Goal: Task Accomplishment & Management: Use online tool/utility

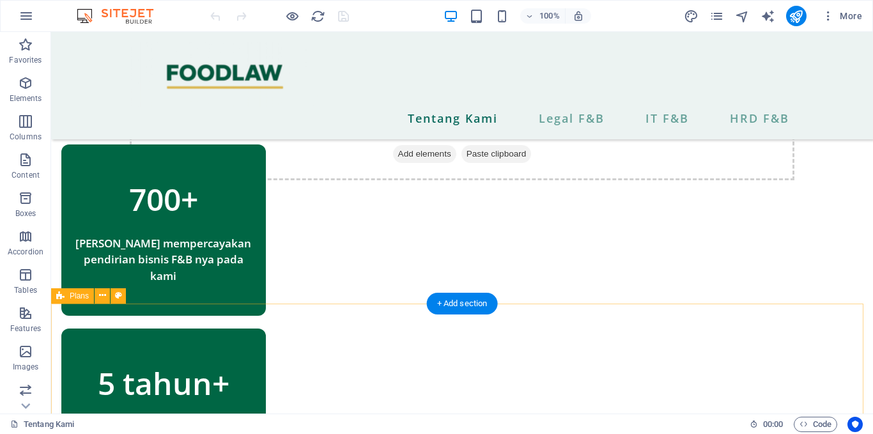
scroll to position [882, 0]
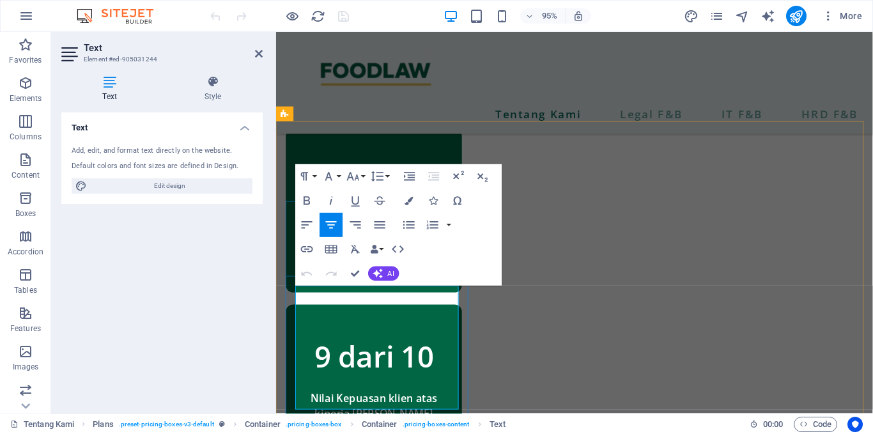
scroll to position [860, 0]
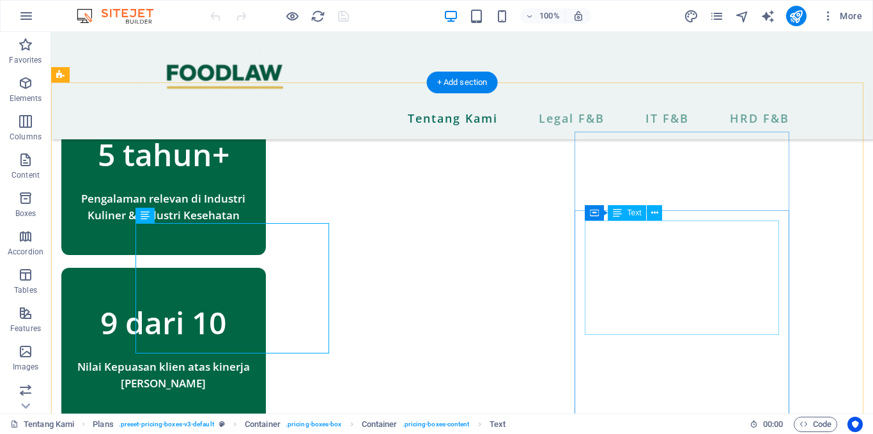
scroll to position [918, 0]
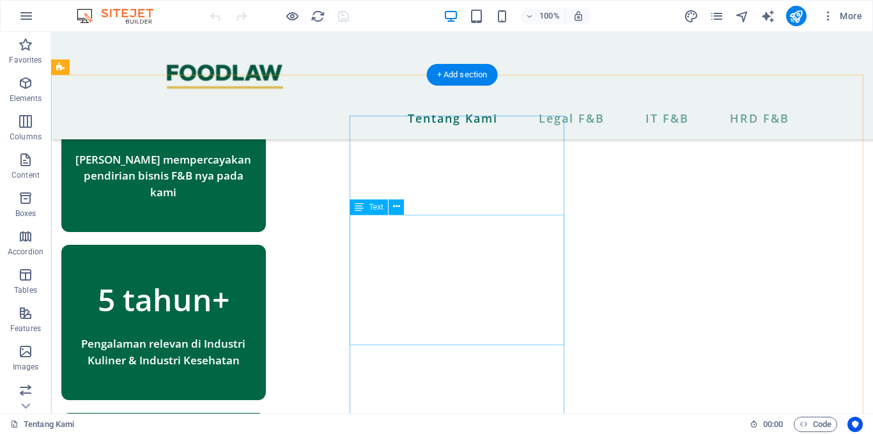
scroll to position [929, 0]
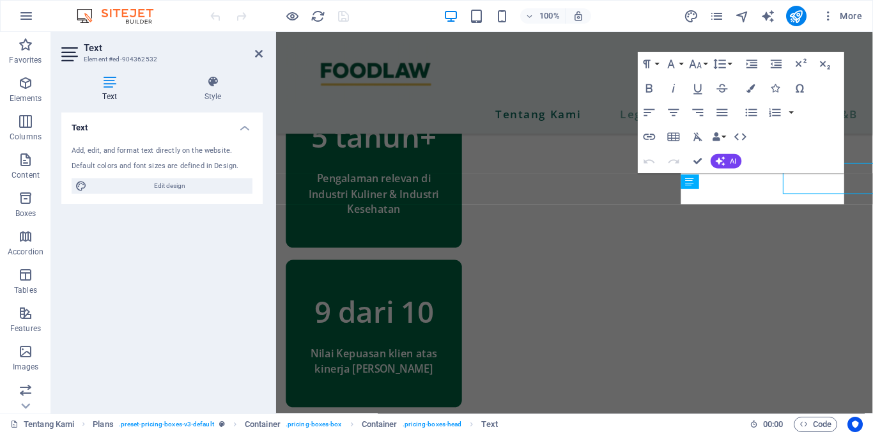
scroll to position [907, 0]
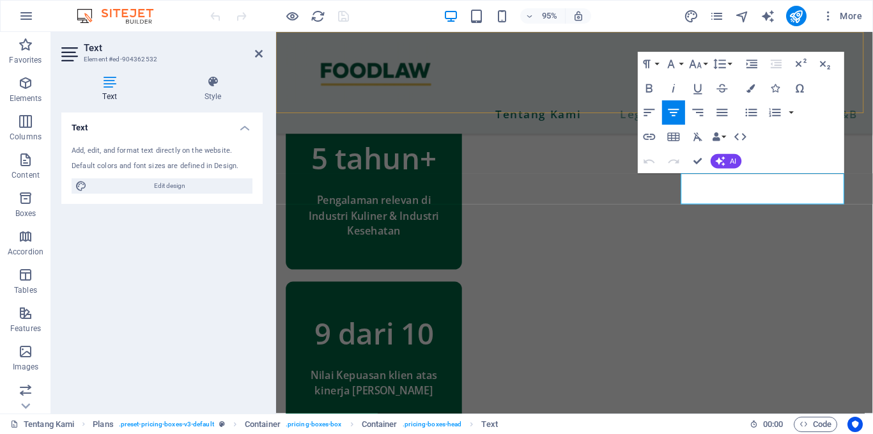
click at [567, 101] on div "Tentang Kami Legal F&B IT F&B HRD F&B" at bounding box center [590, 85] width 628 height 107
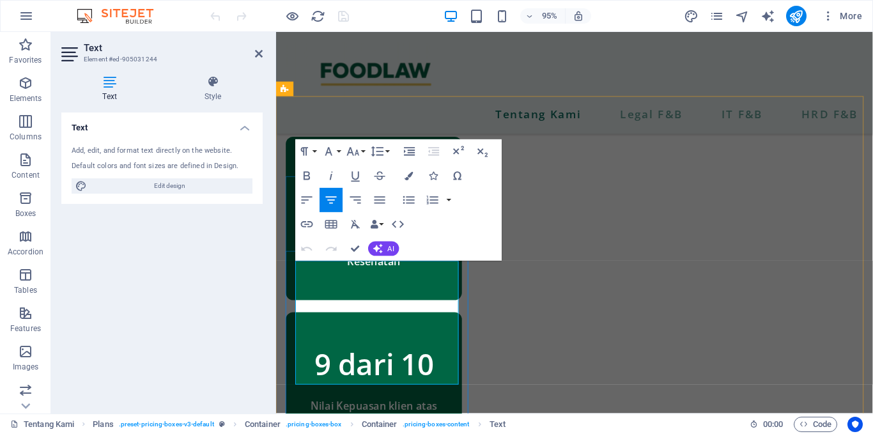
scroll to position [871, 0]
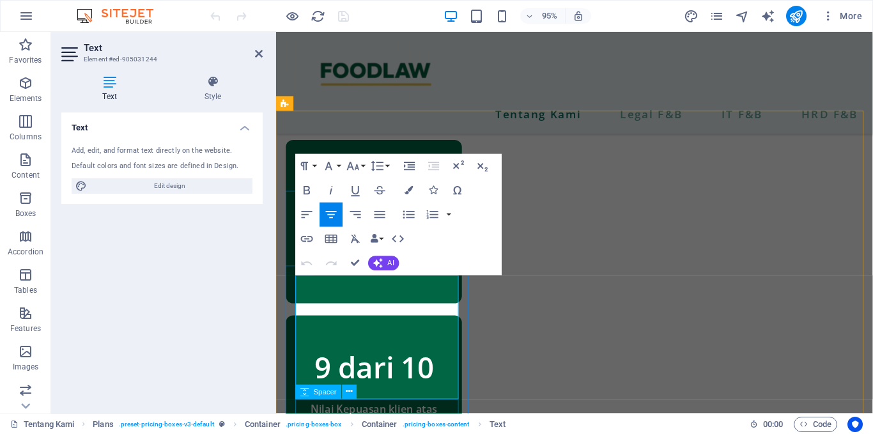
drag, startPoint x: 299, startPoint y: 360, endPoint x: 467, endPoint y: 420, distance: 178.2
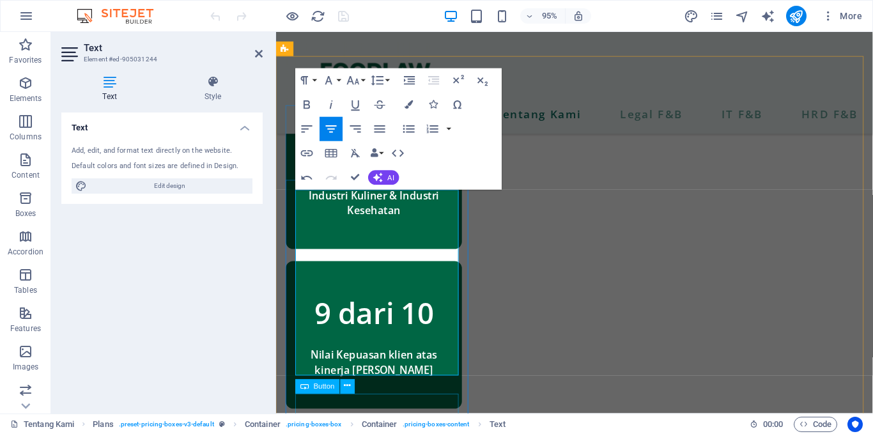
scroll to position [928, 0]
drag, startPoint x: 305, startPoint y: 289, endPoint x: 472, endPoint y: 395, distance: 198.5
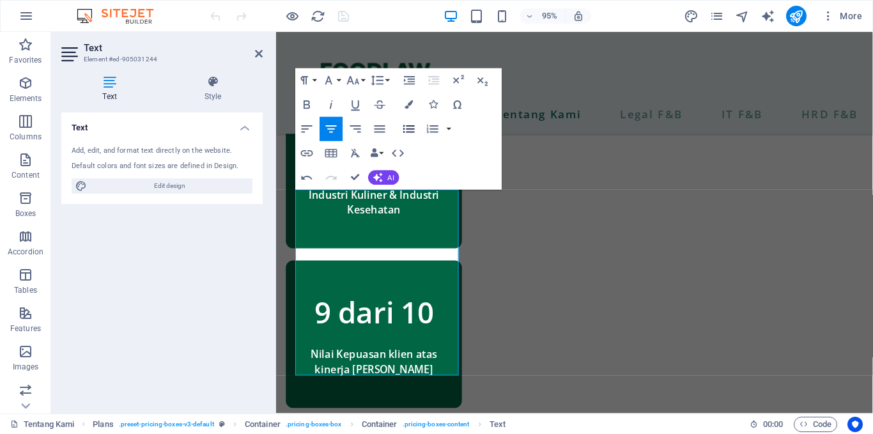
click at [410, 133] on icon "button" at bounding box center [409, 128] width 15 height 15
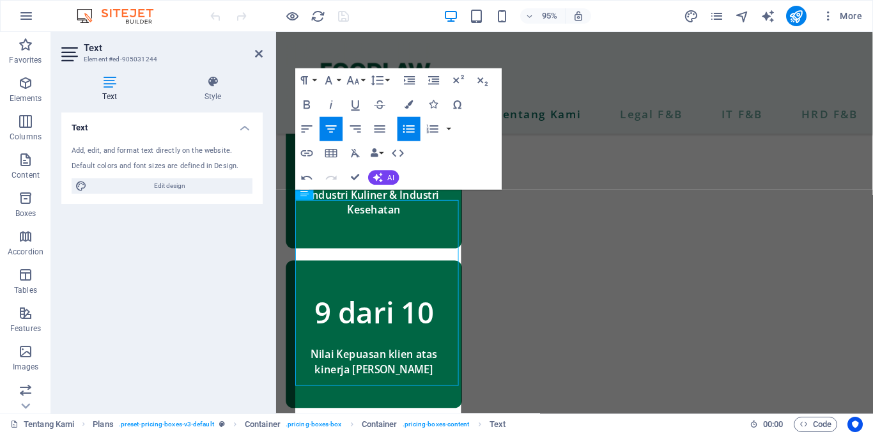
scroll to position [917, 0]
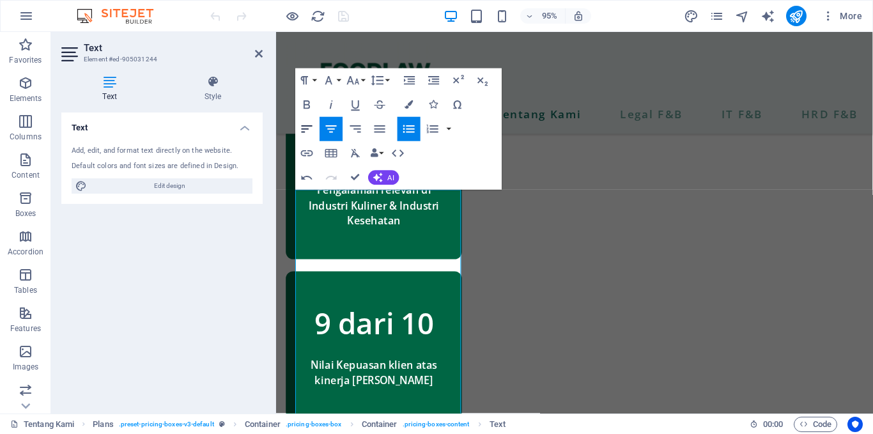
click at [312, 124] on icon "button" at bounding box center [307, 128] width 15 height 15
click at [339, 80] on button "Font Family" at bounding box center [330, 80] width 23 height 24
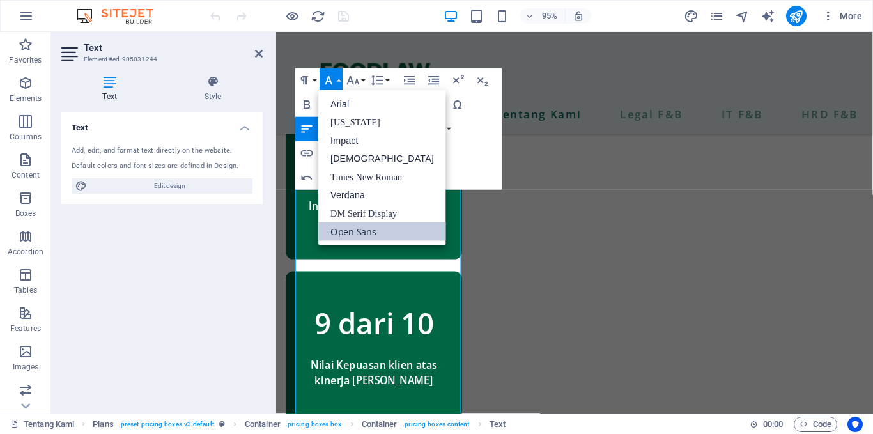
scroll to position [0, 0]
click at [339, 80] on button "Font Family" at bounding box center [330, 80] width 23 height 24
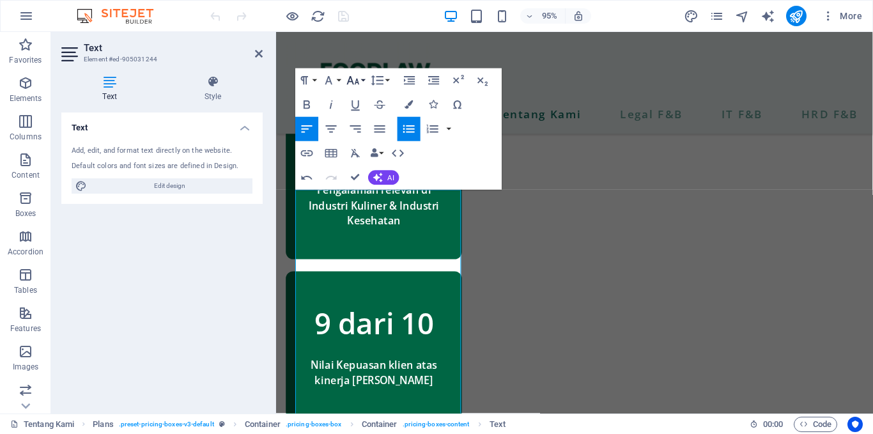
click at [360, 79] on button "Font Size" at bounding box center [355, 80] width 23 height 24
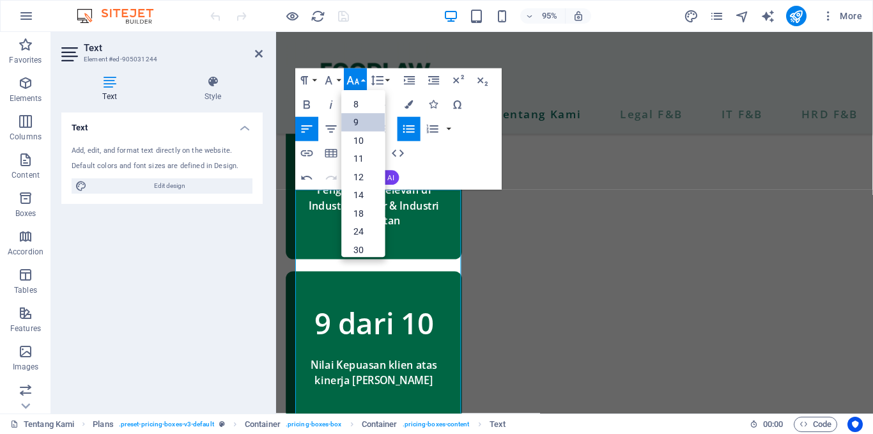
click at [358, 120] on link "9" at bounding box center [363, 122] width 43 height 19
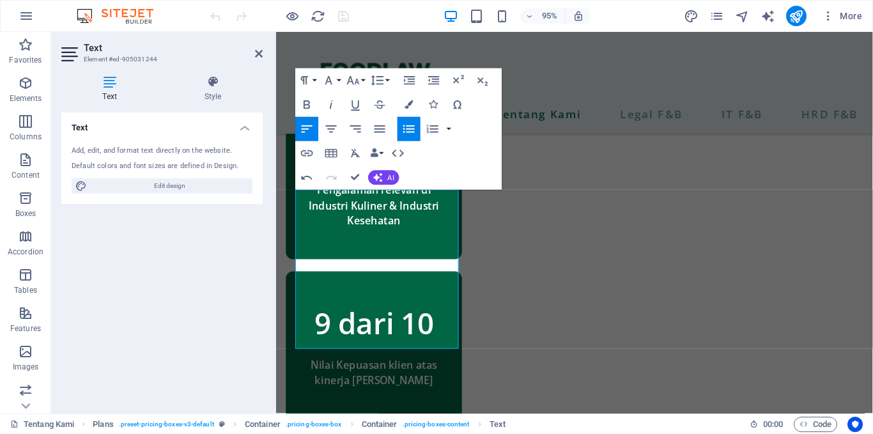
scroll to position [942, 0]
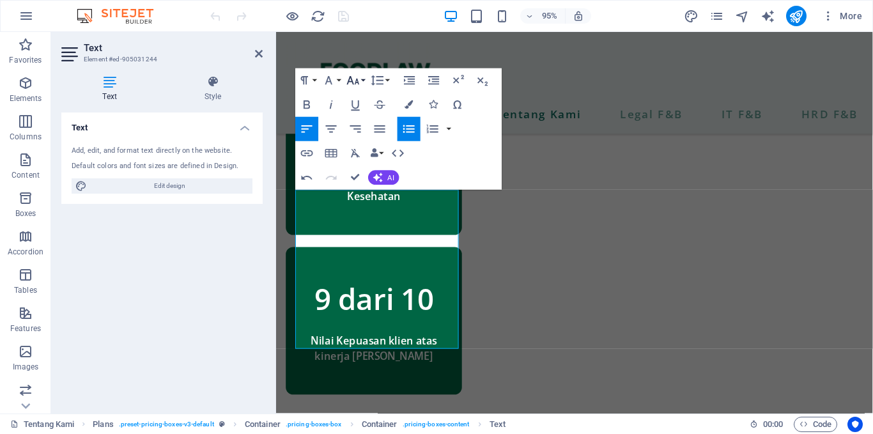
click at [356, 84] on icon "button" at bounding box center [353, 80] width 15 height 15
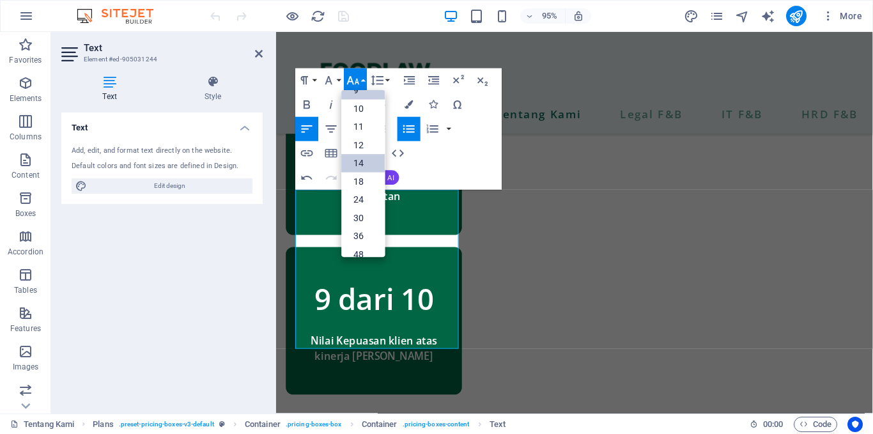
click at [358, 169] on link "14" at bounding box center [363, 163] width 43 height 19
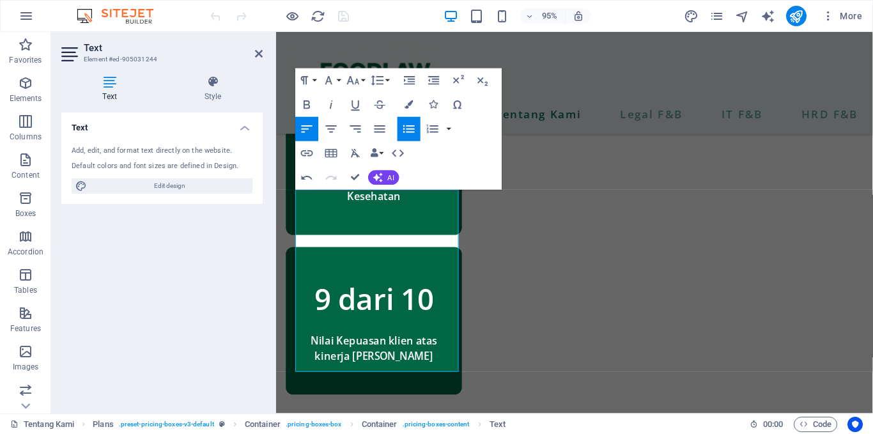
scroll to position [930, 0]
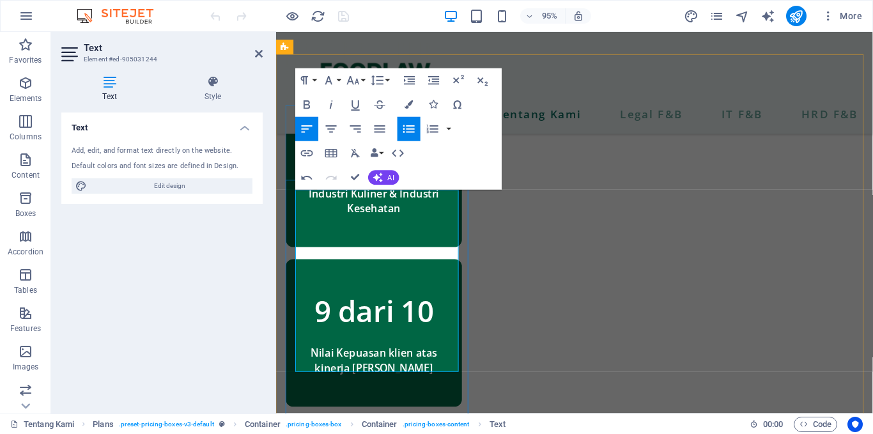
drag, startPoint x: 300, startPoint y: 295, endPoint x: 452, endPoint y: 374, distance: 170.6
click at [450, 134] on button "button" at bounding box center [449, 129] width 10 height 24
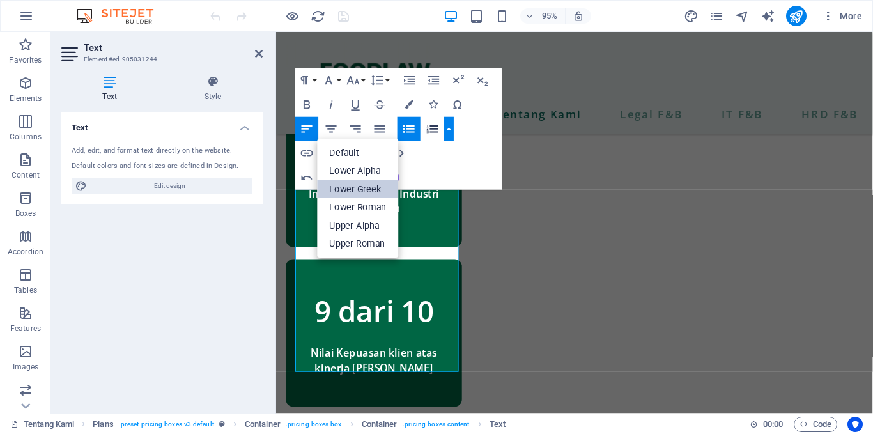
click at [380, 183] on link "Lower Greek" at bounding box center [358, 189] width 81 height 18
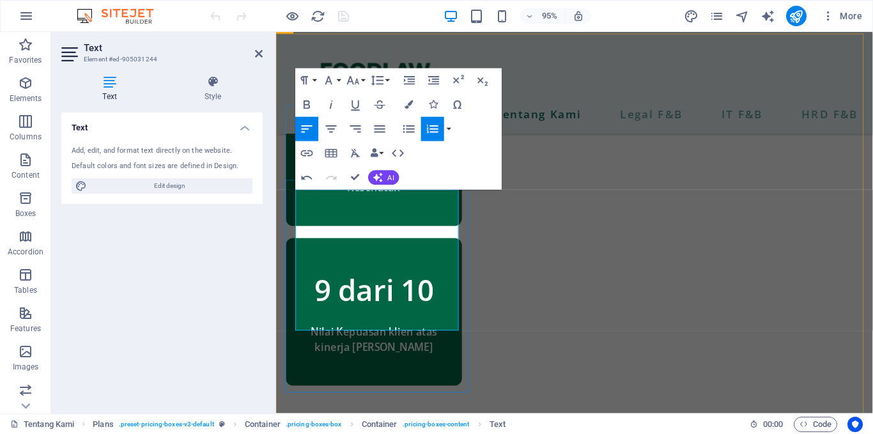
click at [307, 178] on icon "button" at bounding box center [307, 177] width 15 height 15
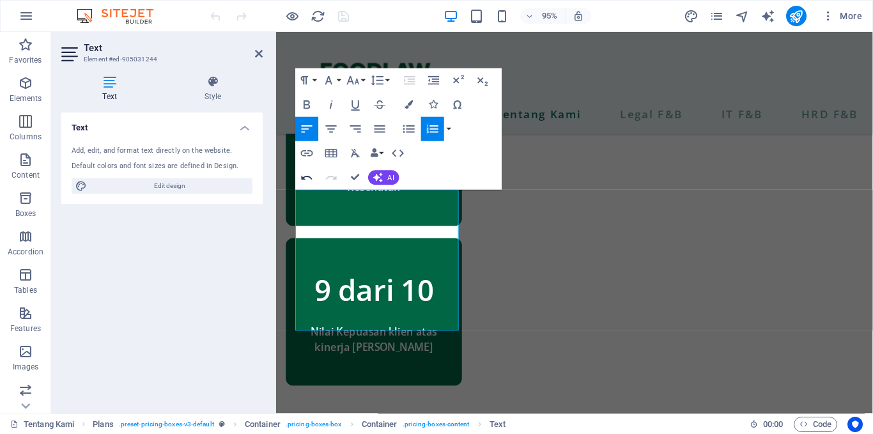
scroll to position [930, 0]
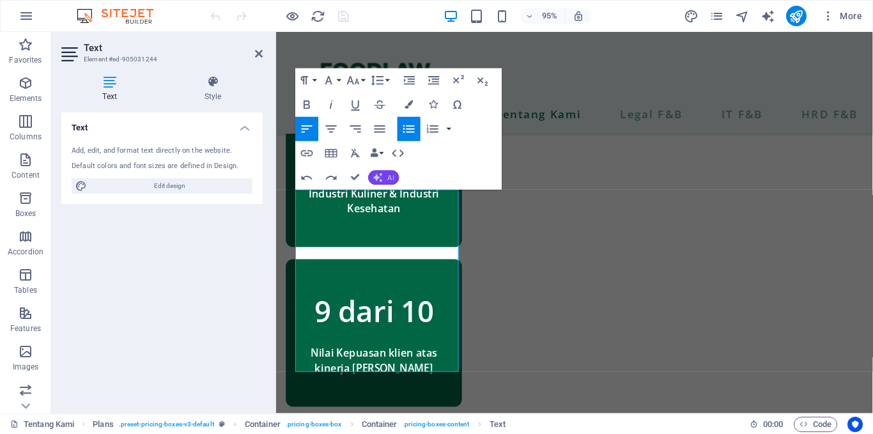
click at [389, 180] on span "AI" at bounding box center [391, 177] width 6 height 7
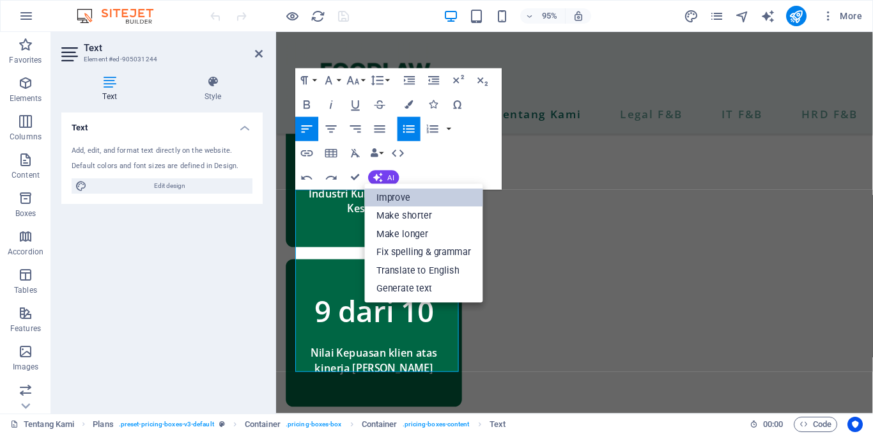
click at [401, 201] on link "Improve" at bounding box center [424, 197] width 118 height 18
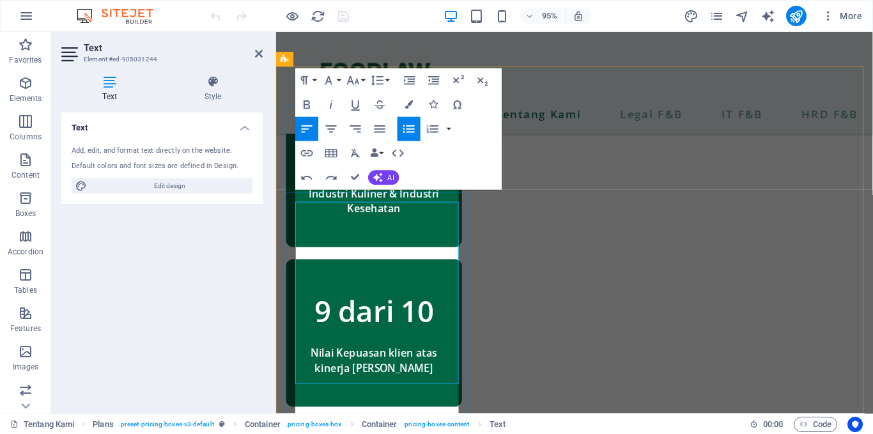
scroll to position [917, 0]
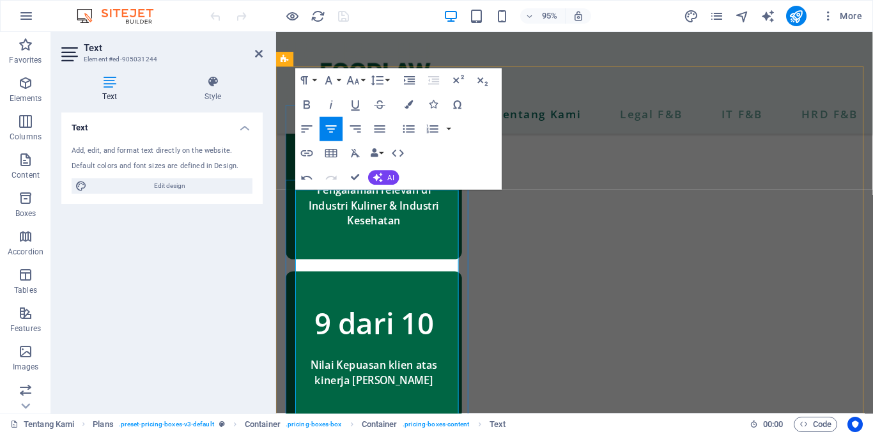
click at [374, 128] on icon "button" at bounding box center [379, 128] width 15 height 15
click at [367, 82] on button "Font Size" at bounding box center [355, 80] width 23 height 24
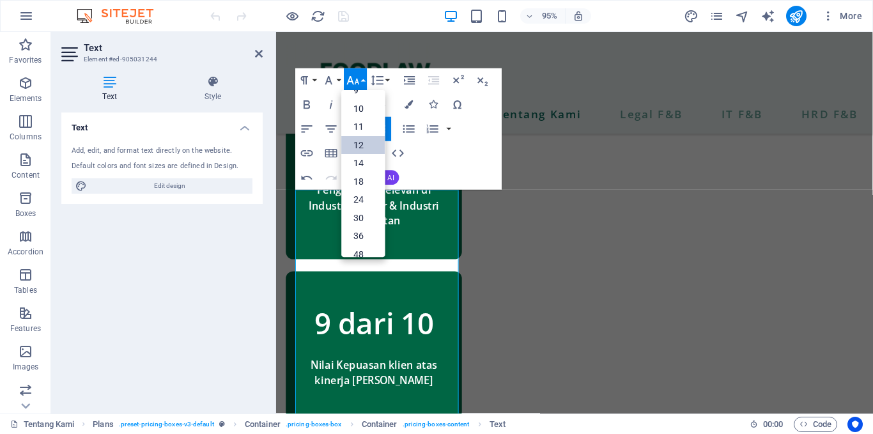
click at [358, 146] on link "12" at bounding box center [363, 144] width 43 height 19
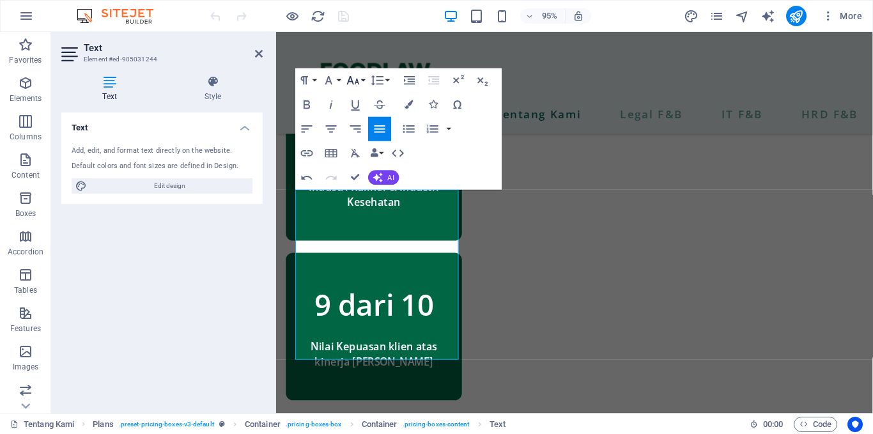
click at [361, 84] on button "Font Size" at bounding box center [355, 80] width 23 height 24
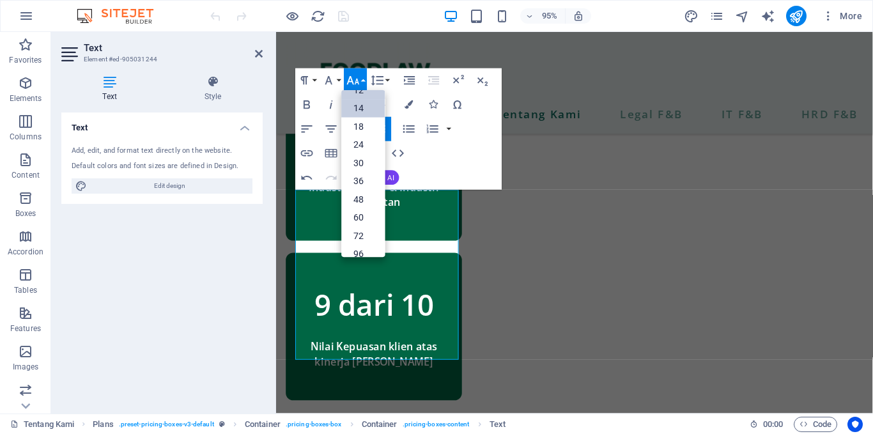
click at [357, 112] on link "14" at bounding box center [363, 108] width 43 height 18
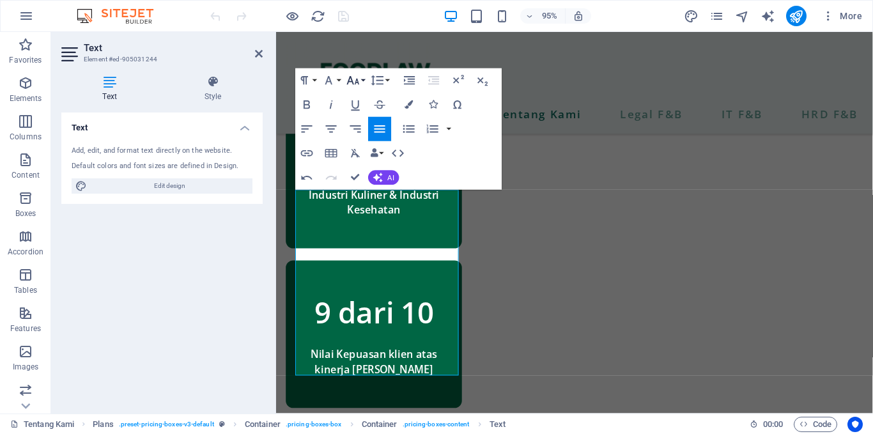
click at [364, 84] on button "Font Size" at bounding box center [355, 80] width 23 height 24
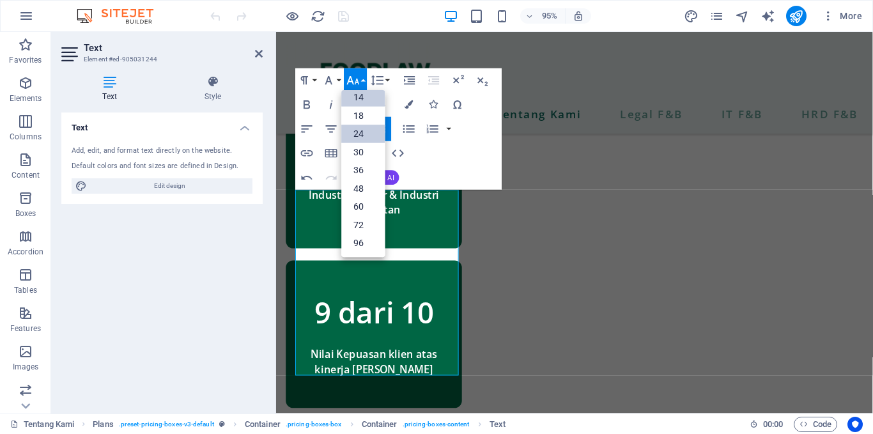
scroll to position [103, 0]
click at [357, 118] on link "18" at bounding box center [363, 116] width 43 height 19
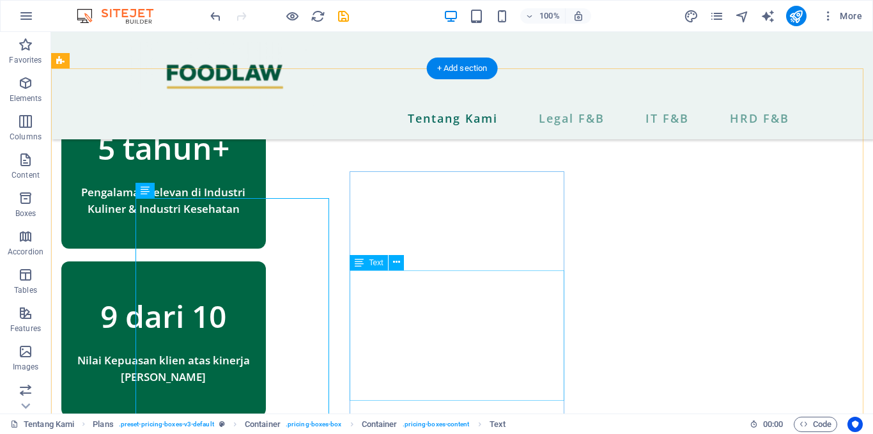
scroll to position [1094, 0]
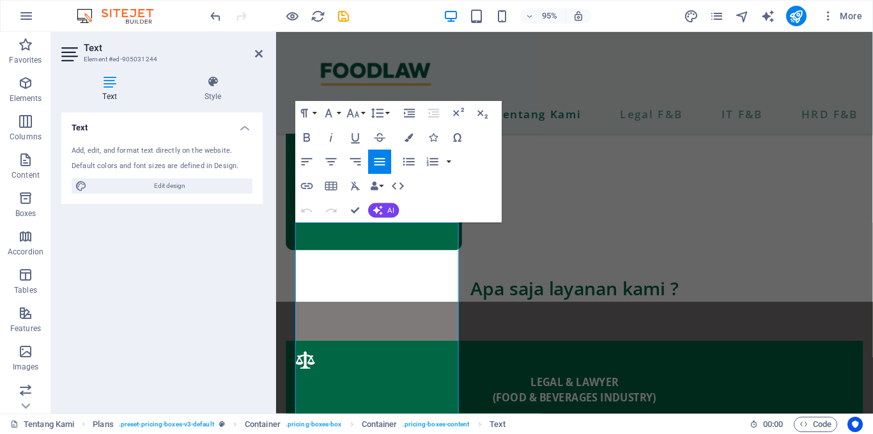
scroll to position [883, 0]
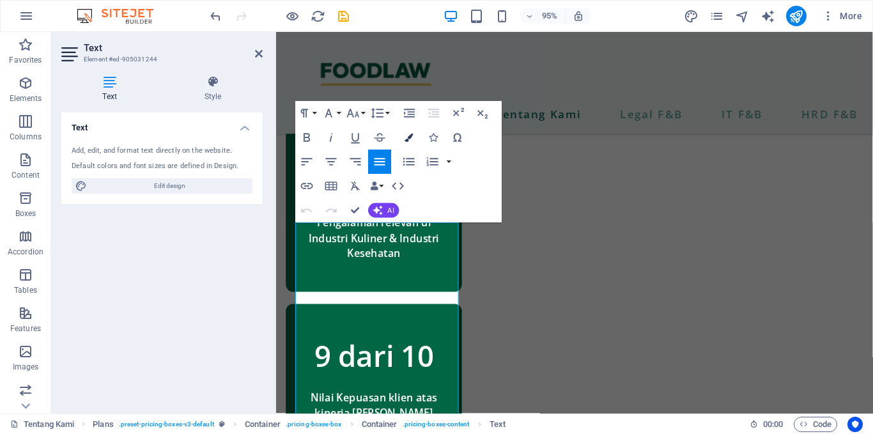
click at [415, 137] on button "Colors" at bounding box center [408, 137] width 23 height 24
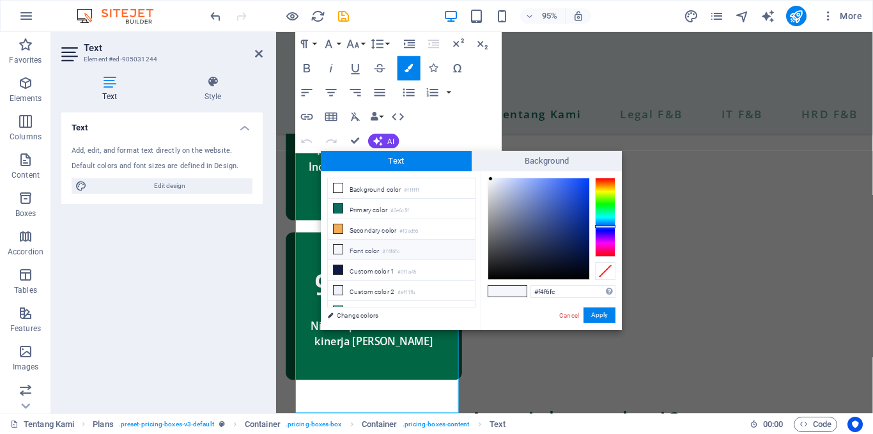
scroll to position [50, 0]
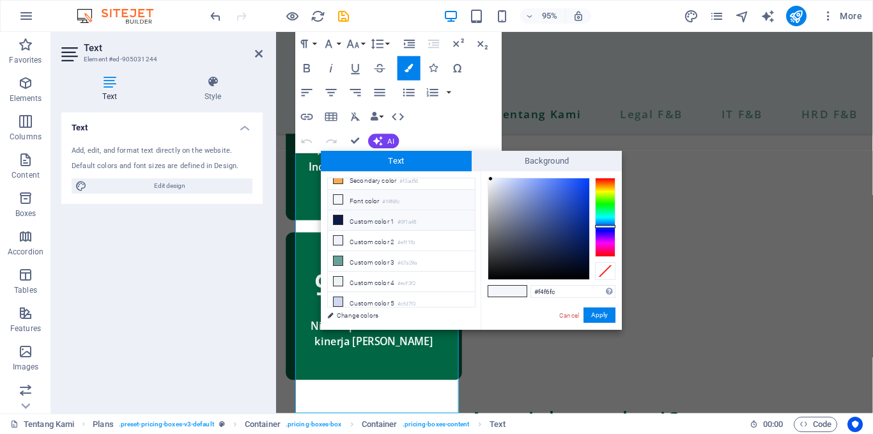
click at [366, 220] on li "Custom color 1 #0f1a45" at bounding box center [401, 220] width 147 height 20
type input "#00030c"
click at [585, 274] on div at bounding box center [538, 228] width 101 height 101
click at [597, 316] on button "Apply" at bounding box center [599, 314] width 32 height 15
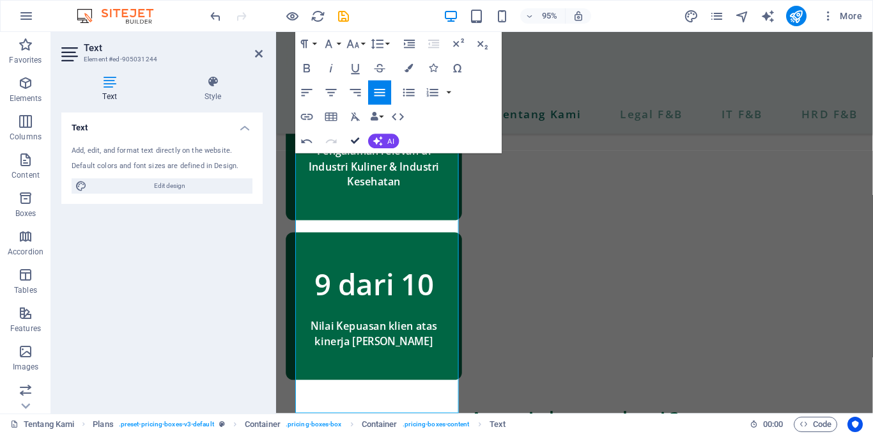
scroll to position [964, 0]
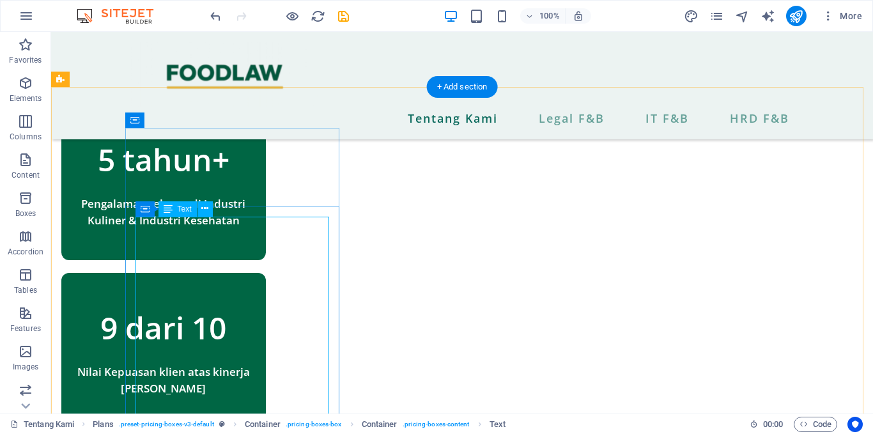
scroll to position [912, 0]
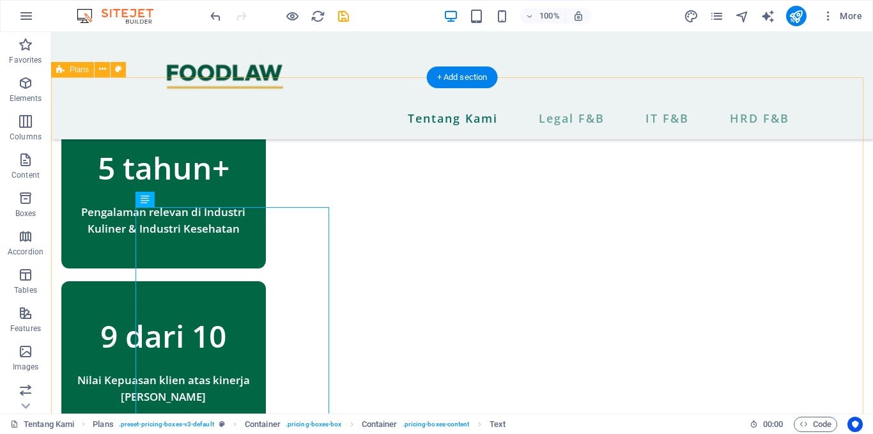
scroll to position [903, 0]
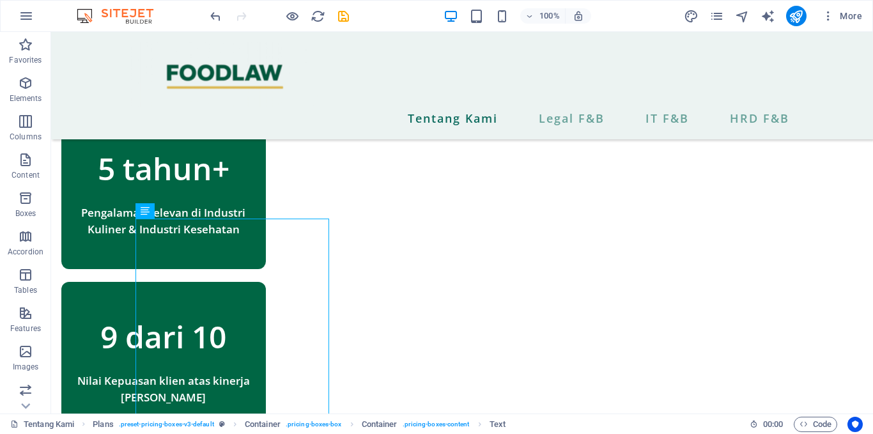
click at [223, 13] on div at bounding box center [279, 16] width 143 height 20
click at [218, 15] on icon "undo" at bounding box center [215, 16] width 15 height 15
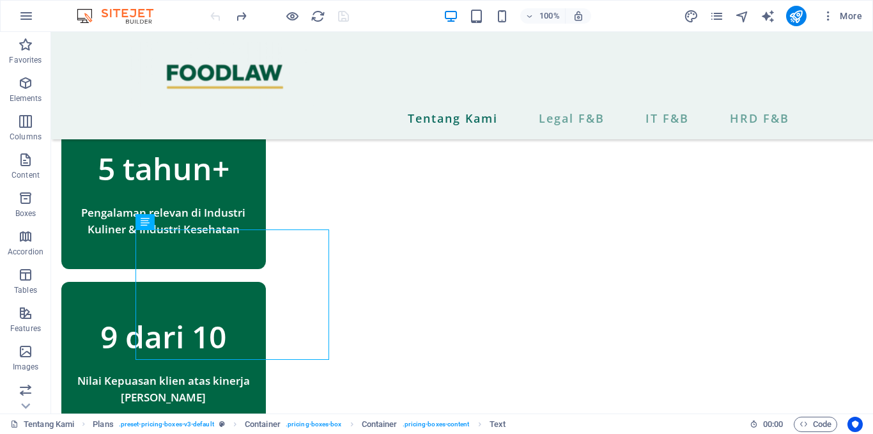
click at [218, 15] on div at bounding box center [279, 16] width 143 height 20
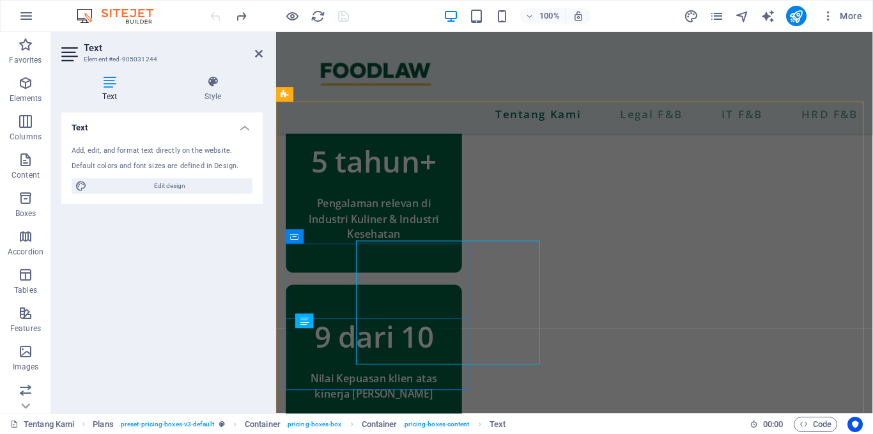
scroll to position [880, 0]
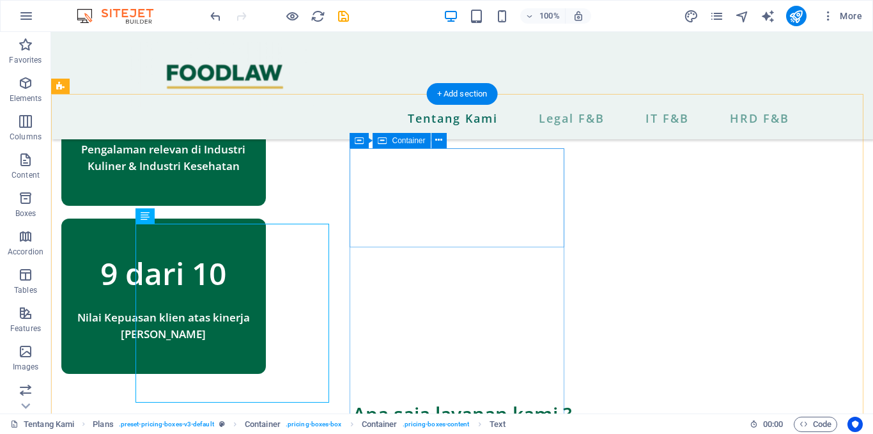
scroll to position [972, 0]
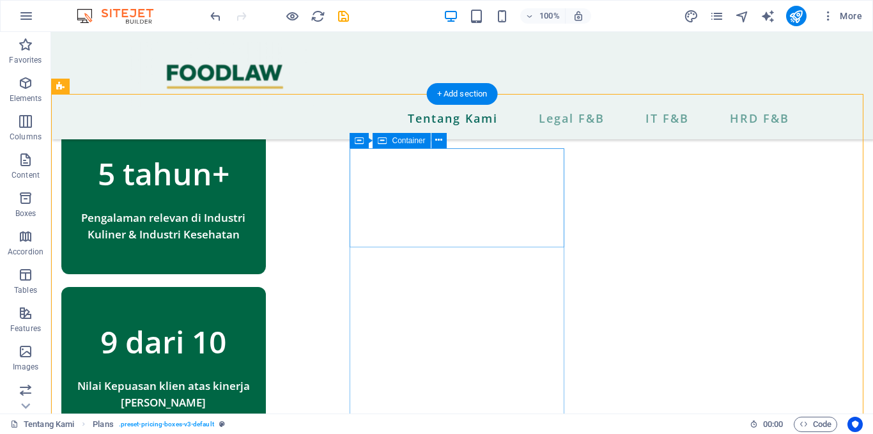
scroll to position [897, 0]
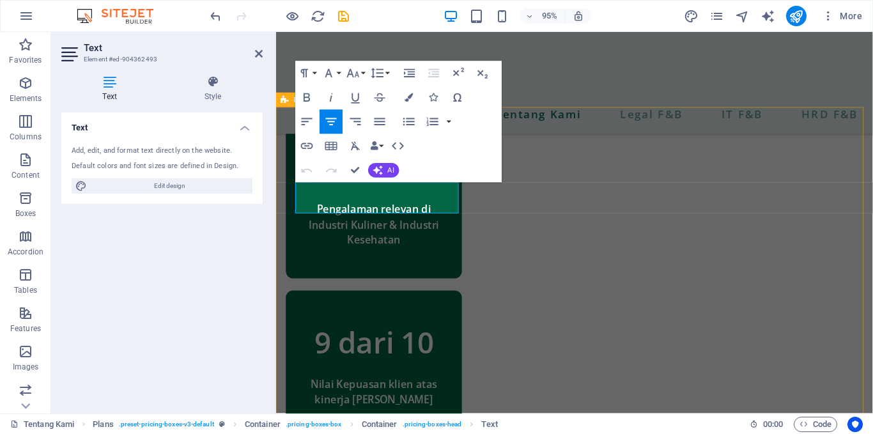
scroll to position [875, 0]
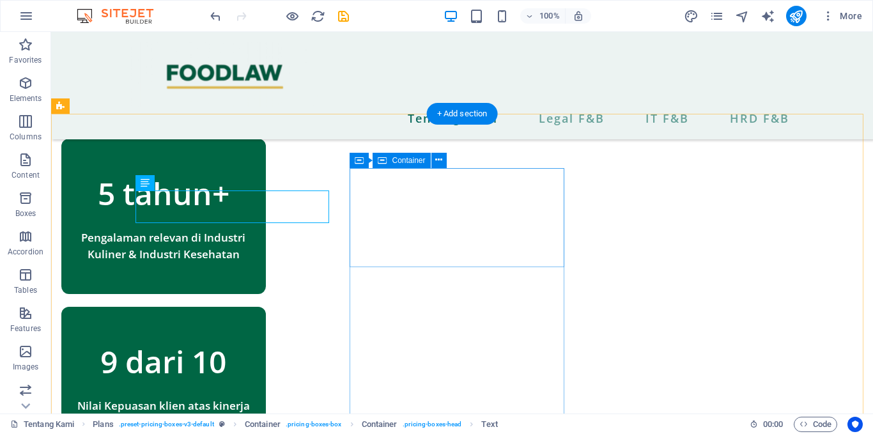
scroll to position [931, 0]
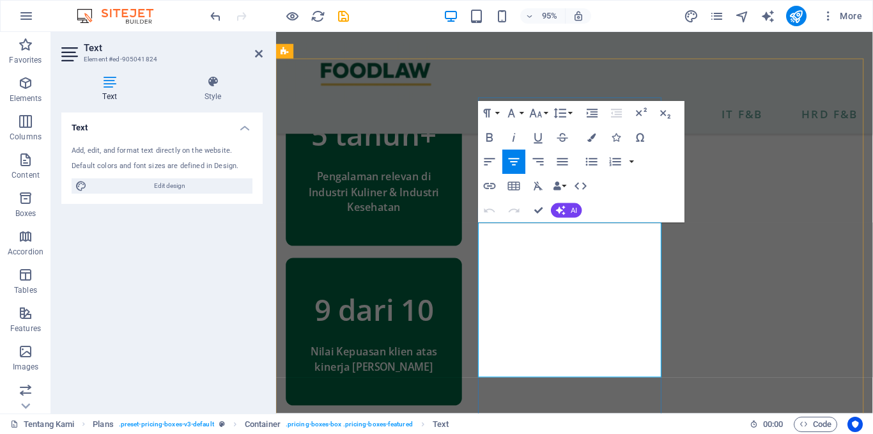
scroll to position [926, 0]
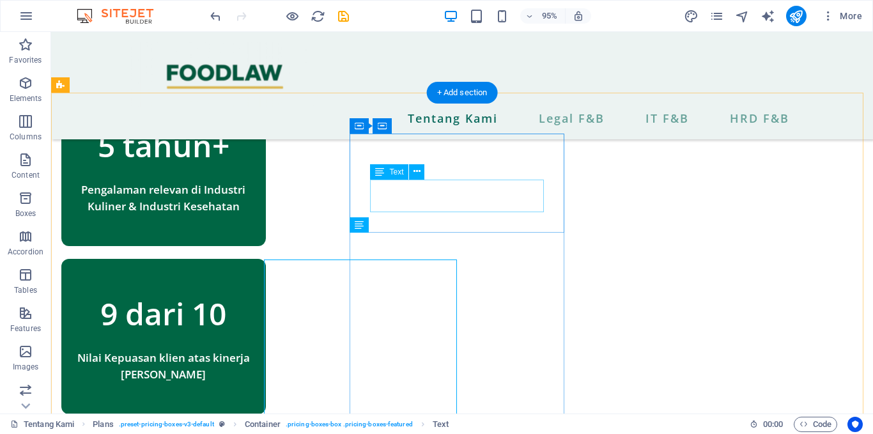
scroll to position [899, 0]
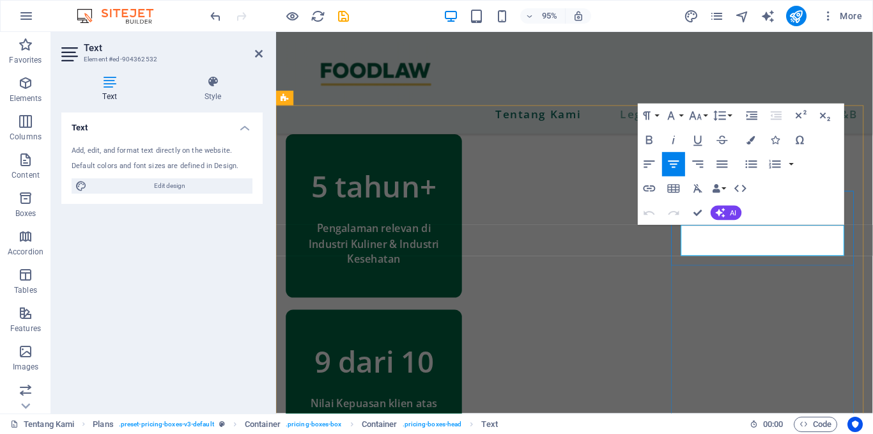
drag, startPoint x: 845, startPoint y: 243, endPoint x: 705, endPoint y: 245, distance: 139.9
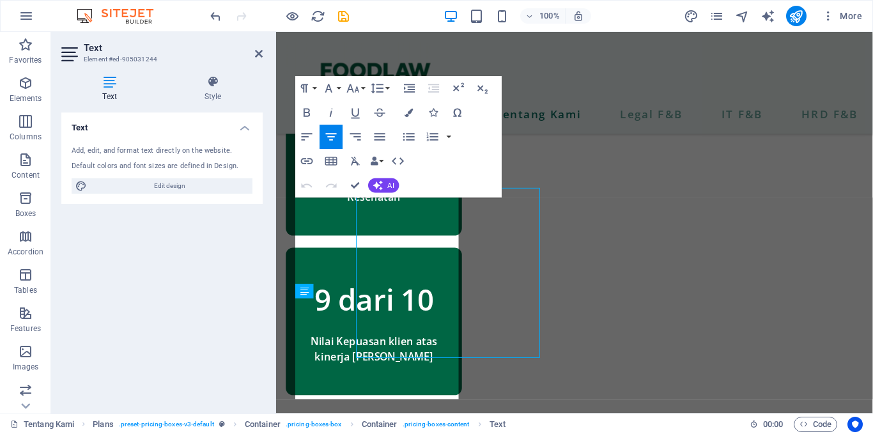
scroll to position [936, 0]
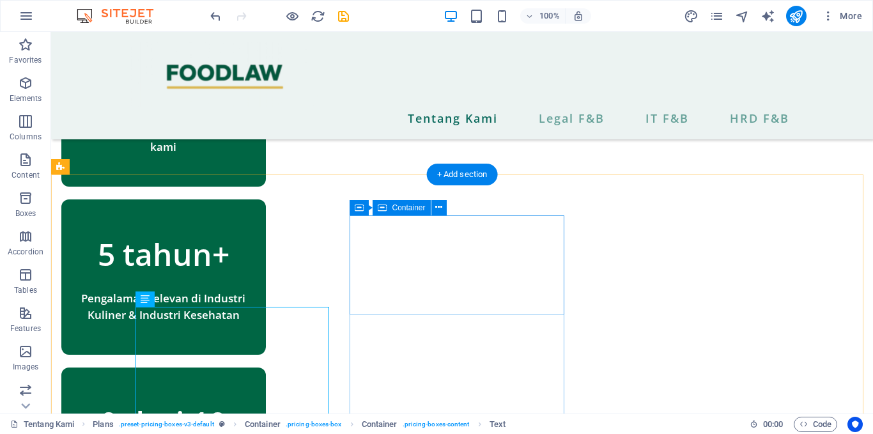
scroll to position [869, 0]
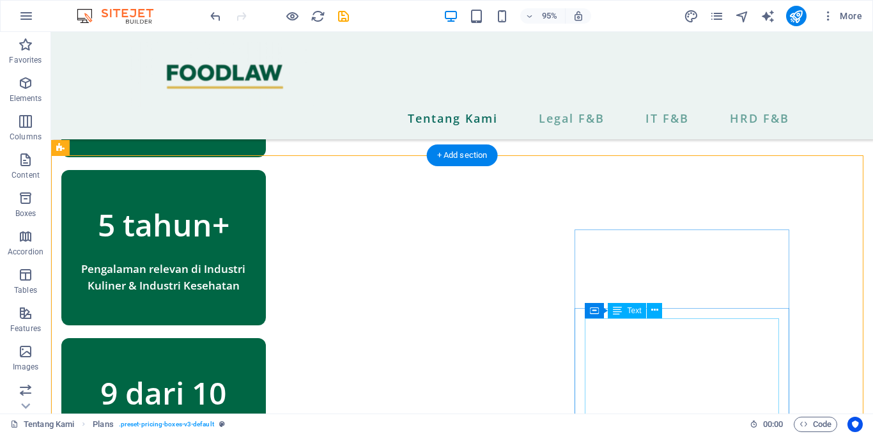
scroll to position [836, 0]
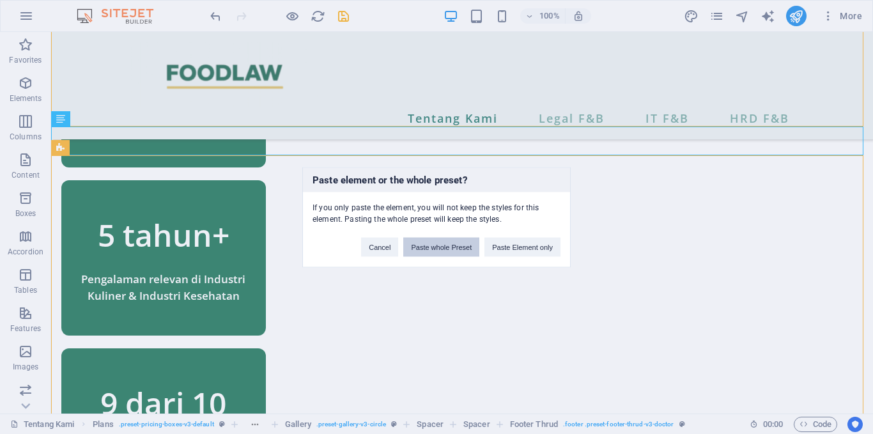
click at [477, 245] on button "Paste whole Preset" at bounding box center [441, 246] width 76 height 19
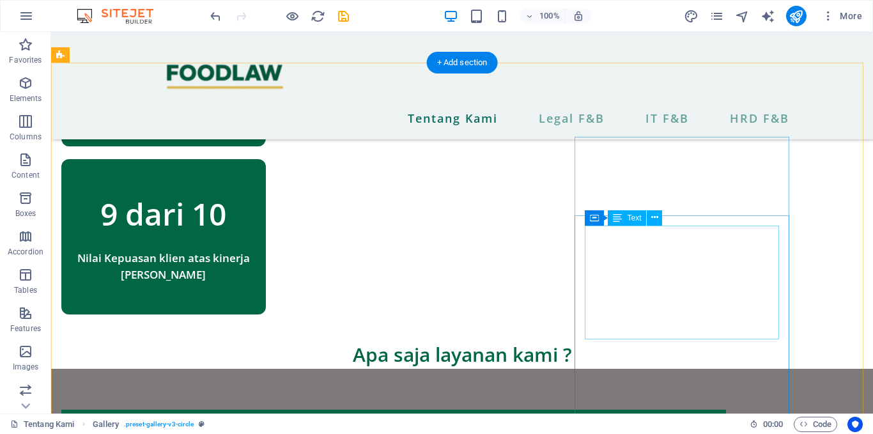
scroll to position [920, 0]
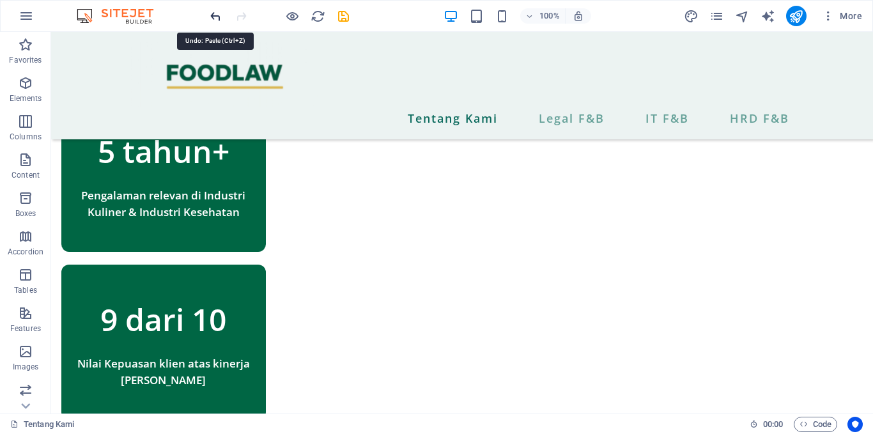
click at [213, 16] on icon "undo" at bounding box center [215, 16] width 15 height 15
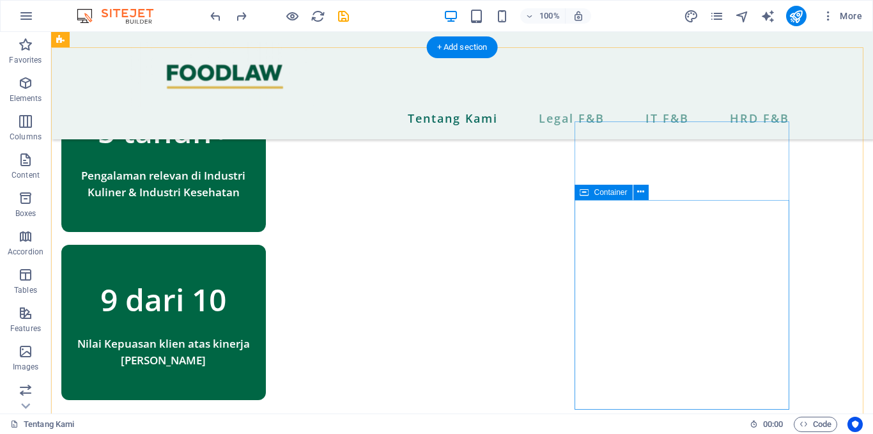
scroll to position [939, 0]
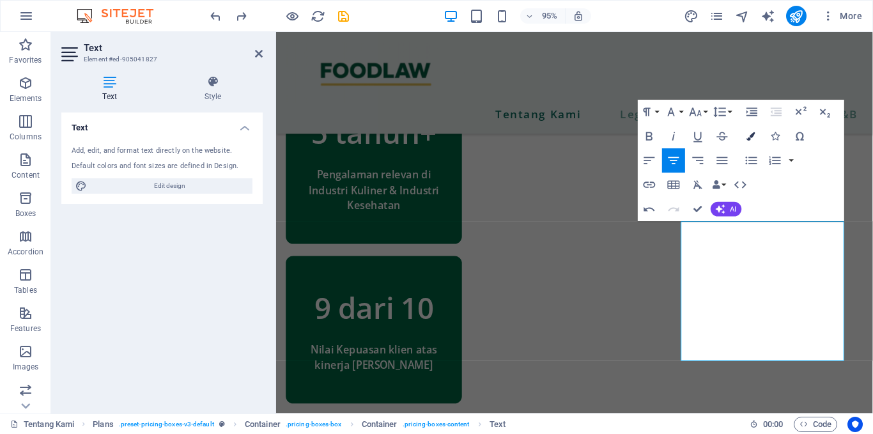
click at [751, 136] on icon "button" at bounding box center [751, 136] width 8 height 8
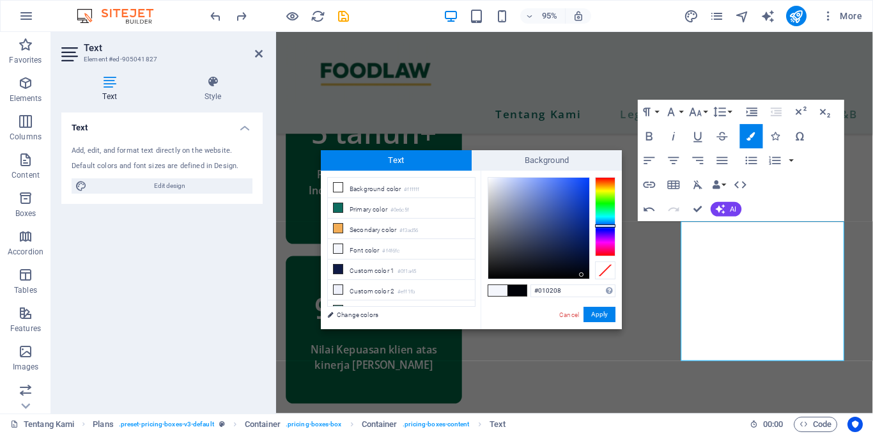
click at [581, 275] on div at bounding box center [538, 228] width 101 height 101
click at [584, 277] on div at bounding box center [538, 228] width 101 height 101
click at [602, 314] on button "Apply" at bounding box center [599, 314] width 32 height 15
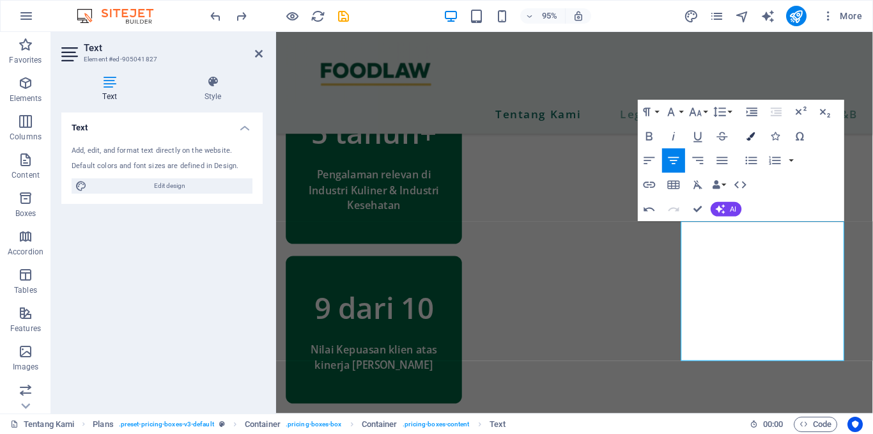
click at [750, 142] on button "Colors" at bounding box center [750, 137] width 23 height 24
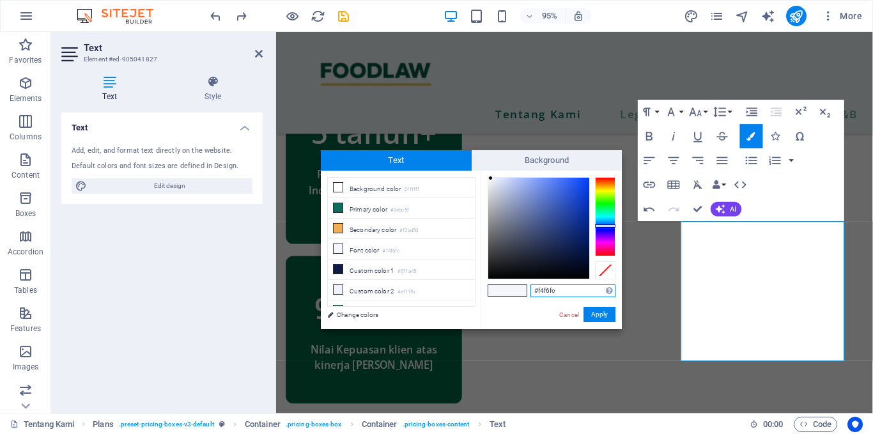
type input "#000000"
click at [586, 279] on div at bounding box center [538, 228] width 102 height 102
click at [600, 313] on button "Apply" at bounding box center [599, 314] width 32 height 15
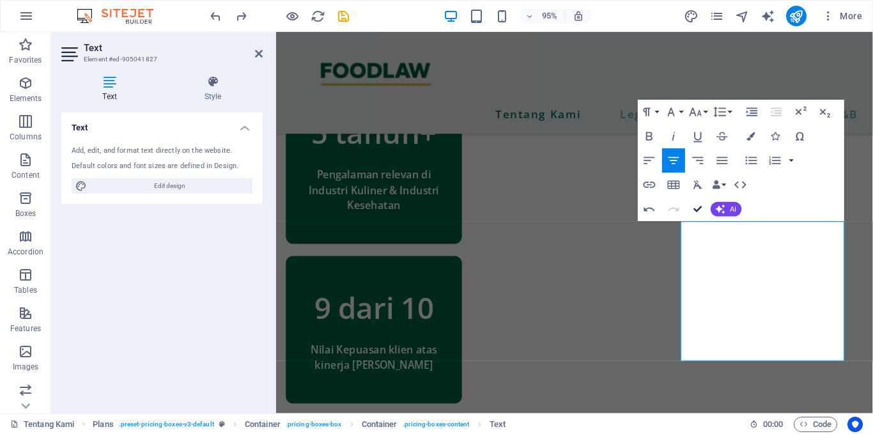
scroll to position [915, 0]
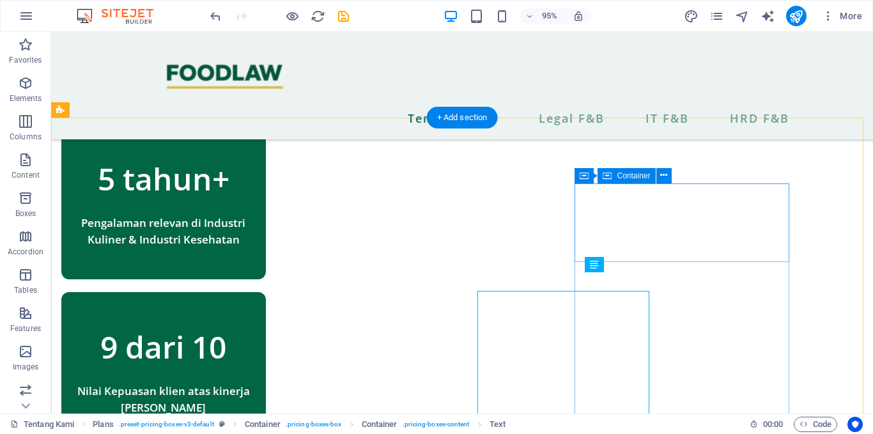
scroll to position [874, 0]
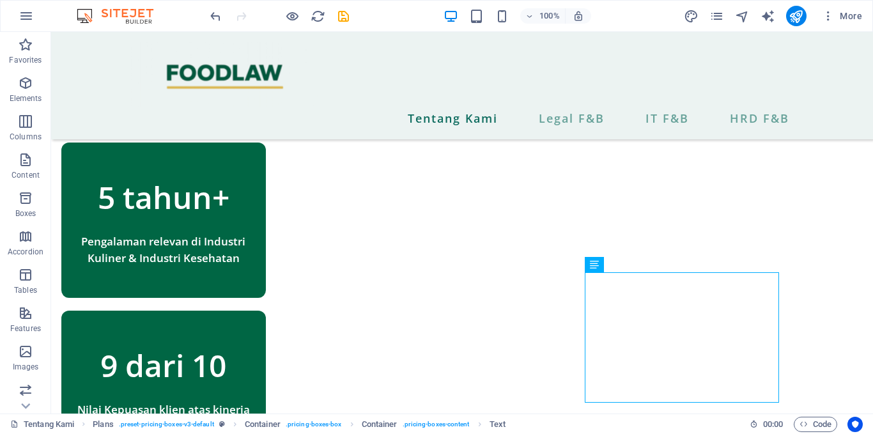
click at [218, 24] on div at bounding box center [279, 16] width 143 height 20
drag, startPoint x: 218, startPoint y: 24, endPoint x: 215, endPoint y: 10, distance: 14.3
click at [215, 10] on div at bounding box center [279, 16] width 143 height 20
click at [215, 10] on icon "undo" at bounding box center [215, 16] width 15 height 15
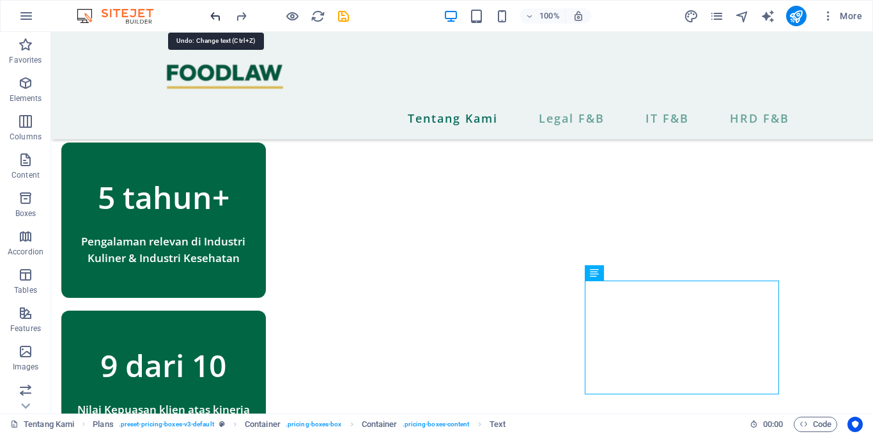
click at [215, 10] on icon "undo" at bounding box center [215, 16] width 15 height 15
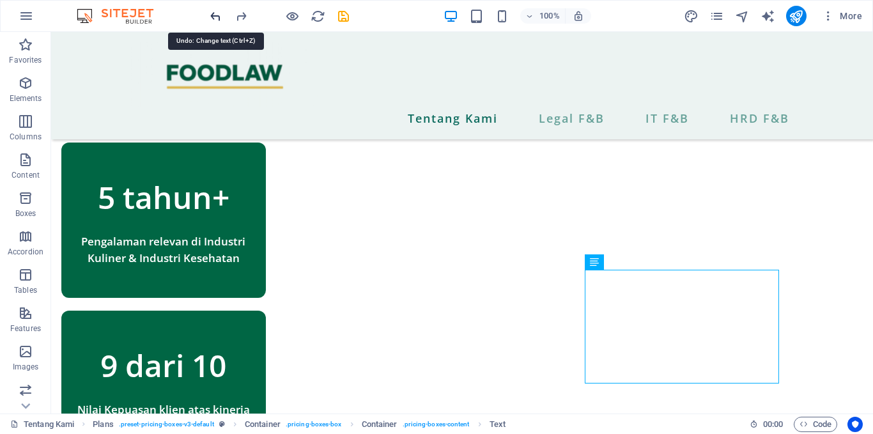
click at [215, 10] on icon "undo" at bounding box center [215, 16] width 15 height 15
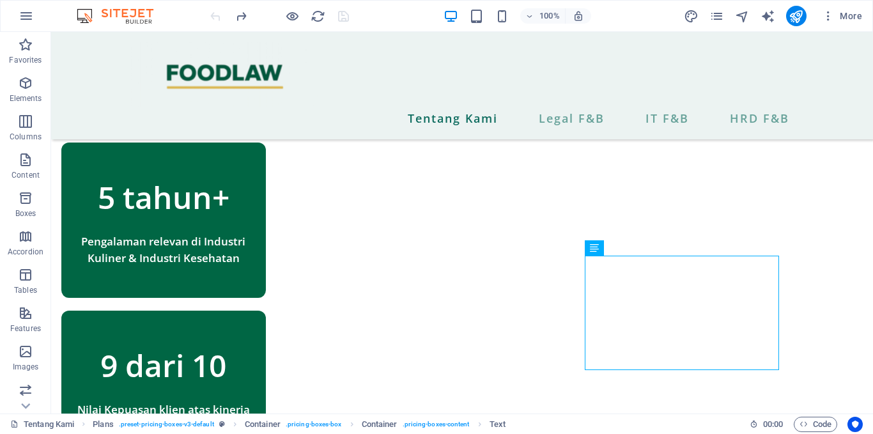
click at [240, 24] on div at bounding box center [279, 16] width 143 height 20
click at [240, 18] on icon "redo" at bounding box center [241, 16] width 15 height 15
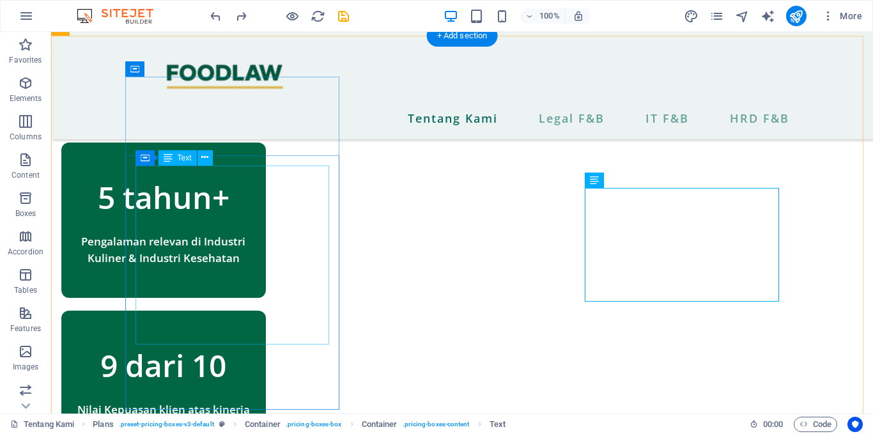
scroll to position [958, 0]
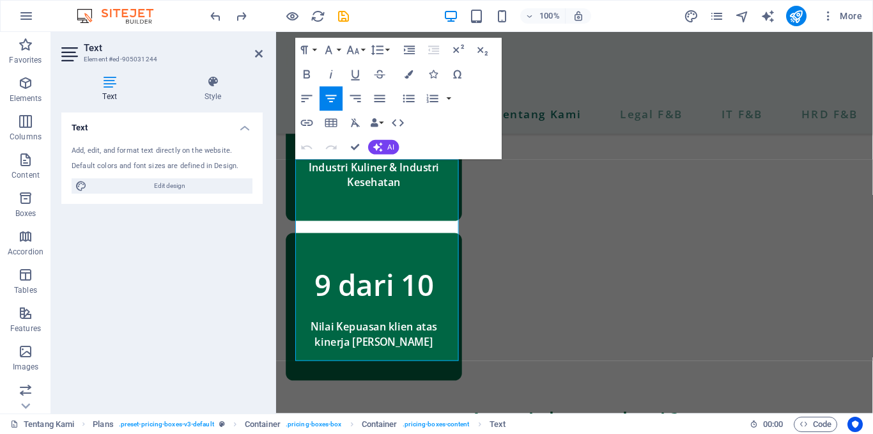
scroll to position [952, 0]
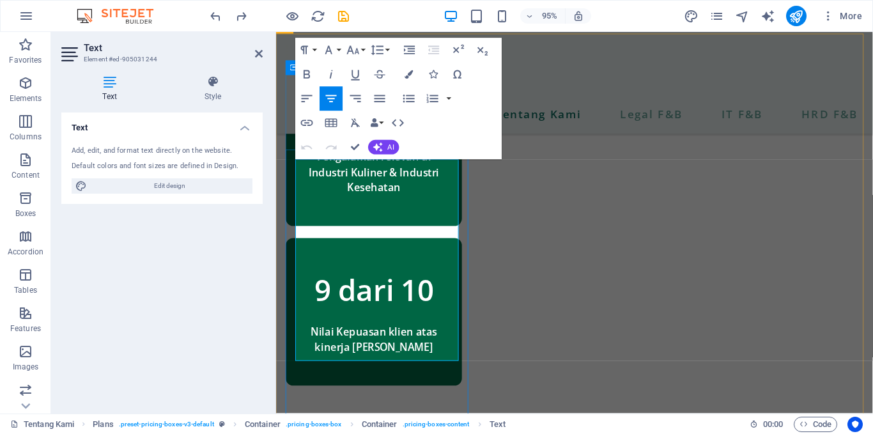
drag, startPoint x: 407, startPoint y: 305, endPoint x: 454, endPoint y: 308, distance: 46.7
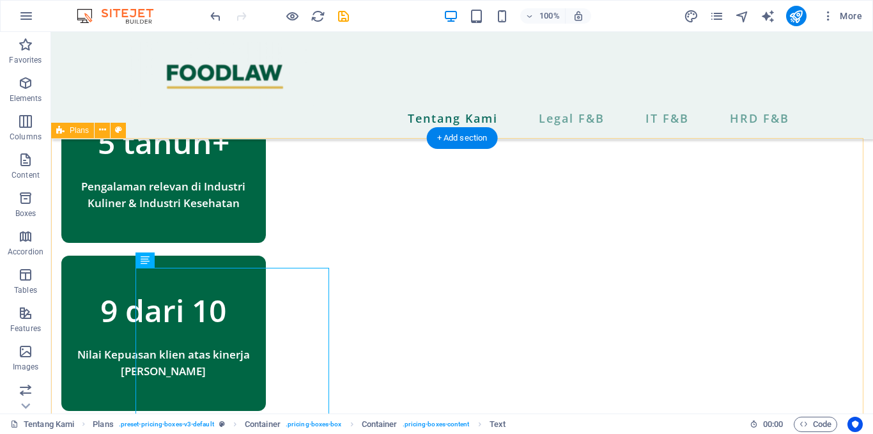
scroll to position [930, 0]
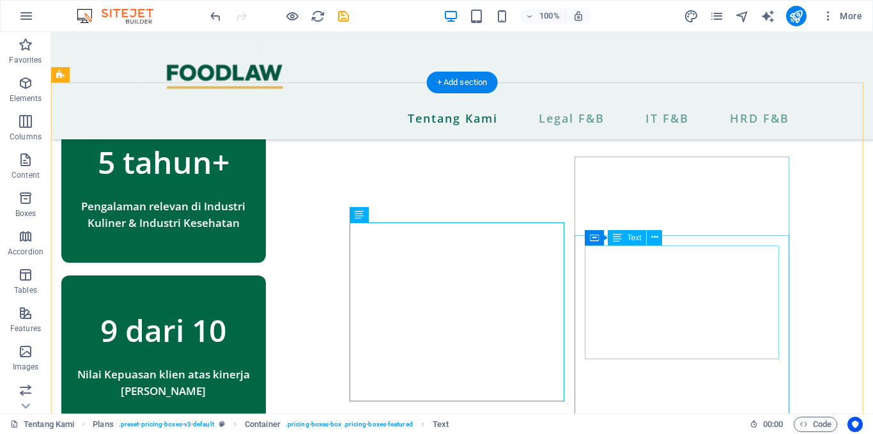
scroll to position [968, 0]
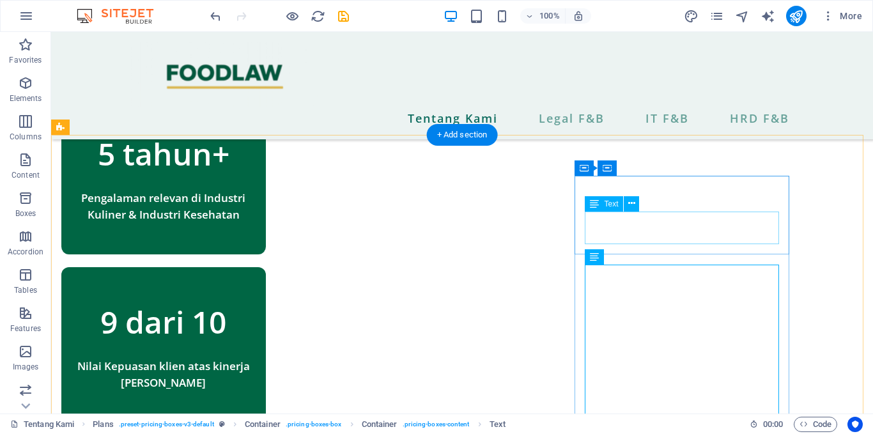
scroll to position [919, 0]
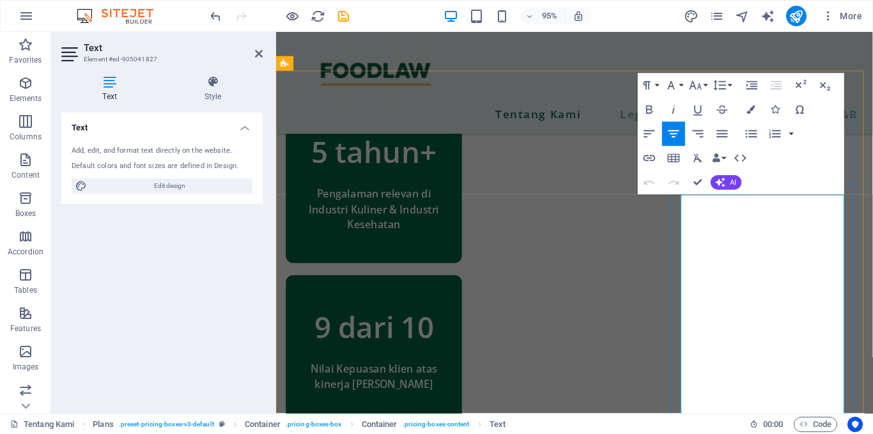
scroll to position [938, 0]
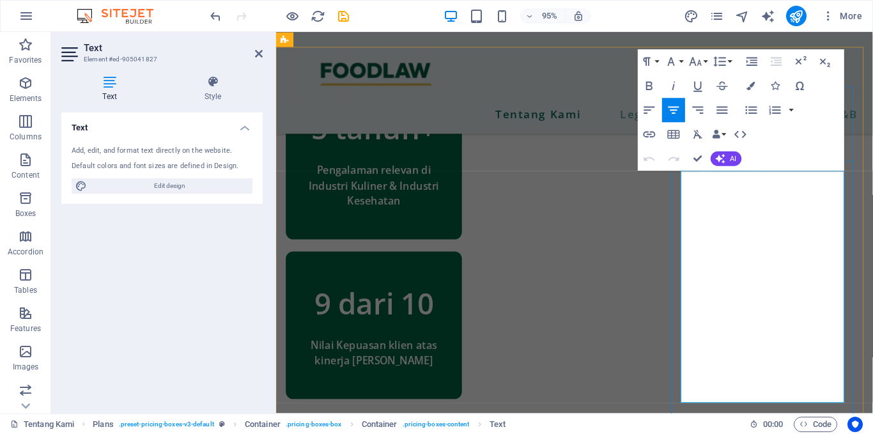
drag, startPoint x: 706, startPoint y: 250, endPoint x: 740, endPoint y: 267, distance: 37.7
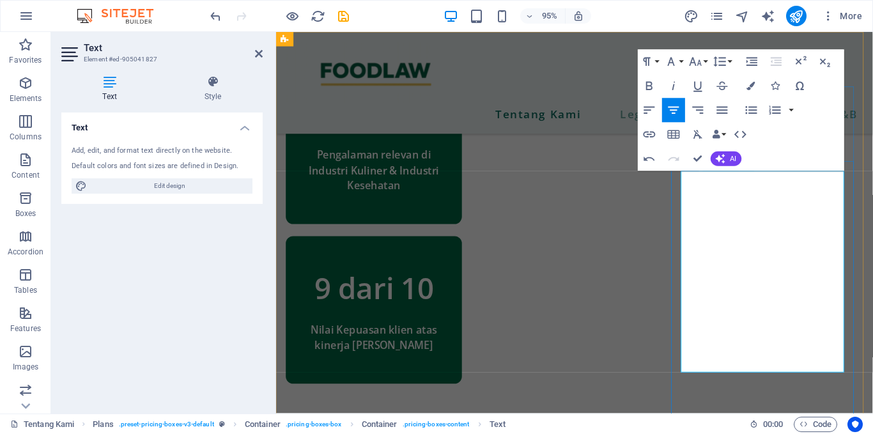
drag, startPoint x: 801, startPoint y: 302, endPoint x: 871, endPoint y: 304, distance: 69.7
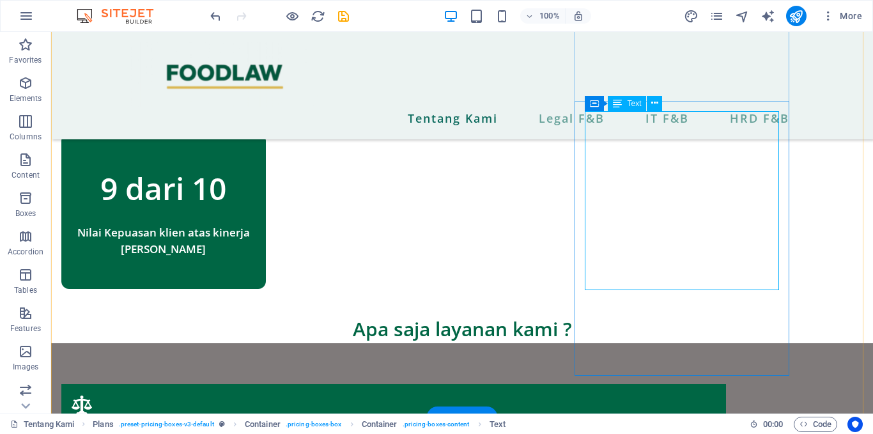
scroll to position [1052, 0]
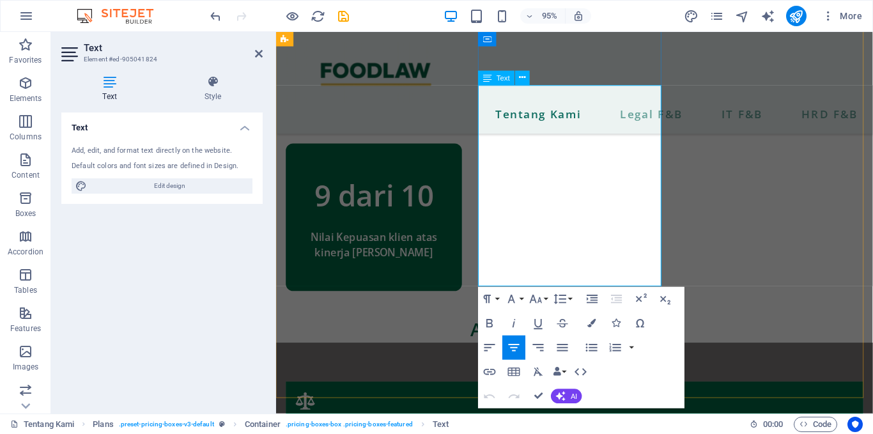
scroll to position [1070, 0]
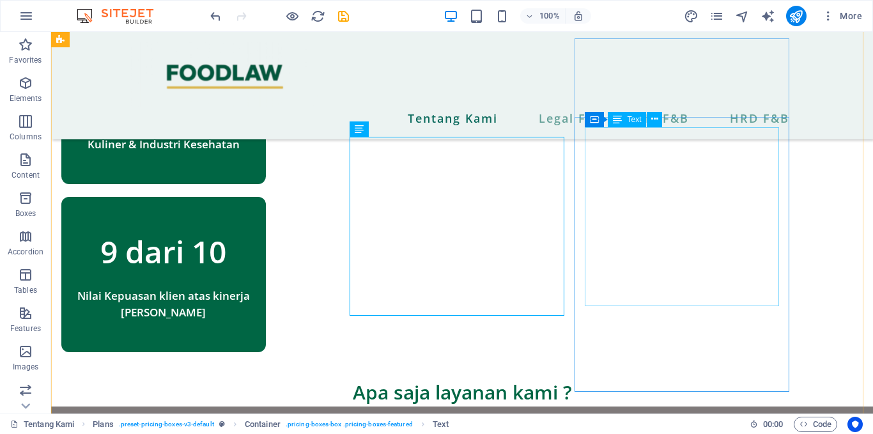
scroll to position [995, 0]
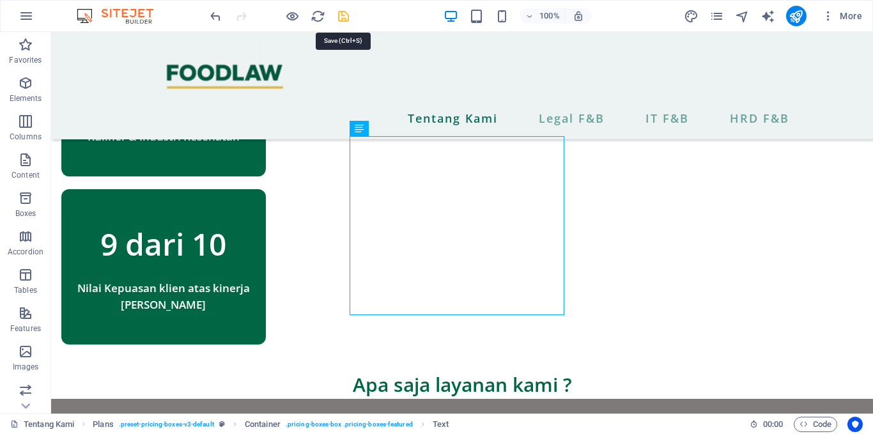
click at [340, 20] on icon "save" at bounding box center [343, 16] width 15 height 15
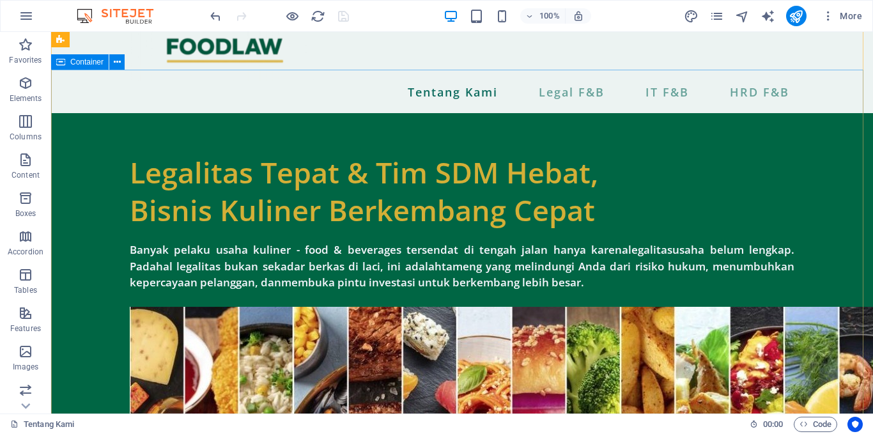
scroll to position [26, 0]
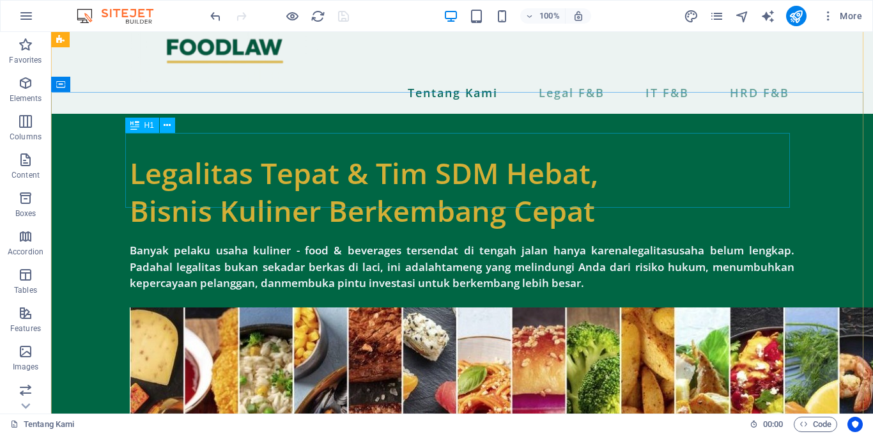
click at [390, 185] on div "Legalitas Tepat & Tim SDM Hebat, Bisnis Kuliner Berkembang Cepat" at bounding box center [462, 192] width 664 height 75
click at [171, 192] on div "Legalitas Tepat & Tim SDM Hebat, Bisnis Kuliner Berkembang Cepat Banyak pelaku …" at bounding box center [461, 423] width 685 height 619
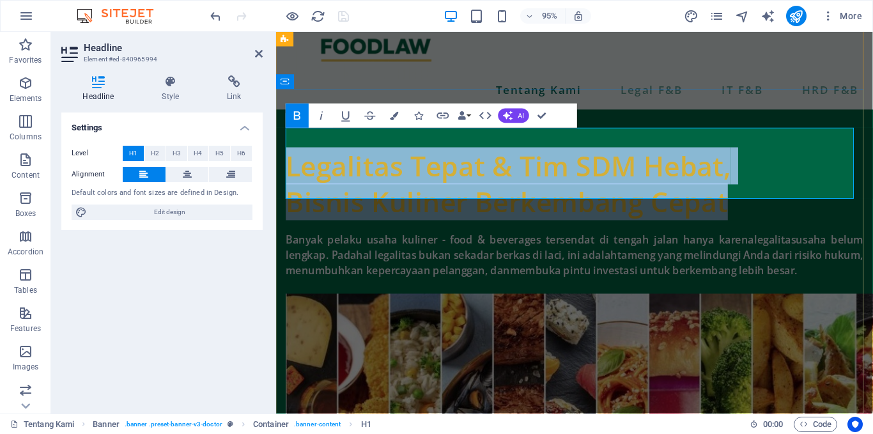
click at [476, 194] on strong "Legalitas Tepat & Tim SDM Hebat, Bisnis Kuliner Berkembang Cepat" at bounding box center [520, 191] width 468 height 77
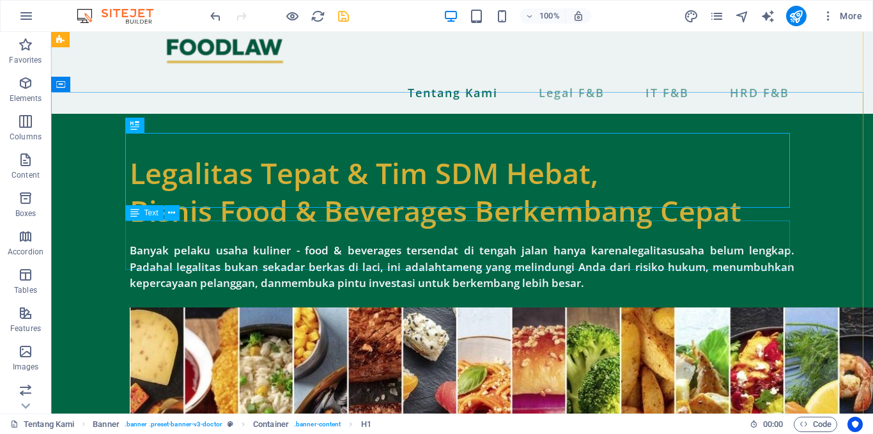
click at [293, 242] on div "Banyak pelaku usaha kuliner - food & beverages tersendat di tengah jalan hanya …" at bounding box center [462, 266] width 664 height 49
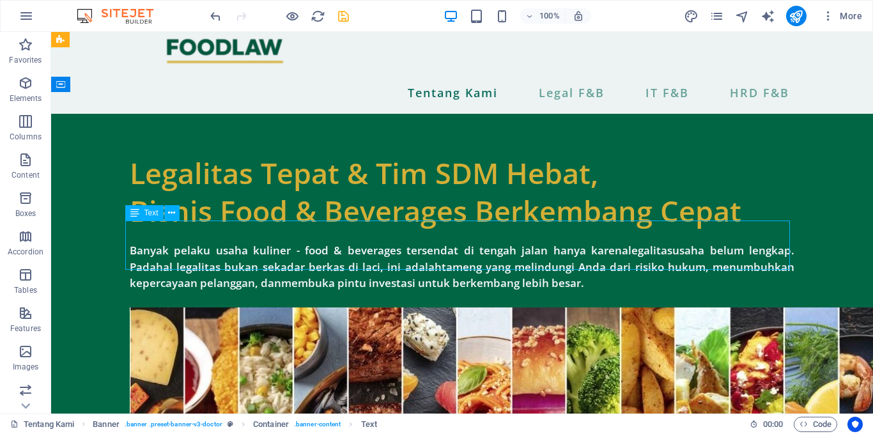
click at [293, 242] on div "Banyak pelaku usaha kuliner - food & beverages tersendat di tengah jalan hanya …" at bounding box center [462, 266] width 664 height 49
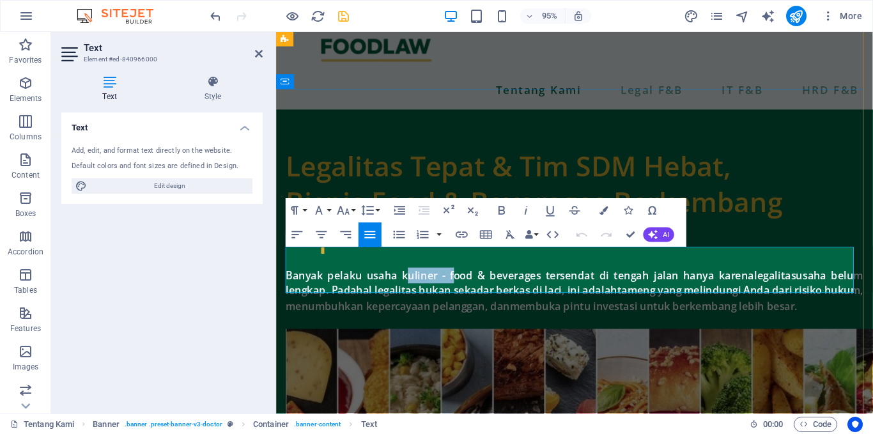
drag, startPoint x: 456, startPoint y: 264, endPoint x: 408, endPoint y: 264, distance: 48.6
click at [408, 280] on p "Banyak pelaku usaha kuliner - food & beverages tersendat di tengah jalan hanya …" at bounding box center [590, 304] width 608 height 49
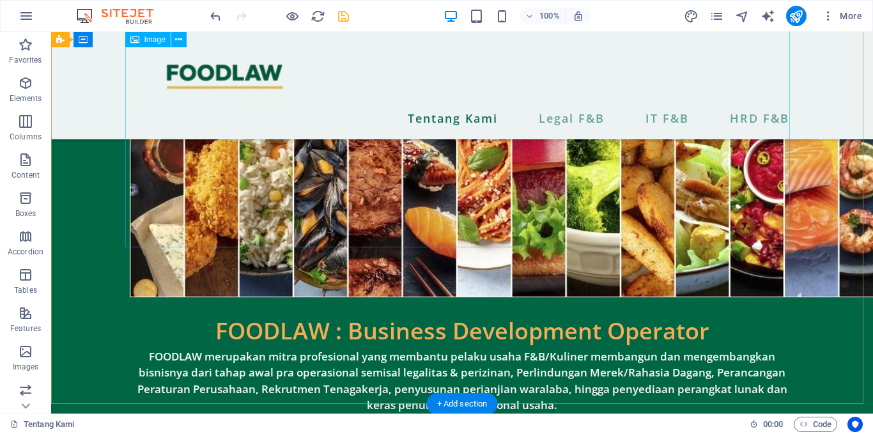
scroll to position [0, 0]
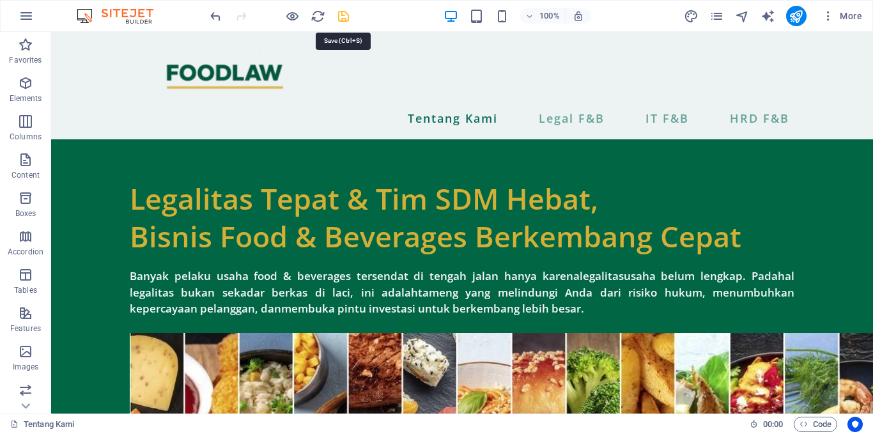
click at [339, 17] on icon "save" at bounding box center [343, 16] width 15 height 15
click at [713, 14] on icon "pages" at bounding box center [716, 16] width 15 height 15
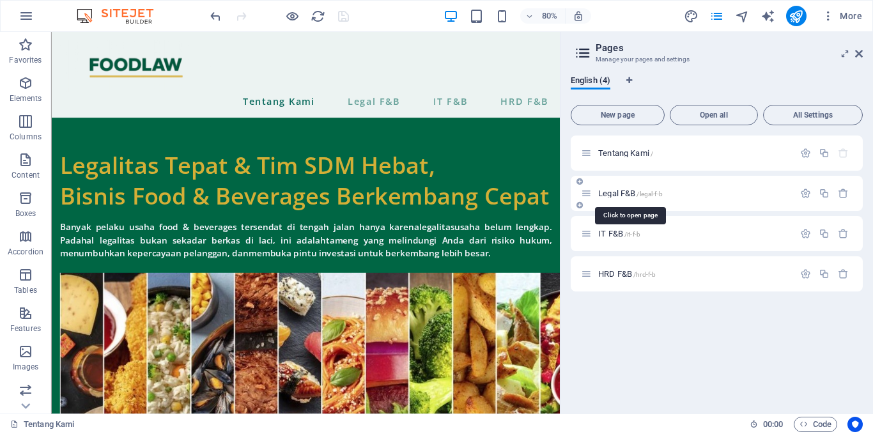
click at [627, 190] on span "Legal F&B /legal-f-b" at bounding box center [630, 193] width 65 height 10
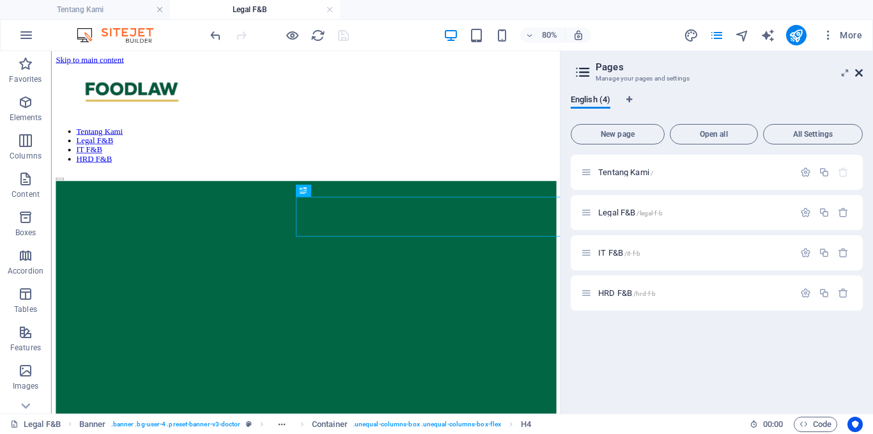
click at [858, 74] on icon at bounding box center [859, 73] width 8 height 10
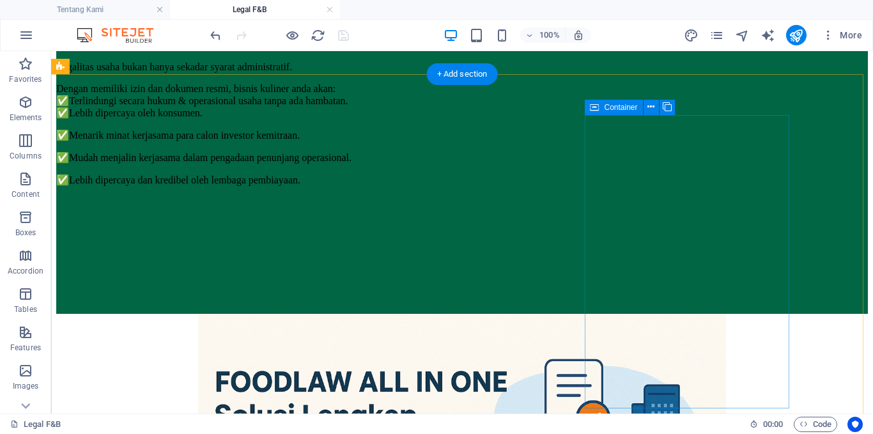
scroll to position [904, 0]
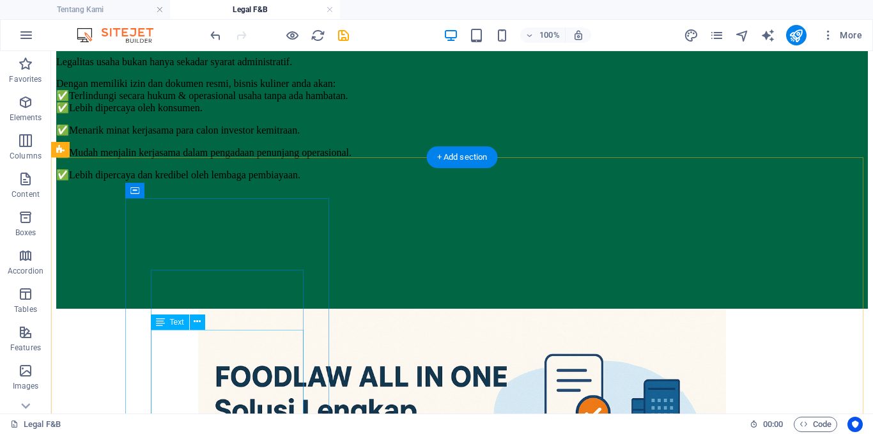
scroll to position [834, 0]
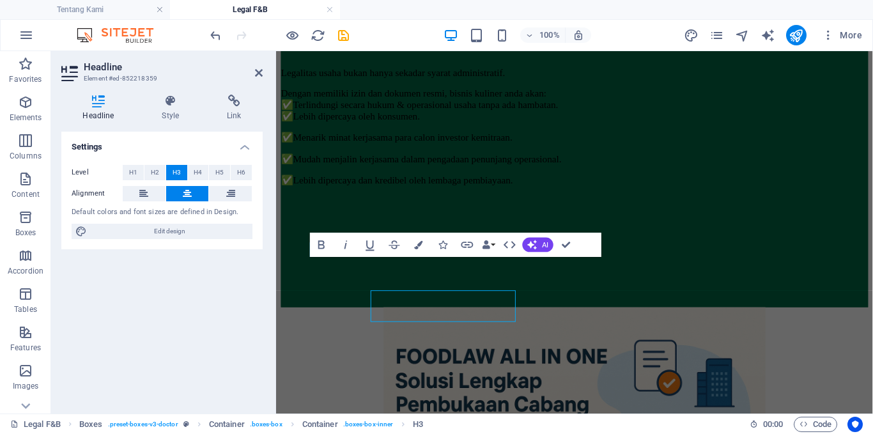
scroll to position [799, 0]
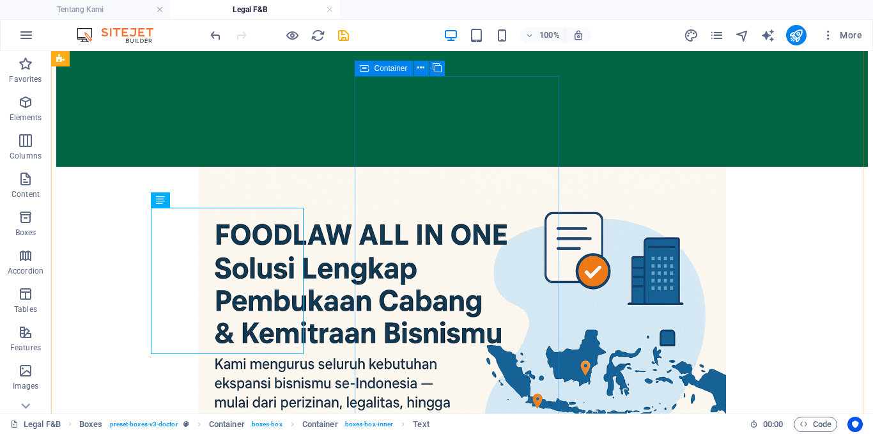
scroll to position [939, 0]
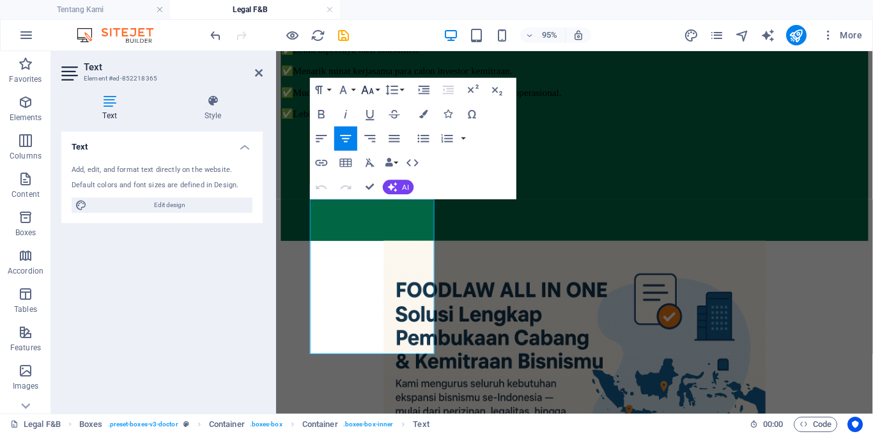
click at [377, 89] on button "Font Size" at bounding box center [369, 90] width 23 height 24
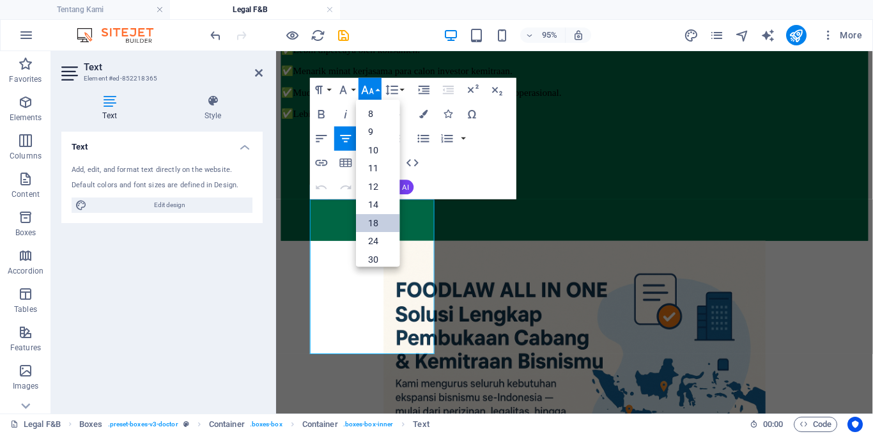
click at [379, 223] on link "18" at bounding box center [377, 223] width 43 height 19
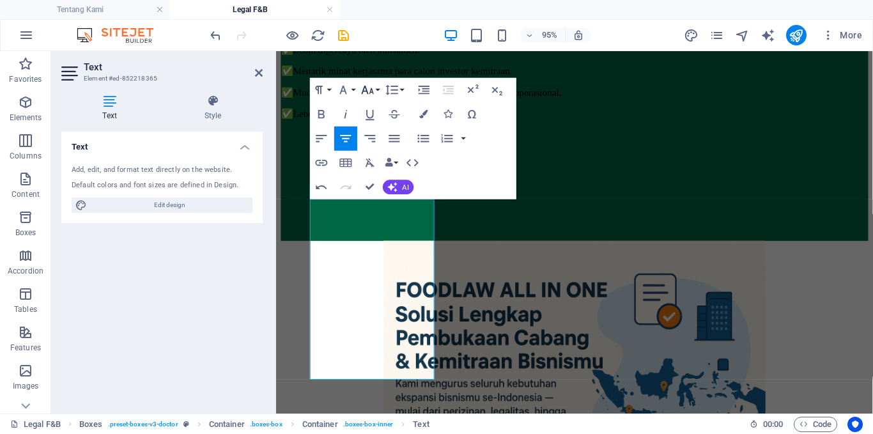
click at [372, 95] on icon "button" at bounding box center [367, 89] width 15 height 15
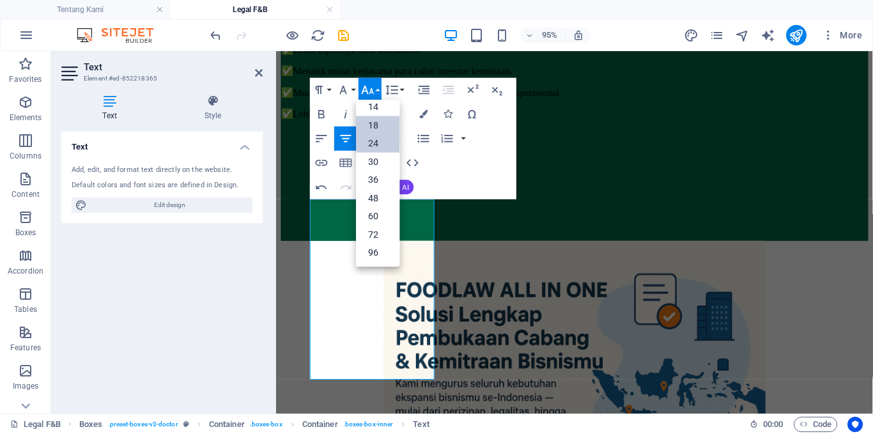
scroll to position [103, 0]
click at [374, 112] on link "14" at bounding box center [377, 107] width 43 height 19
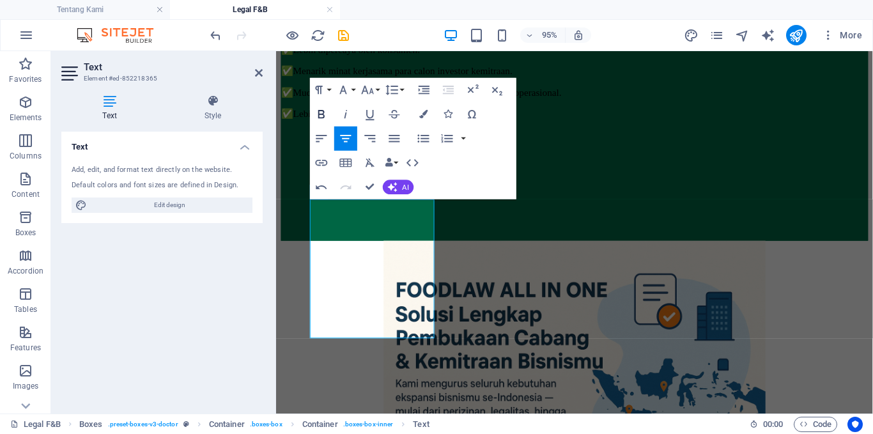
click at [316, 121] on icon "button" at bounding box center [321, 114] width 15 height 15
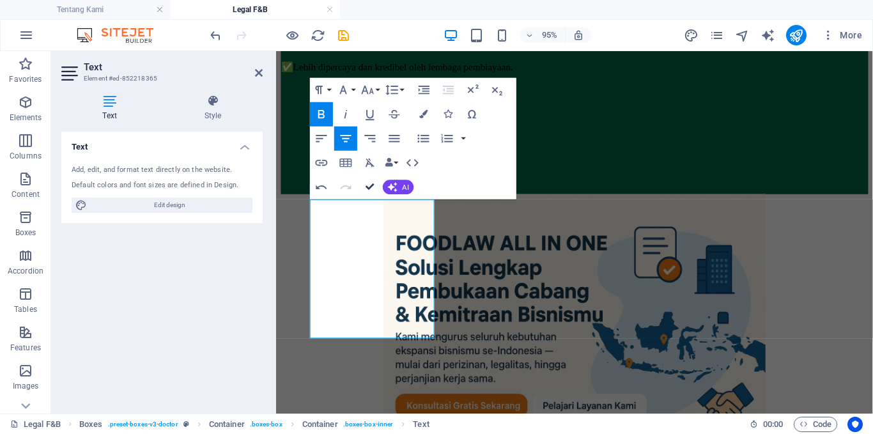
scroll to position [939, 0]
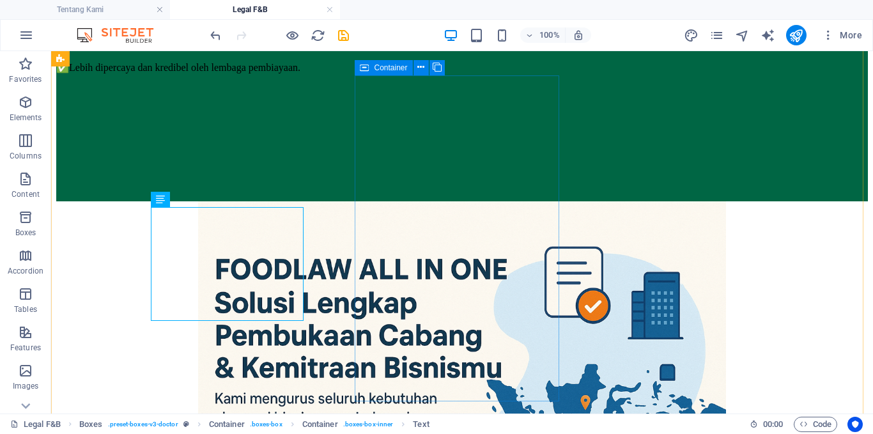
scroll to position [939, 0]
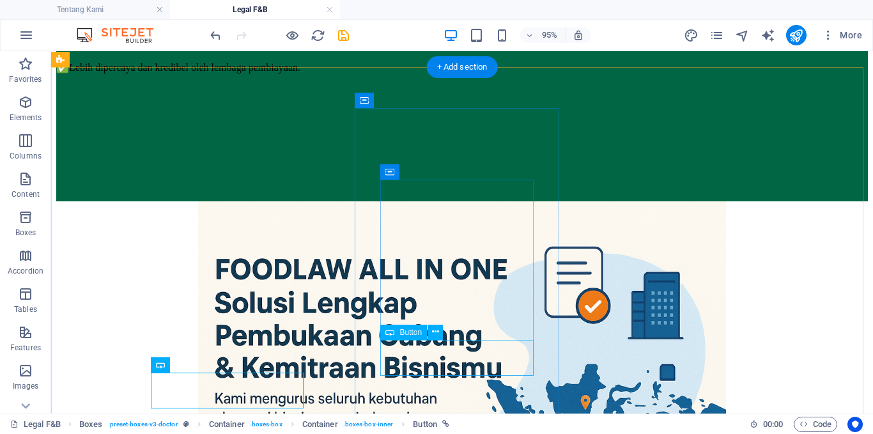
scroll to position [907, 0]
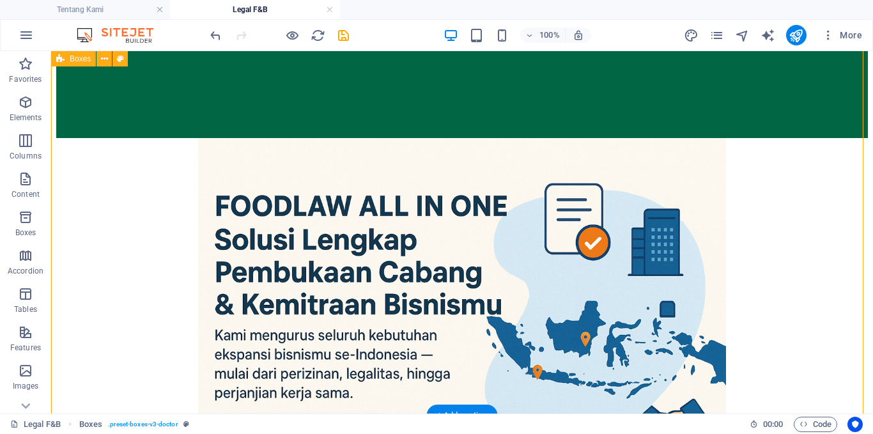
scroll to position [967, 0]
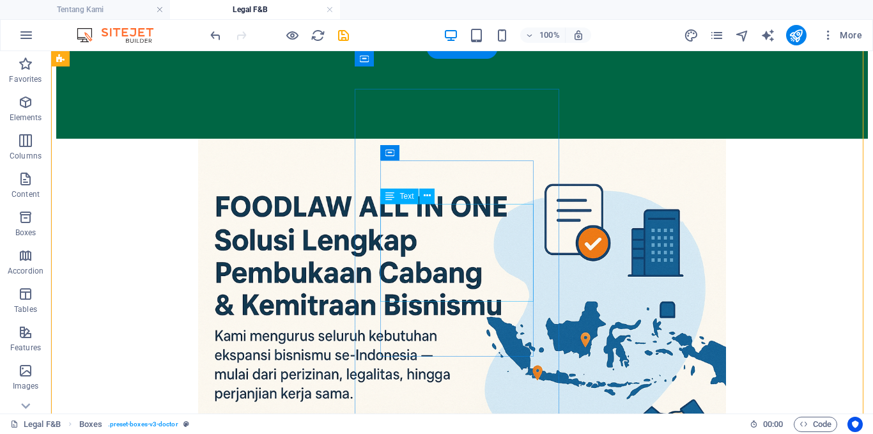
scroll to position [880, 0]
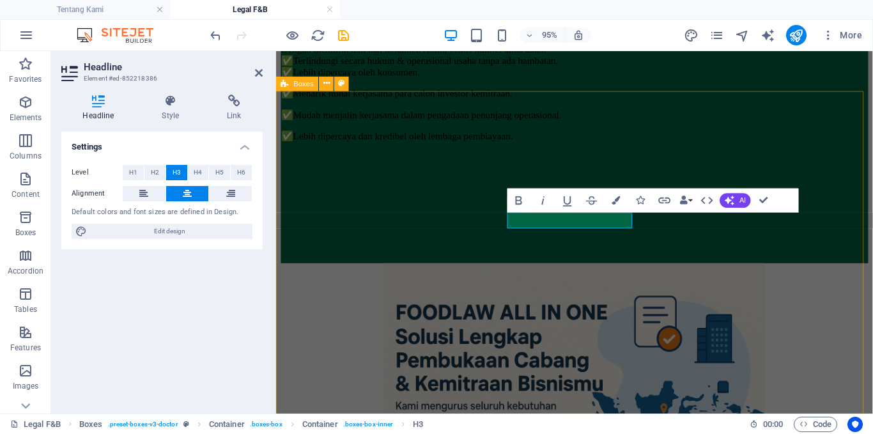
scroll to position [845, 0]
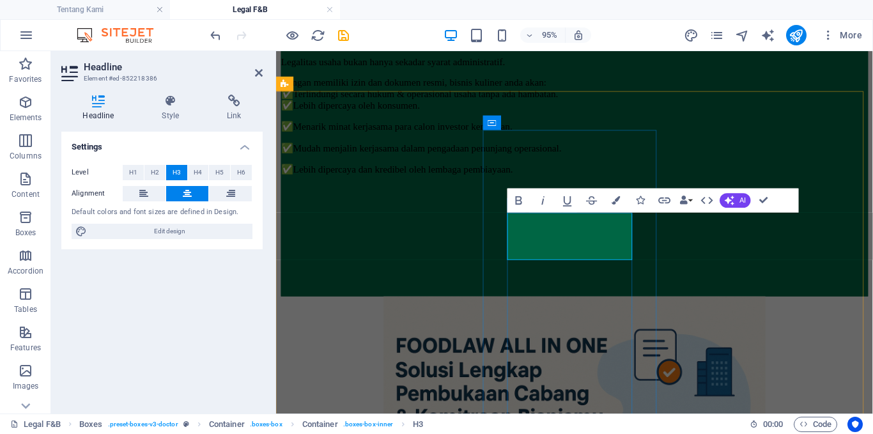
drag, startPoint x: 576, startPoint y: 229, endPoint x: 641, endPoint y: 231, distance: 64.6
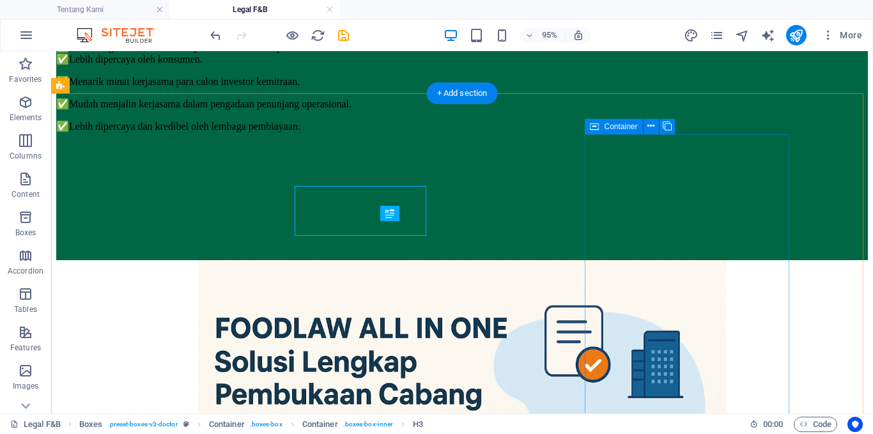
scroll to position [880, 0]
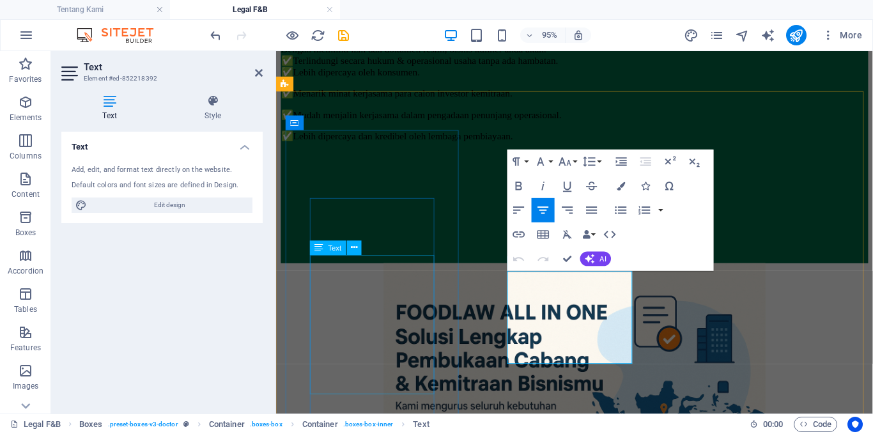
scroll to position [845, 0]
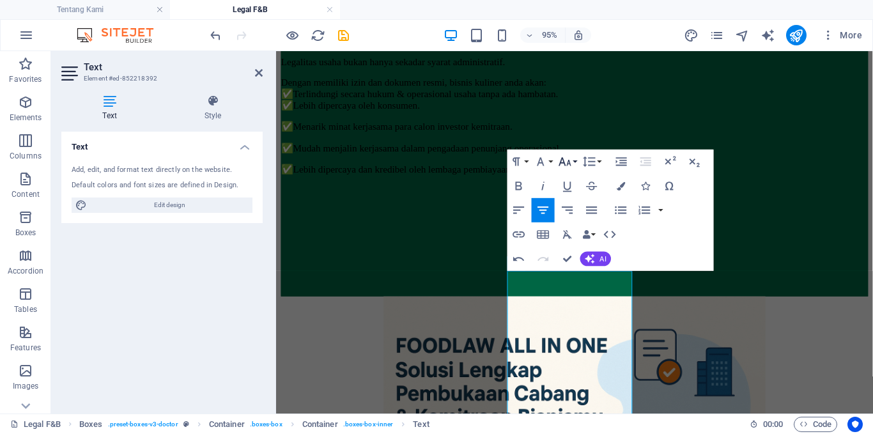
click at [574, 163] on button "Font Size" at bounding box center [567, 161] width 23 height 24
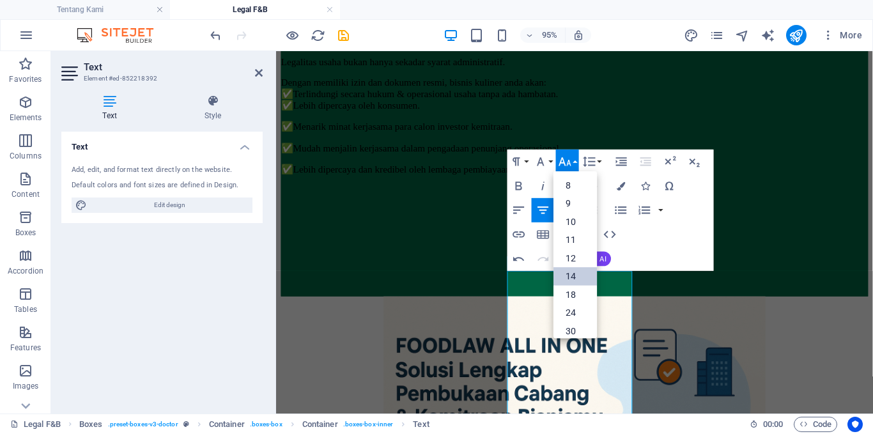
click at [572, 268] on link "14" at bounding box center [574, 276] width 43 height 19
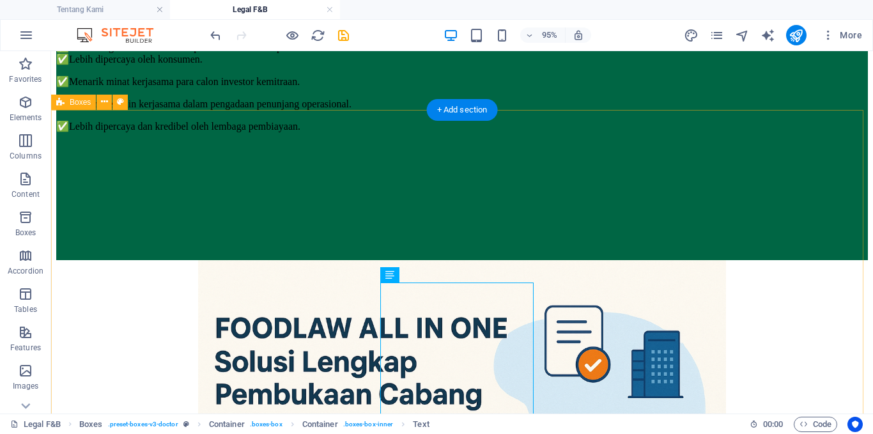
scroll to position [864, 0]
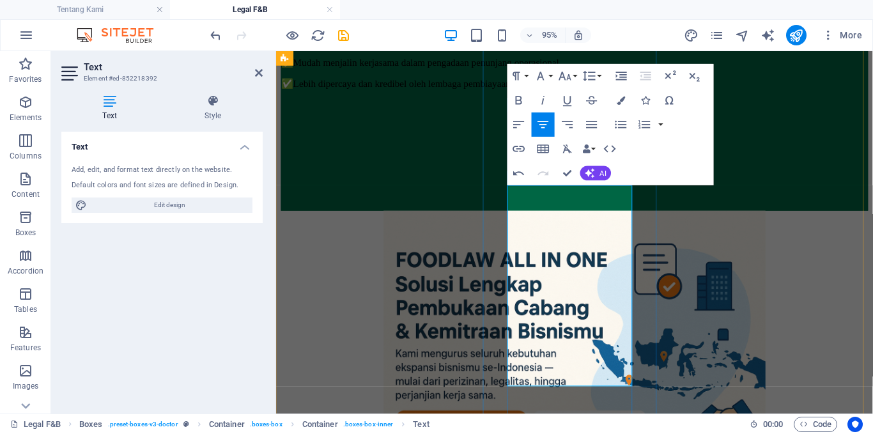
scroll to position [936, 0]
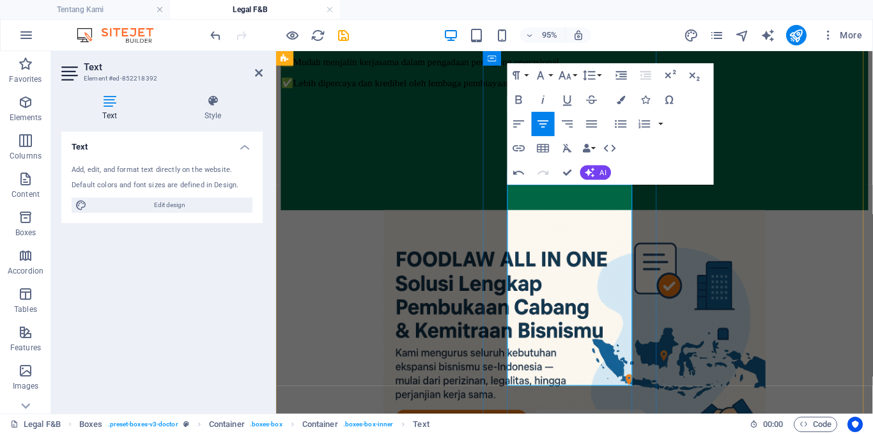
drag, startPoint x: 533, startPoint y: 344, endPoint x: 645, endPoint y: 399, distance: 125.1
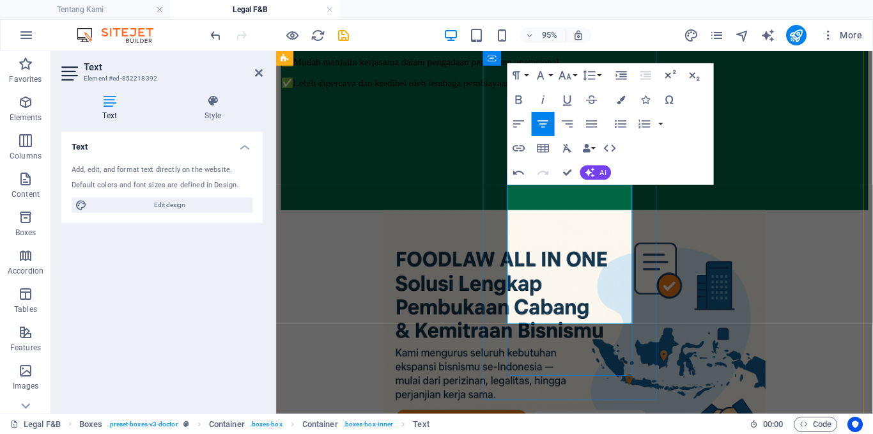
drag, startPoint x: 587, startPoint y: 263, endPoint x: 582, endPoint y: 295, distance: 31.7
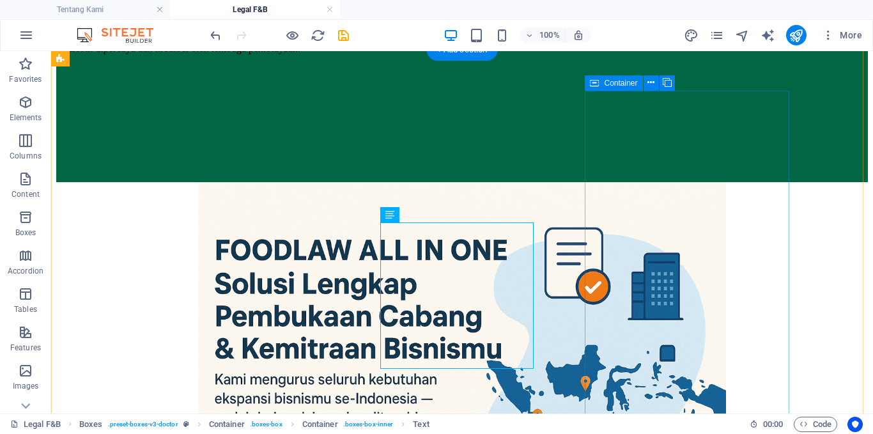
scroll to position [924, 0]
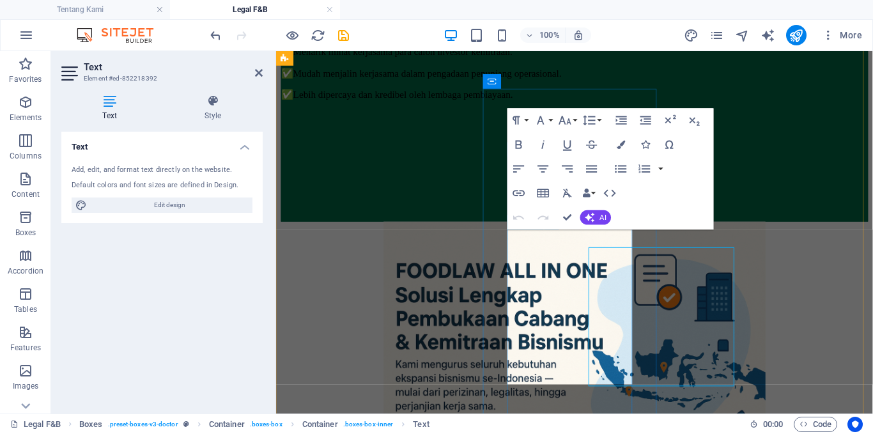
scroll to position [889, 0]
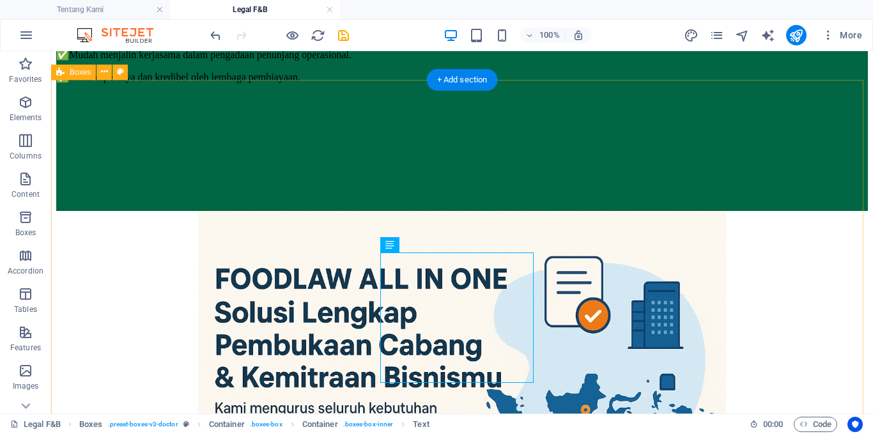
scroll to position [894, 0]
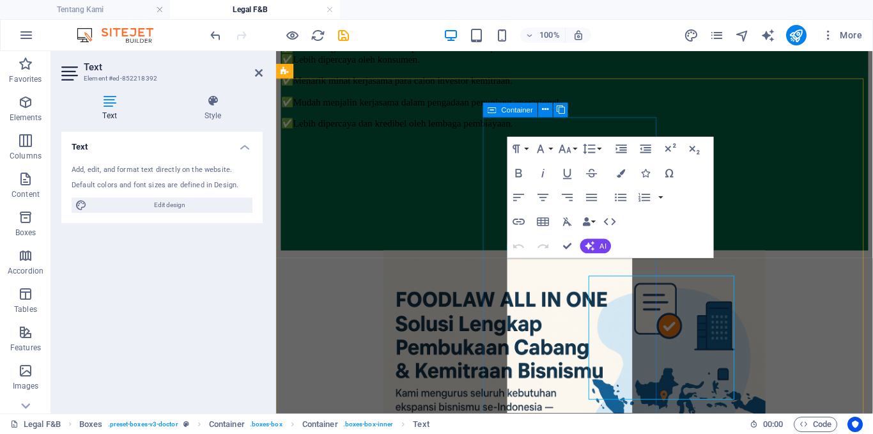
scroll to position [859, 0]
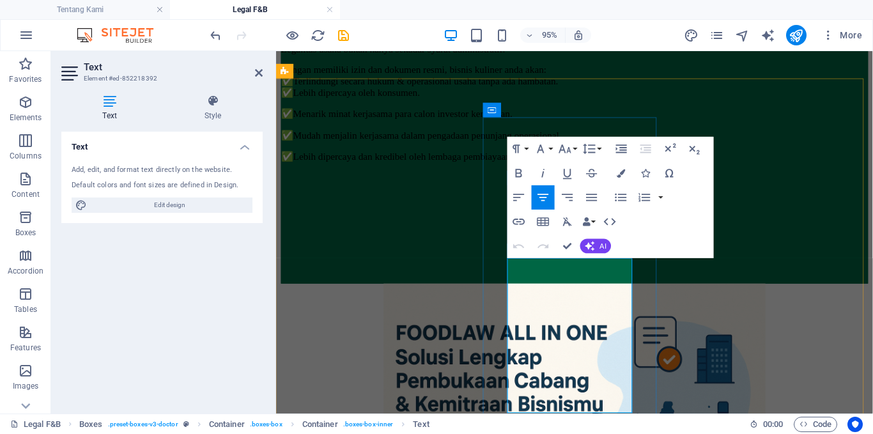
drag, startPoint x: 586, startPoint y: 279, endPoint x: 644, endPoint y: 280, distance: 58.2
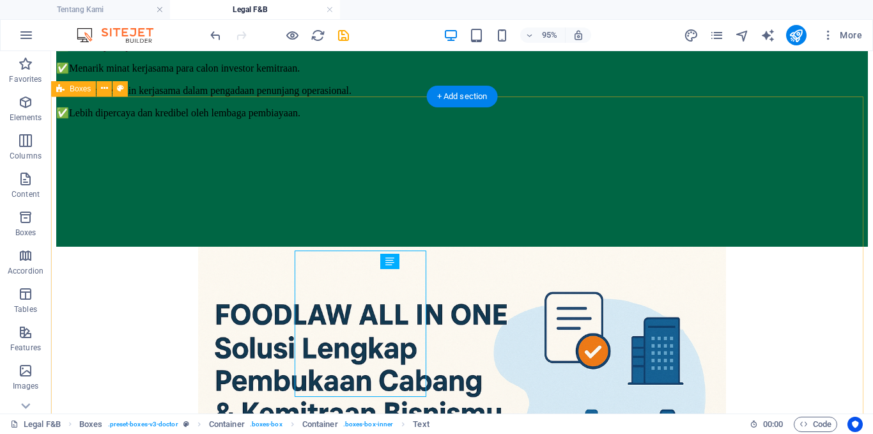
scroll to position [877, 0]
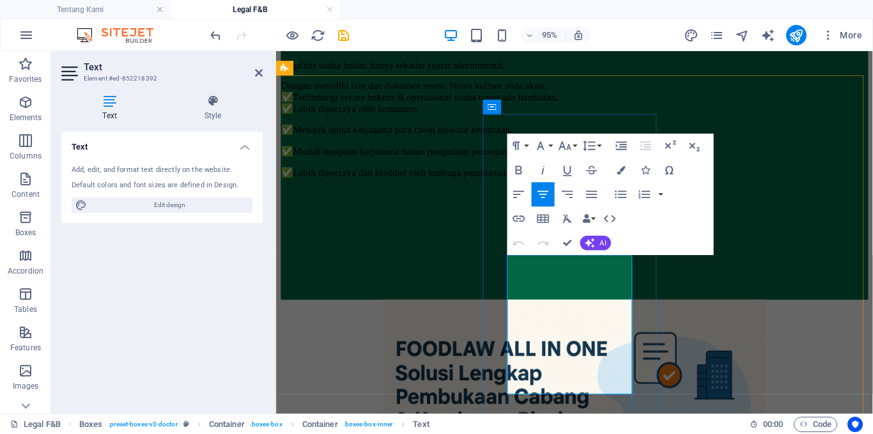
scroll to position [878, 0]
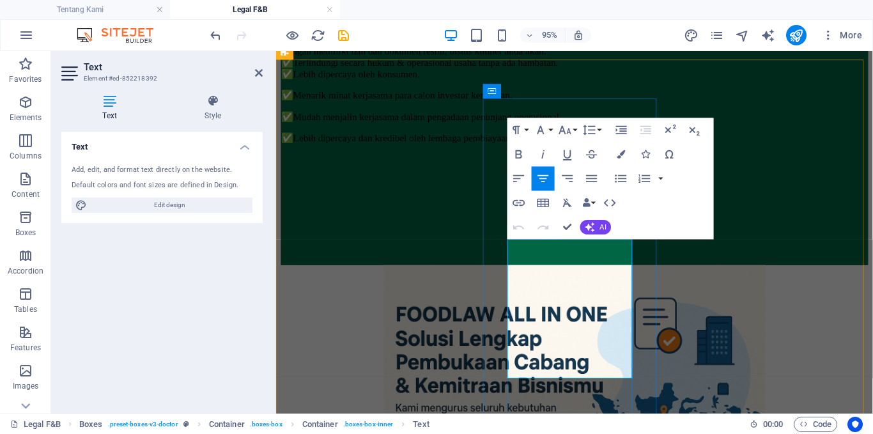
drag, startPoint x: 554, startPoint y: 372, endPoint x: 523, endPoint y: 373, distance: 31.3
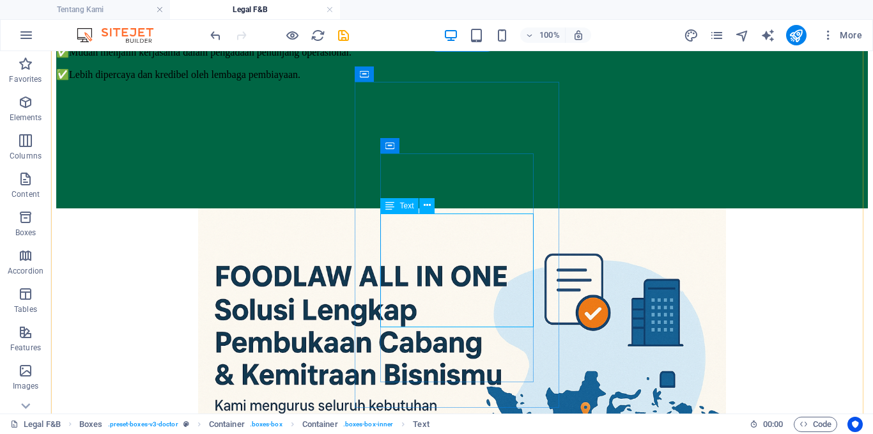
scroll to position [944, 0]
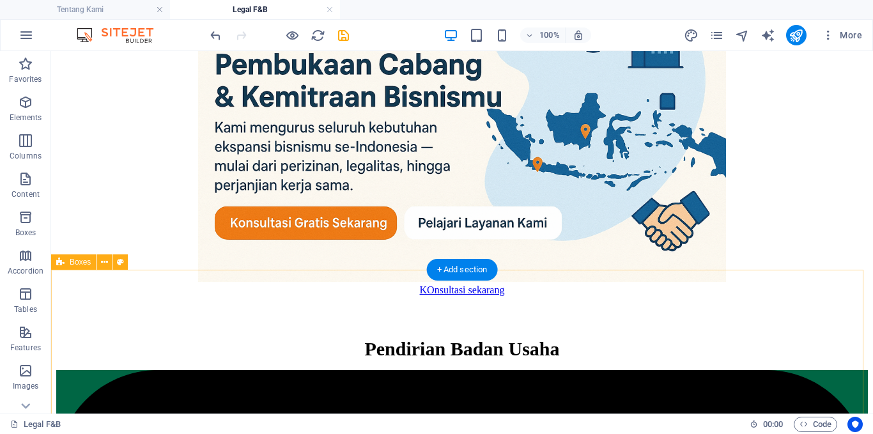
scroll to position [1176, 0]
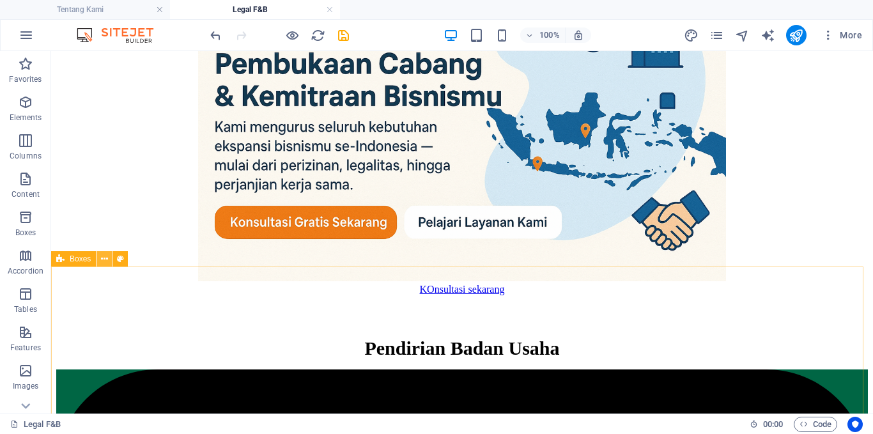
click at [105, 260] on icon at bounding box center [104, 258] width 7 height 13
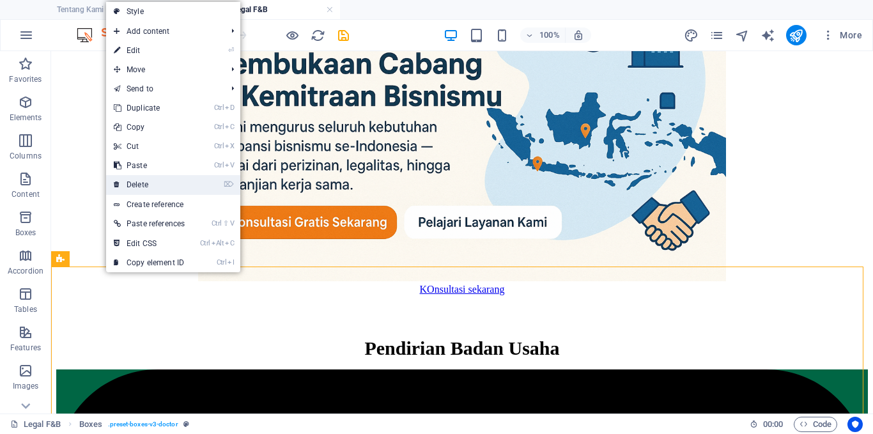
click at [147, 181] on link "⌦ Delete" at bounding box center [149, 184] width 86 height 19
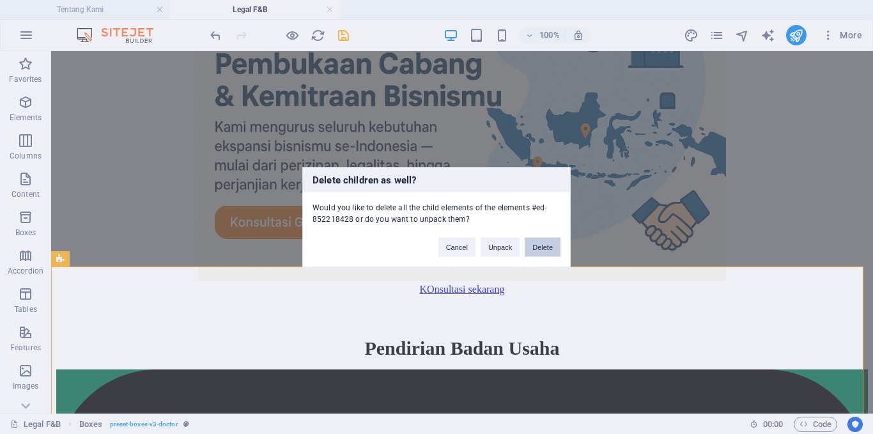
click at [538, 252] on button "Delete" at bounding box center [543, 246] width 36 height 19
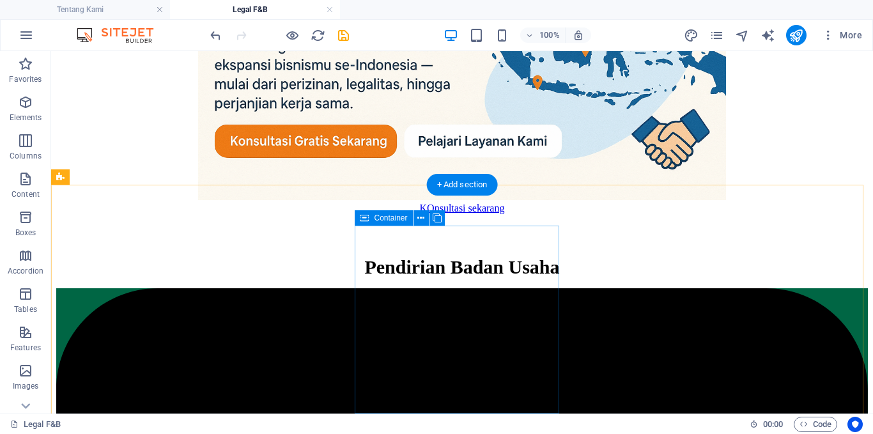
scroll to position [1257, 0]
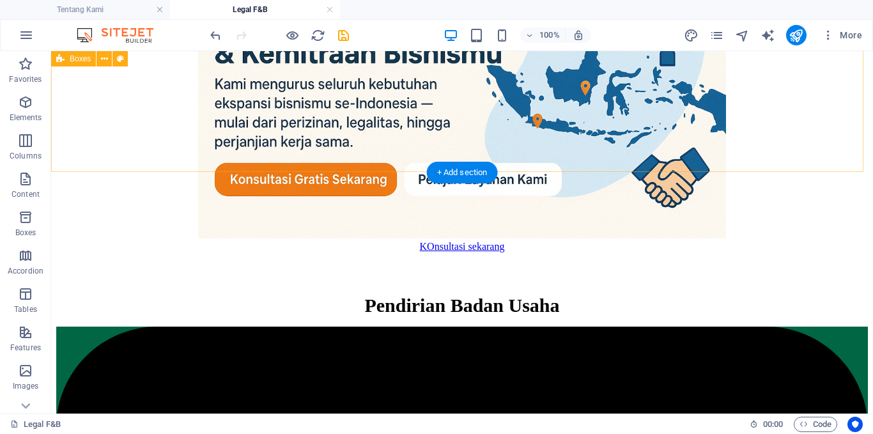
scroll to position [1208, 0]
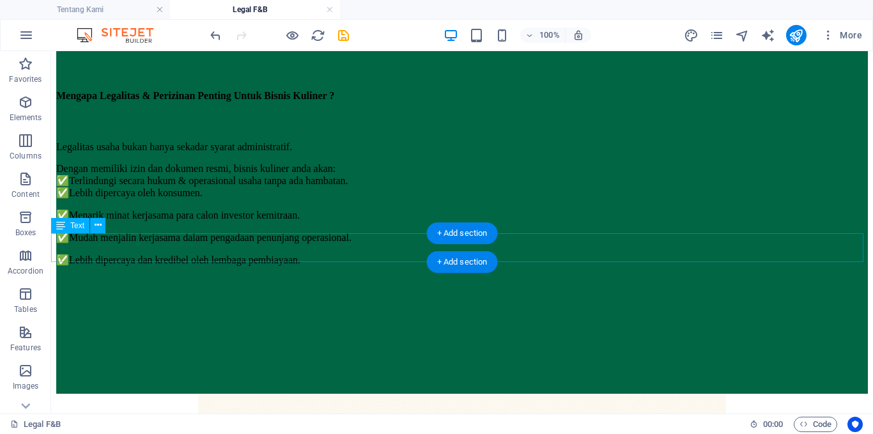
scroll to position [711, 0]
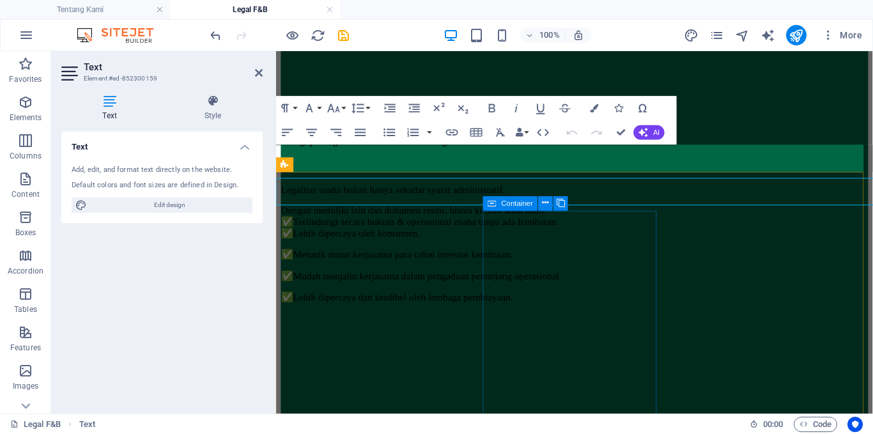
scroll to position [760, 0]
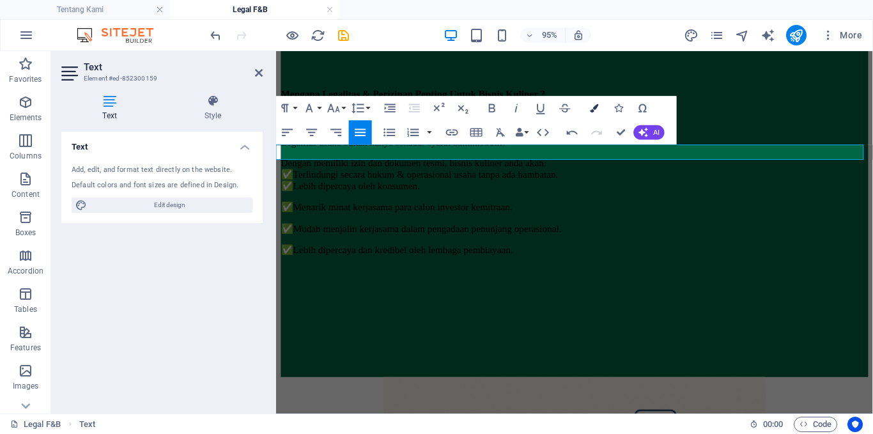
click at [592, 112] on icon "button" at bounding box center [594, 108] width 8 height 8
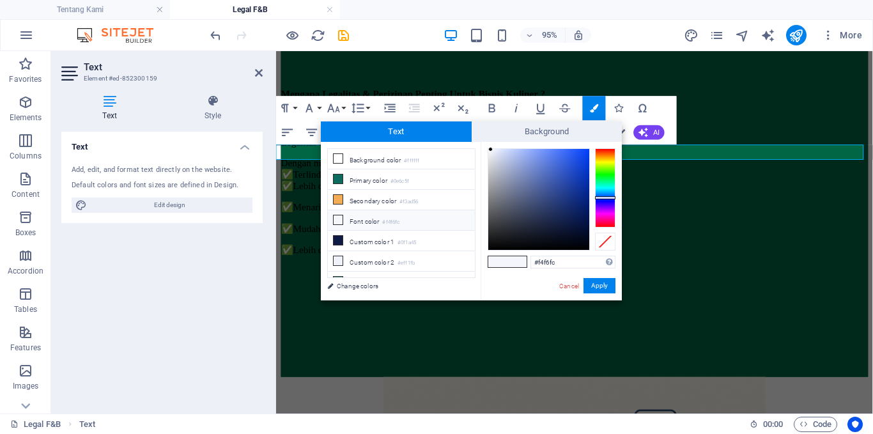
type input "#000207"
click at [585, 247] on div at bounding box center [538, 199] width 101 height 101
click at [602, 287] on button "Apply" at bounding box center [599, 285] width 32 height 15
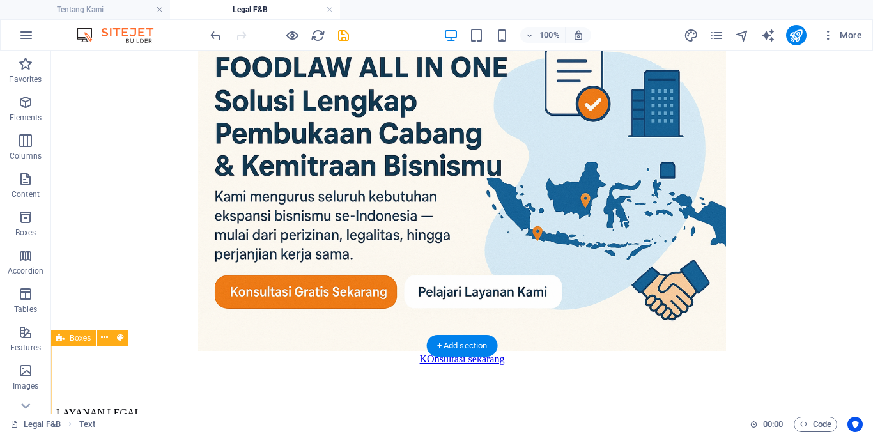
scroll to position [1107, 0]
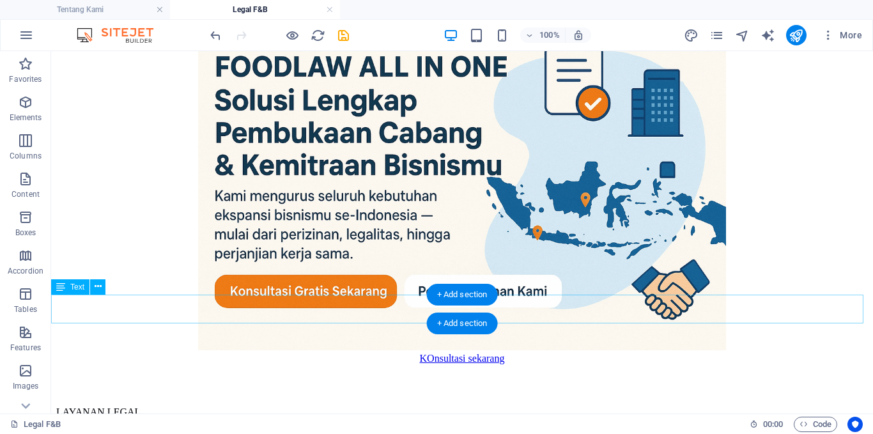
click at [96, 290] on icon at bounding box center [98, 286] width 7 height 13
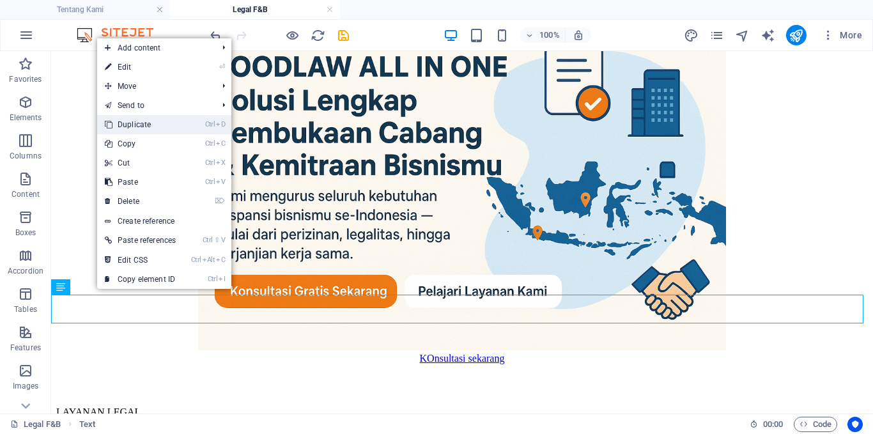
click at [146, 121] on link "Ctrl D Duplicate" at bounding box center [140, 124] width 86 height 19
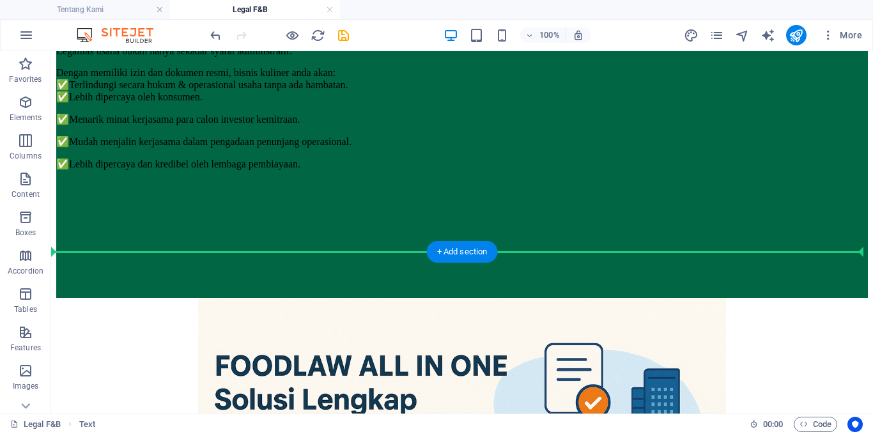
scroll to position [709, 0]
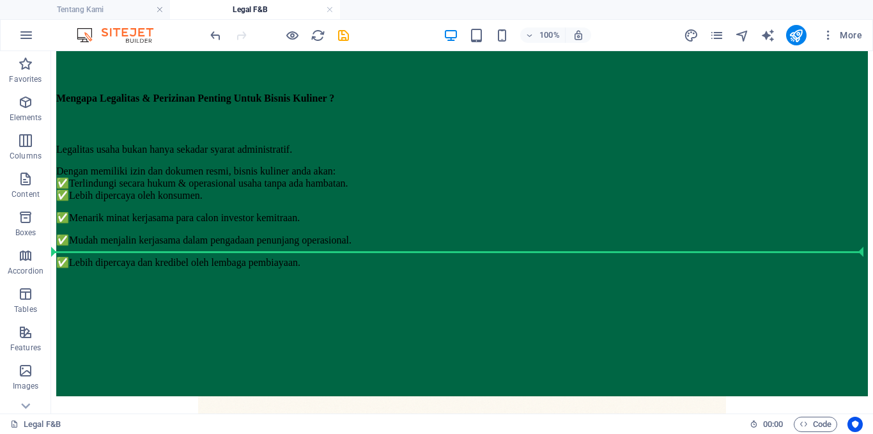
drag, startPoint x: 325, startPoint y: 307, endPoint x: 394, endPoint y: 251, distance: 88.1
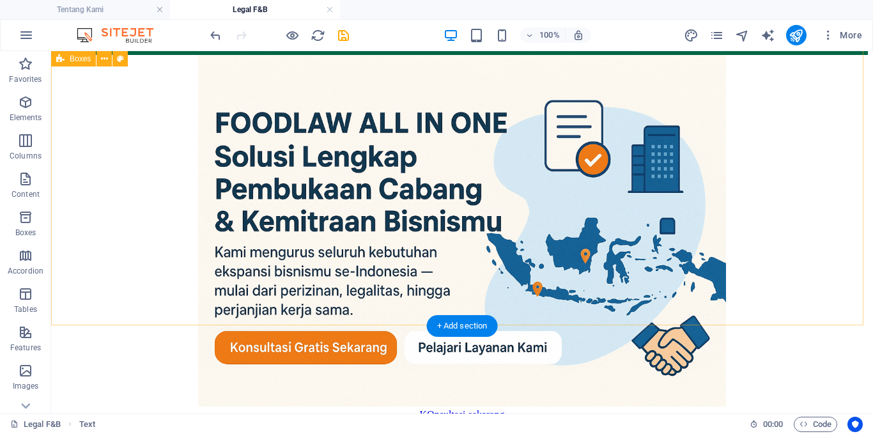
scroll to position [1056, 0]
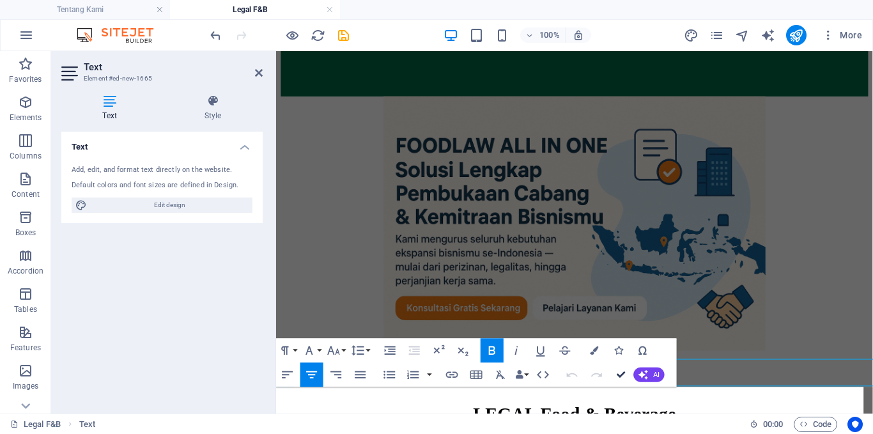
scroll to position [1038, 0]
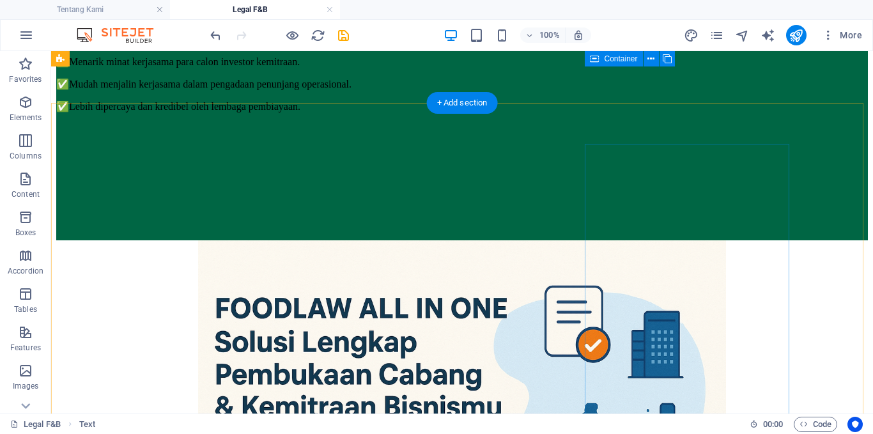
scroll to position [864, 0]
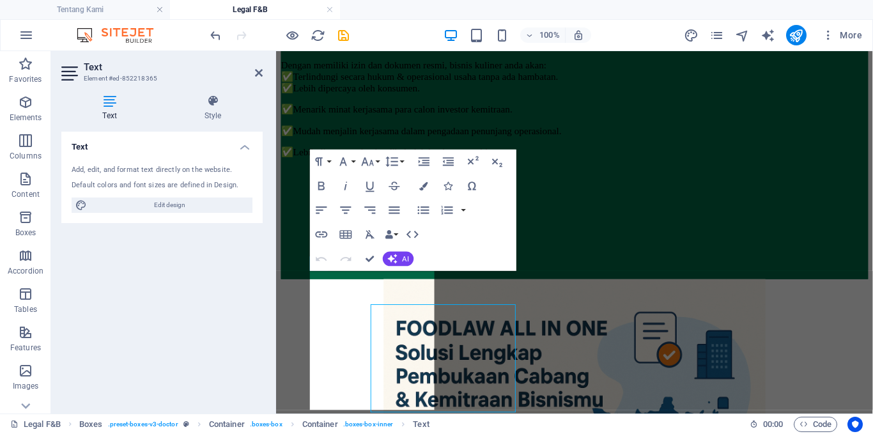
scroll to position [829, 0]
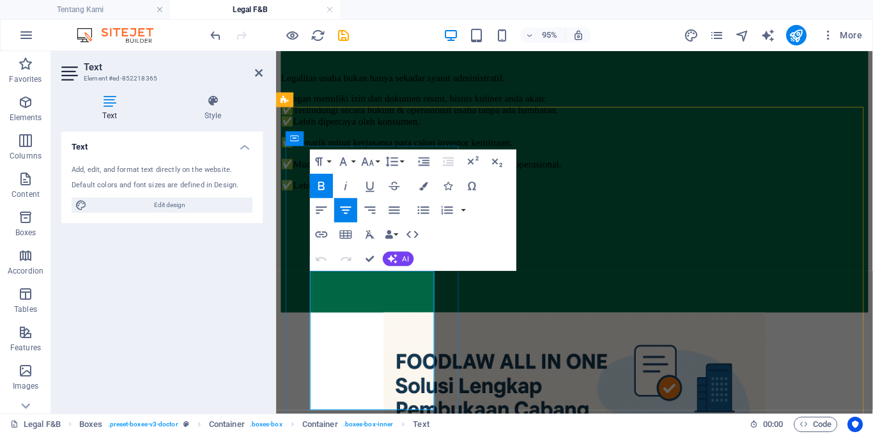
drag, startPoint x: 363, startPoint y: 353, endPoint x: 408, endPoint y: 353, distance: 44.7
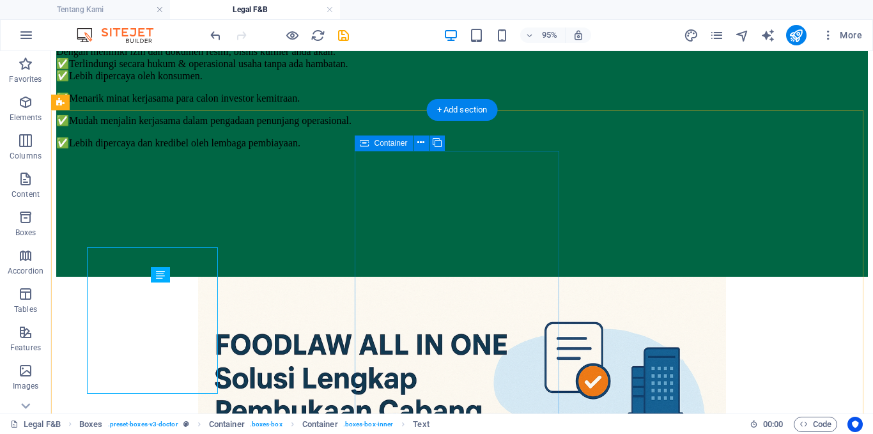
scroll to position [864, 0]
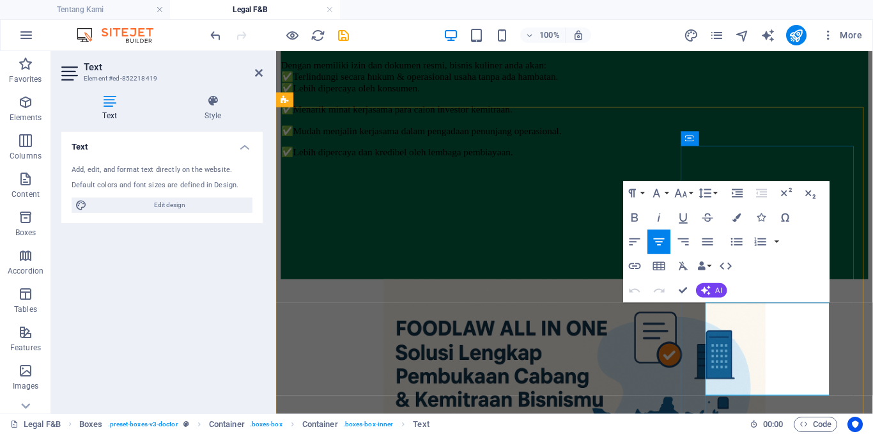
scroll to position [829, 0]
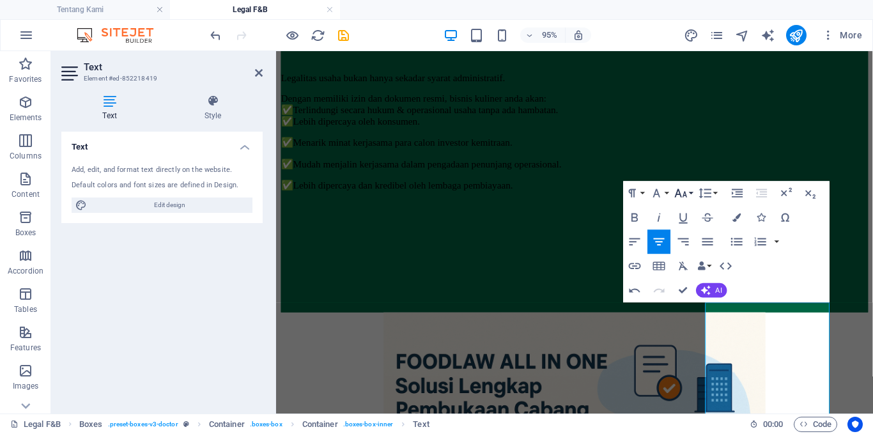
click at [692, 194] on button "Font Size" at bounding box center [682, 193] width 23 height 24
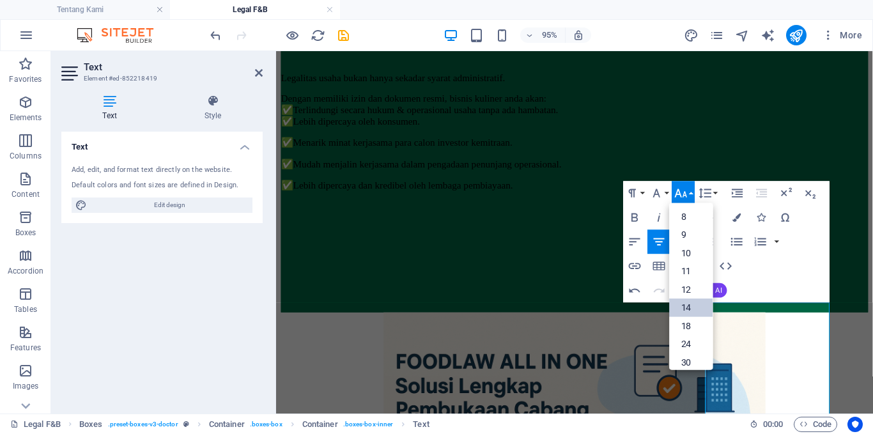
click at [693, 304] on link "14" at bounding box center [690, 308] width 43 height 19
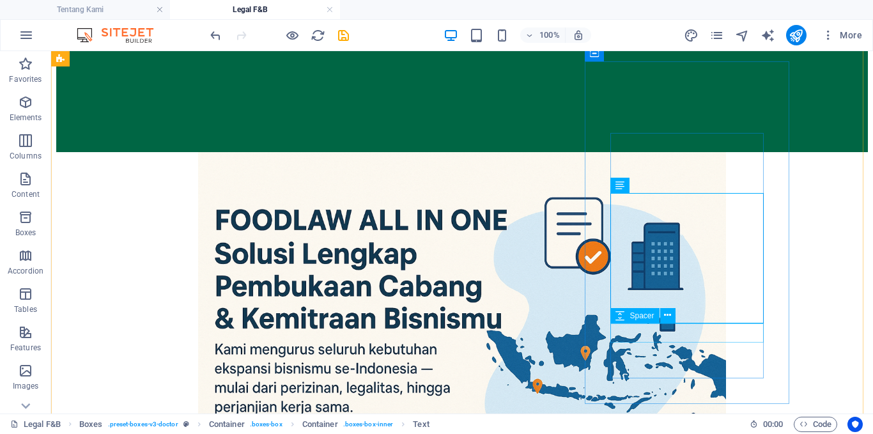
scroll to position [955, 0]
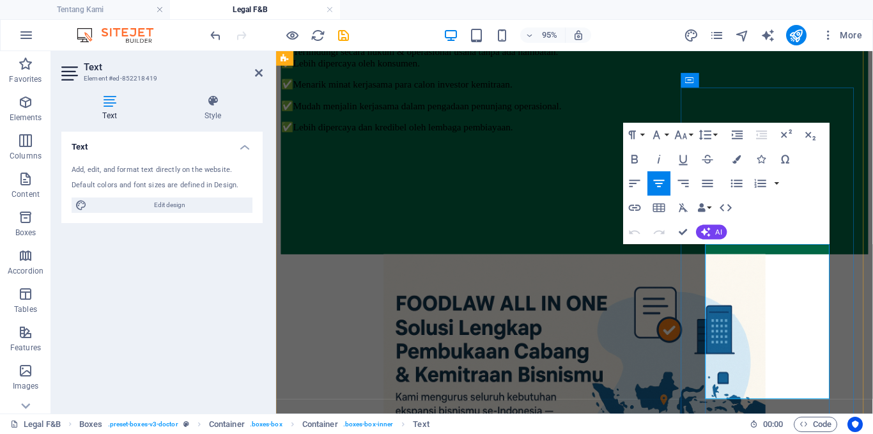
scroll to position [902, 0]
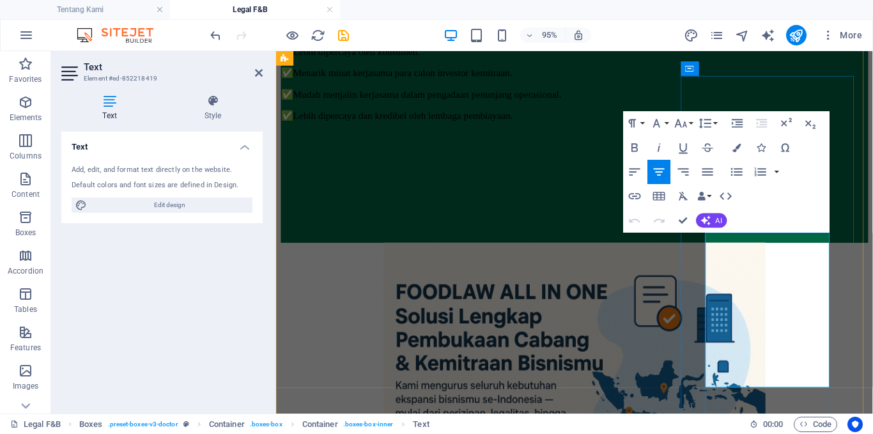
drag, startPoint x: 729, startPoint y: 250, endPoint x: 833, endPoint y: 302, distance: 116.0
click at [693, 125] on button "Font Size" at bounding box center [682, 123] width 23 height 24
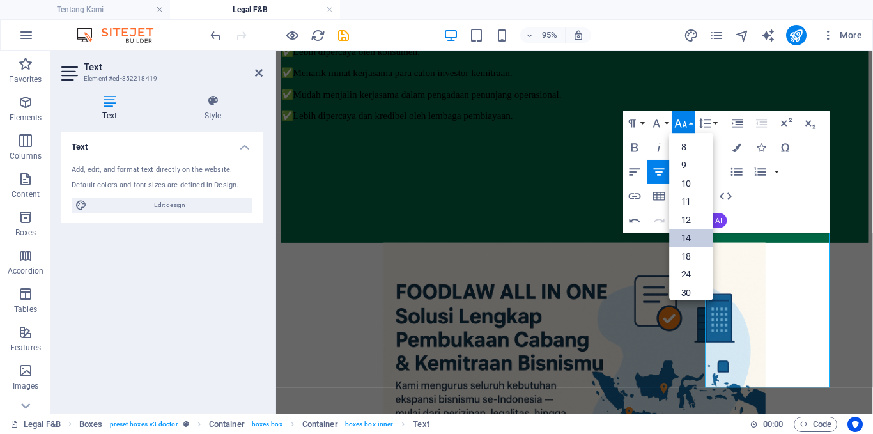
click at [690, 230] on link "14" at bounding box center [690, 238] width 43 height 19
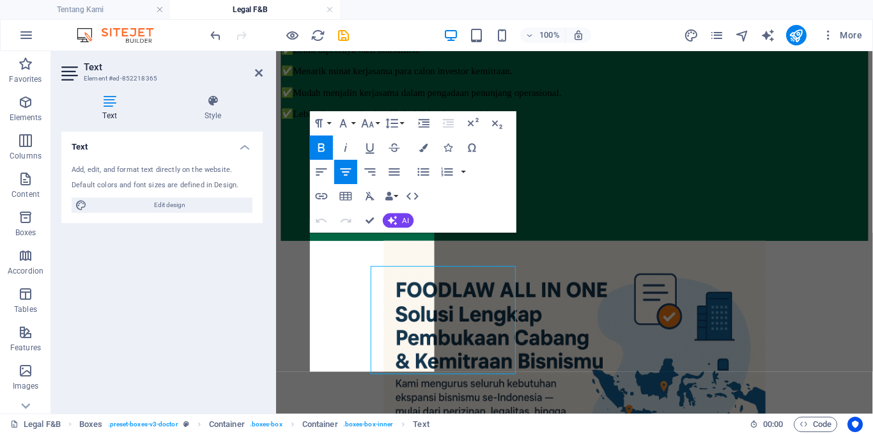
scroll to position [869, 0]
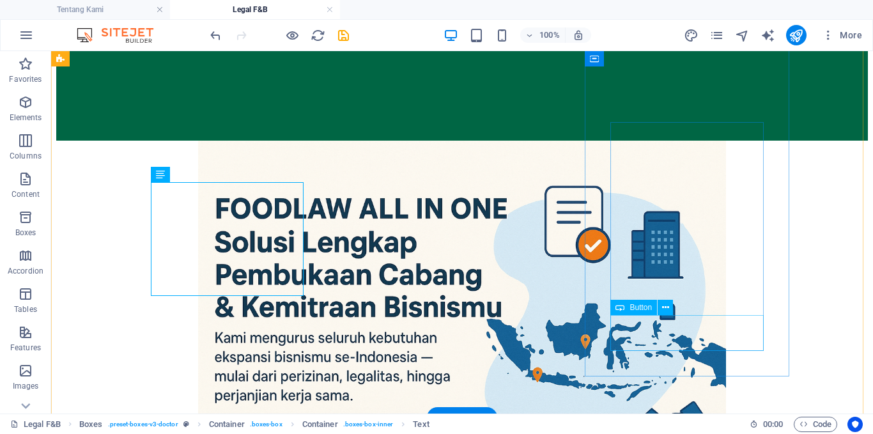
scroll to position [964, 0]
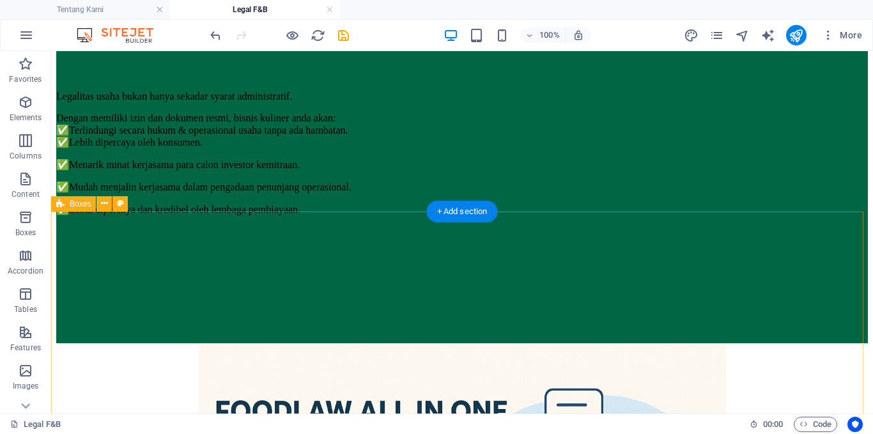
scroll to position [882, 0]
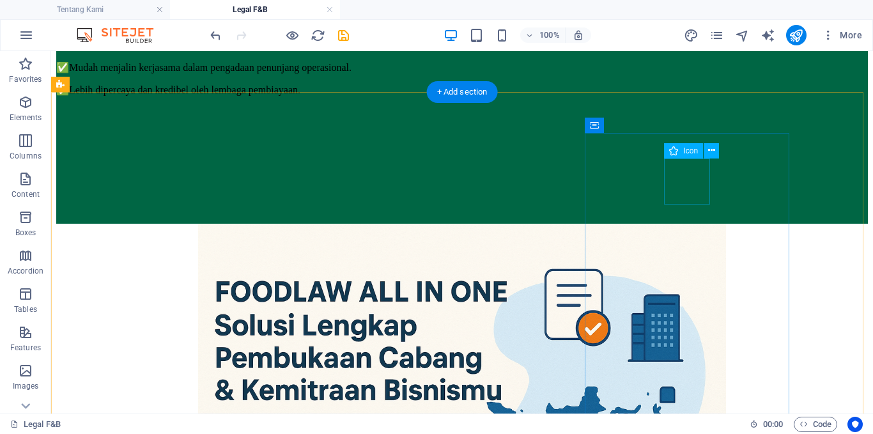
select select "xMidYMid"
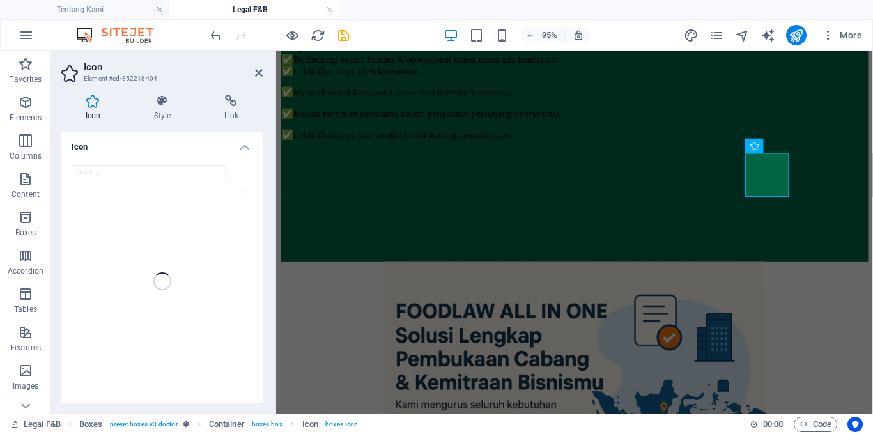
scroll to position [847, 0]
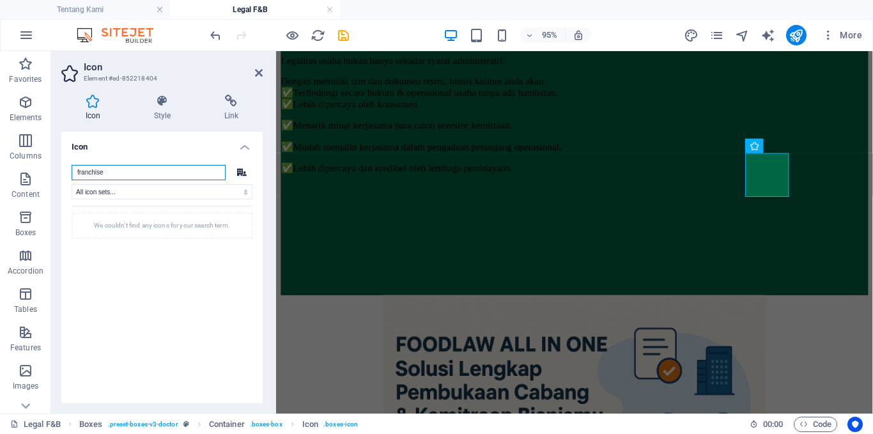
click at [127, 171] on input "franchise" at bounding box center [149, 172] width 154 height 15
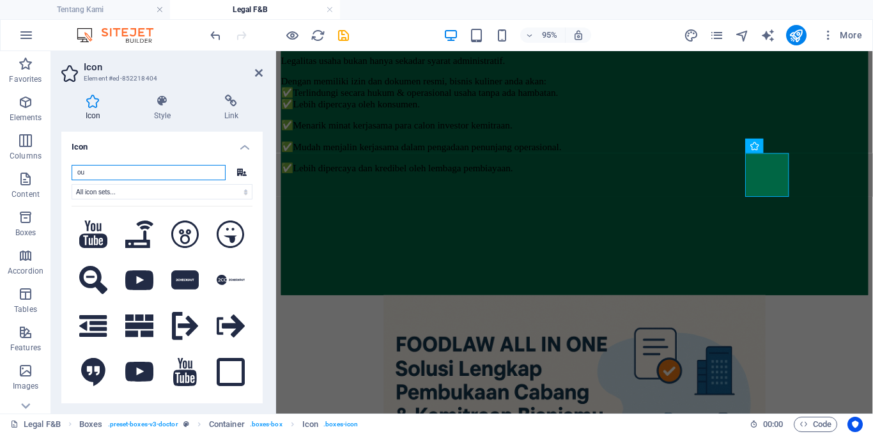
type input "o"
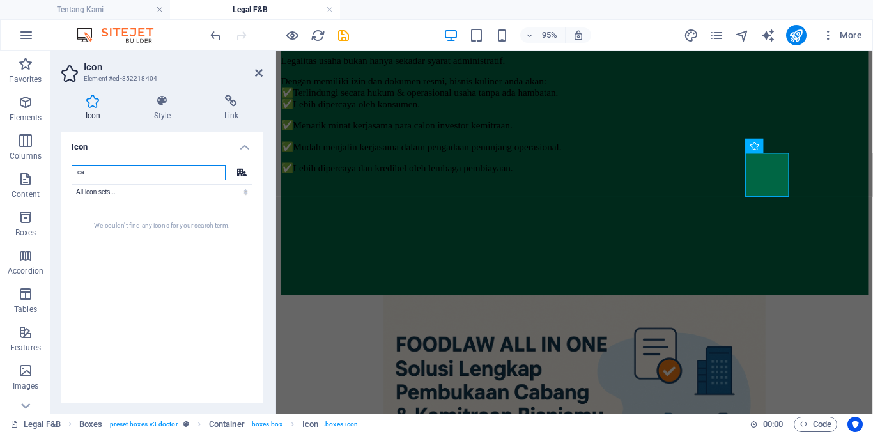
type input "c"
type input "develop"
click at [100, 235] on icon at bounding box center [93, 234] width 28 height 25
click at [255, 75] on icon at bounding box center [259, 73] width 8 height 10
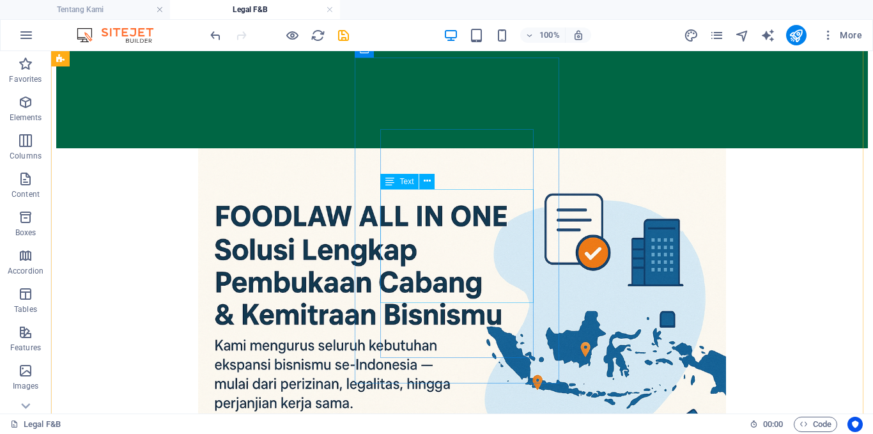
scroll to position [955, 0]
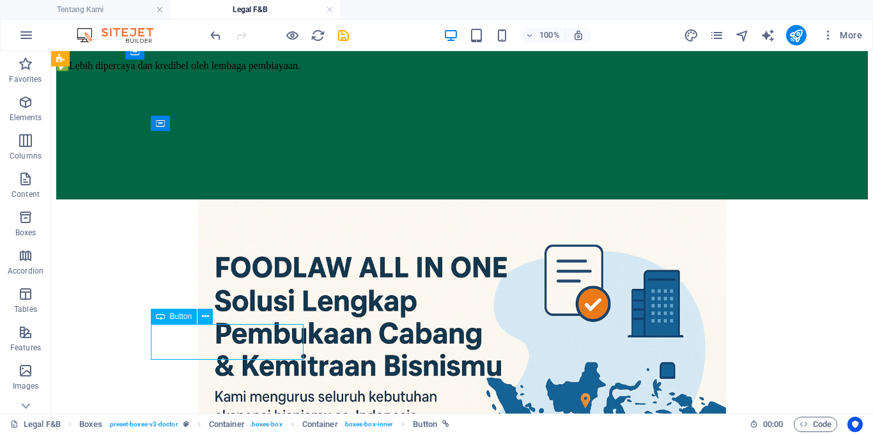
scroll to position [920, 0]
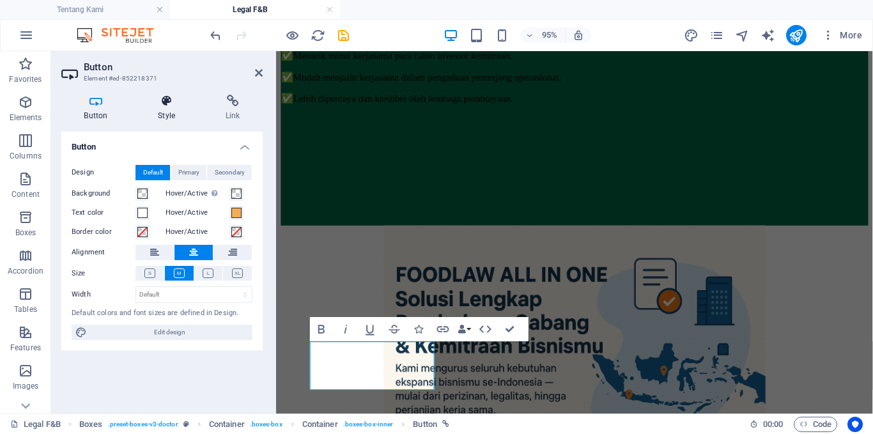
click at [162, 95] on icon at bounding box center [166, 101] width 63 height 13
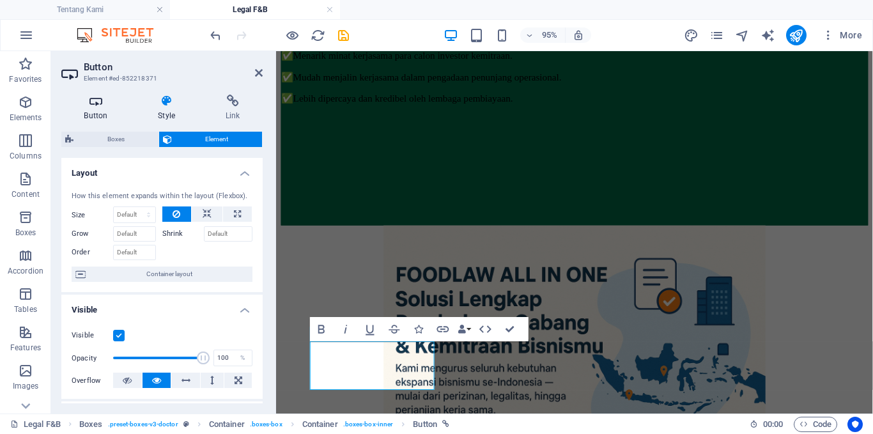
click at [93, 102] on icon at bounding box center [95, 101] width 69 height 13
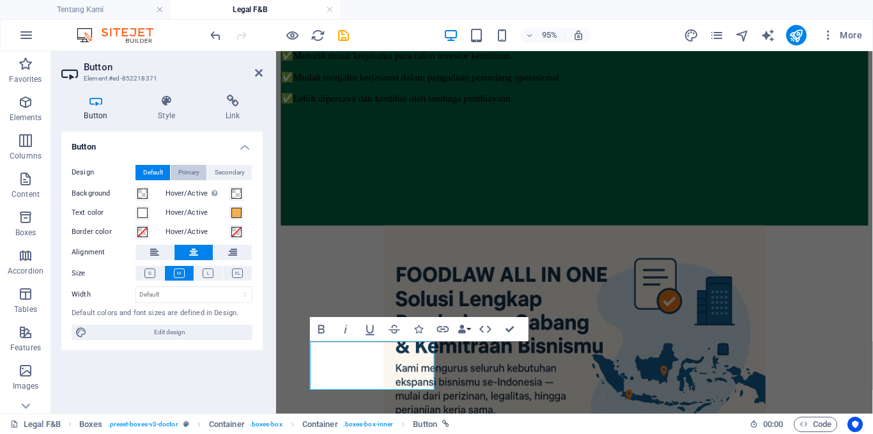
click at [197, 166] on span "Primary" at bounding box center [188, 172] width 21 height 15
click at [155, 168] on span "Default" at bounding box center [153, 172] width 20 height 15
click at [158, 332] on span "Edit design" at bounding box center [170, 332] width 158 height 15
select select "px"
select select "600"
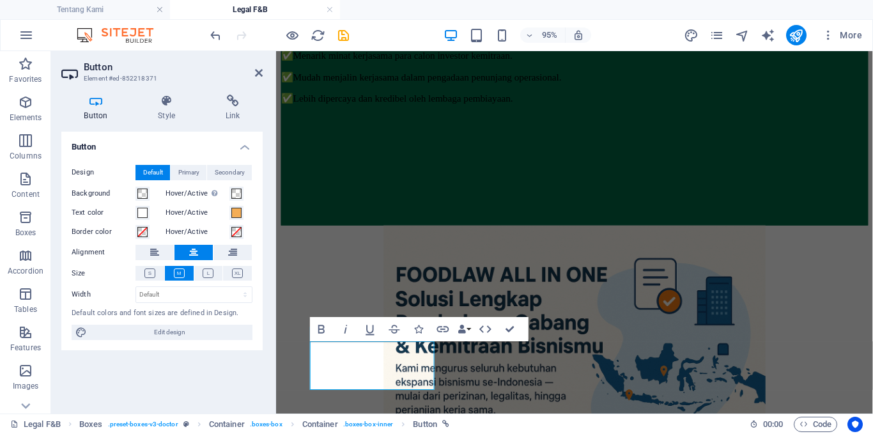
select select "px"
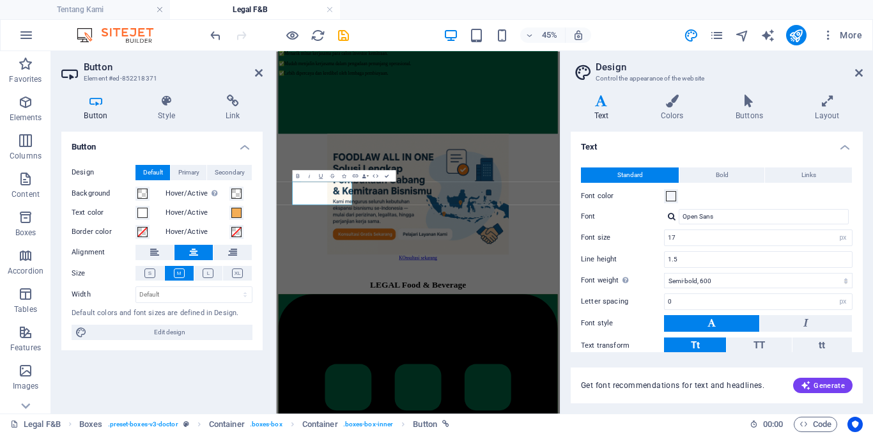
scroll to position [921, 0]
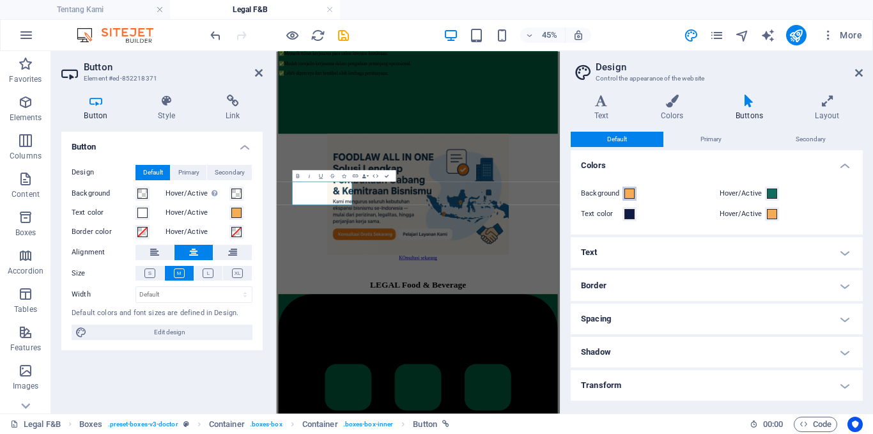
click at [631, 196] on span at bounding box center [629, 193] width 10 height 10
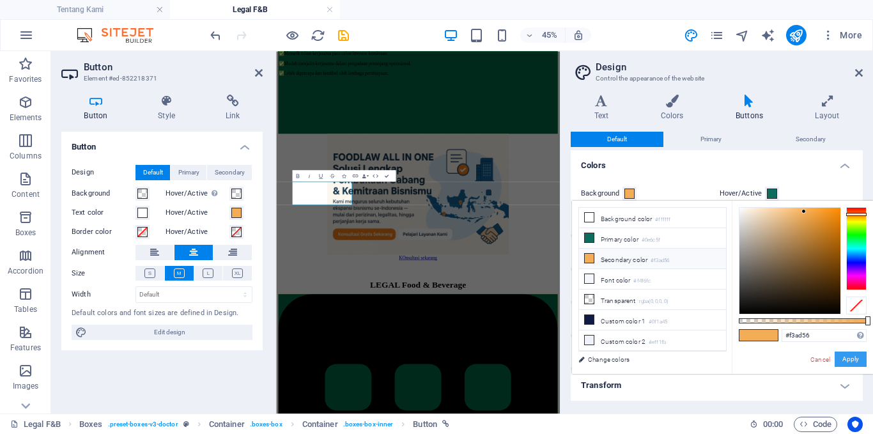
click at [854, 354] on button "Apply" at bounding box center [850, 358] width 32 height 15
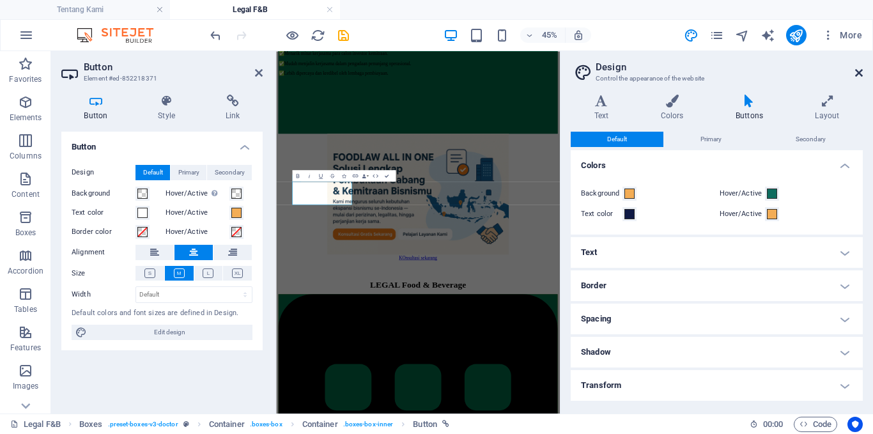
click at [855, 70] on icon at bounding box center [859, 73] width 8 height 10
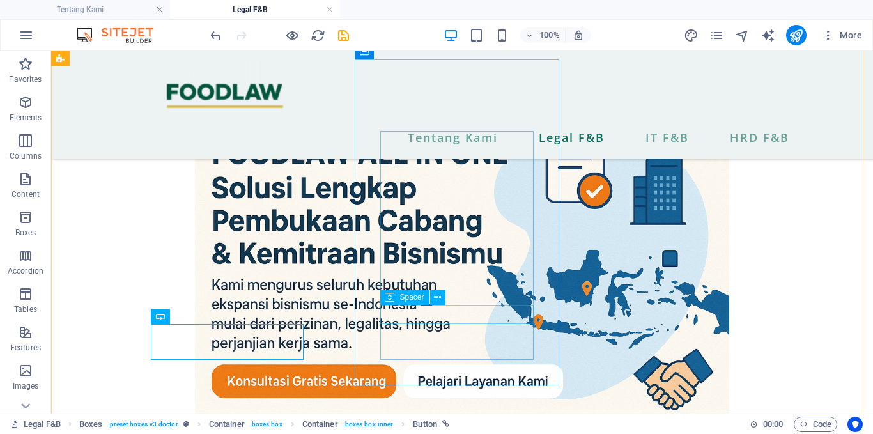
scroll to position [955, 0]
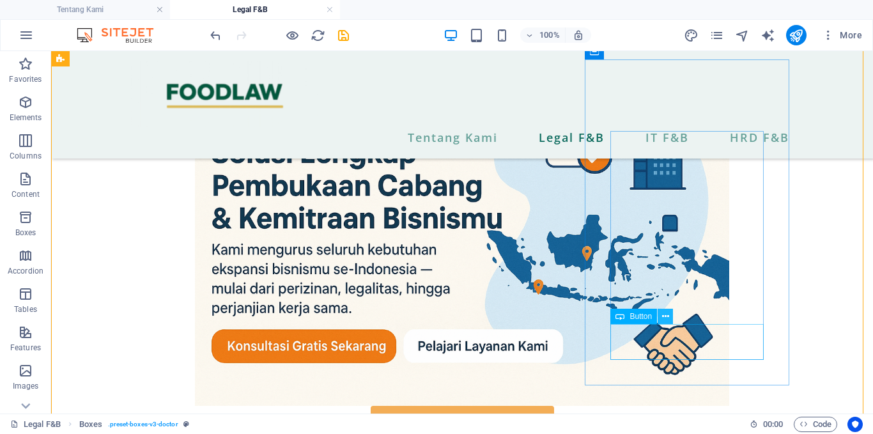
click at [666, 319] on icon at bounding box center [665, 316] width 7 height 13
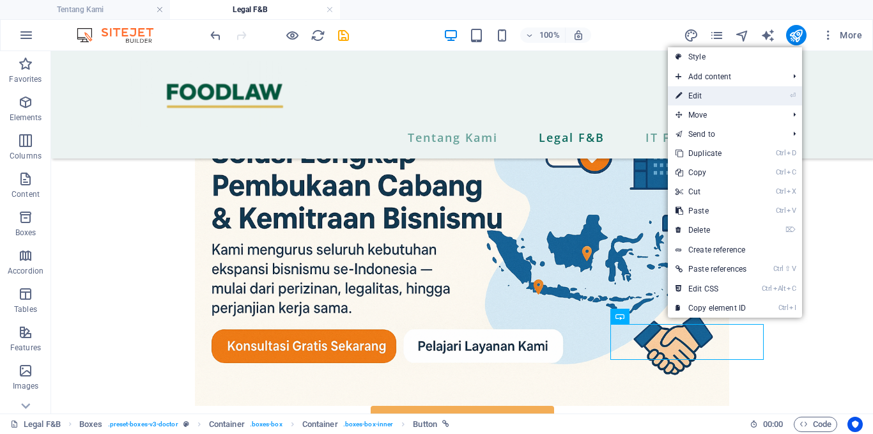
click at [720, 94] on link "⏎ Edit" at bounding box center [711, 95] width 86 height 19
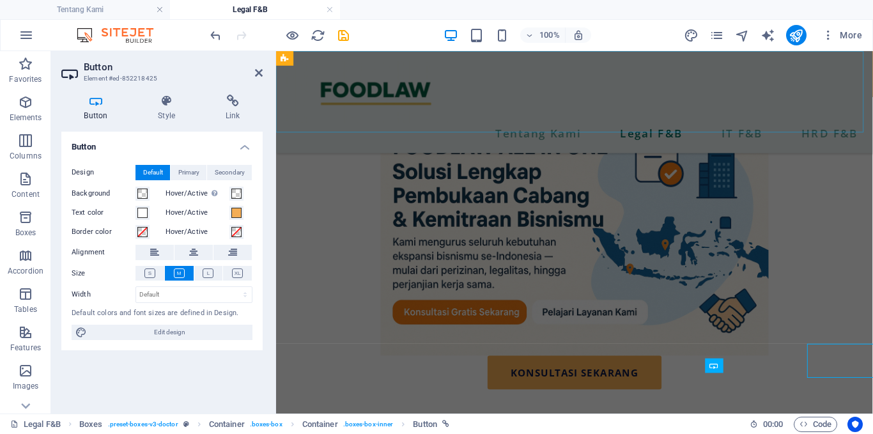
scroll to position [920, 0]
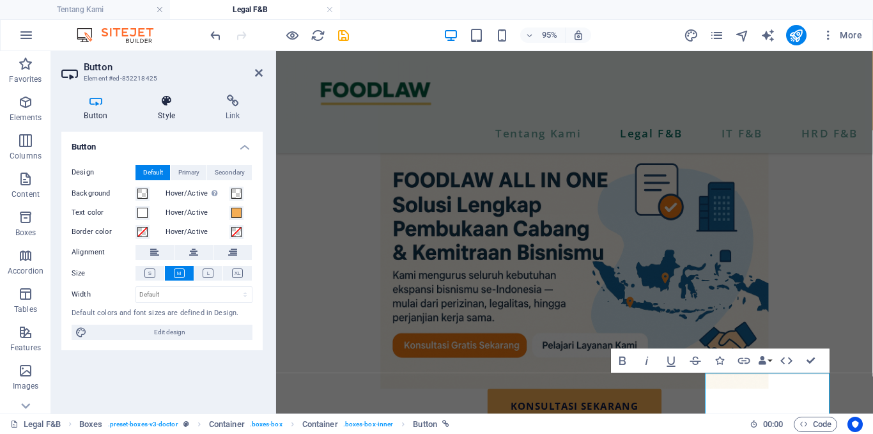
click at [177, 98] on icon at bounding box center [166, 101] width 63 height 13
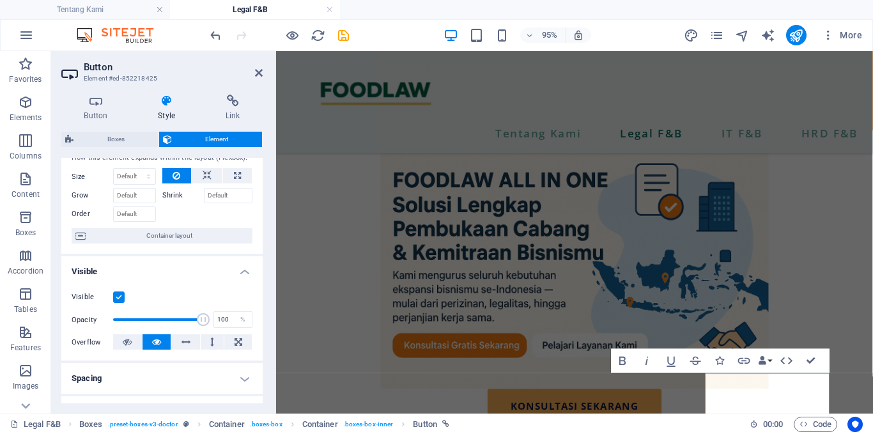
scroll to position [0, 0]
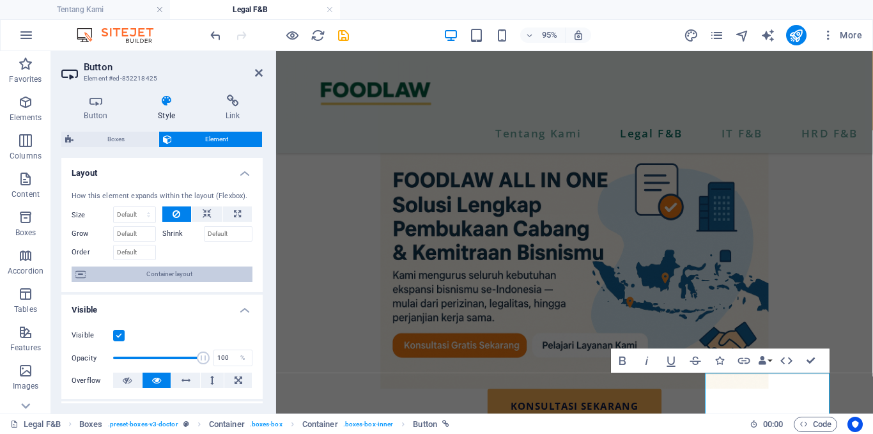
click at [157, 276] on span "Container layout" at bounding box center [168, 273] width 159 height 15
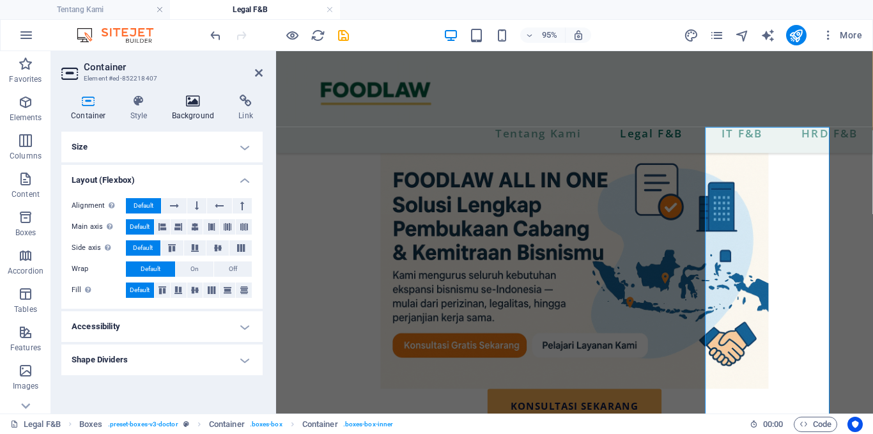
click at [190, 112] on h4 "Background" at bounding box center [195, 108] width 67 height 27
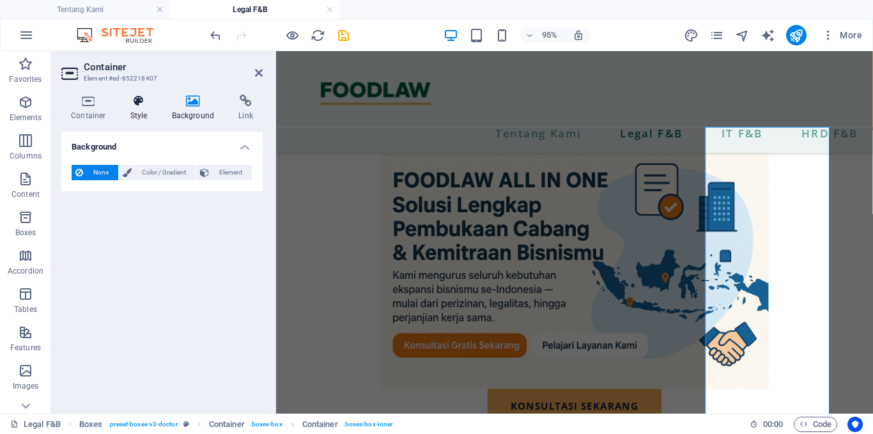
click at [140, 105] on icon at bounding box center [139, 101] width 36 height 13
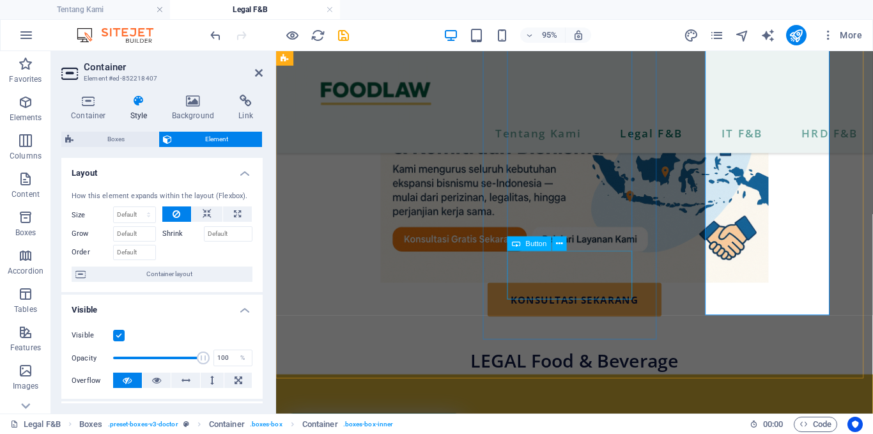
scroll to position [1032, 0]
click at [195, 112] on h4 "Background" at bounding box center [195, 108] width 67 height 27
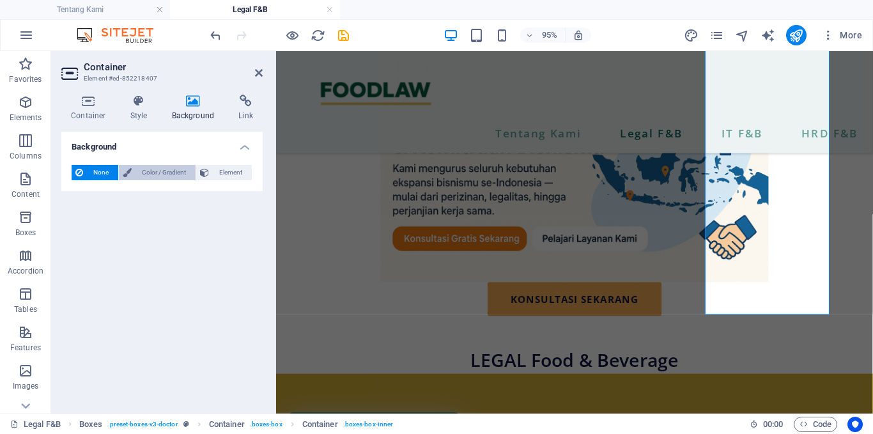
click at [152, 176] on span "Color / Gradient" at bounding box center [163, 172] width 56 height 15
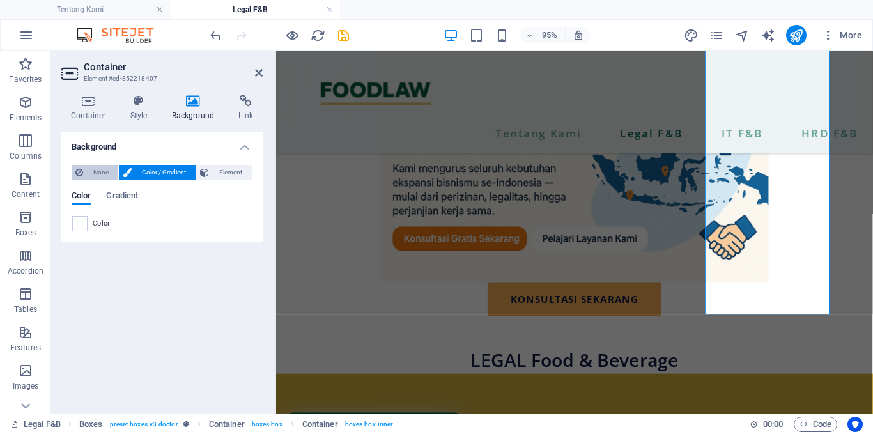
click at [100, 165] on span "None" at bounding box center [100, 172] width 27 height 15
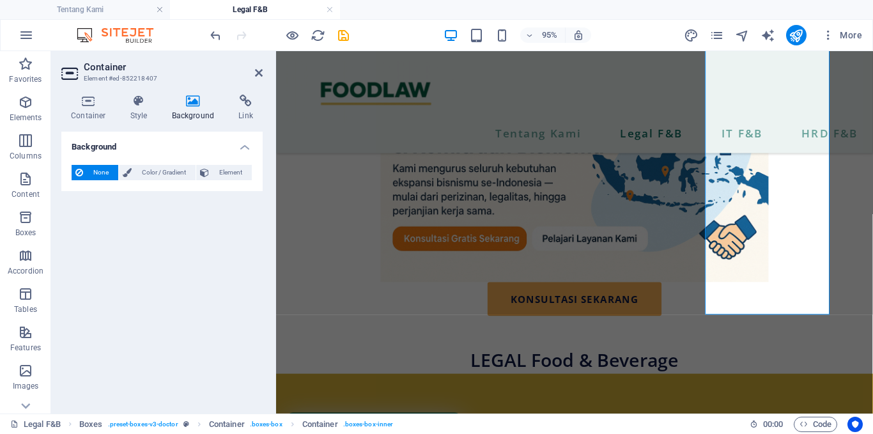
click at [263, 72] on aside "Container Element #ed-852218407 Container Style Background Link Size Height Def…" at bounding box center [163, 232] width 225 height 362
click at [260, 72] on icon at bounding box center [259, 73] width 8 height 10
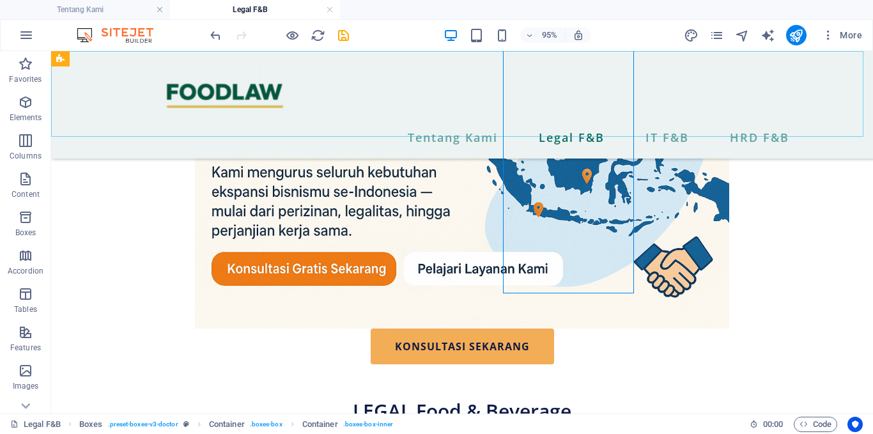
scroll to position [1068, 0]
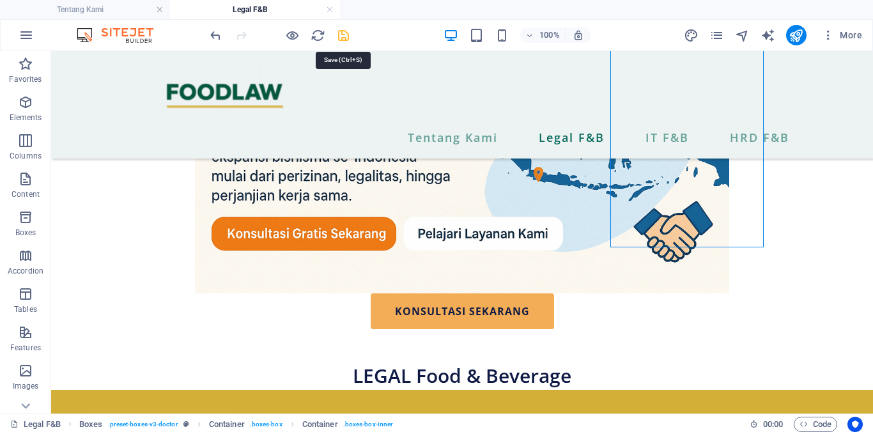
click at [337, 35] on icon "save" at bounding box center [343, 35] width 15 height 15
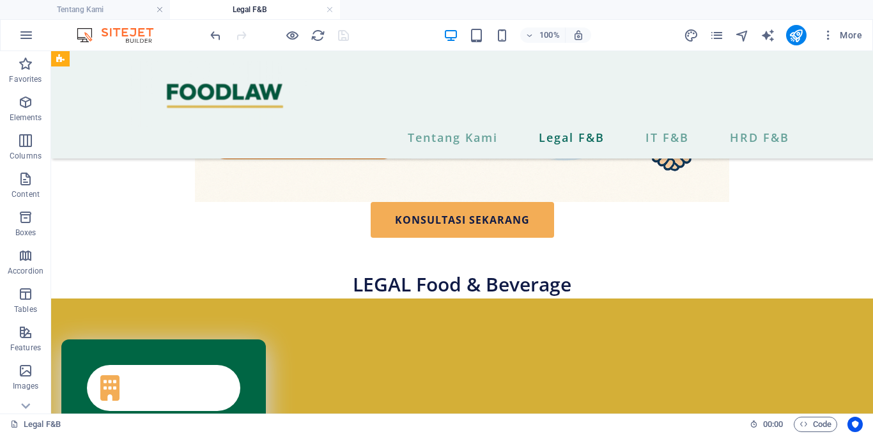
scroll to position [1176, 0]
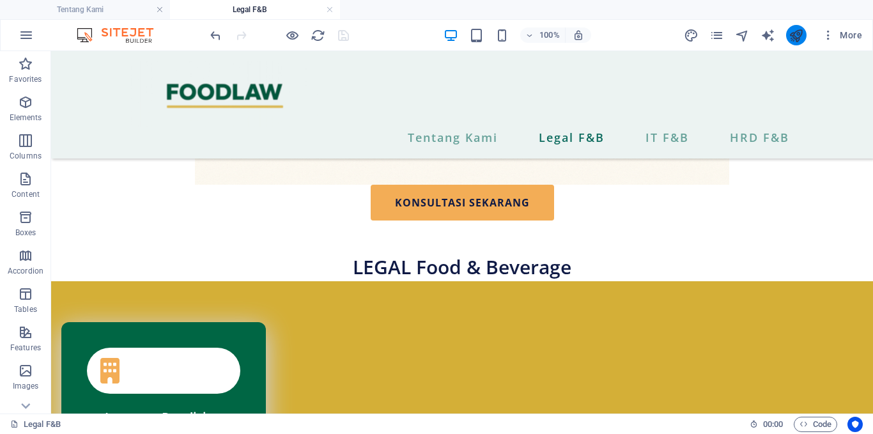
click at [788, 38] on button "publish" at bounding box center [796, 35] width 20 height 20
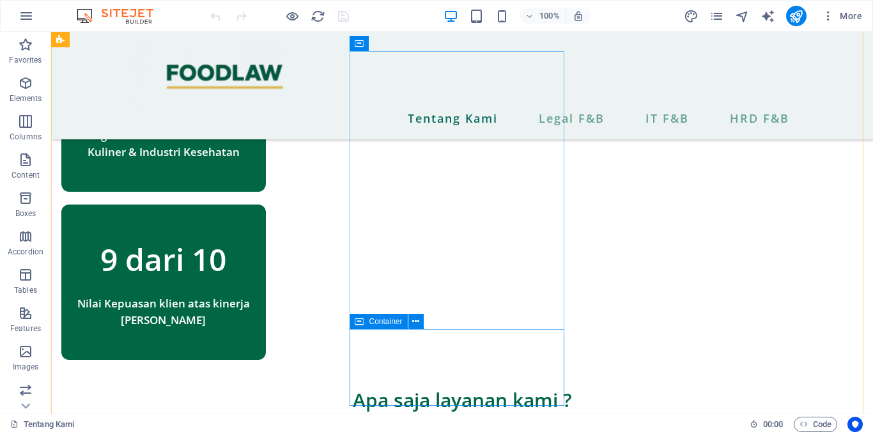
scroll to position [981, 0]
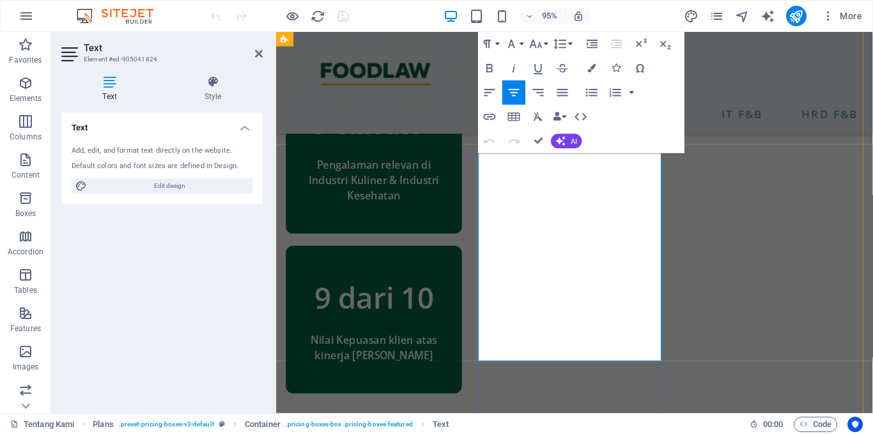
scroll to position [1045, 0]
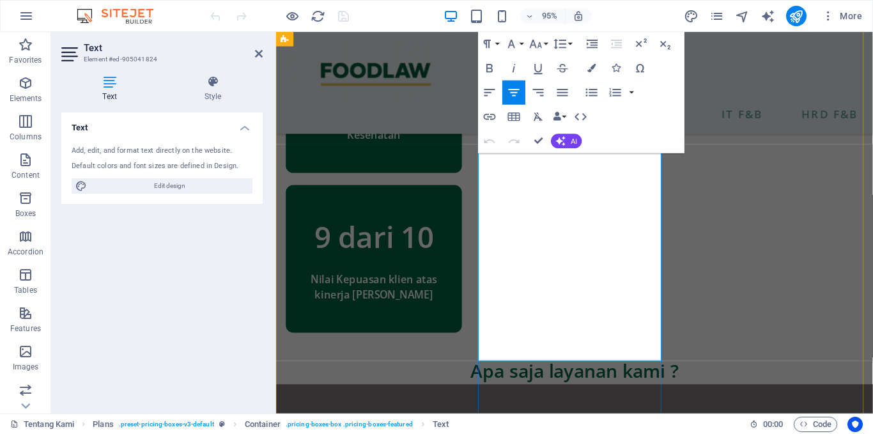
drag, startPoint x: 556, startPoint y: 288, endPoint x: 656, endPoint y: 366, distance: 127.0
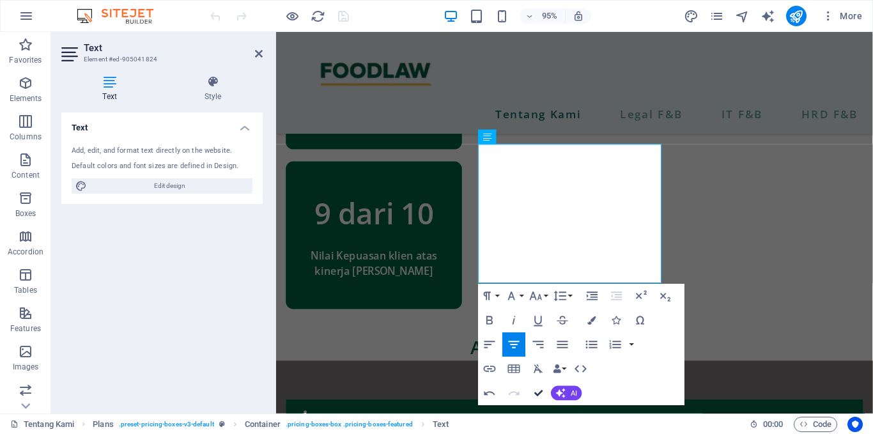
scroll to position [1005, 0]
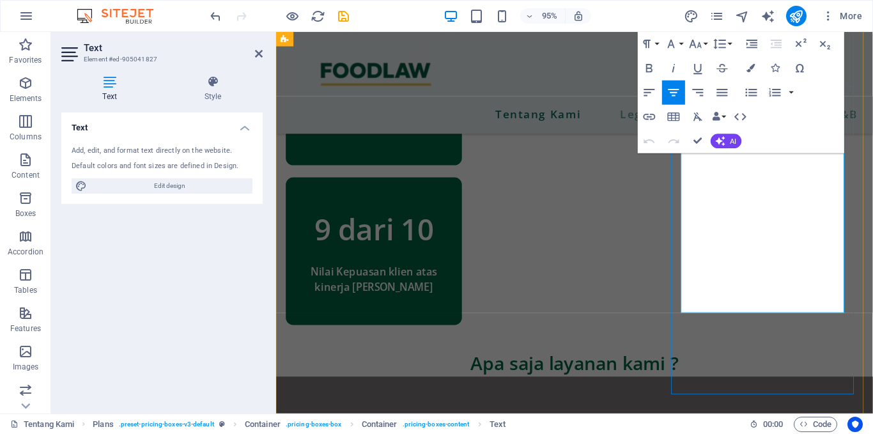
drag, startPoint x: 827, startPoint y: 223, endPoint x: 847, endPoint y: 317, distance: 96.0
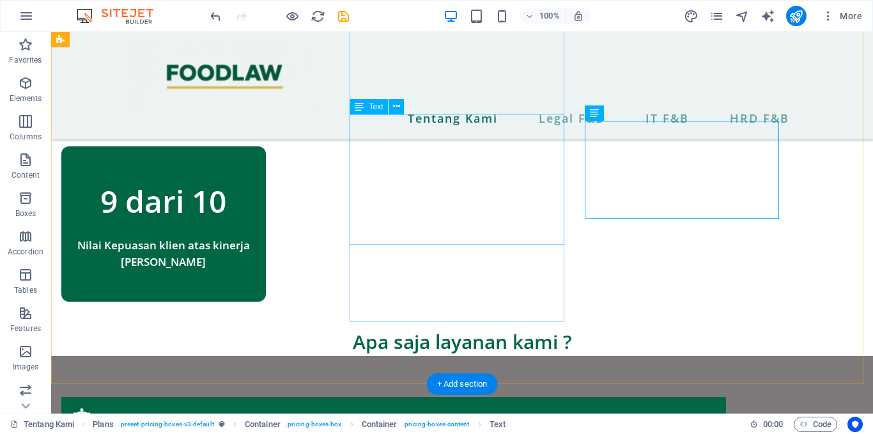
scroll to position [1039, 0]
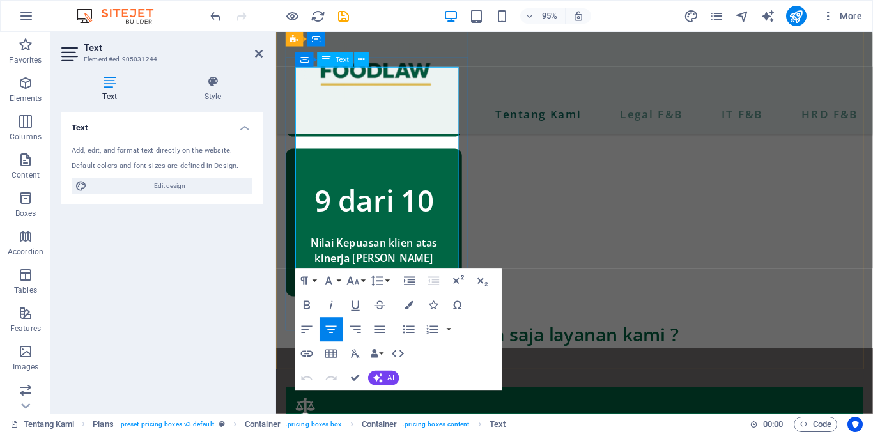
scroll to position [1099, 0]
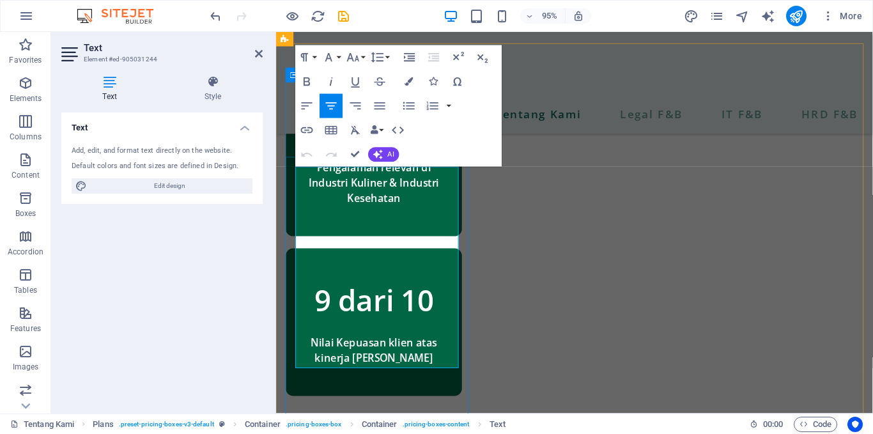
scroll to position [977, 0]
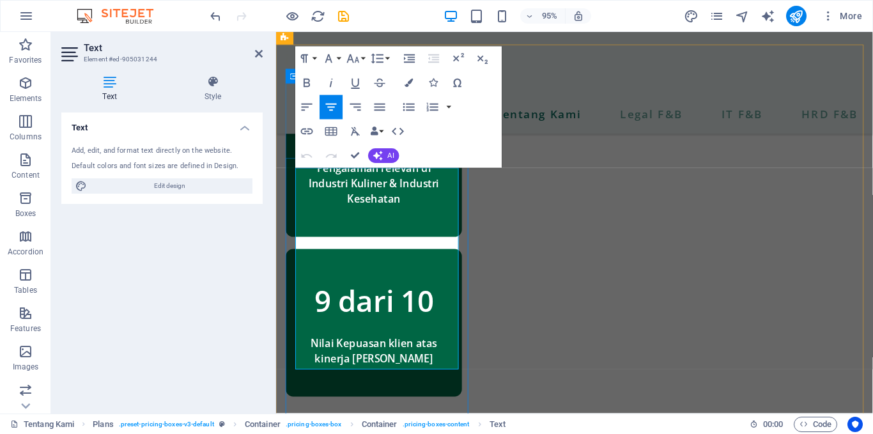
drag, startPoint x: 341, startPoint y: 215, endPoint x: 332, endPoint y: 248, distance: 34.4
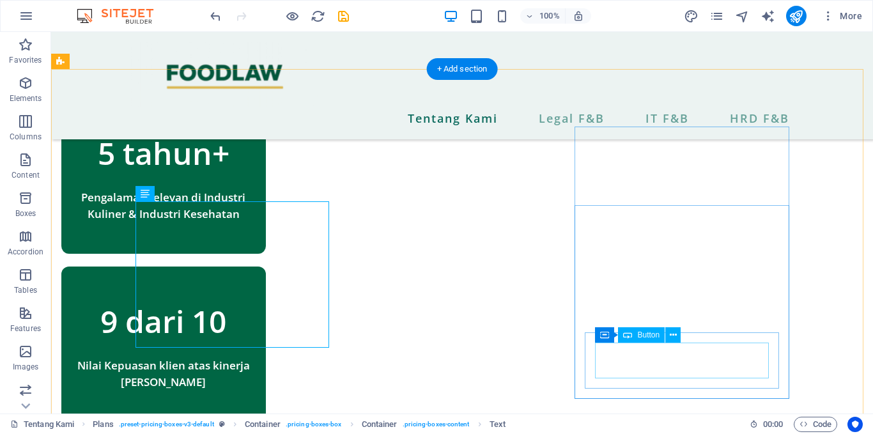
scroll to position [923, 0]
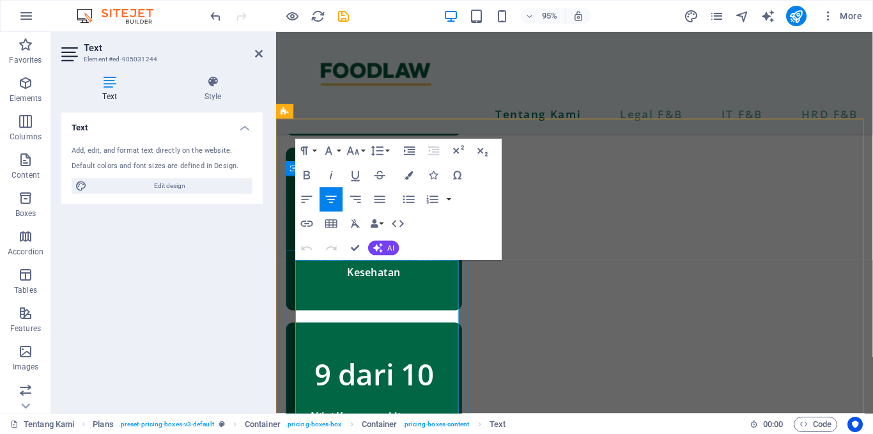
scroll to position [900, 0]
drag, startPoint x: 397, startPoint y: 311, endPoint x: 464, endPoint y: 320, distance: 68.3
drag, startPoint x: 374, startPoint y: 360, endPoint x: 413, endPoint y: 363, distance: 39.7
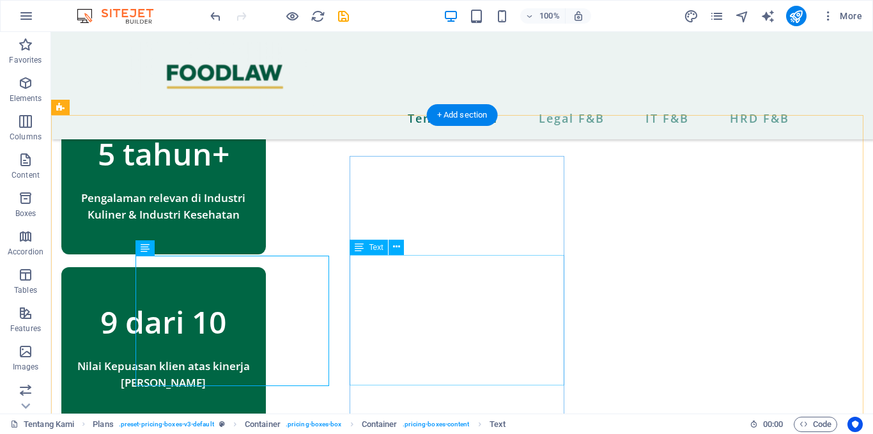
scroll to position [918, 0]
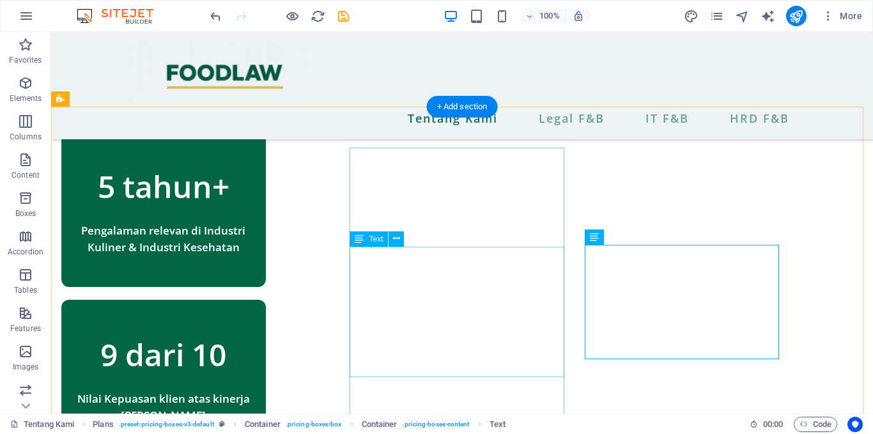
scroll to position [976, 0]
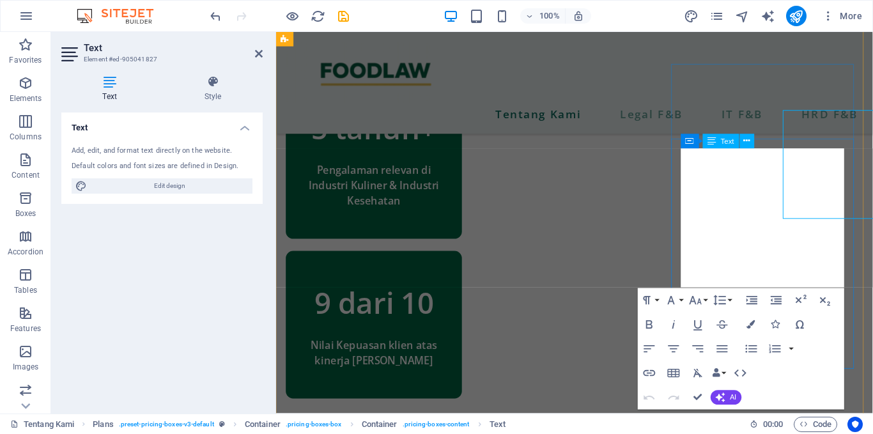
scroll to position [1015, 0]
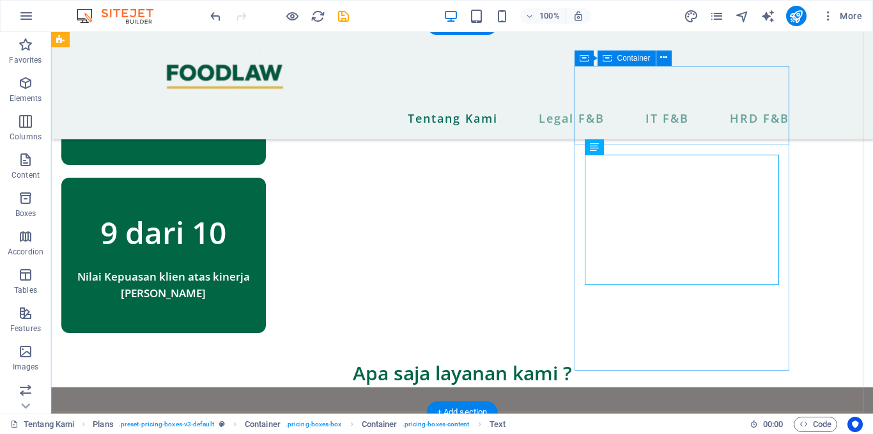
scroll to position [967, 0]
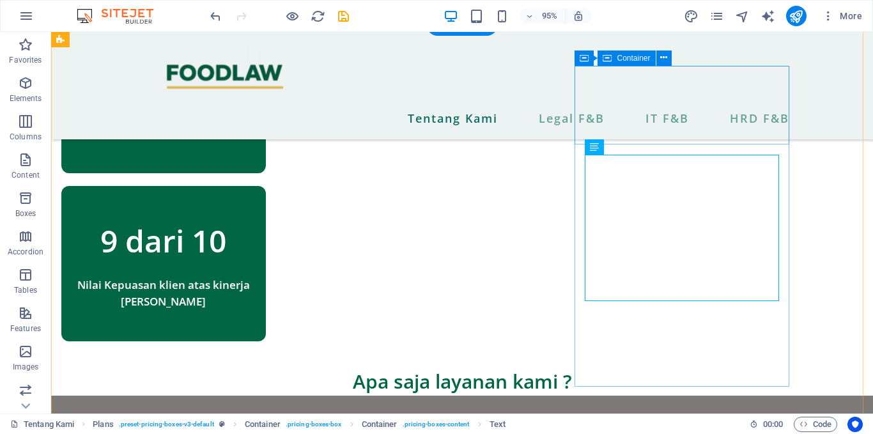
scroll to position [967, 0]
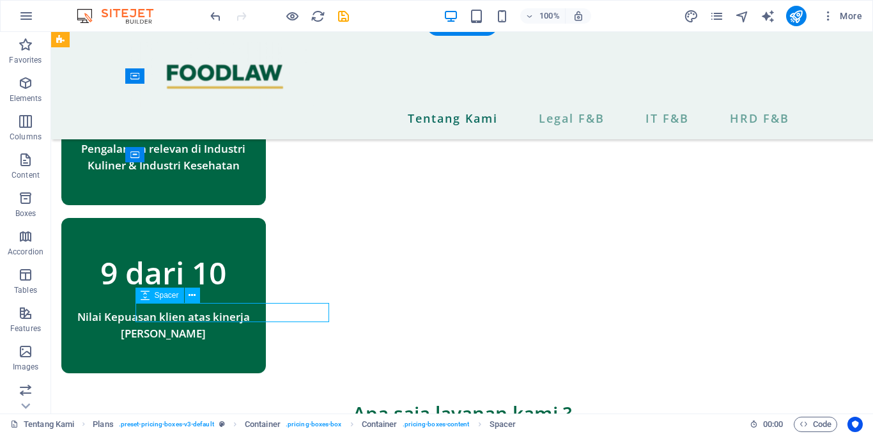
scroll to position [976, 0]
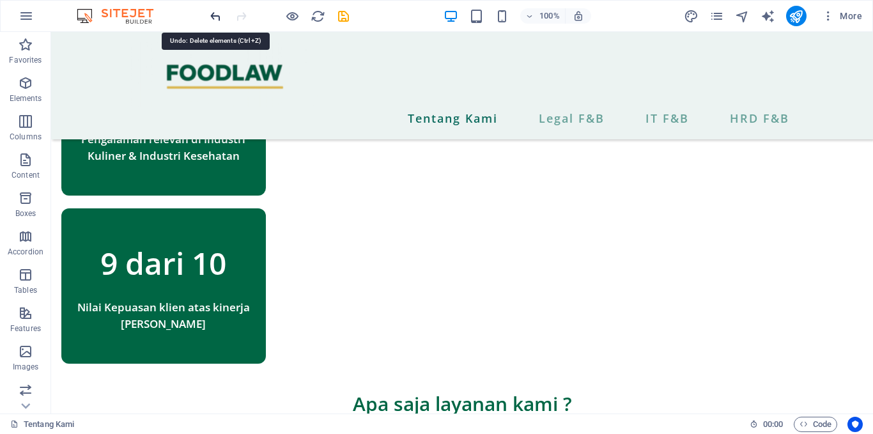
click at [209, 19] on icon "undo" at bounding box center [215, 16] width 15 height 15
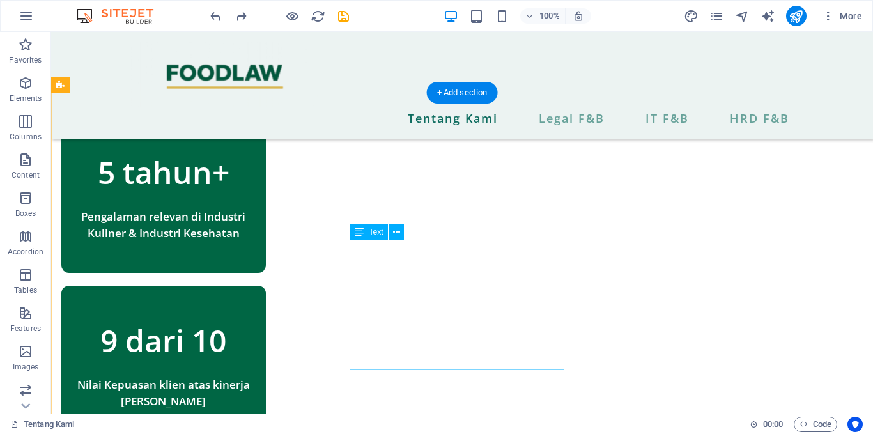
scroll to position [929, 0]
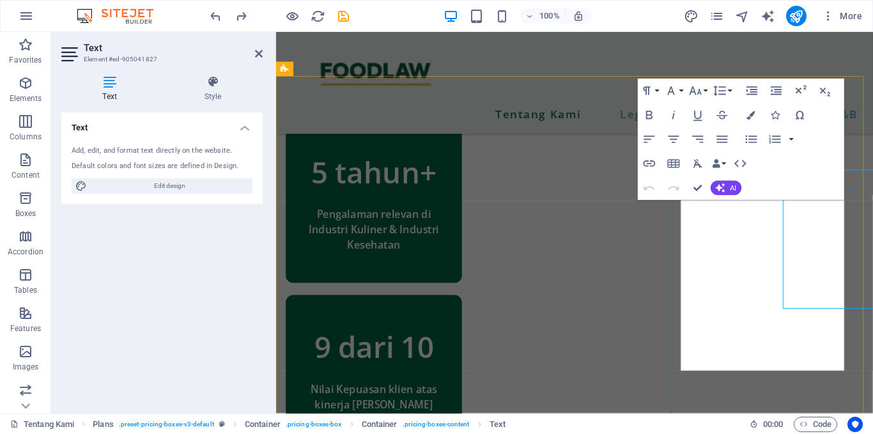
scroll to position [944, 0]
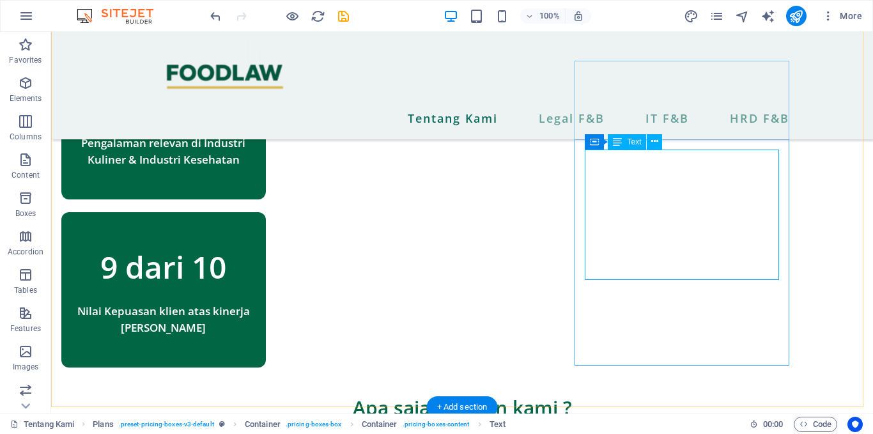
scroll to position [973, 0]
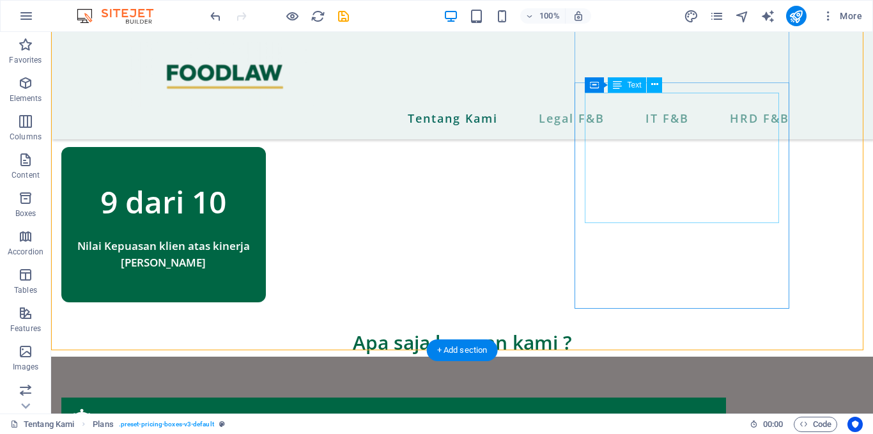
scroll to position [1039, 0]
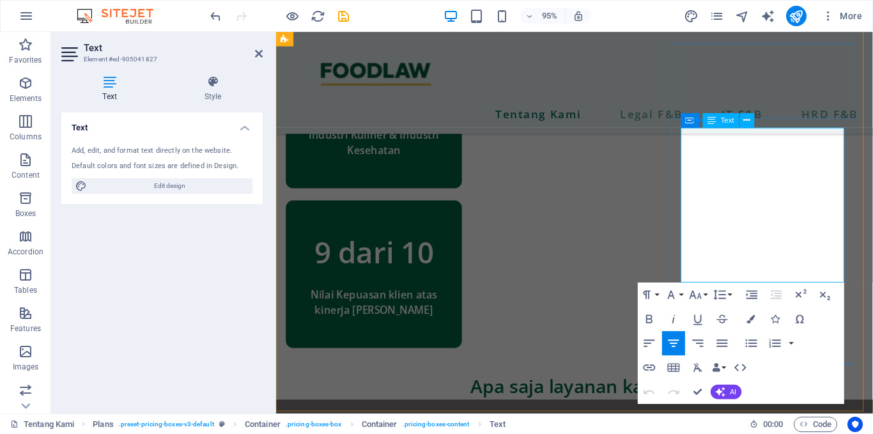
drag, startPoint x: 753, startPoint y: 169, endPoint x: 849, endPoint y: 187, distance: 98.2
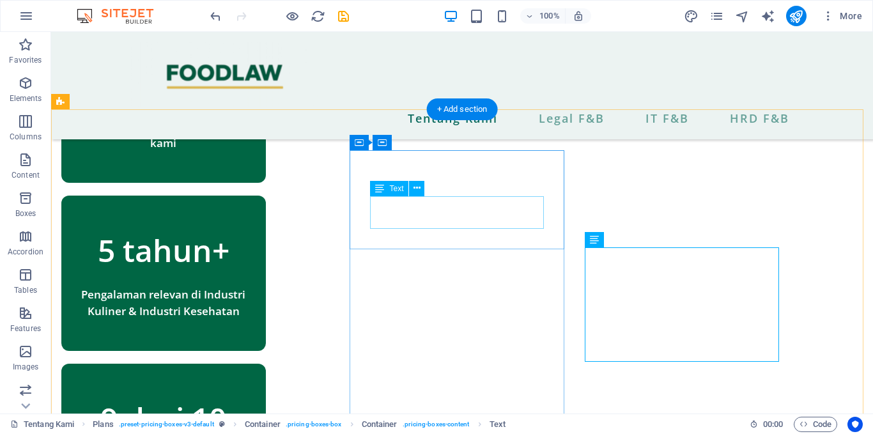
scroll to position [884, 0]
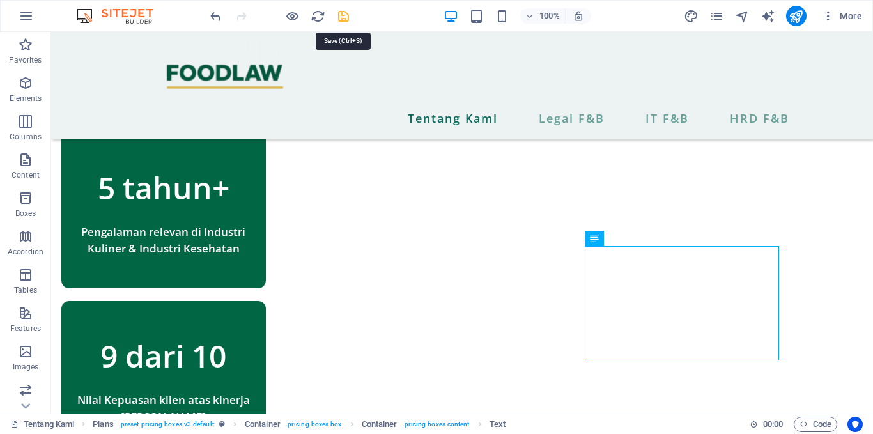
click at [349, 18] on icon "save" at bounding box center [343, 16] width 15 height 15
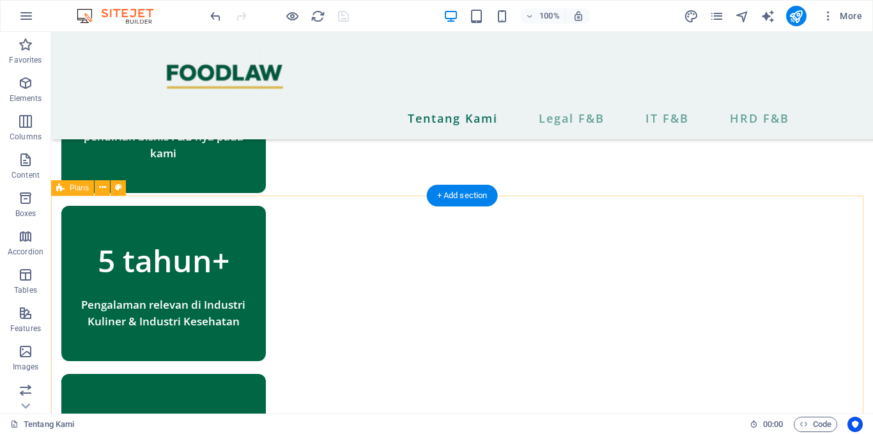
scroll to position [811, 0]
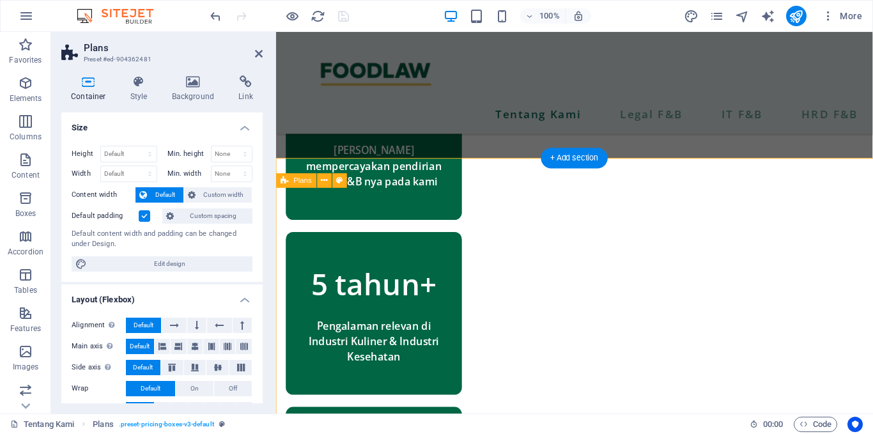
scroll to position [827, 0]
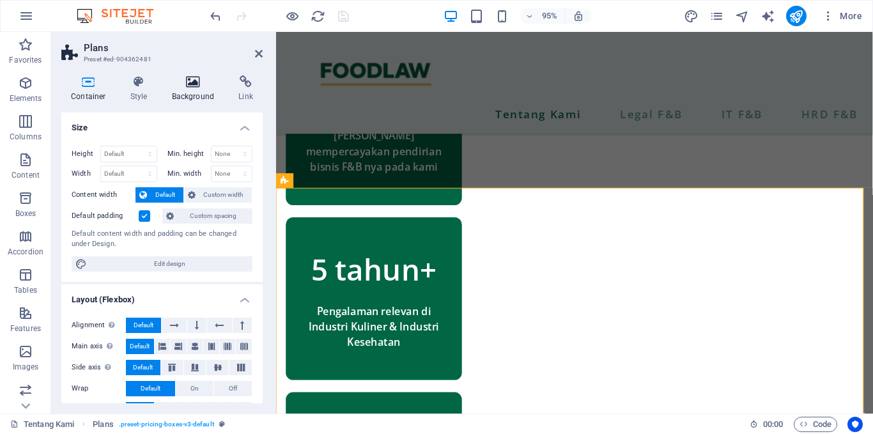
click at [190, 92] on h4 "Background" at bounding box center [195, 88] width 67 height 27
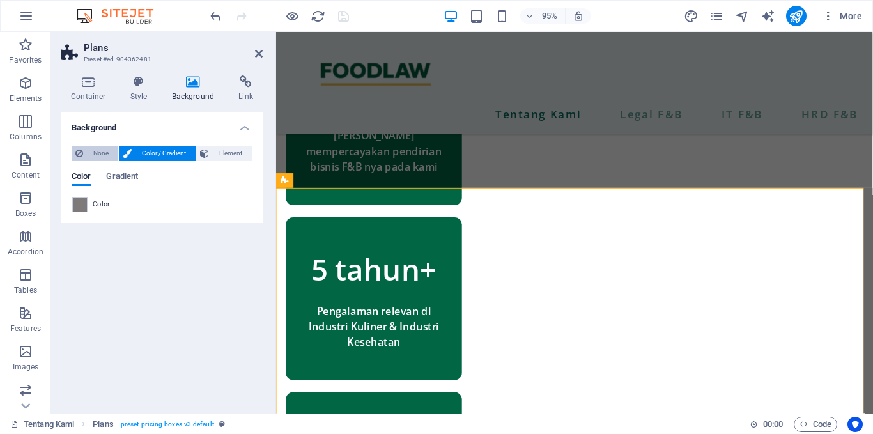
click at [105, 146] on span "None" at bounding box center [100, 153] width 27 height 15
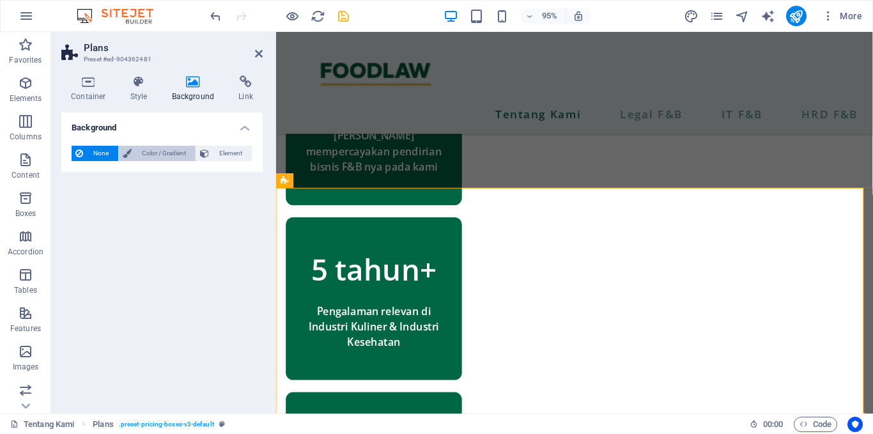
click at [144, 151] on span "Color / Gradient" at bounding box center [163, 153] width 56 height 15
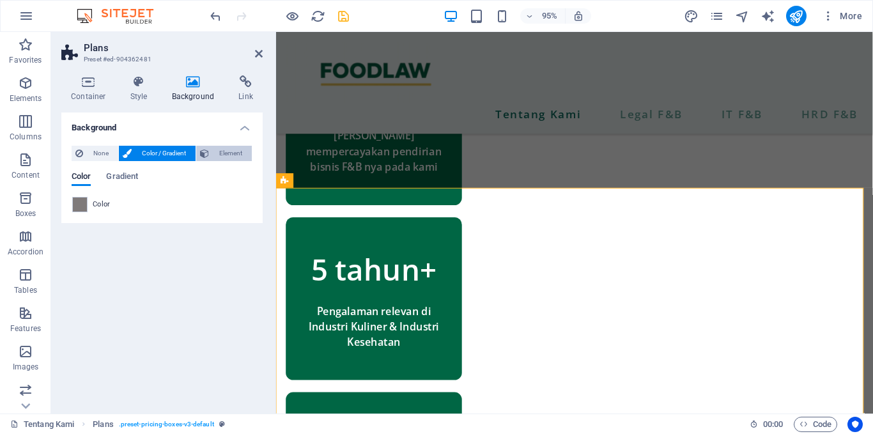
click at [206, 151] on icon at bounding box center [204, 153] width 9 height 15
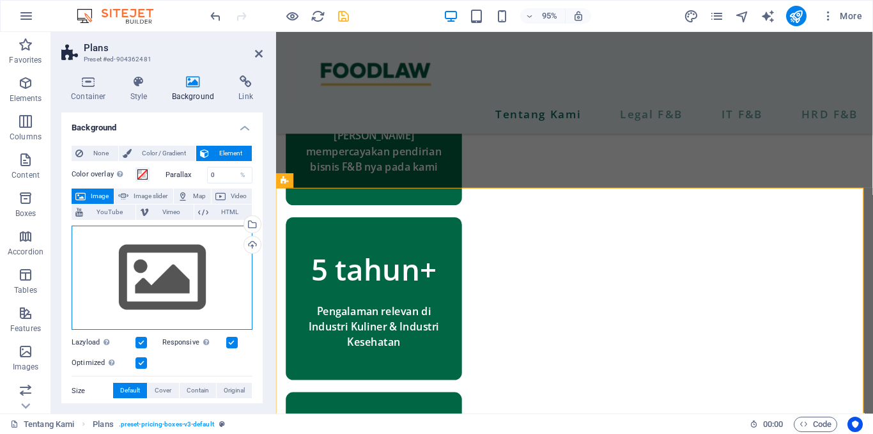
click at [171, 269] on div "Drag files here, click to choose files or select files from Files or our free s…" at bounding box center [162, 278] width 181 height 105
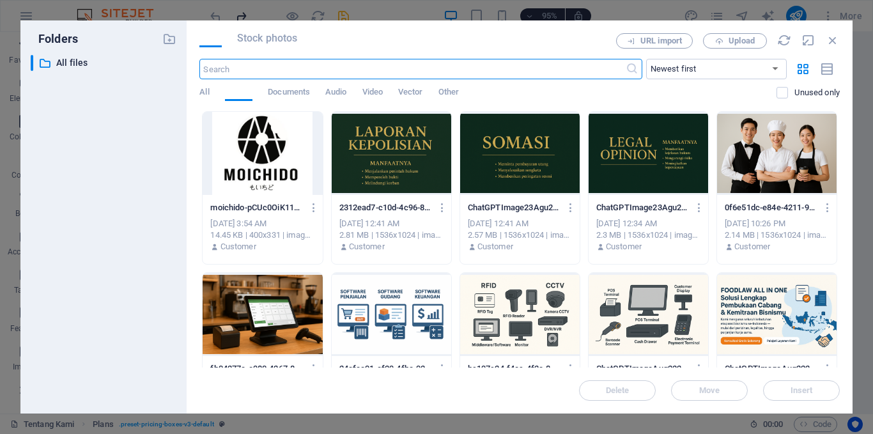
scroll to position [827, 0]
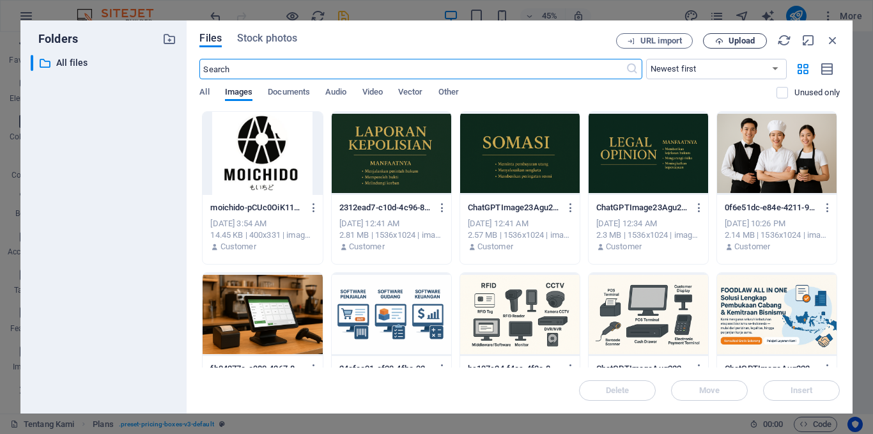
click at [728, 44] on span "Upload" at bounding box center [741, 41] width 26 height 8
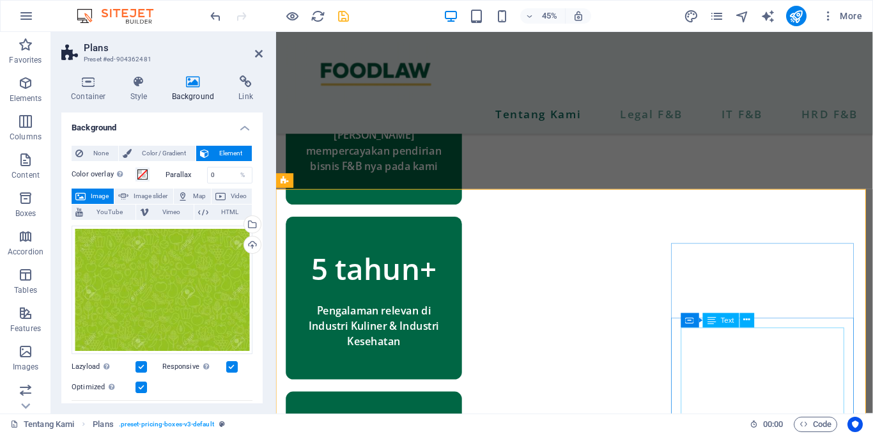
scroll to position [827, 0]
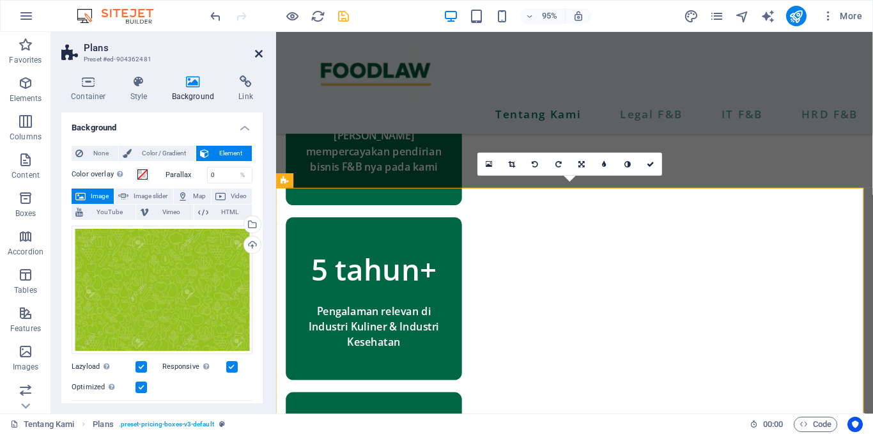
click at [261, 53] on icon at bounding box center [259, 54] width 8 height 10
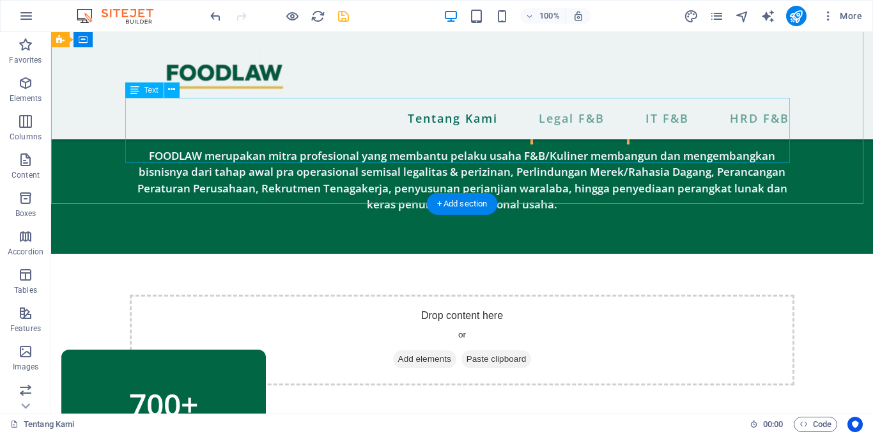
scroll to position [482, 0]
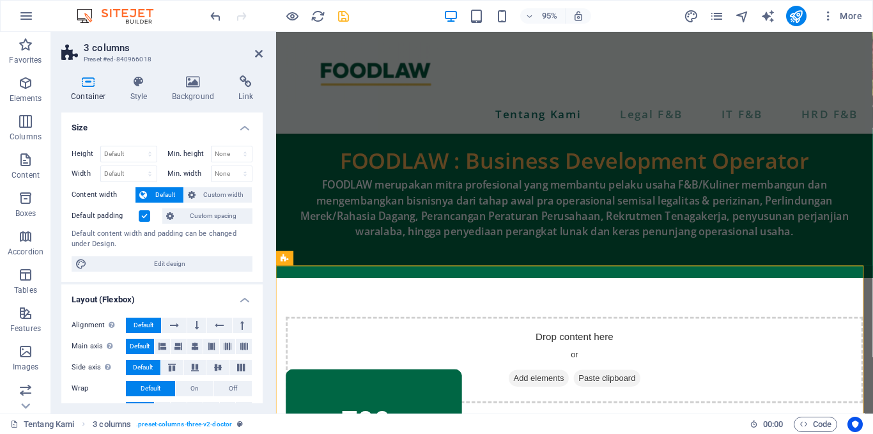
scroll to position [519, 0]
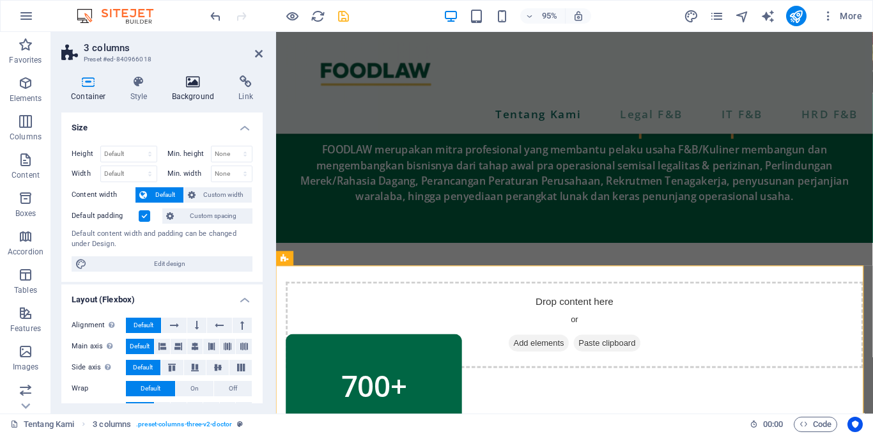
click at [185, 83] on icon at bounding box center [193, 81] width 62 height 13
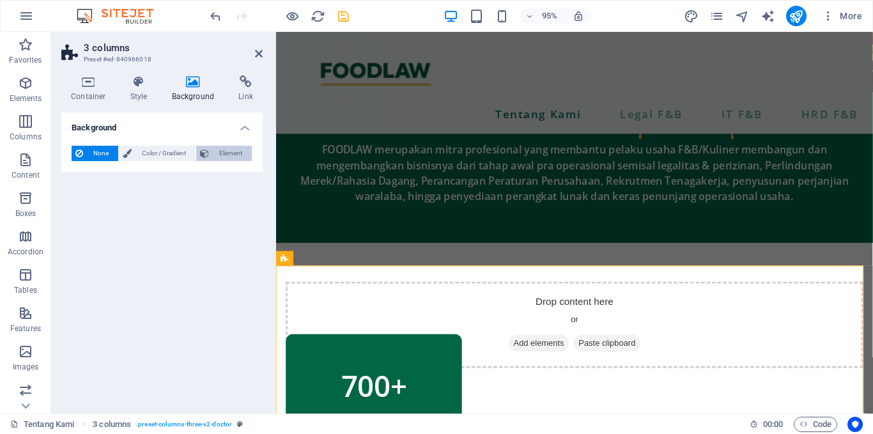
click at [235, 146] on span "Element" at bounding box center [230, 153] width 35 height 15
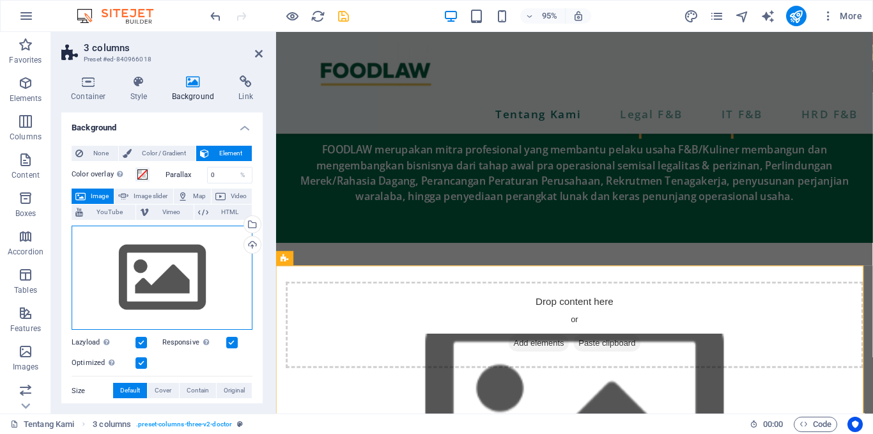
click at [158, 259] on div "Drag files here, click to choose files or select files from Files or our free s…" at bounding box center [162, 278] width 181 height 105
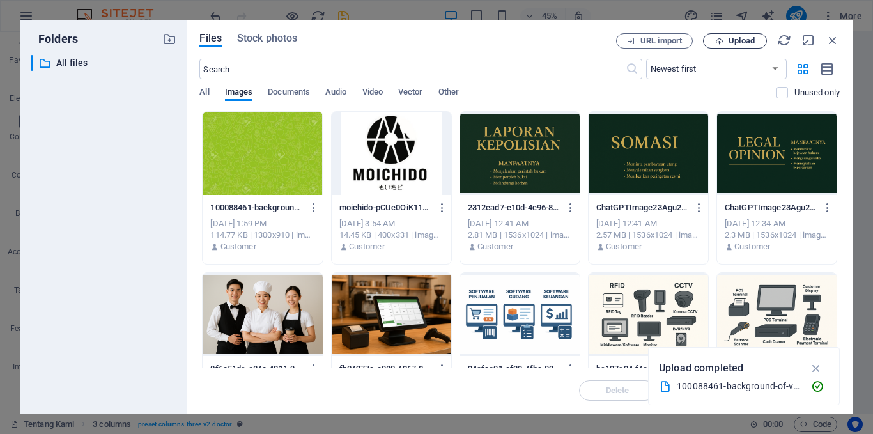
click at [719, 42] on icon "button" at bounding box center [719, 41] width 8 height 8
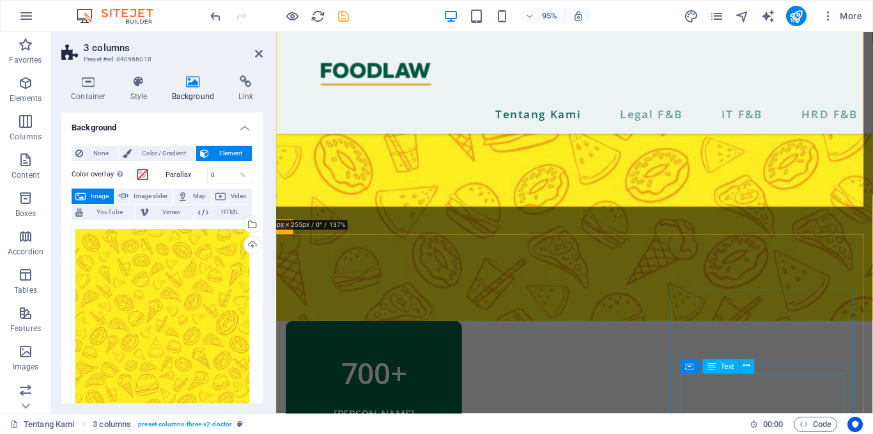
scroll to position [728, 0]
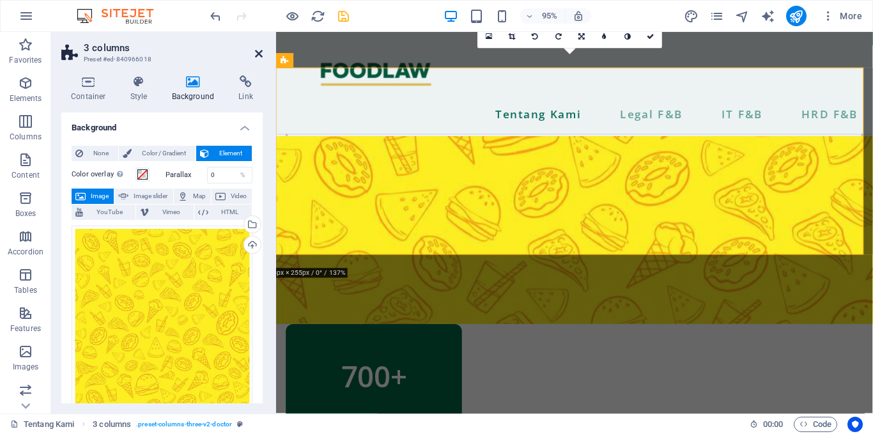
click at [256, 54] on icon at bounding box center [259, 54] width 8 height 10
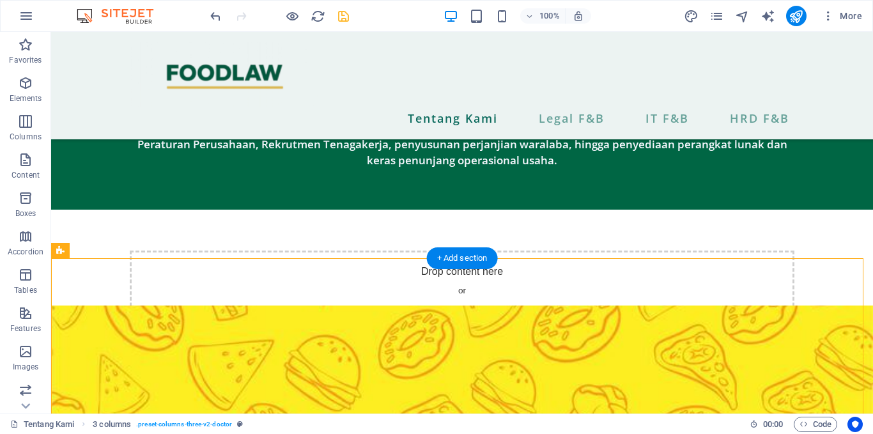
scroll to position [524, 0]
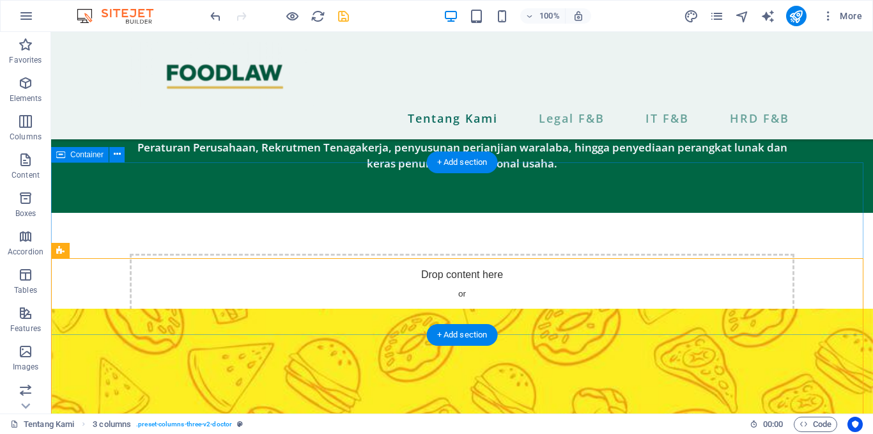
click at [220, 213] on div "Drop content here or Add elements Paste clipboard" at bounding box center [462, 299] width 822 height 172
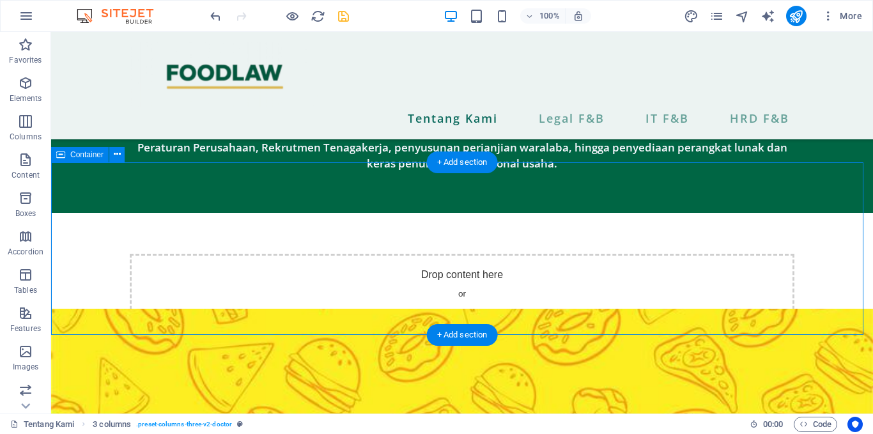
click at [220, 213] on div "Drop content here or Add elements Paste clipboard" at bounding box center [462, 299] width 822 height 172
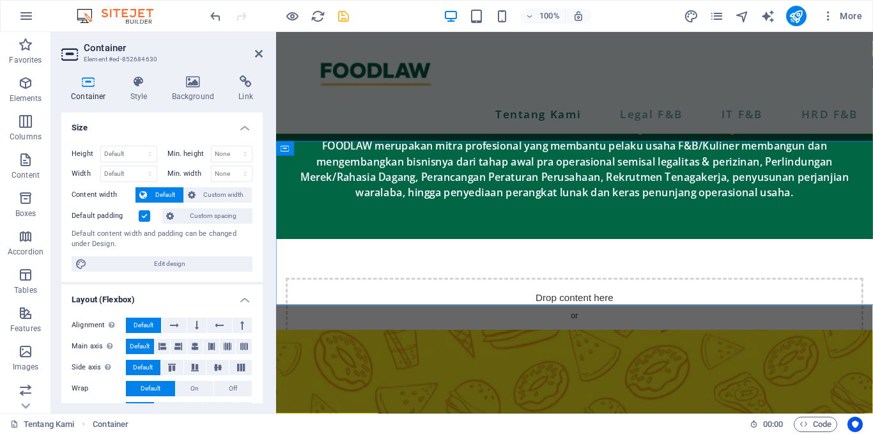
scroll to position [539, 0]
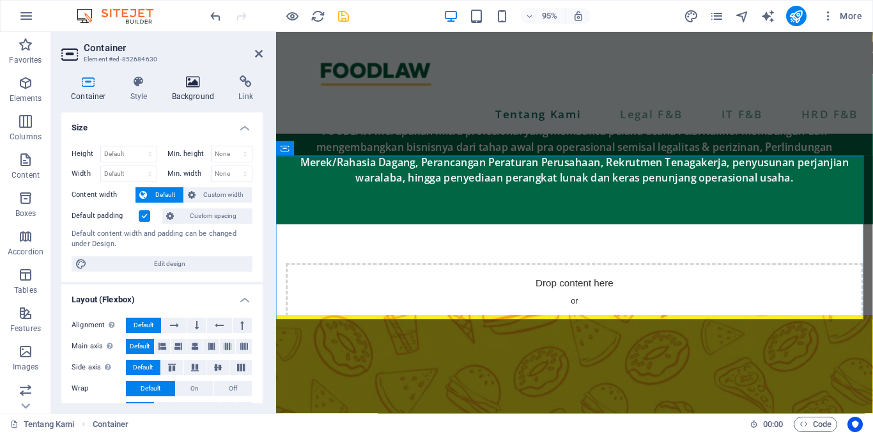
click at [194, 88] on icon at bounding box center [193, 81] width 62 height 13
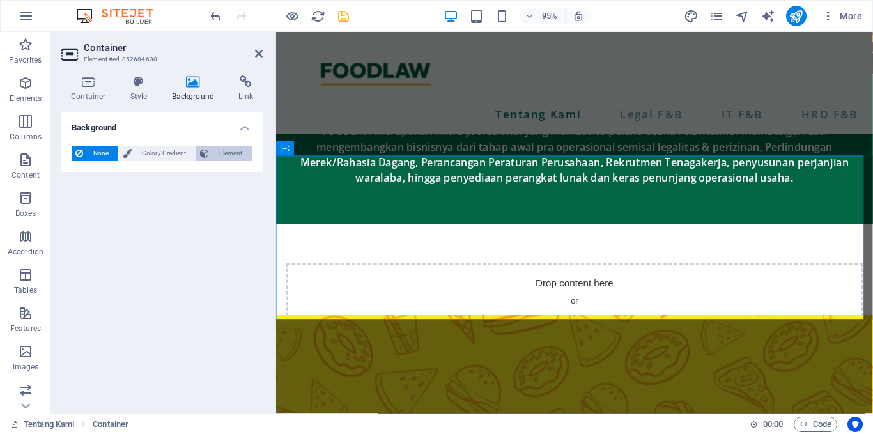
click at [219, 155] on span "Element" at bounding box center [230, 153] width 35 height 15
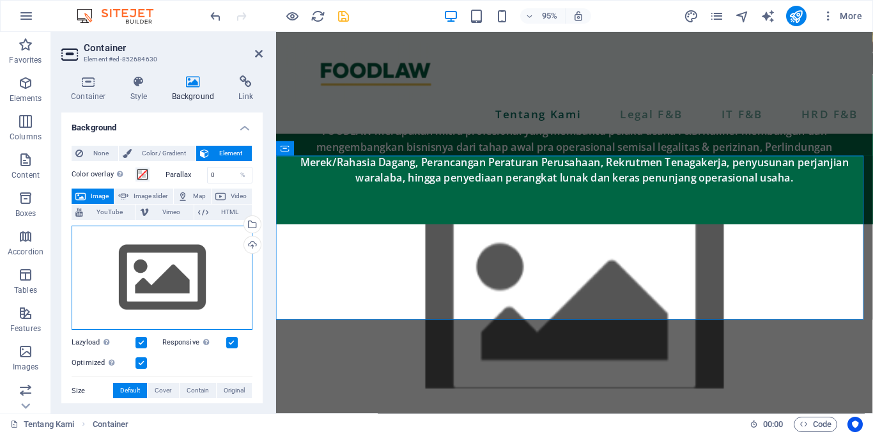
click at [150, 276] on div "Drag files here, click to choose files or select files from Files or our free s…" at bounding box center [162, 278] width 181 height 105
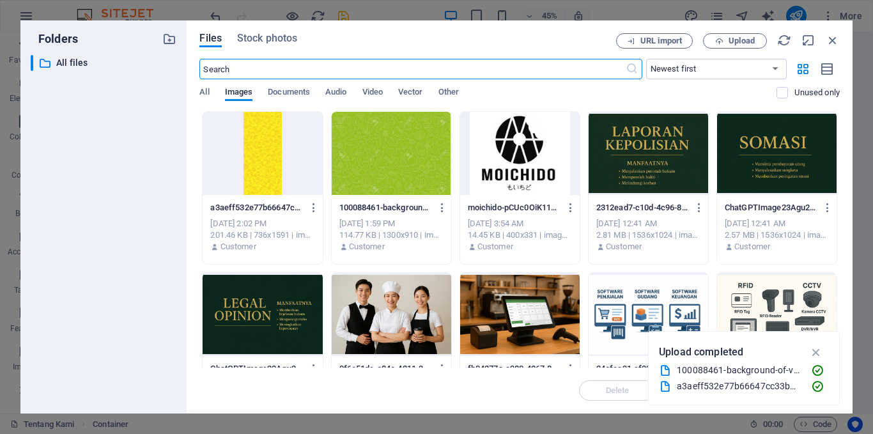
scroll to position [540, 0]
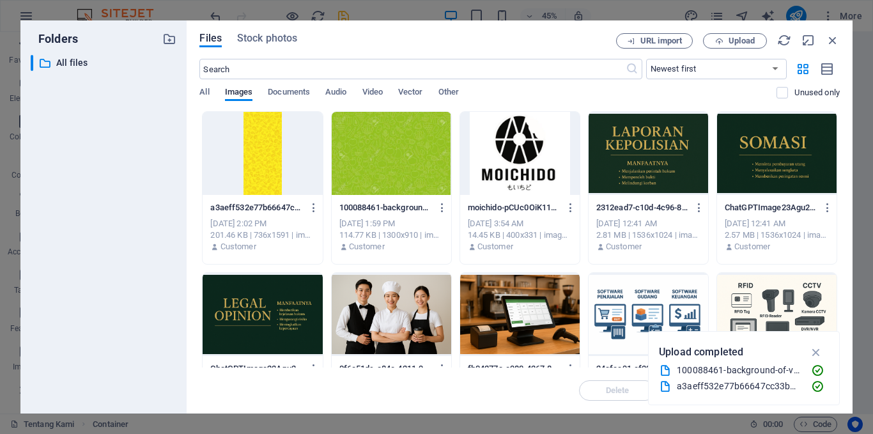
click at [268, 141] on div at bounding box center [262, 153] width 119 height 83
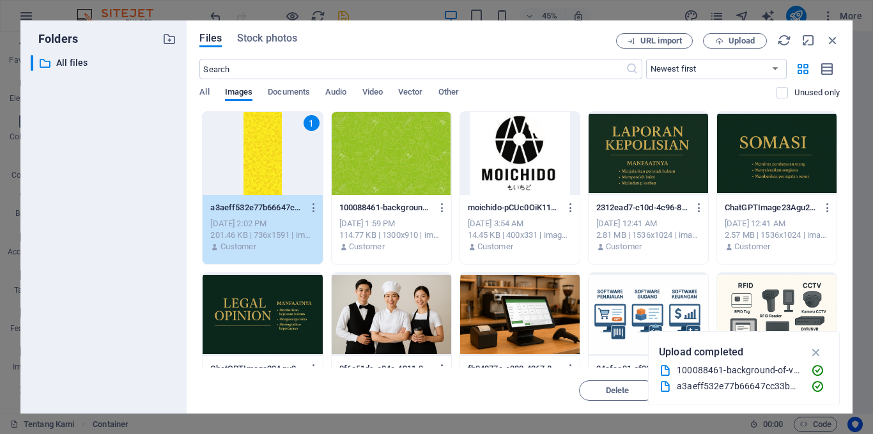
click at [268, 141] on div "1" at bounding box center [262, 153] width 119 height 83
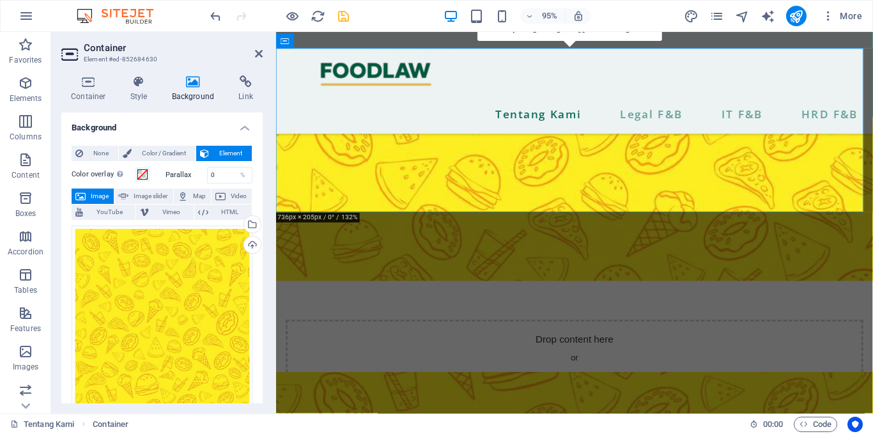
scroll to position [572, 0]
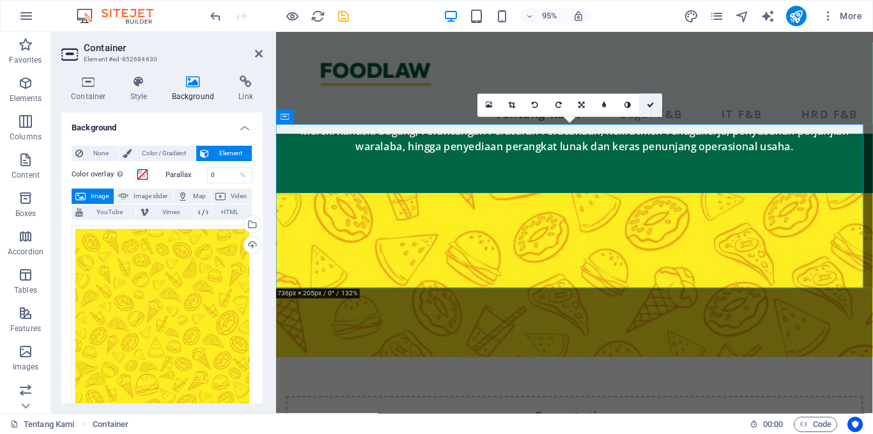
click at [646, 110] on link at bounding box center [650, 105] width 23 height 23
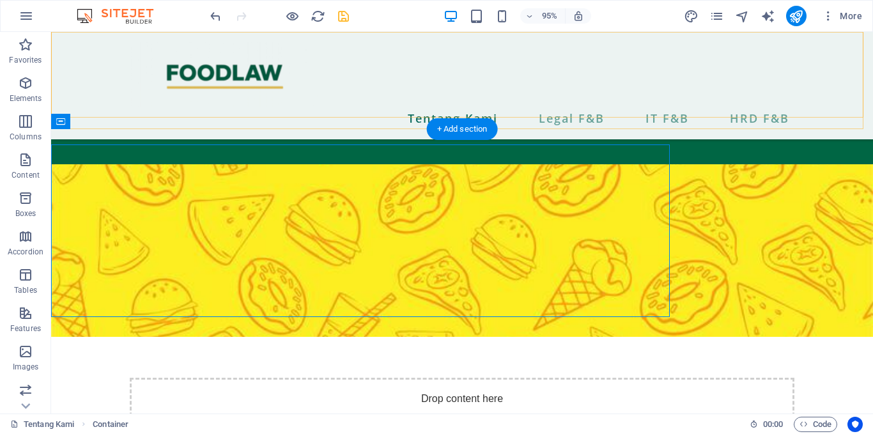
scroll to position [557, 0]
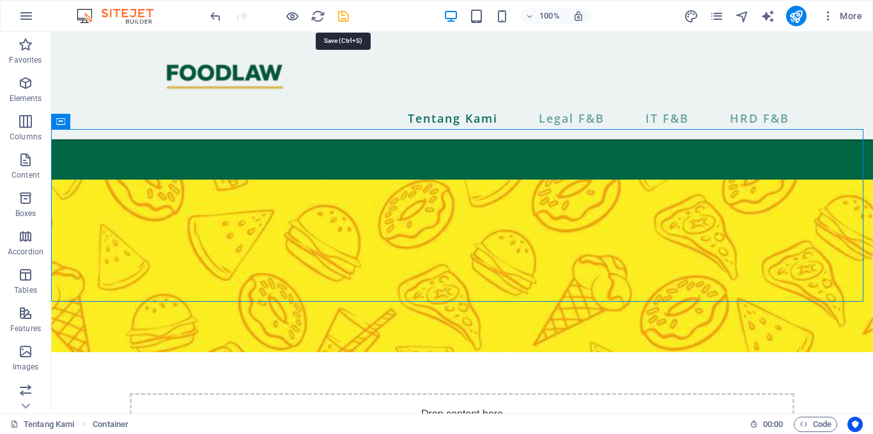
click at [337, 20] on icon "save" at bounding box center [343, 16] width 15 height 15
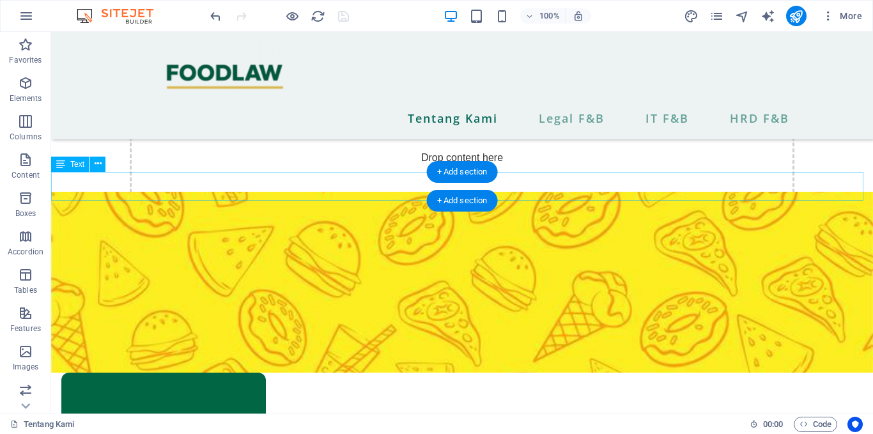
scroll to position [791, 0]
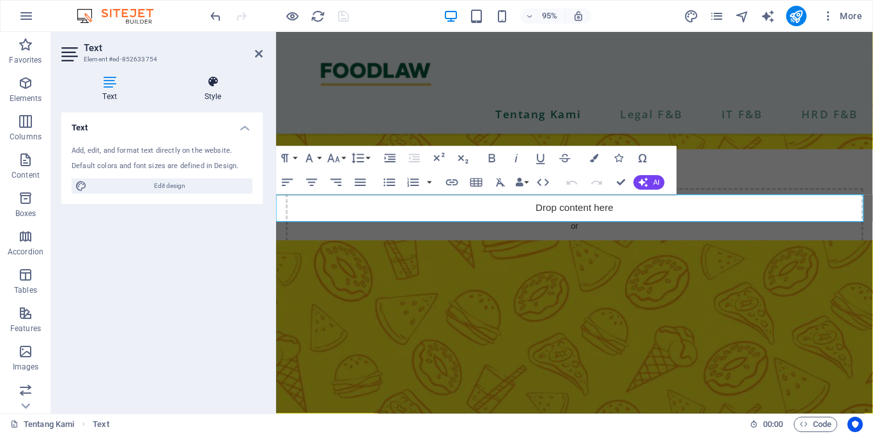
click at [211, 96] on h4 "Style" at bounding box center [213, 88] width 100 height 27
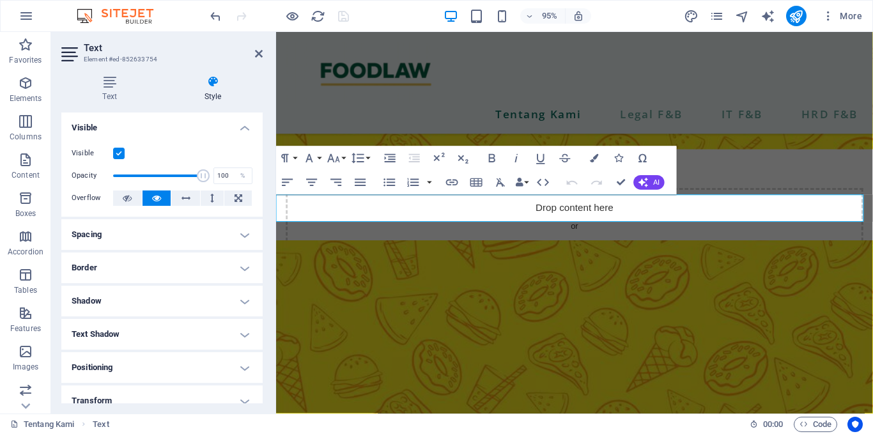
click at [158, 241] on h4 "Spacing" at bounding box center [161, 234] width 201 height 31
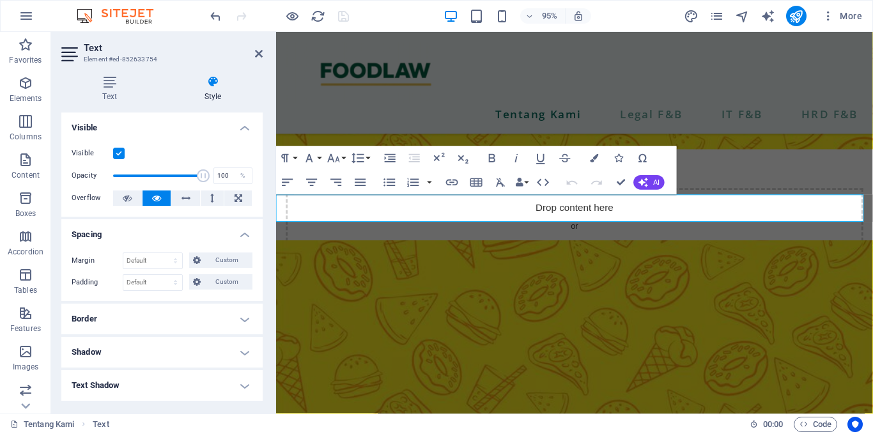
click at [158, 242] on div "Margin Default auto px % rem vw vh Custom Custom auto px % rem vw vh auto px % …" at bounding box center [161, 271] width 201 height 59
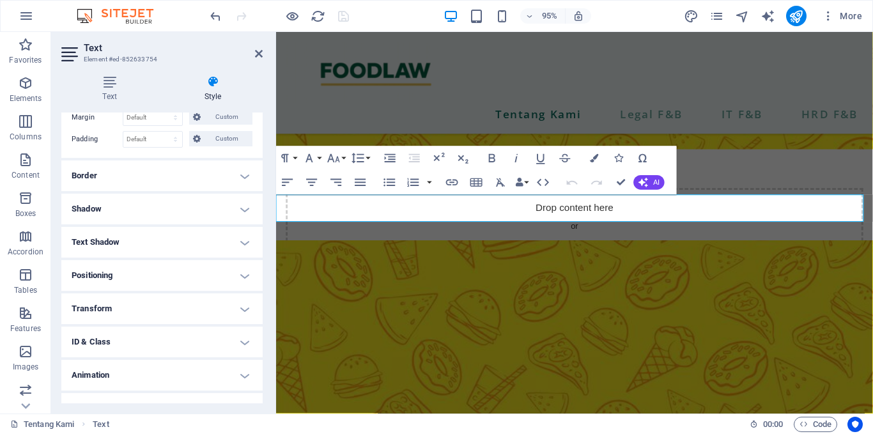
scroll to position [164, 0]
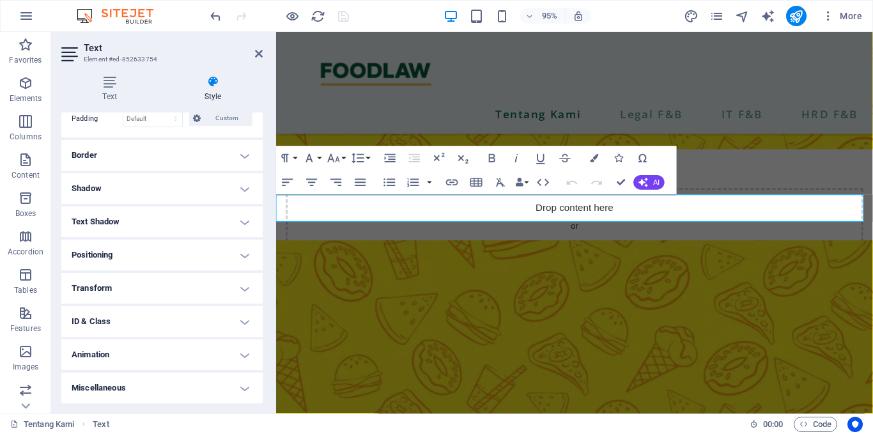
click at [125, 349] on h4 "Animation" at bounding box center [161, 354] width 201 height 31
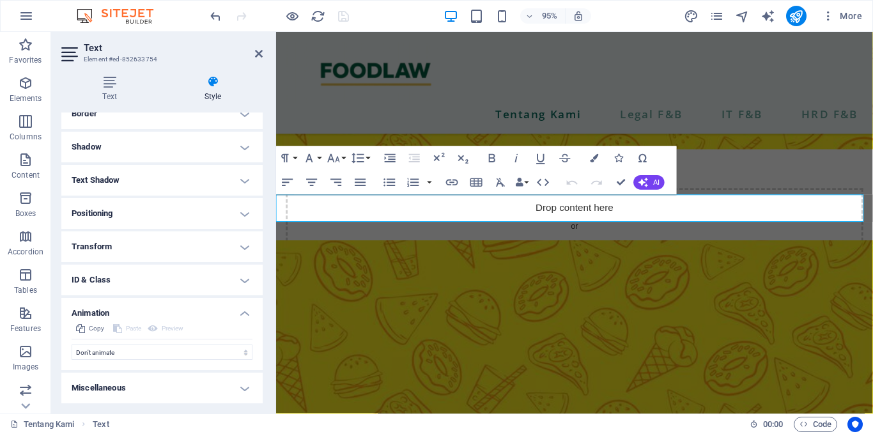
click at [141, 392] on h4 "Miscellaneous" at bounding box center [161, 387] width 201 height 31
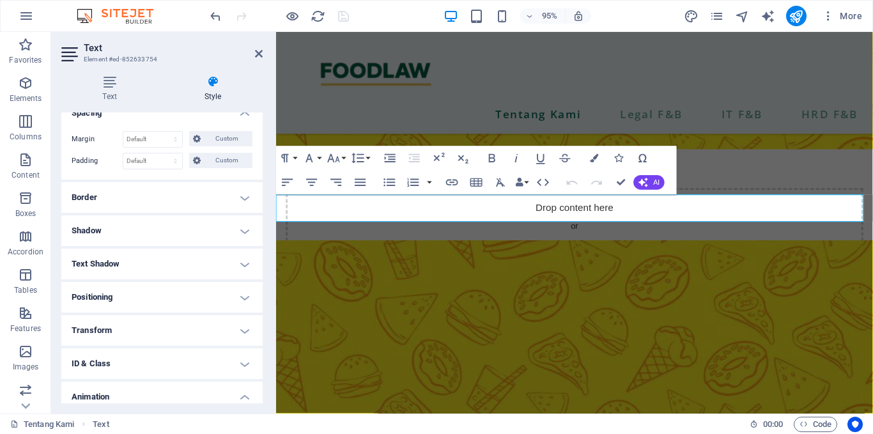
click at [128, 291] on h4 "Positioning" at bounding box center [161, 297] width 201 height 31
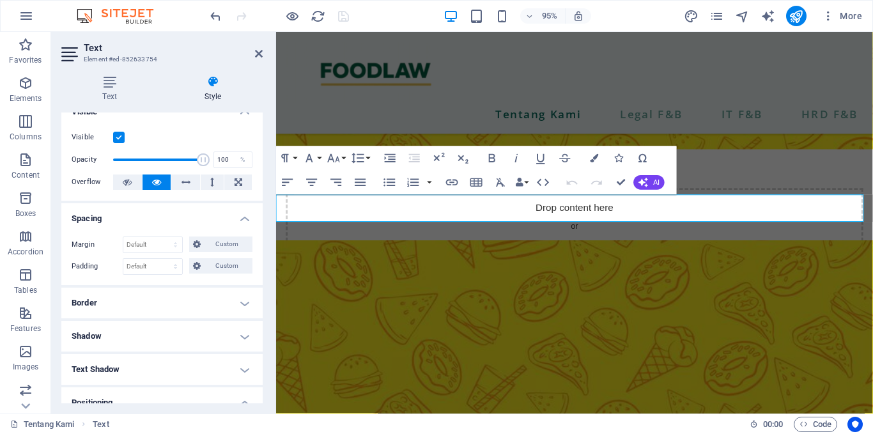
scroll to position [0, 0]
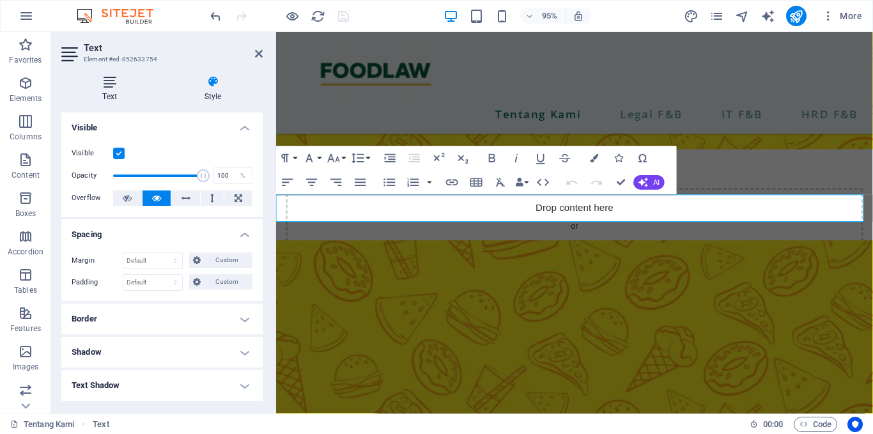
click at [107, 78] on icon at bounding box center [109, 81] width 96 height 13
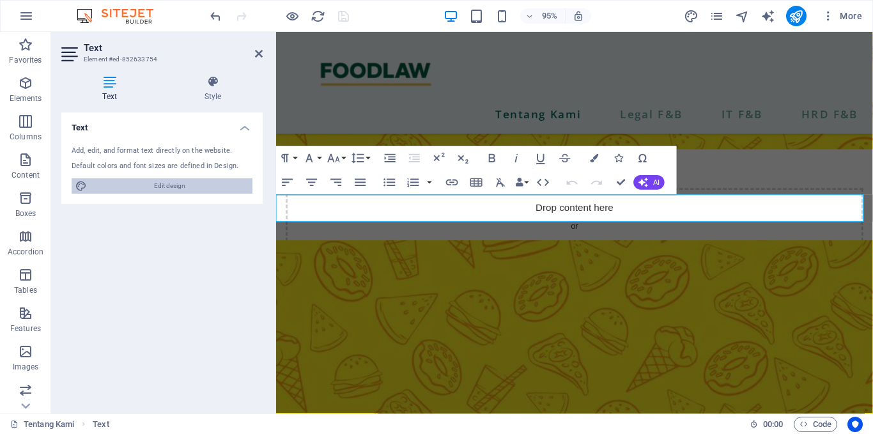
drag, startPoint x: 174, startPoint y: 182, endPoint x: 459, endPoint y: 292, distance: 305.4
click at [174, 182] on span "Edit design" at bounding box center [170, 185] width 158 height 15
select select "px"
select select "600"
select select "px"
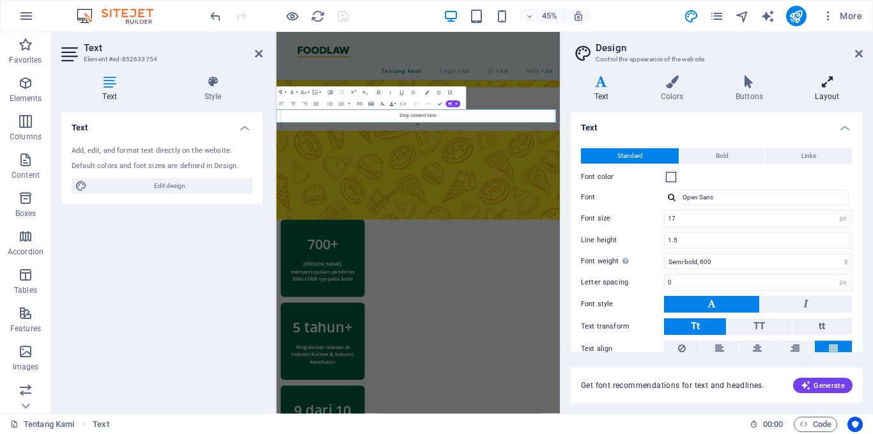
click at [823, 95] on h4 "Layout" at bounding box center [827, 88] width 71 height 27
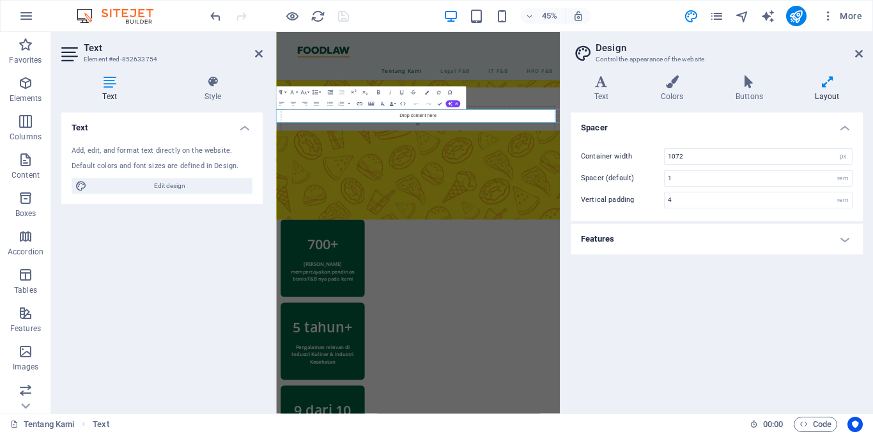
click at [821, 246] on h4 "Features" at bounding box center [717, 239] width 292 height 31
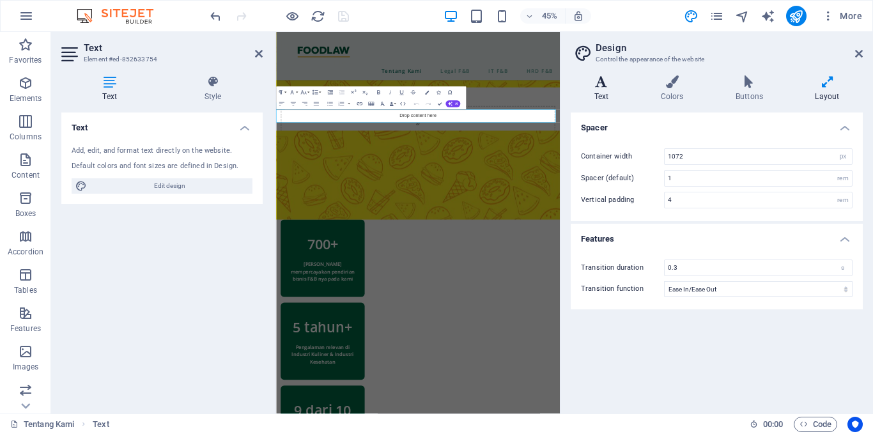
click at [594, 84] on icon at bounding box center [601, 81] width 61 height 13
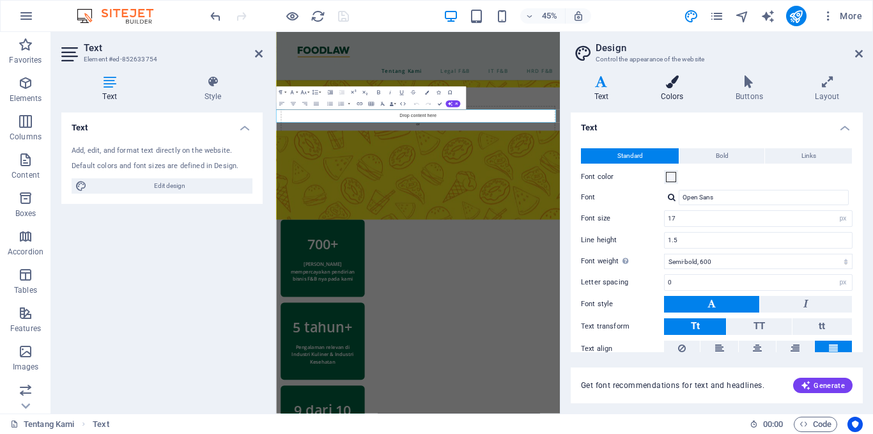
click at [663, 84] on icon at bounding box center [672, 81] width 70 height 13
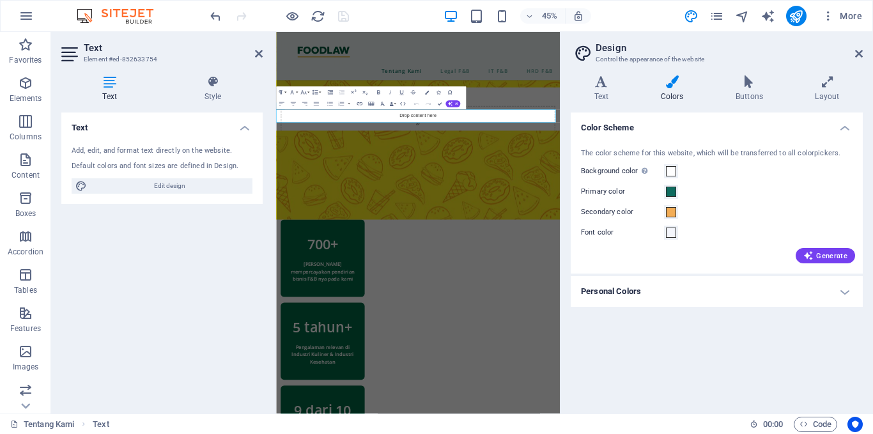
click at [621, 289] on h4 "Personal Colors" at bounding box center [717, 291] width 292 height 31
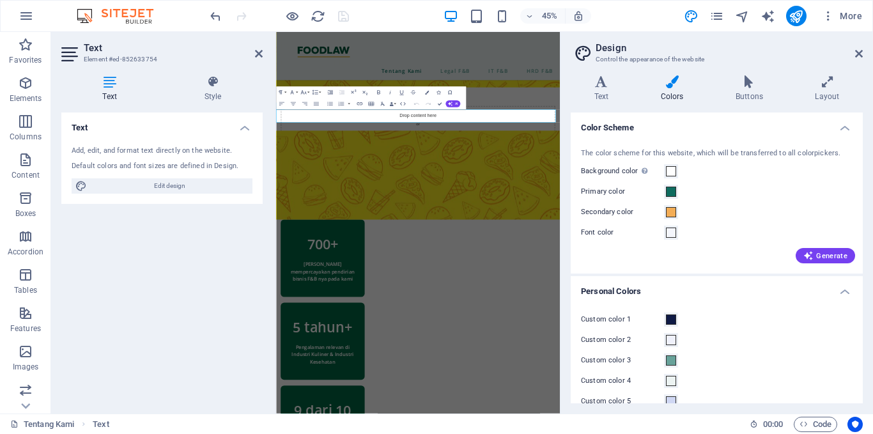
scroll to position [19, 0]
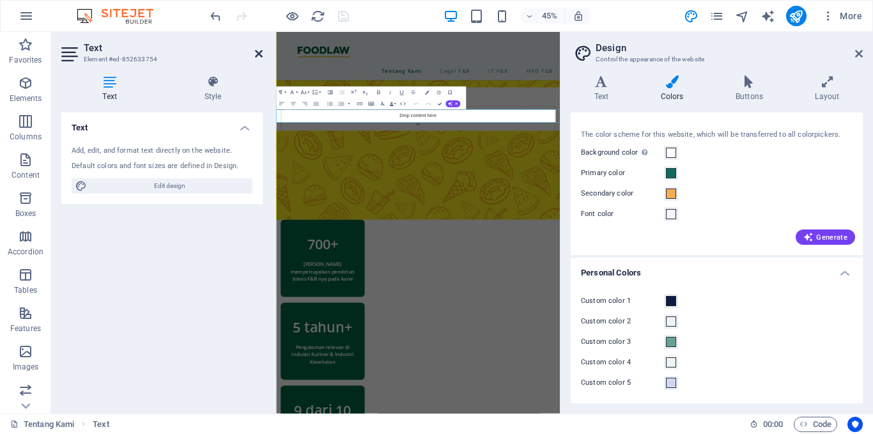
click at [259, 50] on icon at bounding box center [259, 54] width 8 height 10
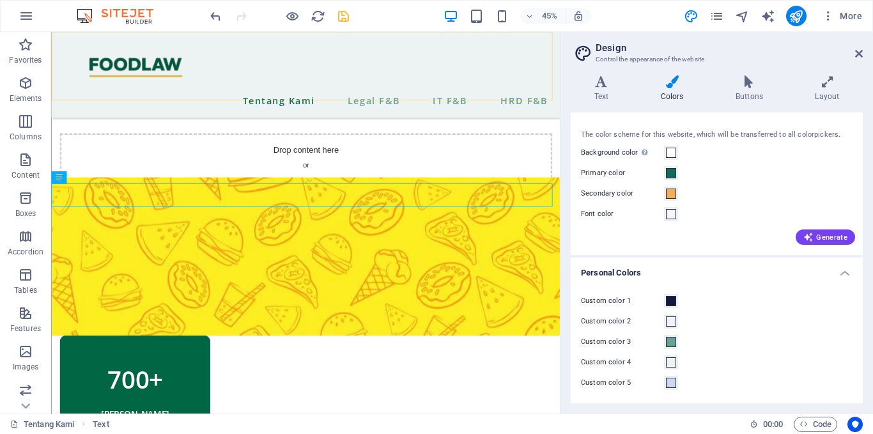
scroll to position [775, 0]
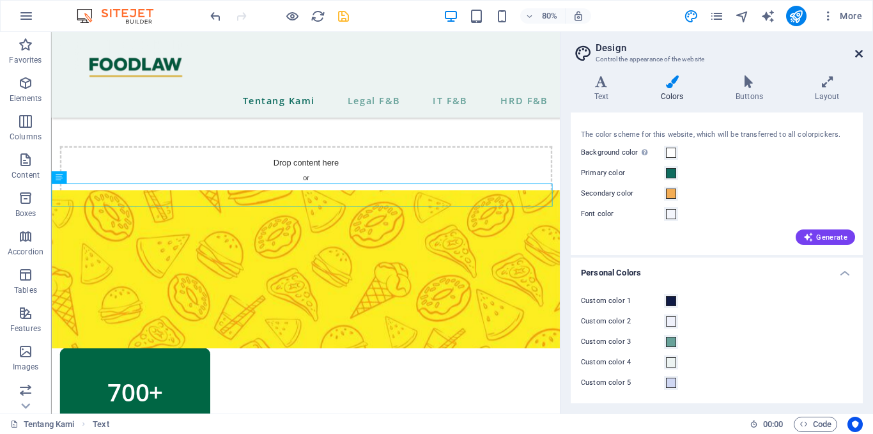
click at [861, 49] on icon at bounding box center [859, 54] width 8 height 10
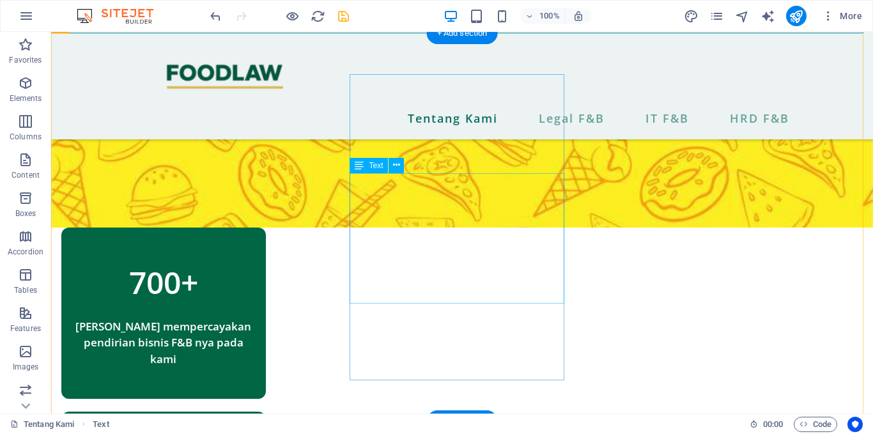
scroll to position [1133, 0]
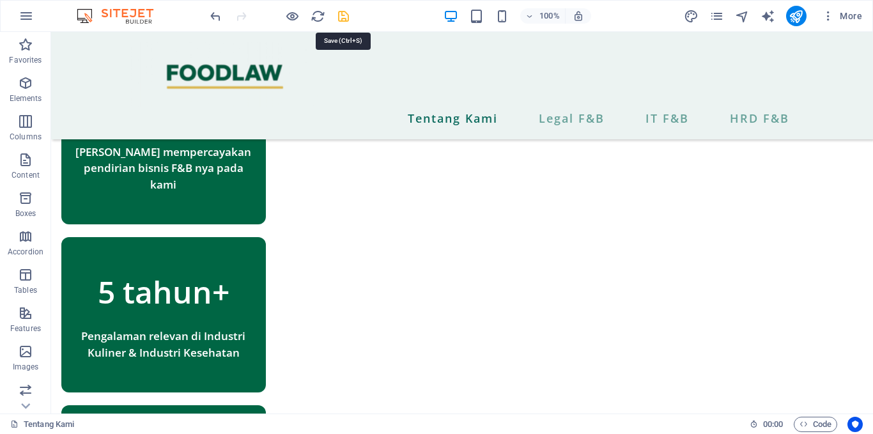
click at [339, 12] on icon "save" at bounding box center [343, 16] width 15 height 15
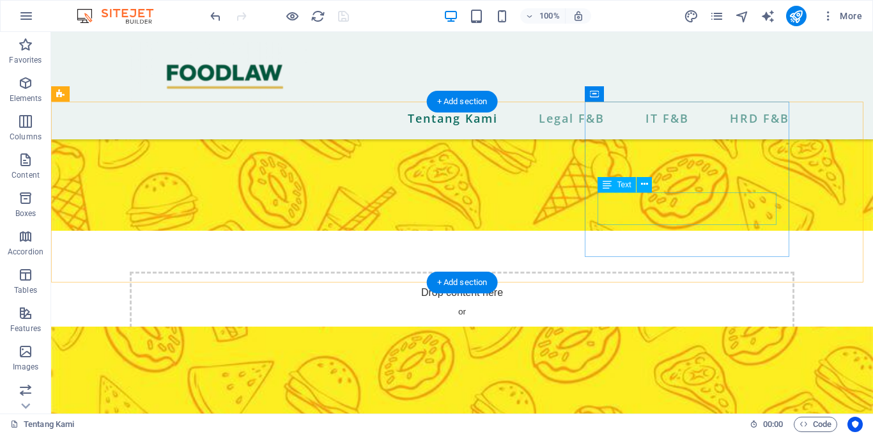
scroll to position [682, 0]
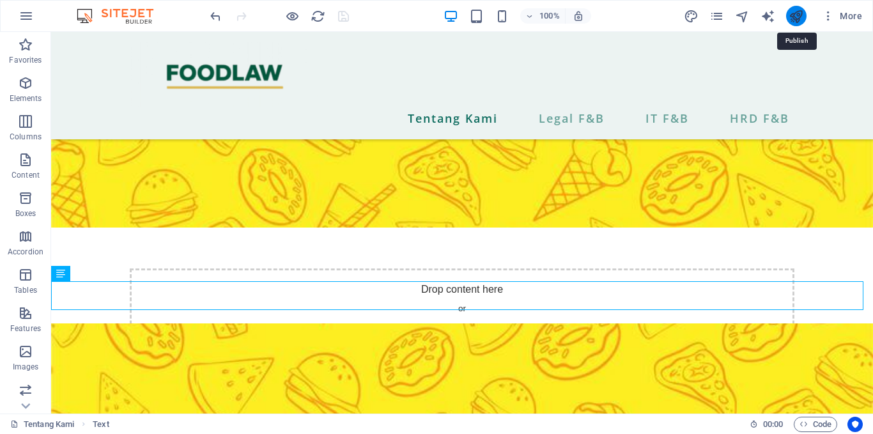
click at [796, 14] on icon "publish" at bounding box center [795, 16] width 15 height 15
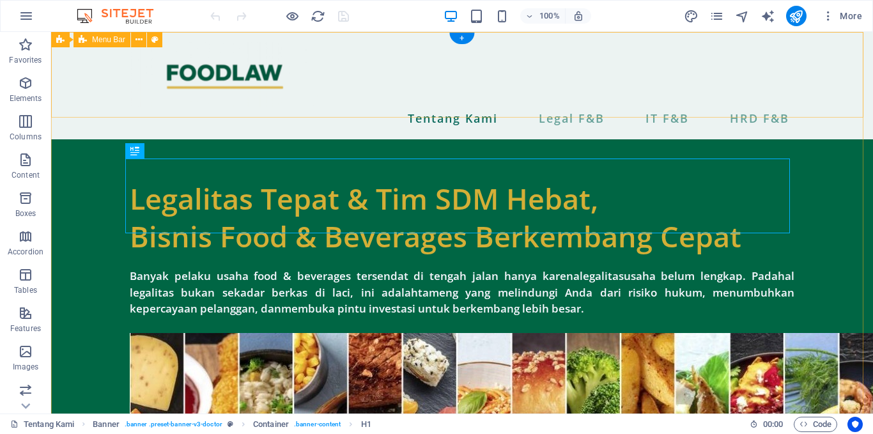
click at [64, 70] on div "Tentang Kami Legal F&B IT F&B HRD F&B" at bounding box center [462, 85] width 822 height 107
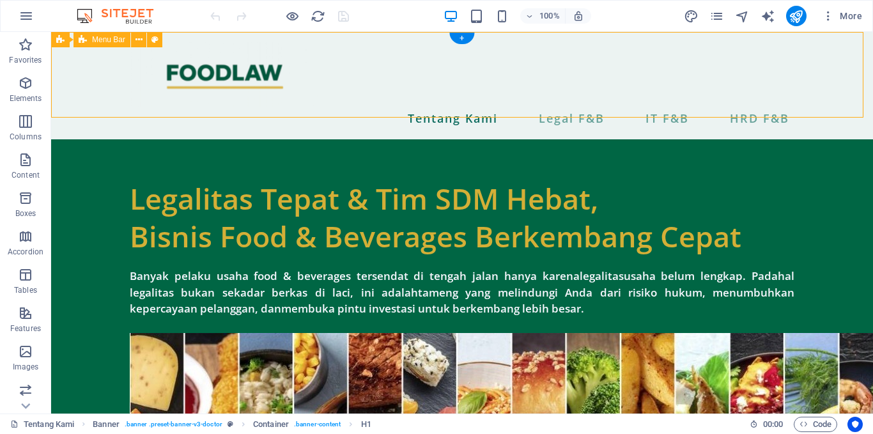
click at [64, 70] on div "Tentang Kami Legal F&B IT F&B HRD F&B" at bounding box center [462, 85] width 822 height 107
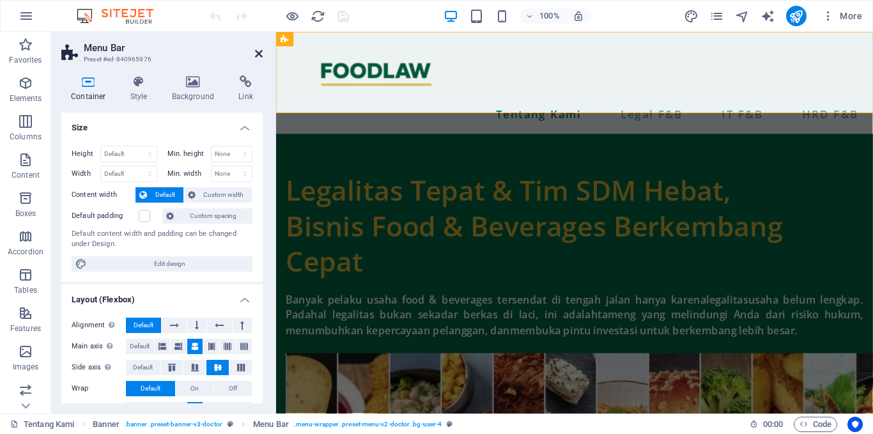
click at [256, 50] on icon at bounding box center [259, 54] width 8 height 10
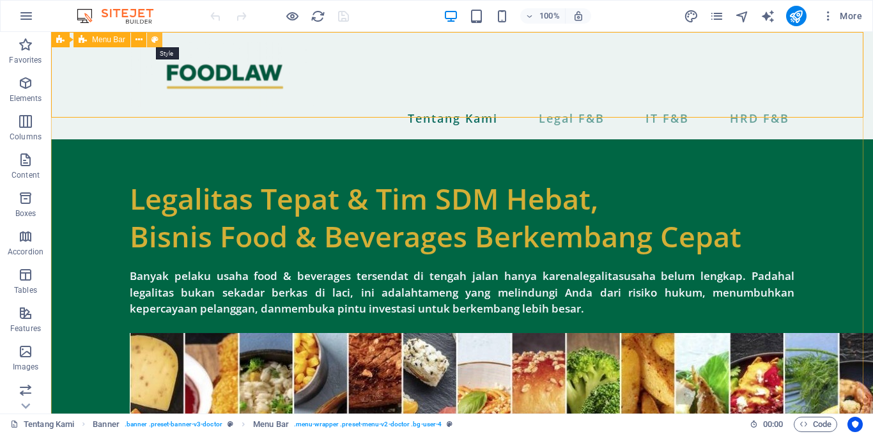
click at [157, 37] on icon at bounding box center [154, 39] width 7 height 13
select select "rem"
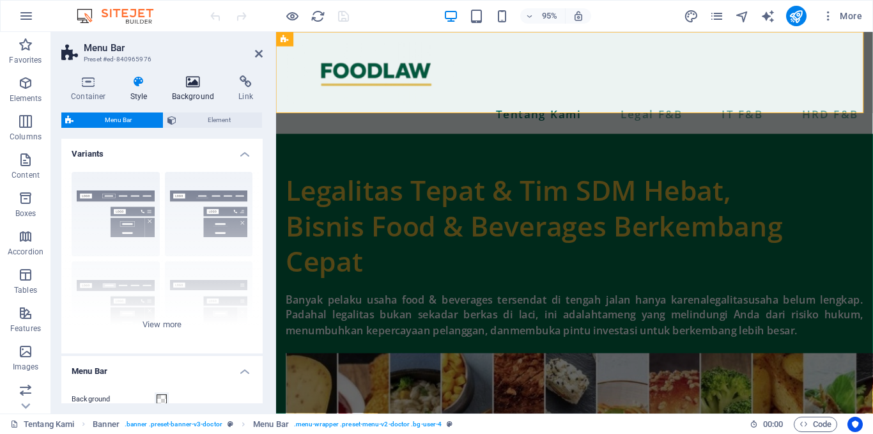
click at [188, 85] on icon at bounding box center [193, 81] width 62 height 13
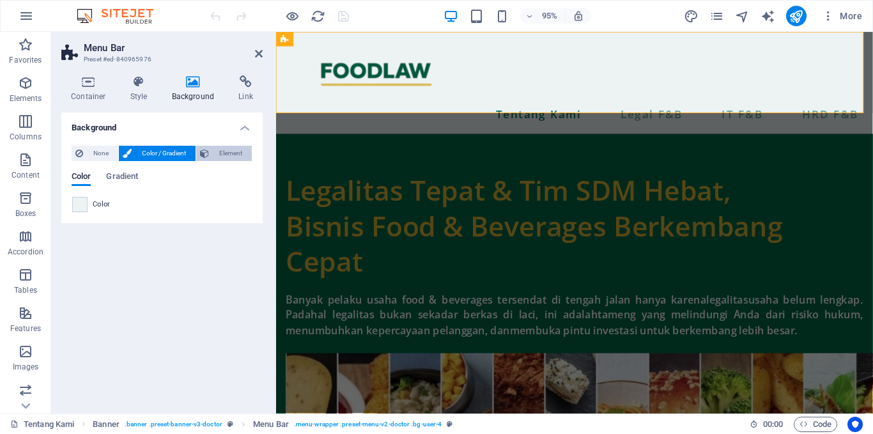
click at [224, 146] on span "Element" at bounding box center [230, 153] width 35 height 15
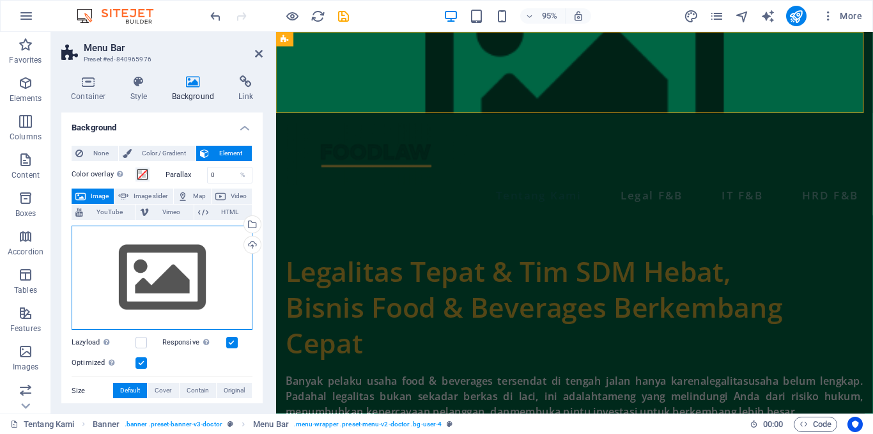
click at [169, 256] on div "Drag files here, click to choose files or select files from Files or our free s…" at bounding box center [162, 278] width 181 height 105
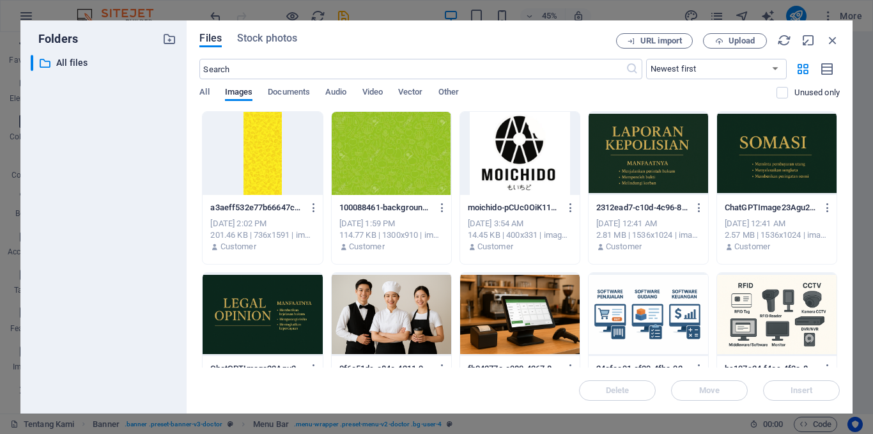
click at [799, 25] on div "Files Stock photos URL import Upload ​ Newest first Oldest first Name (A-Z) Nam…" at bounding box center [520, 216] width 666 height 393
click at [737, 43] on span "Upload" at bounding box center [741, 41] width 26 height 8
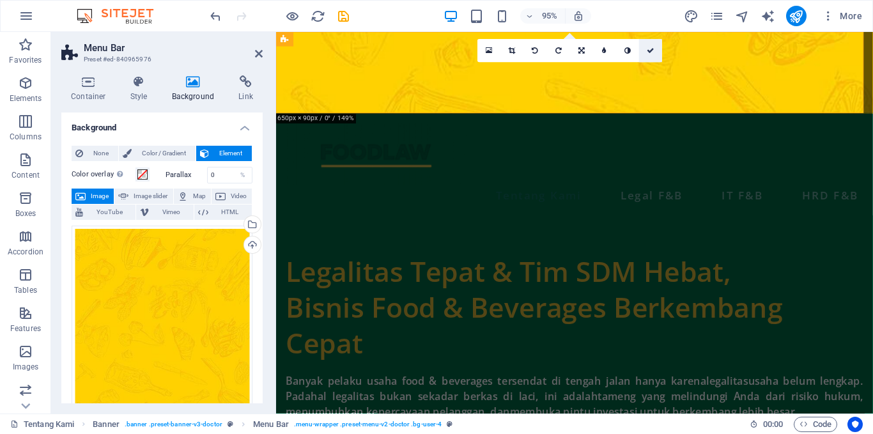
click at [654, 47] on link at bounding box center [650, 50] width 23 height 23
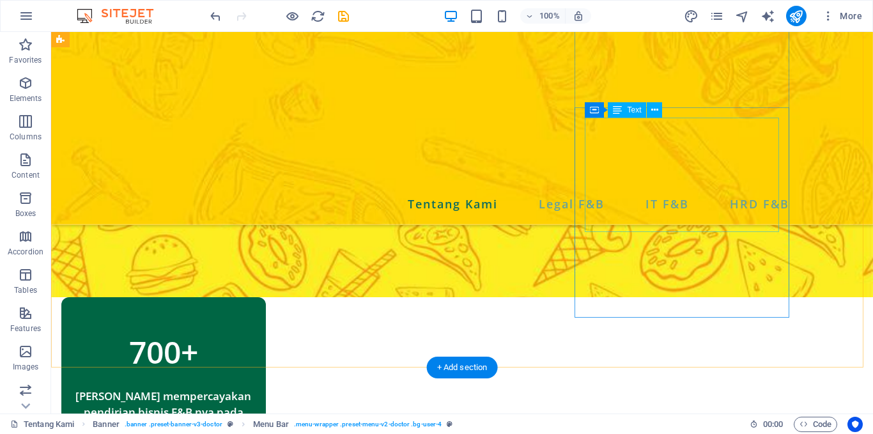
scroll to position [1378, 0]
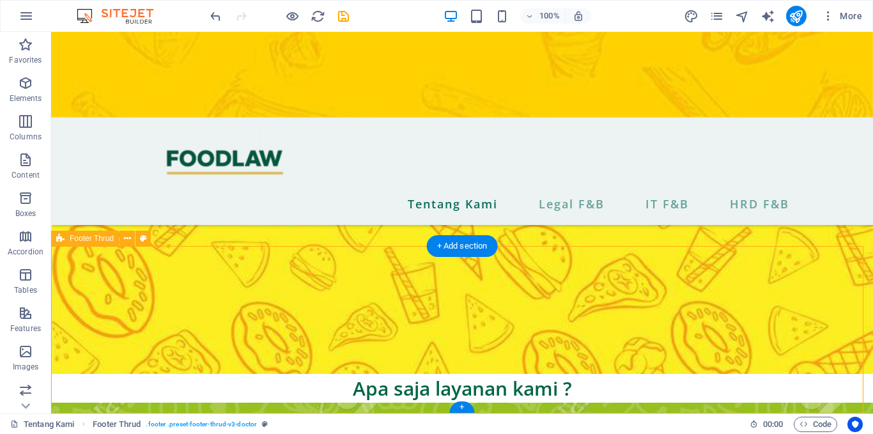
select select "footer"
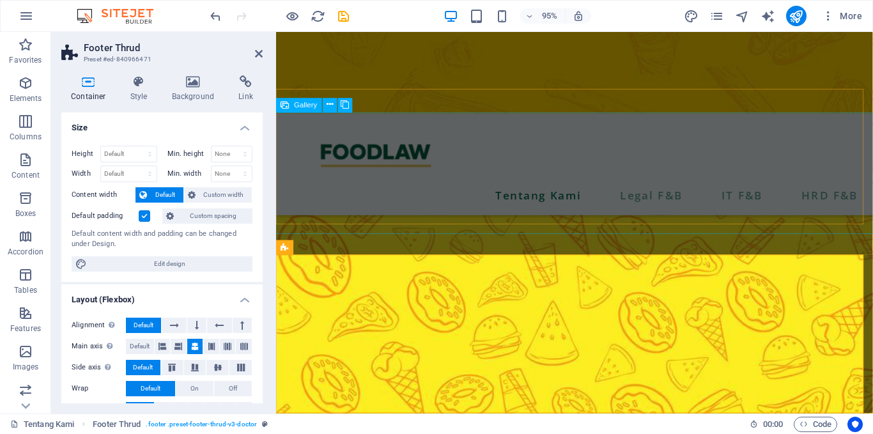
scroll to position [1400, 0]
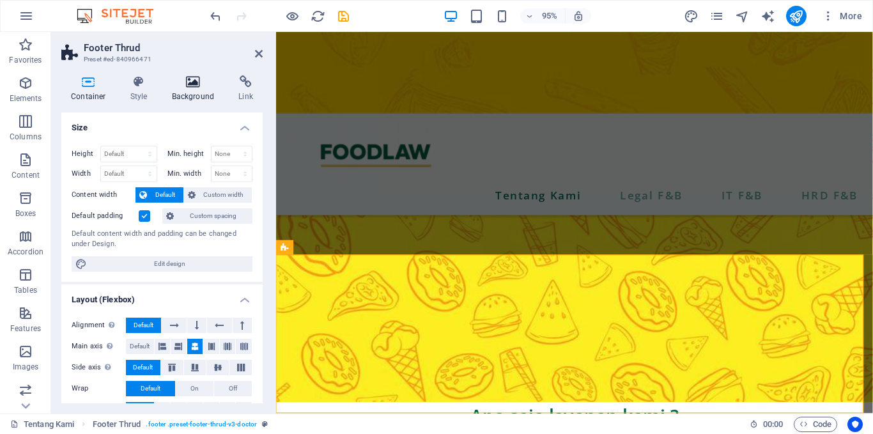
click at [191, 89] on h4 "Background" at bounding box center [195, 88] width 67 height 27
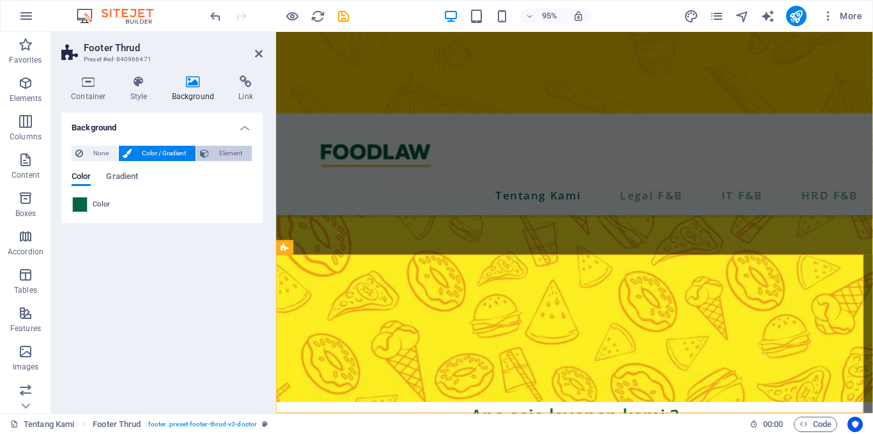
click at [217, 155] on span "Element" at bounding box center [230, 153] width 35 height 15
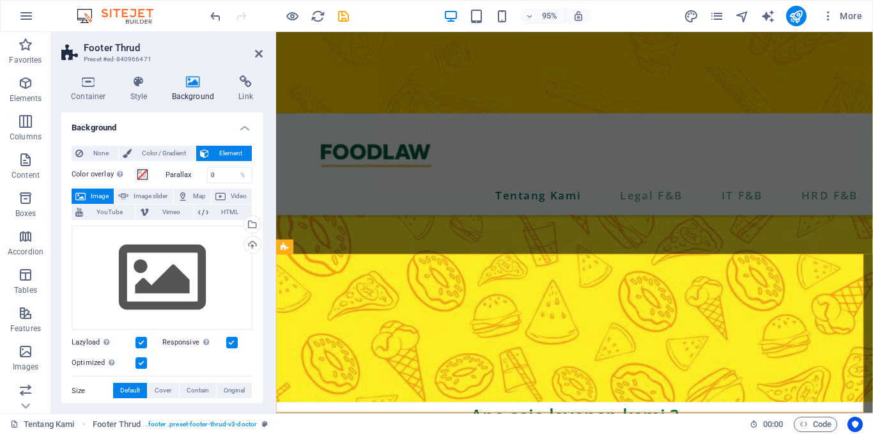
scroll to position [1400, 0]
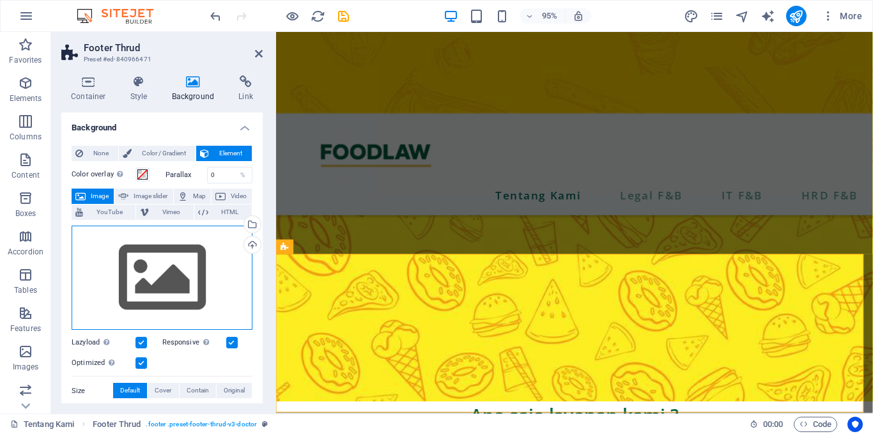
click at [169, 259] on div "Drag files here, click to choose files or select files from Files or our free s…" at bounding box center [162, 278] width 181 height 105
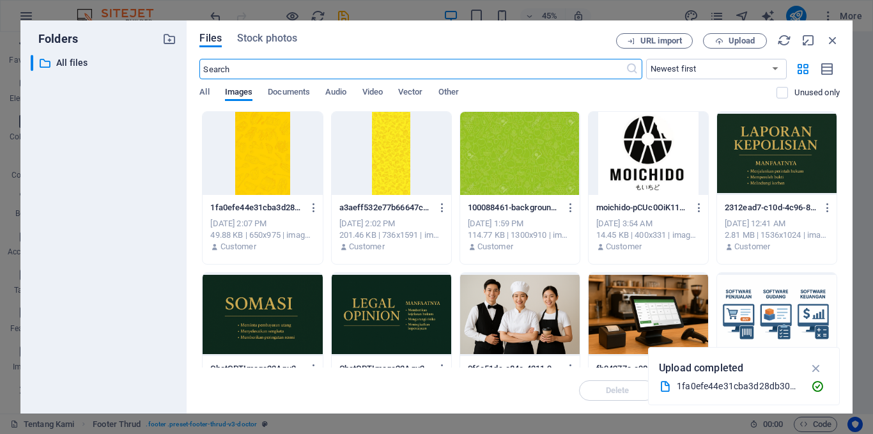
scroll to position [955, 0]
click at [262, 148] on div at bounding box center [262, 153] width 119 height 83
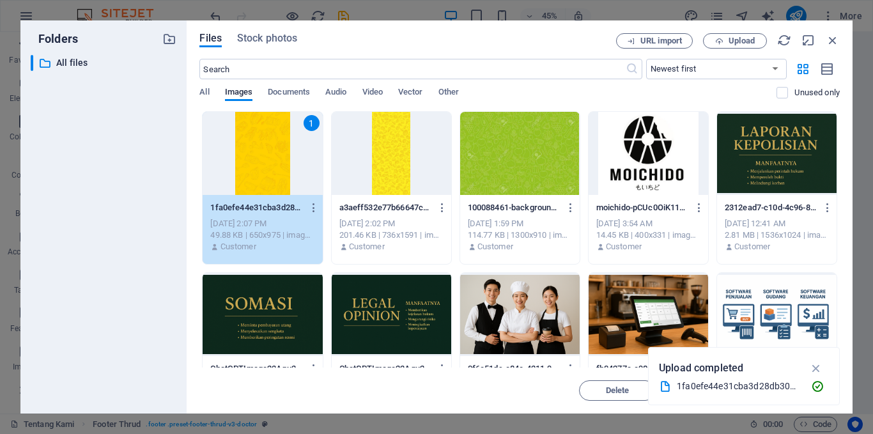
click at [262, 148] on div "1" at bounding box center [262, 153] width 119 height 83
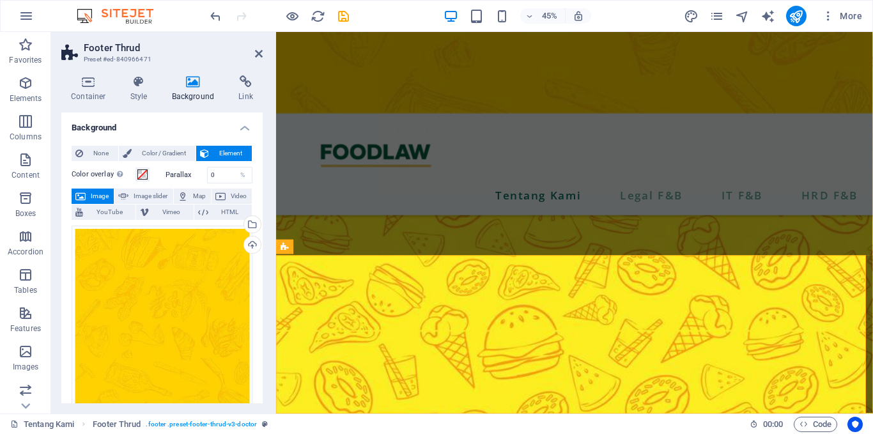
scroll to position [1400, 0]
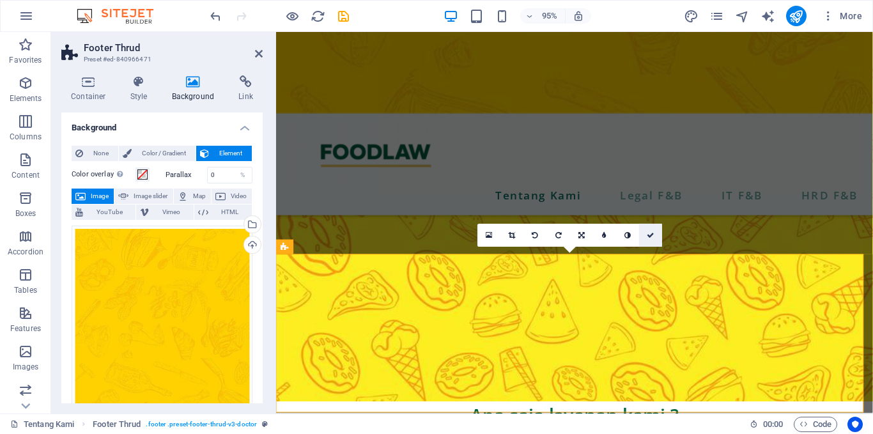
click at [651, 233] on icon at bounding box center [651, 234] width 8 height 7
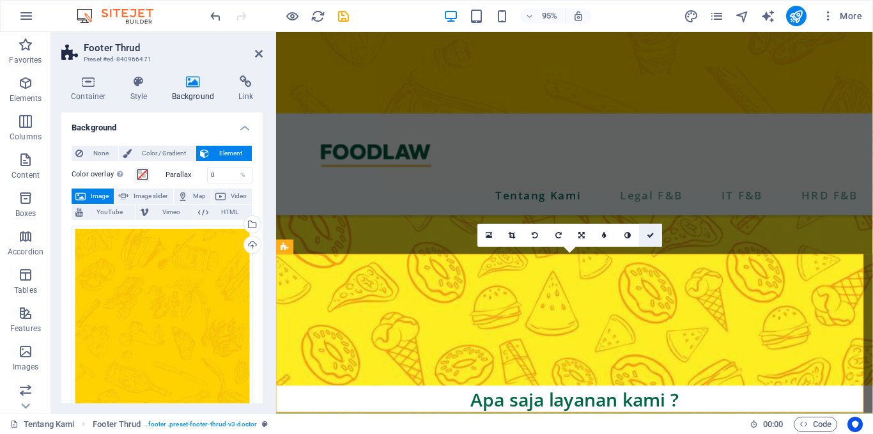
scroll to position [1378, 0]
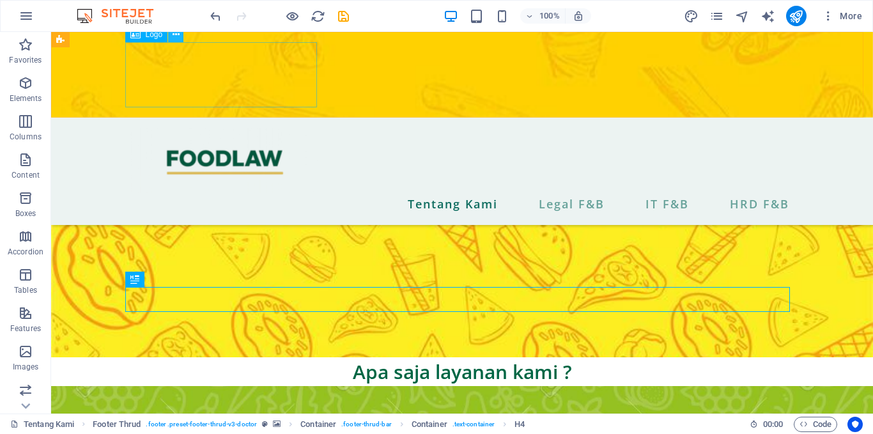
click at [173, 33] on icon at bounding box center [175, 34] width 7 height 13
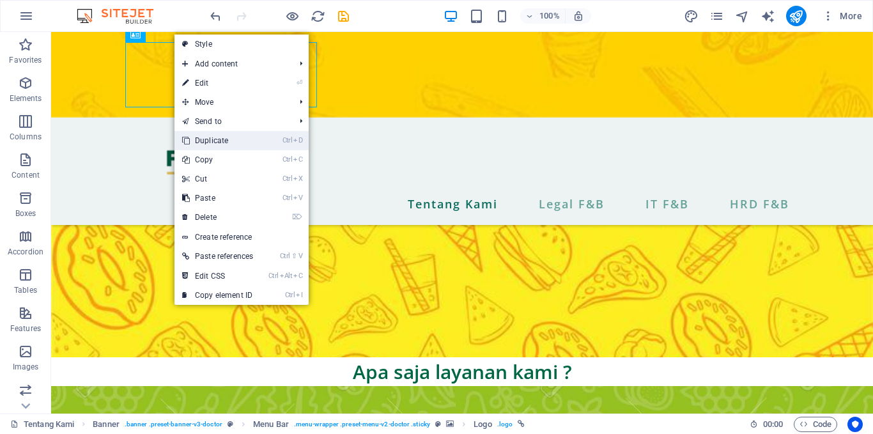
click at [222, 141] on link "Ctrl D Duplicate" at bounding box center [217, 140] width 86 height 19
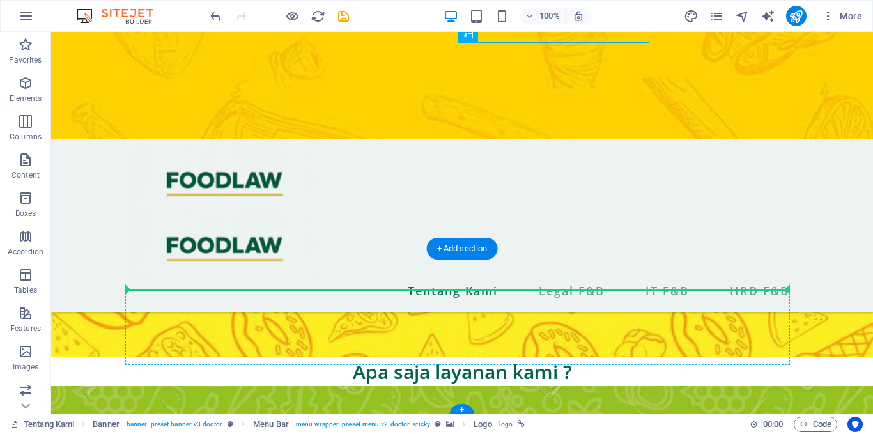
scroll to position [1397, 0]
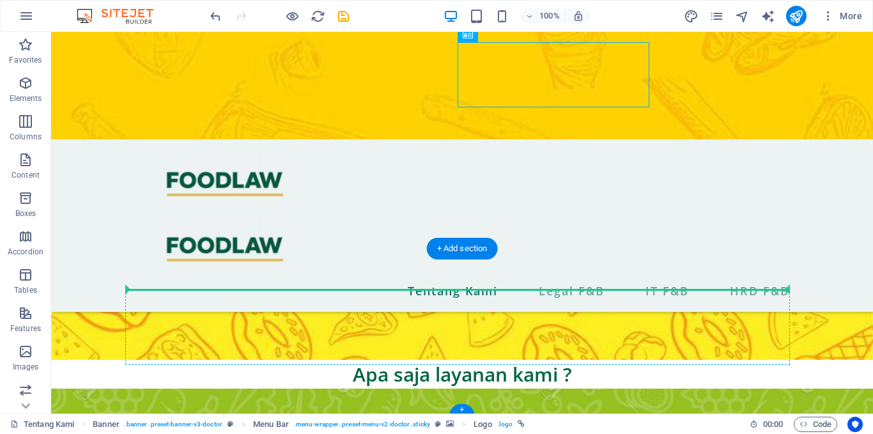
drag, startPoint x: 538, startPoint y: 72, endPoint x: 211, endPoint y: 289, distance: 392.7
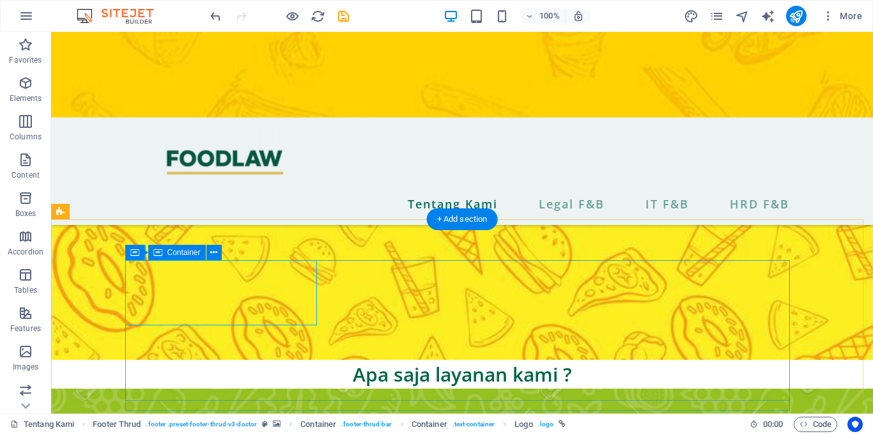
scroll to position [1434, 0]
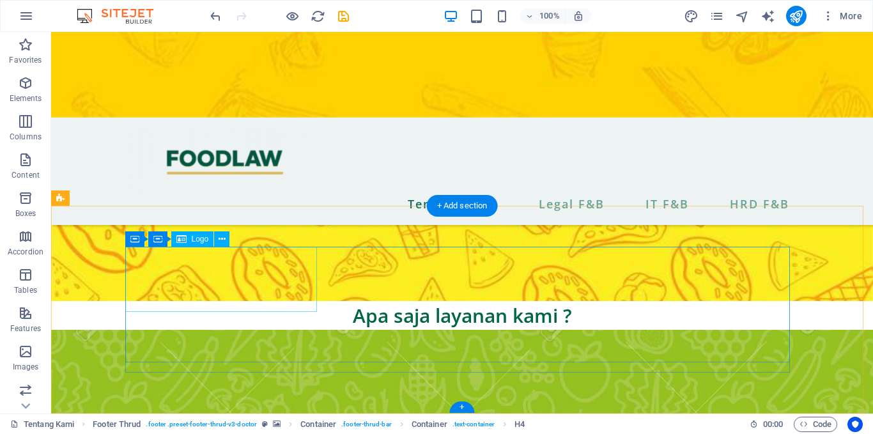
scroll to position [1418, 0]
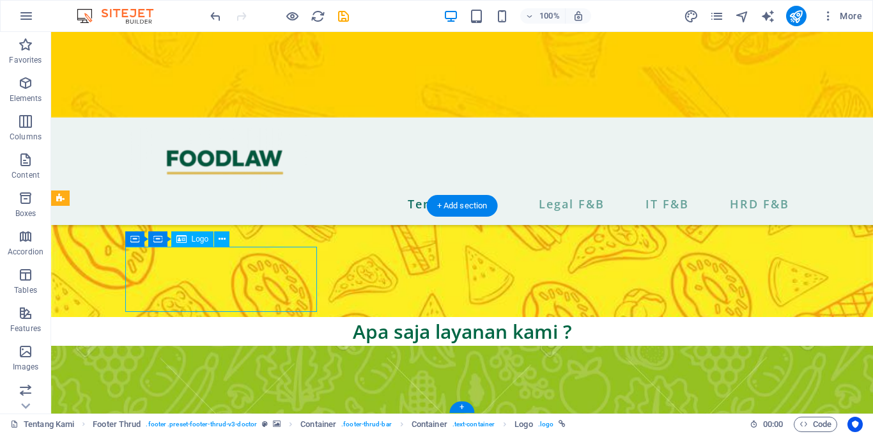
select select "px"
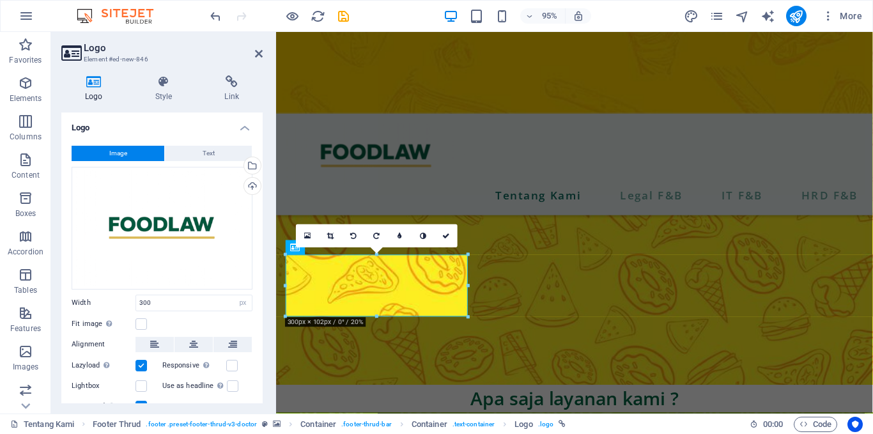
scroll to position [1441, 0]
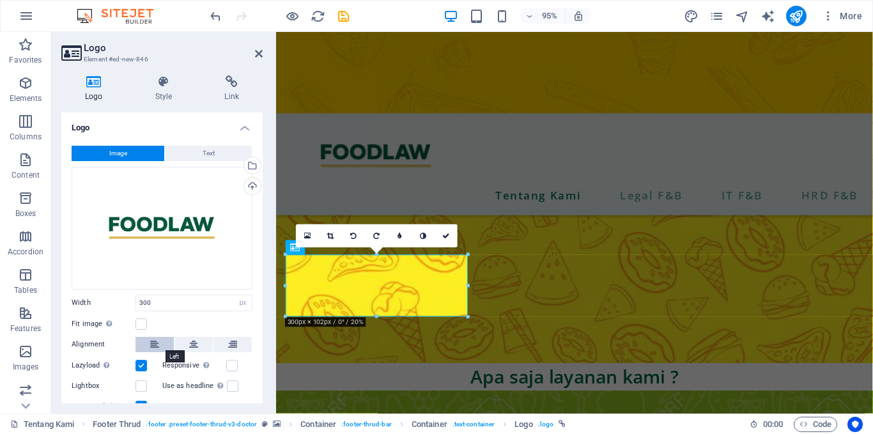
click at [155, 340] on icon at bounding box center [154, 344] width 9 height 15
click at [444, 234] on icon at bounding box center [446, 235] width 8 height 7
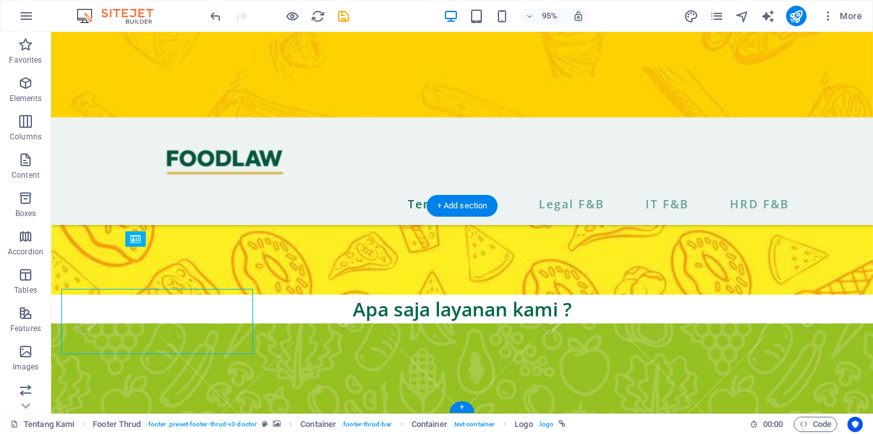
scroll to position [1418, 0]
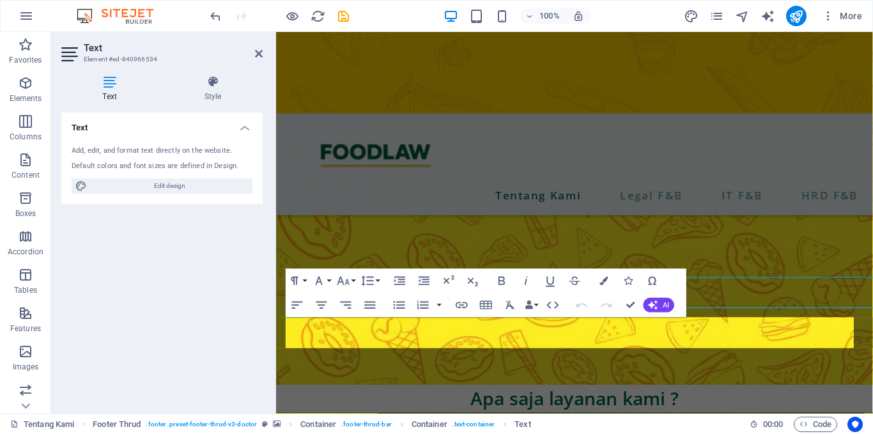
scroll to position [1440, 0]
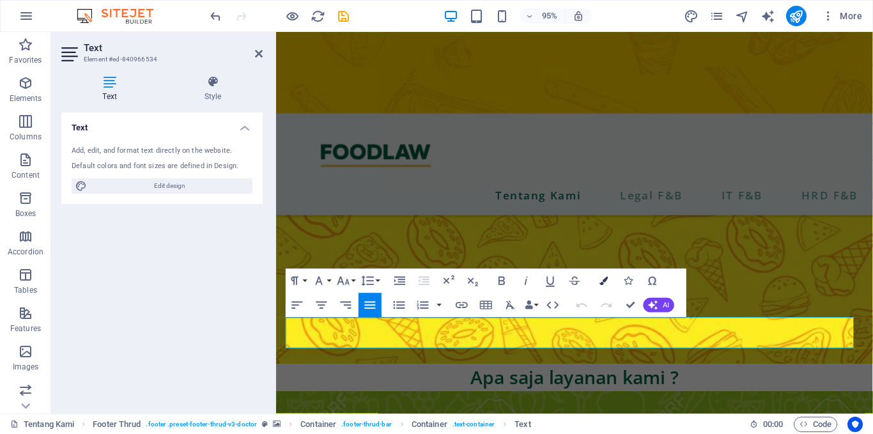
click at [604, 275] on button "Colors" at bounding box center [603, 280] width 23 height 24
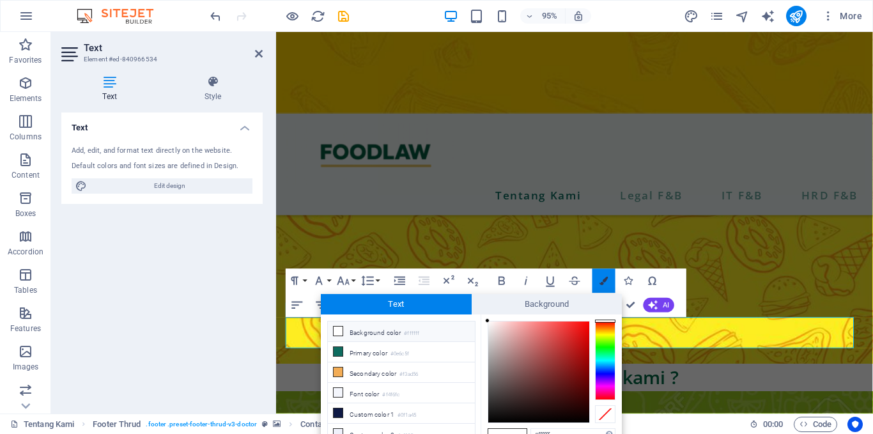
scroll to position [7, 0]
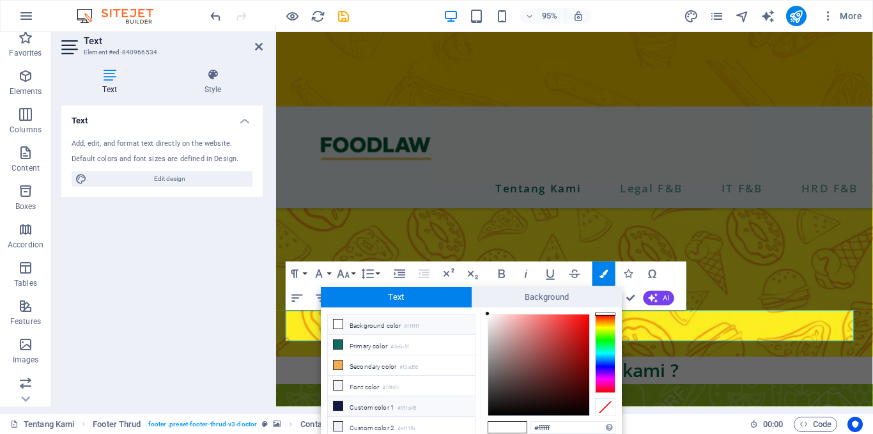
click at [341, 397] on li "Custom color 1 #0f1a45" at bounding box center [401, 406] width 147 height 20
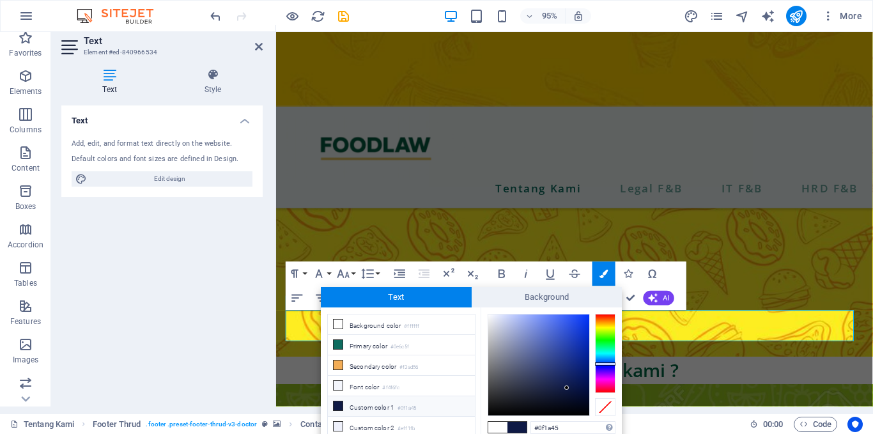
type input "#000209"
click at [585, 411] on div at bounding box center [538, 364] width 101 height 101
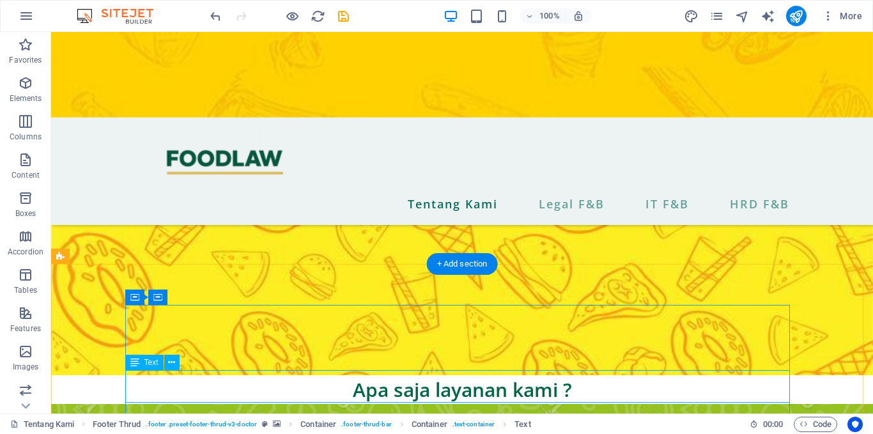
scroll to position [1418, 0]
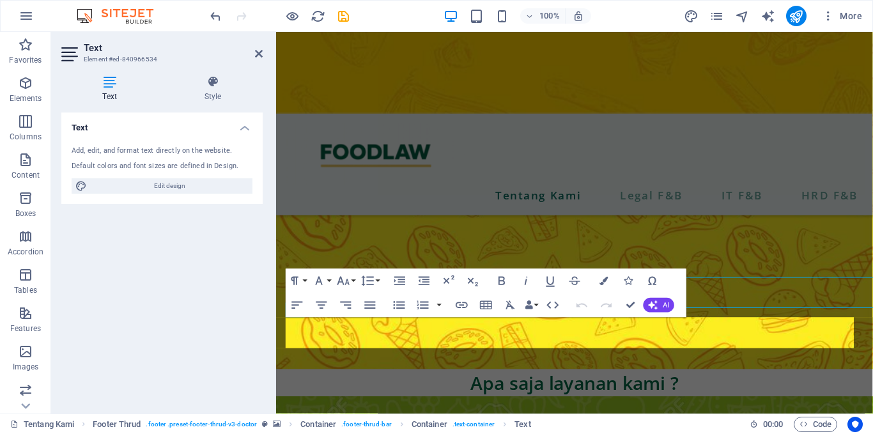
scroll to position [1440, 0]
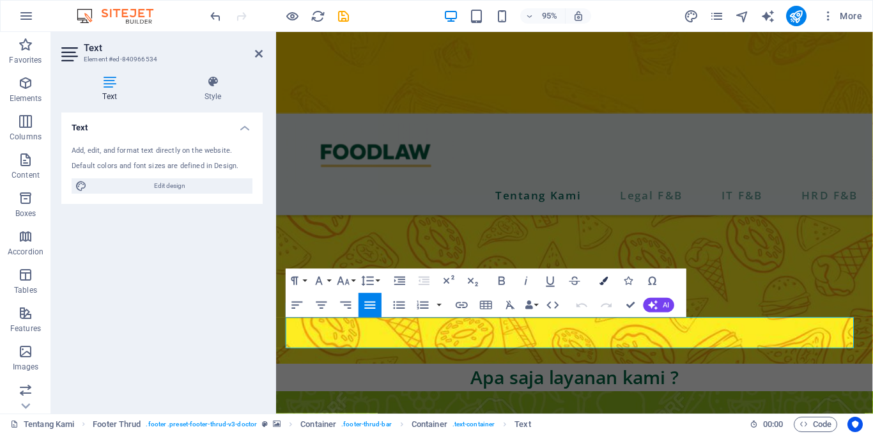
click at [610, 283] on button "Colors" at bounding box center [603, 280] width 23 height 24
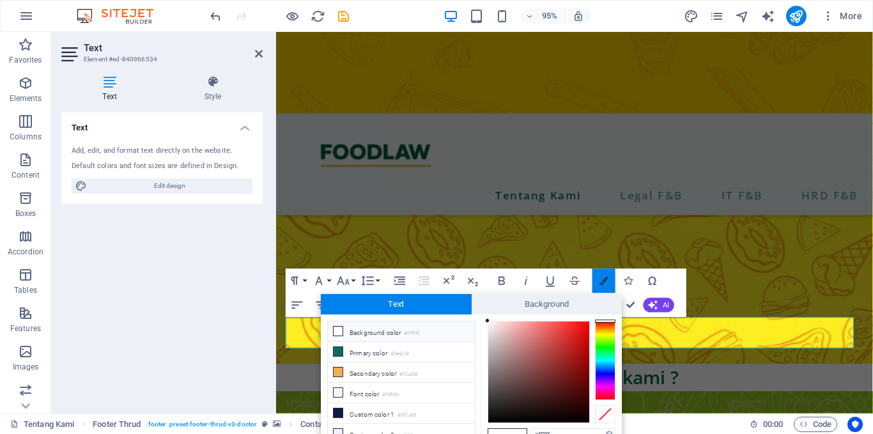
scroll to position [7, 0]
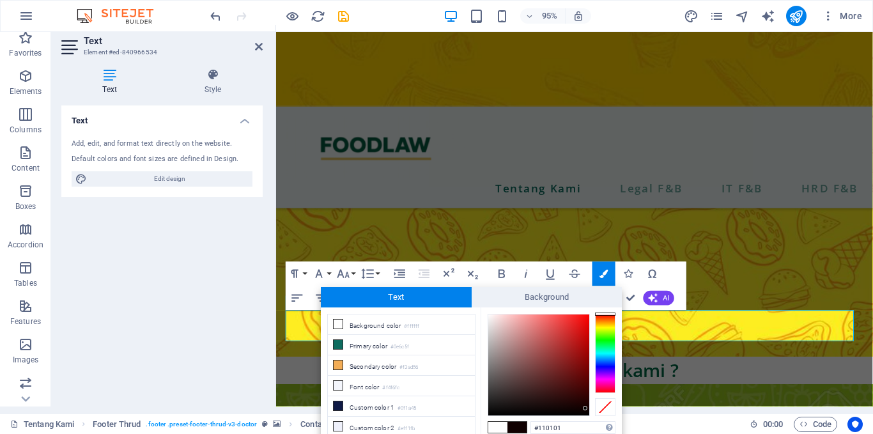
click at [585, 408] on div at bounding box center [538, 364] width 101 height 101
drag, startPoint x: 791, startPoint y: 293, endPoint x: 537, endPoint y: 184, distance: 276.5
click at [390, 397] on li "Custom color 1 #0f1a45" at bounding box center [401, 406] width 147 height 20
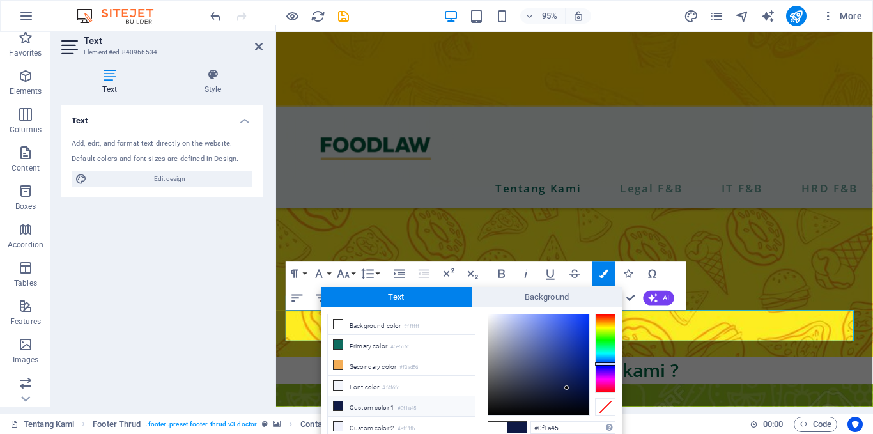
click at [404, 404] on small "#0f1a45" at bounding box center [406, 408] width 19 height 9
type input "#00020a"
click at [584, 411] on div at bounding box center [538, 364] width 101 height 101
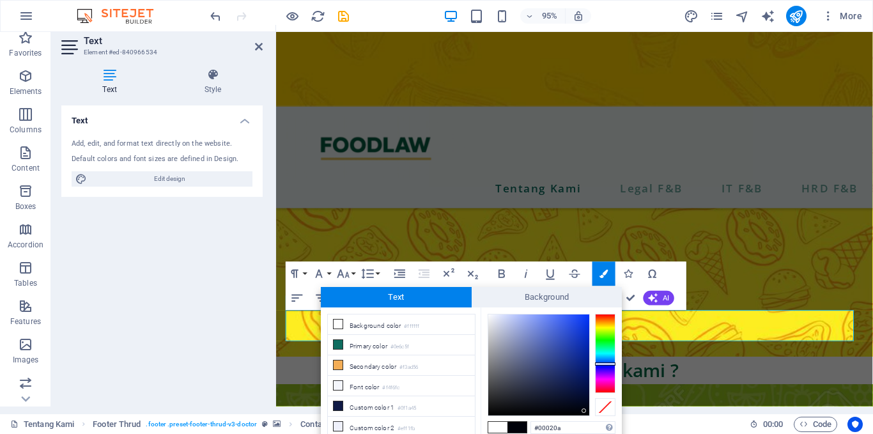
click at [584, 411] on div at bounding box center [583, 410] width 4 height 4
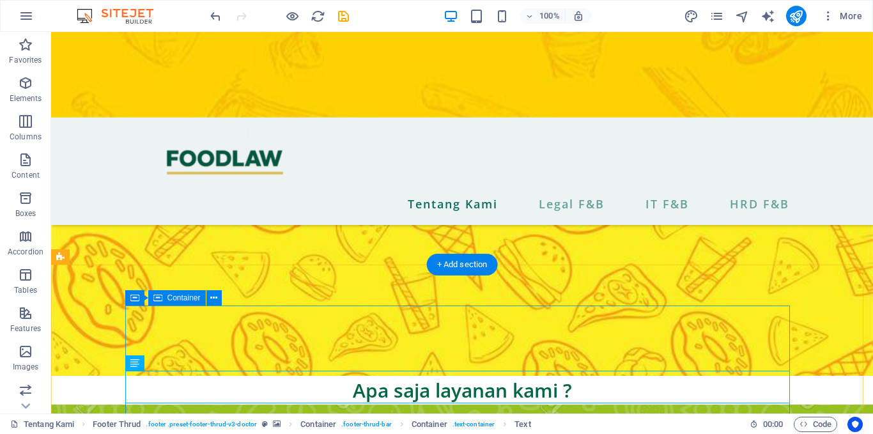
scroll to position [1418, 0]
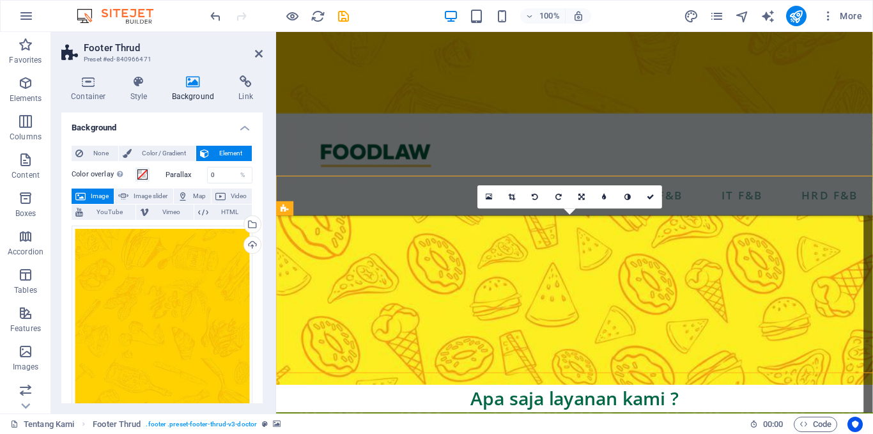
scroll to position [1441, 0]
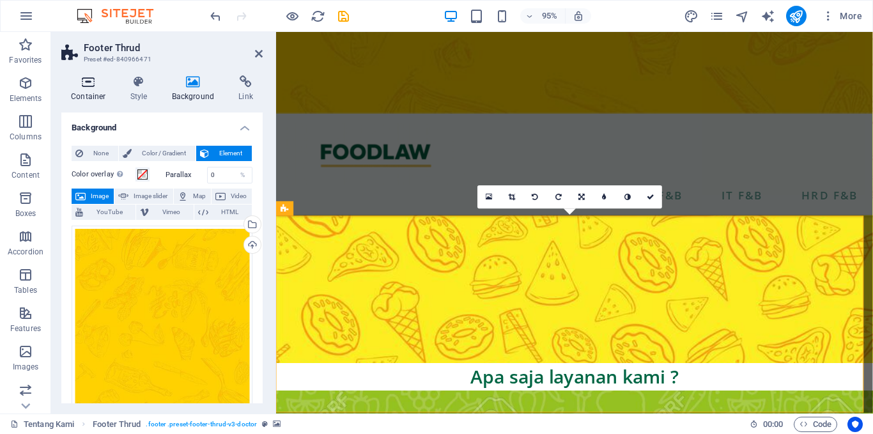
click at [95, 95] on h4 "Container" at bounding box center [90, 88] width 59 height 27
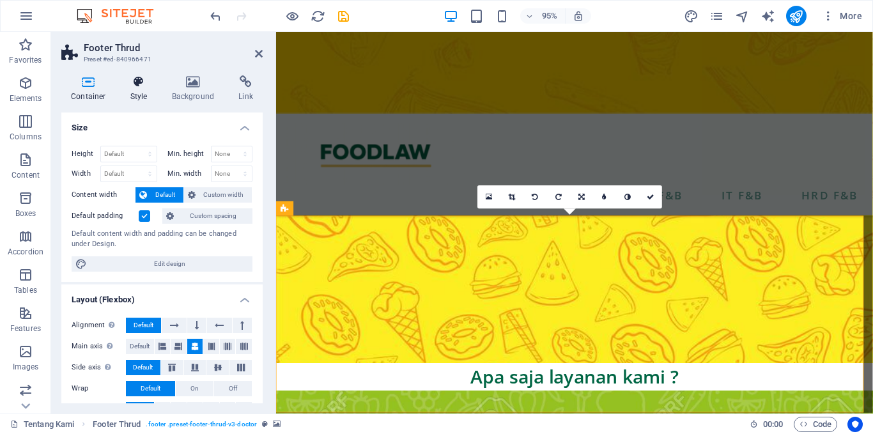
click at [126, 99] on h4 "Style" at bounding box center [142, 88] width 42 height 27
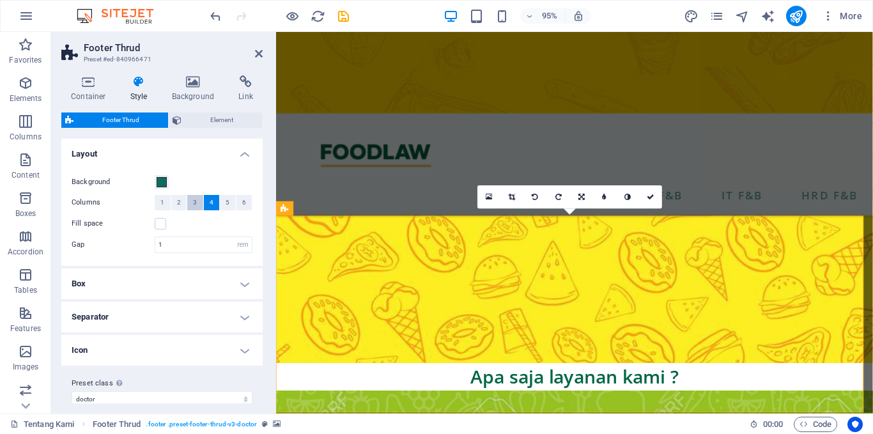
click at [187, 202] on button "3" at bounding box center [195, 202] width 16 height 15
click at [181, 202] on button "2" at bounding box center [179, 202] width 16 height 15
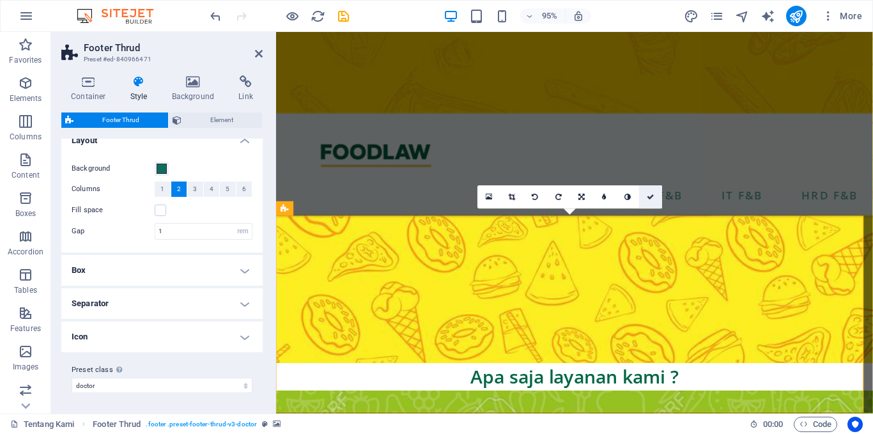
click at [652, 194] on icon at bounding box center [651, 197] width 8 height 7
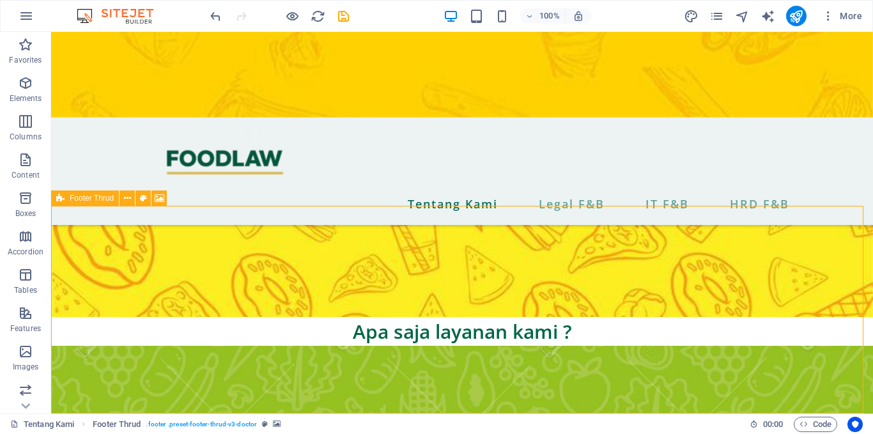
click at [88, 203] on div "Footer Thrud" at bounding box center [85, 197] width 68 height 15
select select "rem"
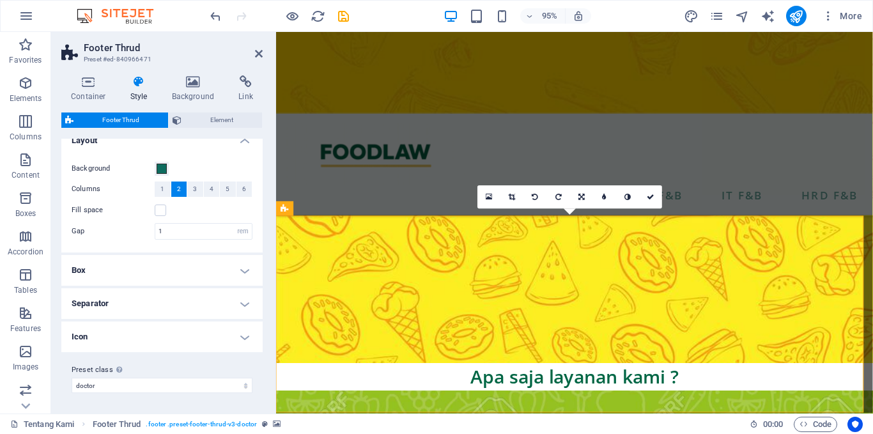
scroll to position [0, 0]
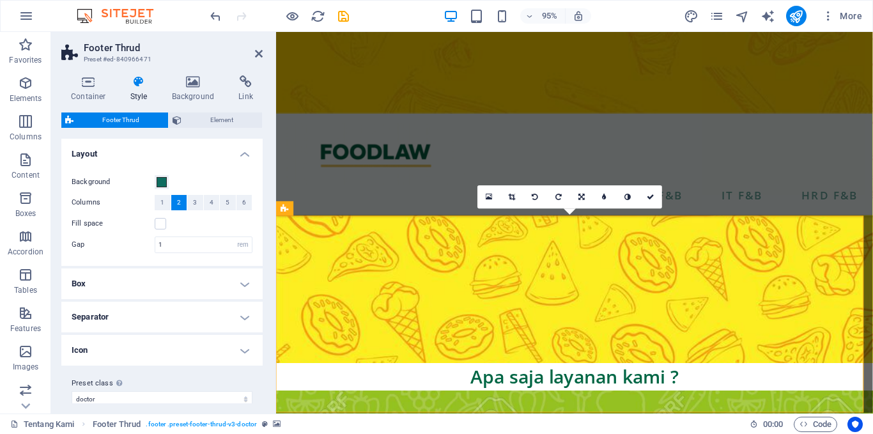
click at [135, 84] on icon at bounding box center [139, 81] width 36 height 13
click at [95, 86] on icon at bounding box center [88, 81] width 54 height 13
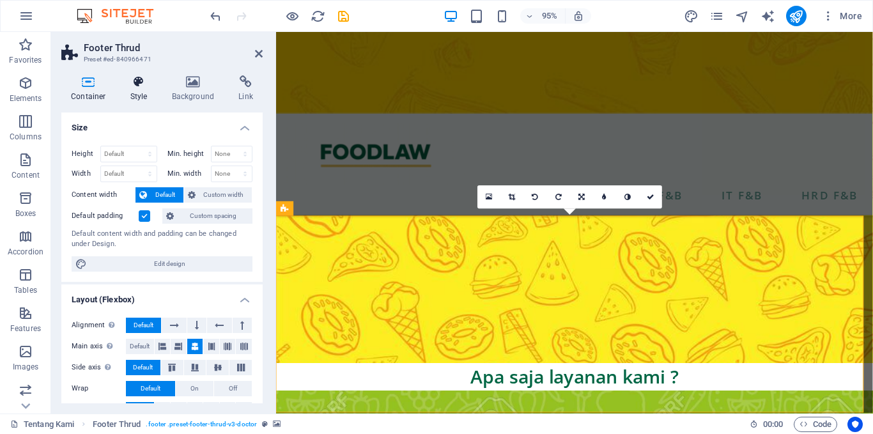
click at [143, 89] on h4 "Style" at bounding box center [142, 88] width 42 height 27
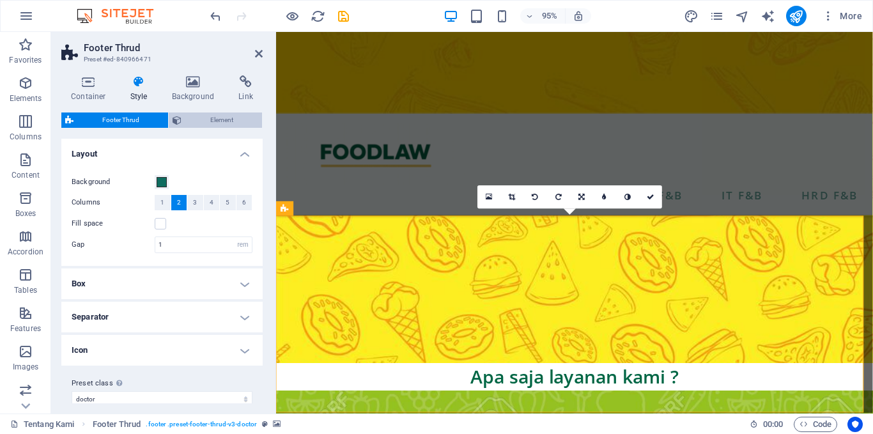
click at [217, 113] on span "Element" at bounding box center [221, 119] width 73 height 15
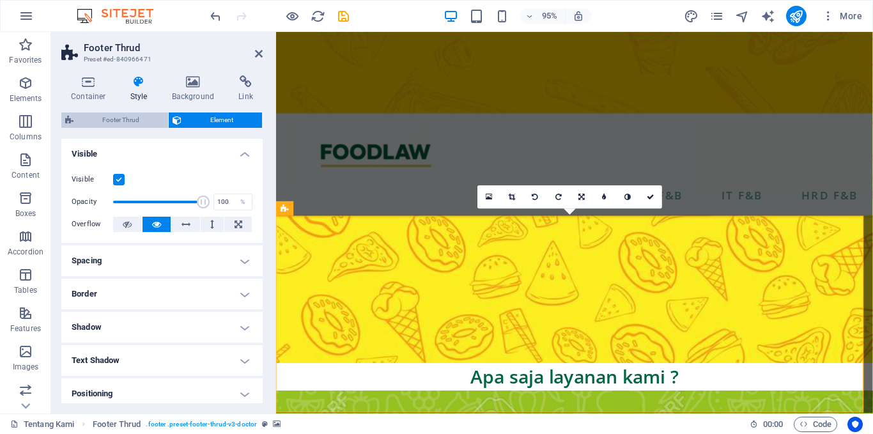
click at [124, 115] on span "Footer Thrud" at bounding box center [120, 119] width 87 height 15
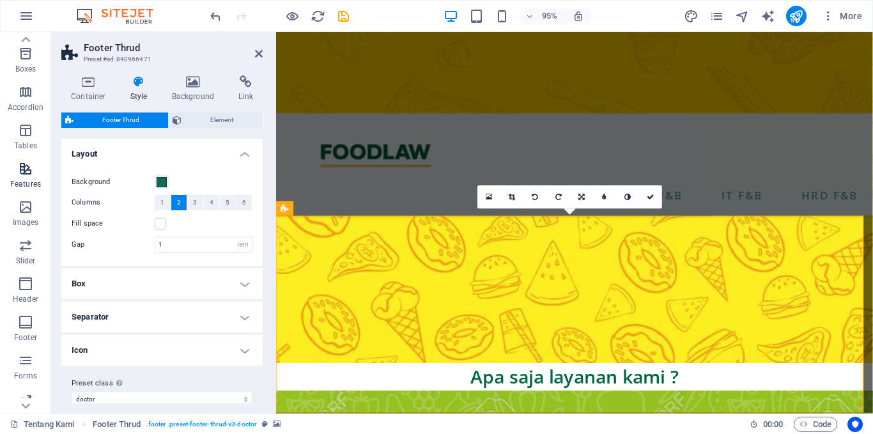
scroll to position [145, 0]
click at [35, 310] on button "Footer" at bounding box center [25, 328] width 51 height 38
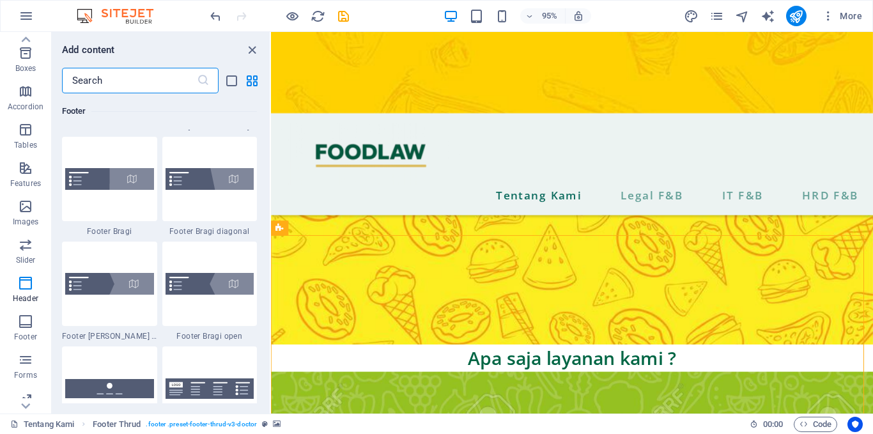
scroll to position [8767, 0]
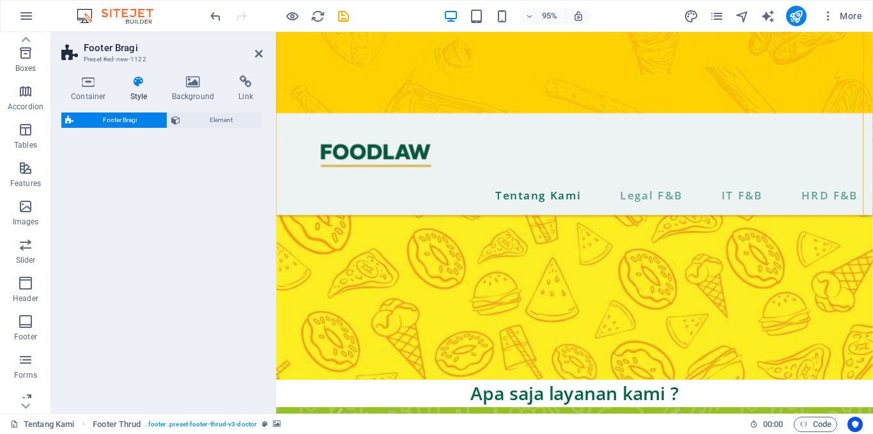
select select "%"
select select "rem"
select select "px"
select select "rem"
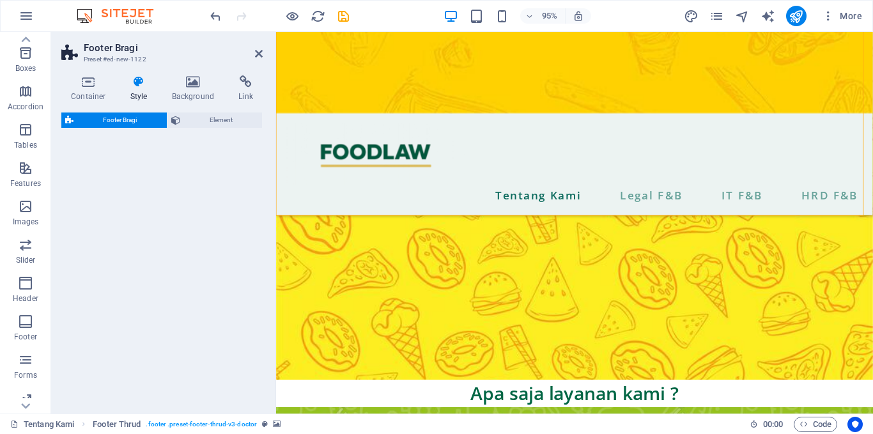
select select "rem"
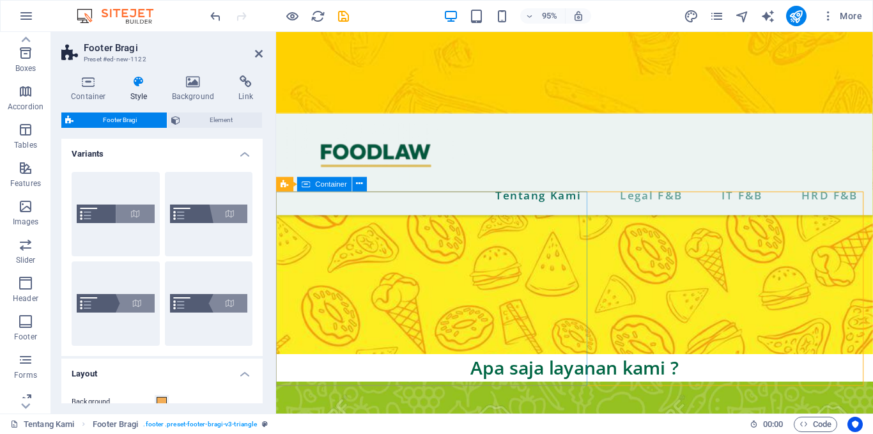
scroll to position [1467, 0]
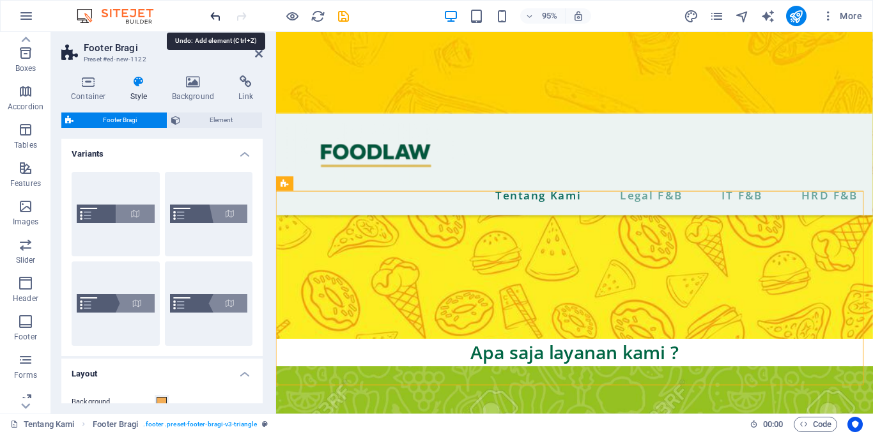
click at [211, 20] on icon "undo" at bounding box center [215, 16] width 15 height 15
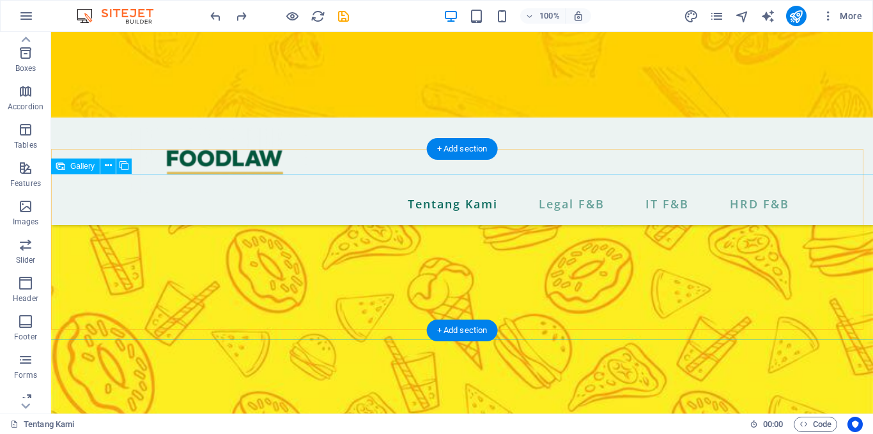
scroll to position [1418, 0]
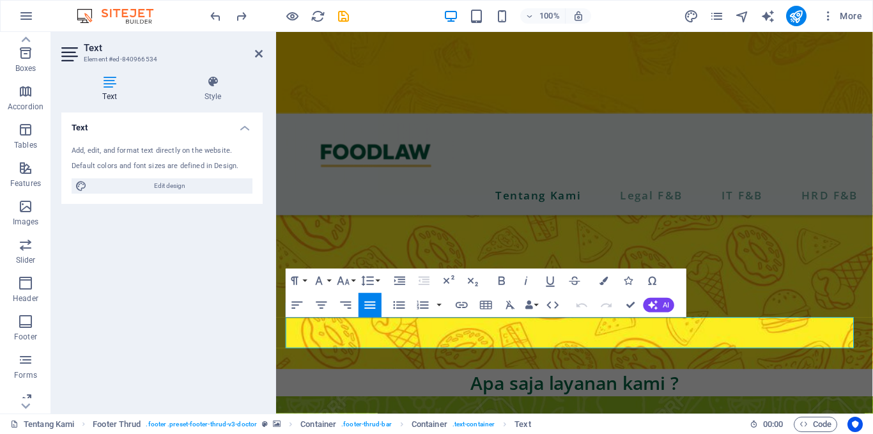
scroll to position [1440, 0]
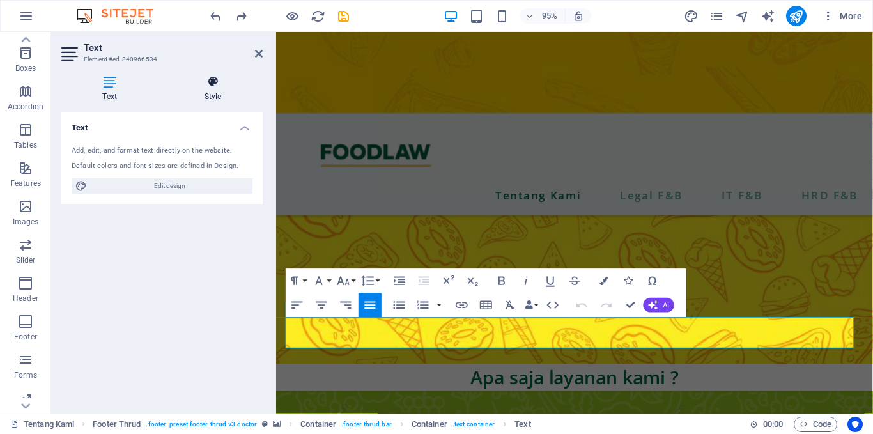
click at [209, 89] on h4 "Style" at bounding box center [213, 88] width 100 height 27
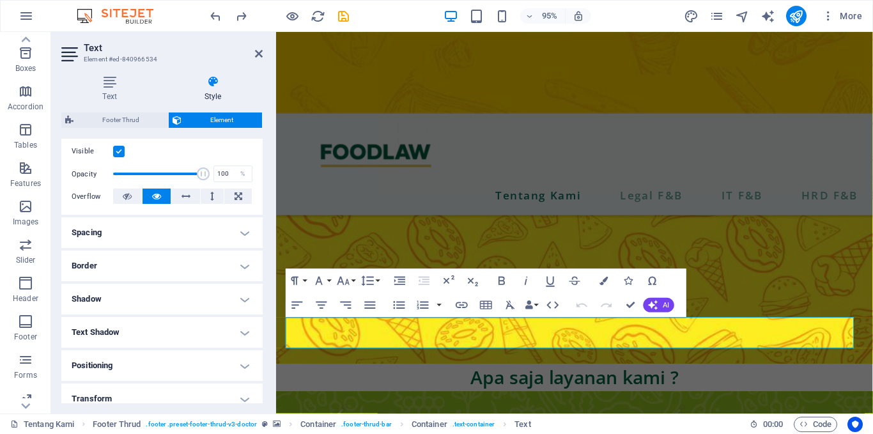
scroll to position [275, 0]
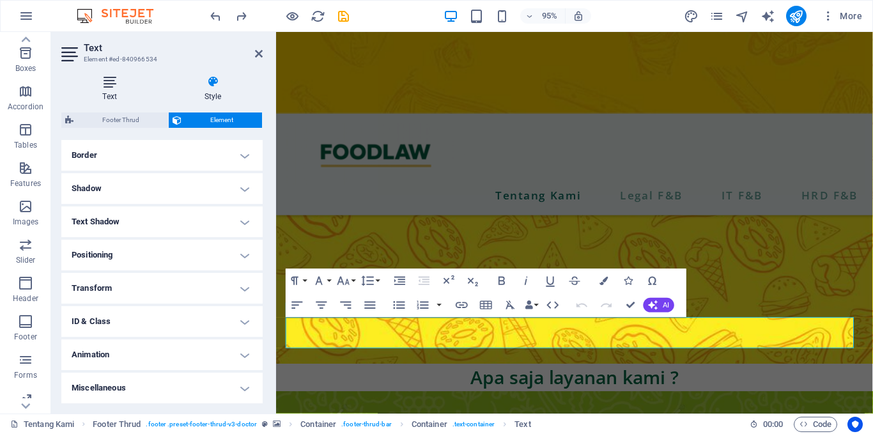
click at [111, 90] on h4 "Text" at bounding box center [112, 88] width 102 height 27
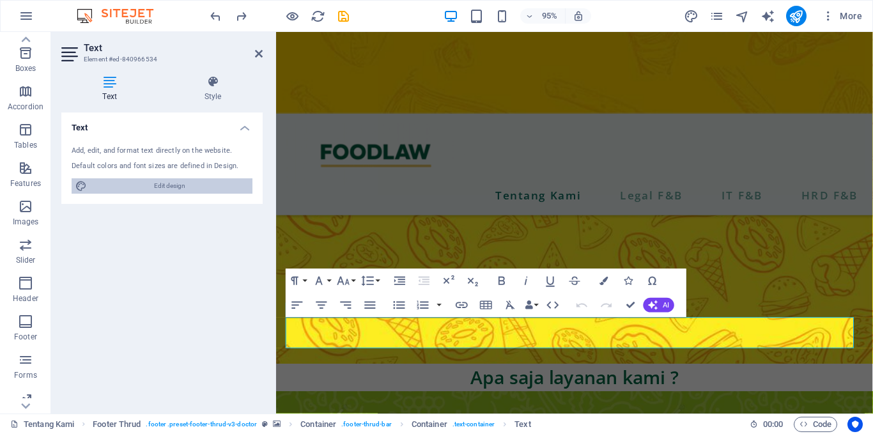
drag, startPoint x: 201, startPoint y: 185, endPoint x: 599, endPoint y: 707, distance: 656.0
click at [201, 185] on span "Edit design" at bounding box center [170, 185] width 158 height 15
select select "px"
select select "600"
select select "px"
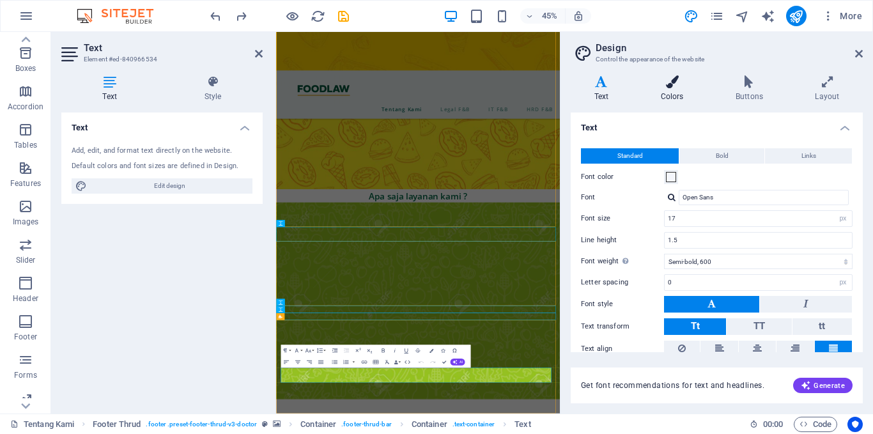
click at [676, 98] on h4 "Colors" at bounding box center [674, 88] width 75 height 27
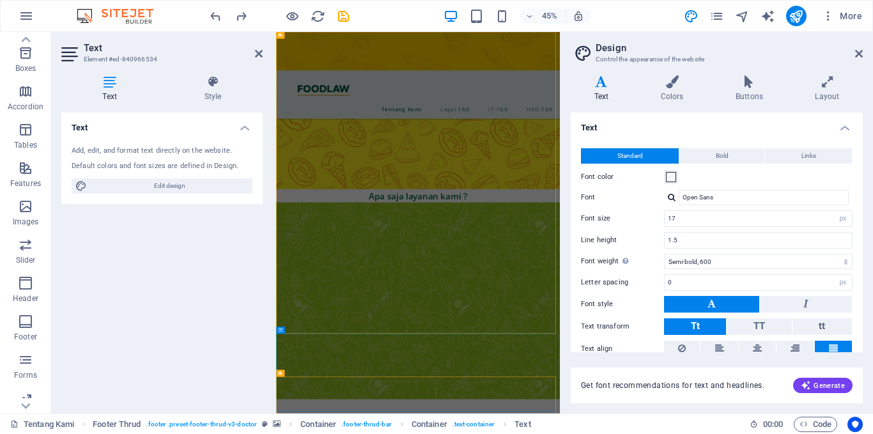
scroll to position [0, 0]
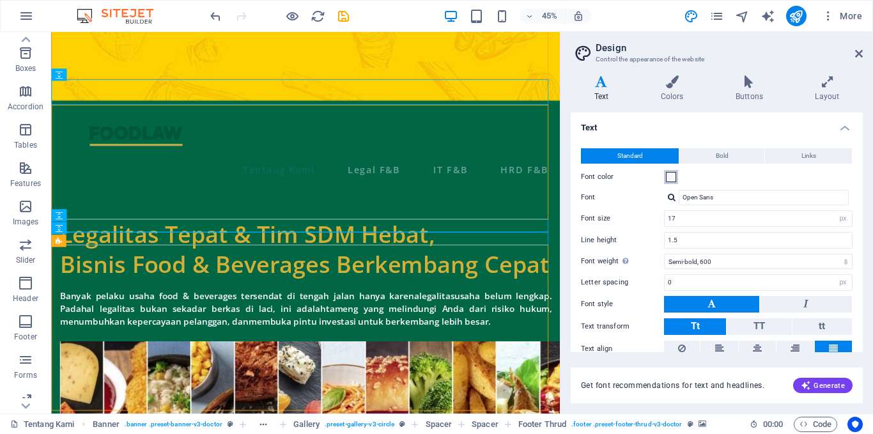
click at [670, 178] on span at bounding box center [671, 177] width 10 height 10
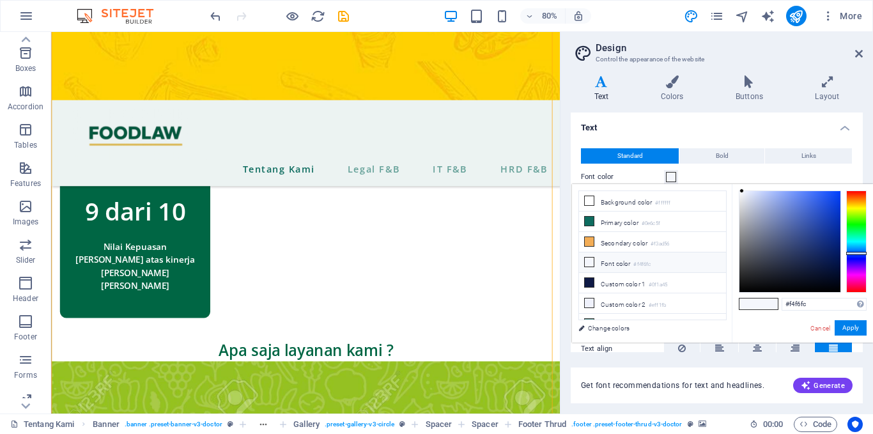
scroll to position [98, 0]
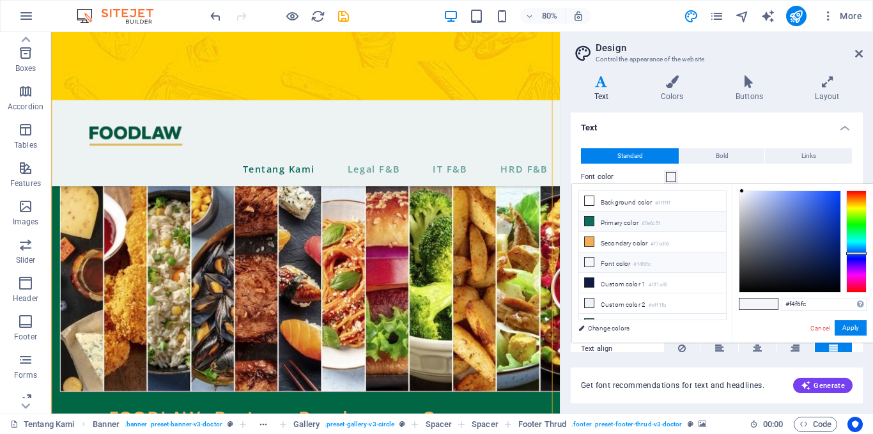
click at [589, 218] on icon at bounding box center [589, 221] width 9 height 9
type input "#0e6c5f"
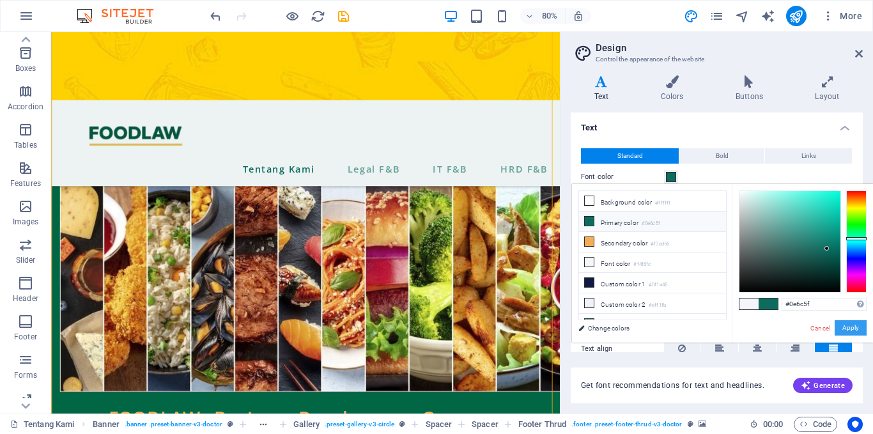
click at [852, 328] on button "Apply" at bounding box center [850, 327] width 32 height 15
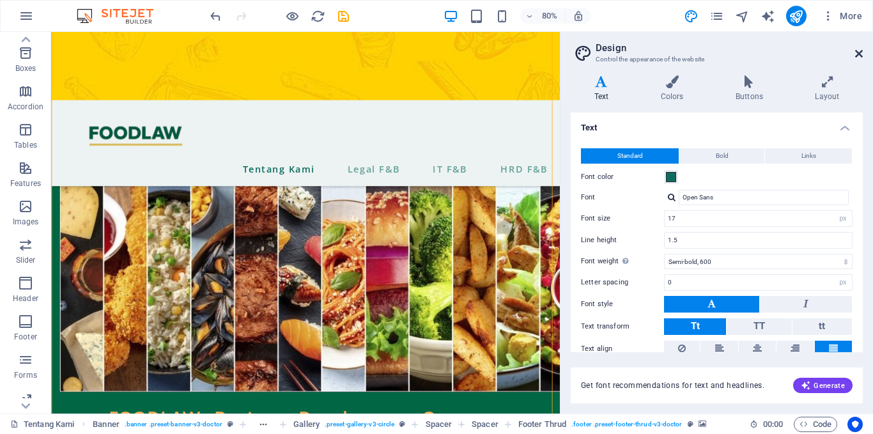
click at [861, 56] on icon at bounding box center [859, 54] width 8 height 10
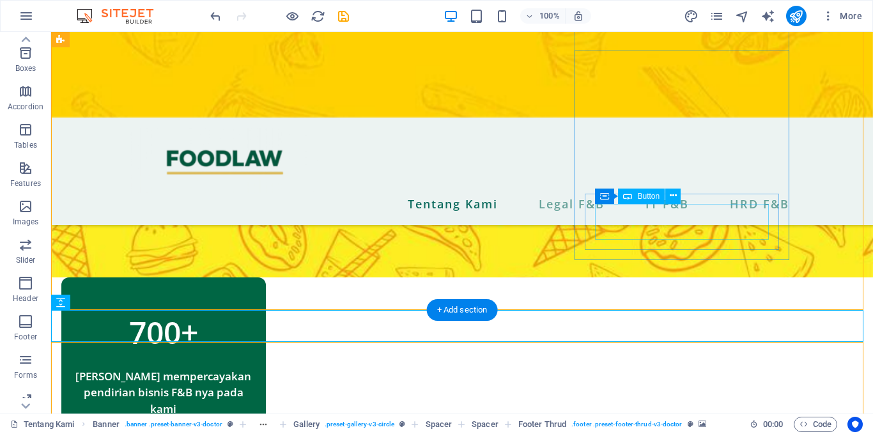
scroll to position [1418, 0]
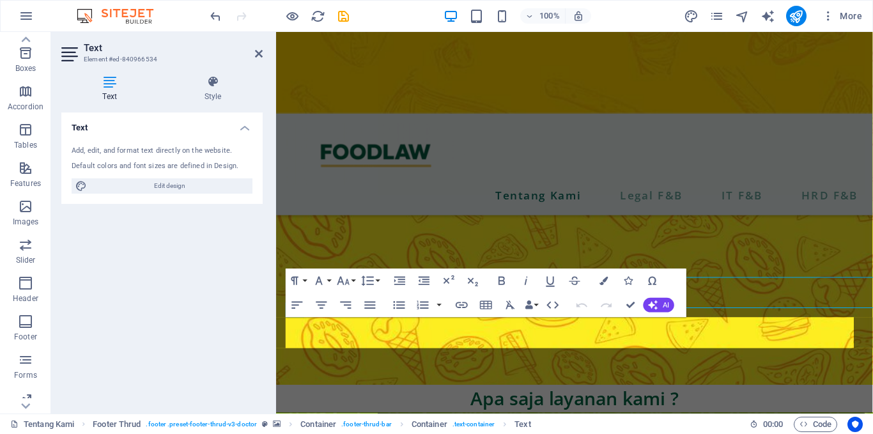
scroll to position [1440, 0]
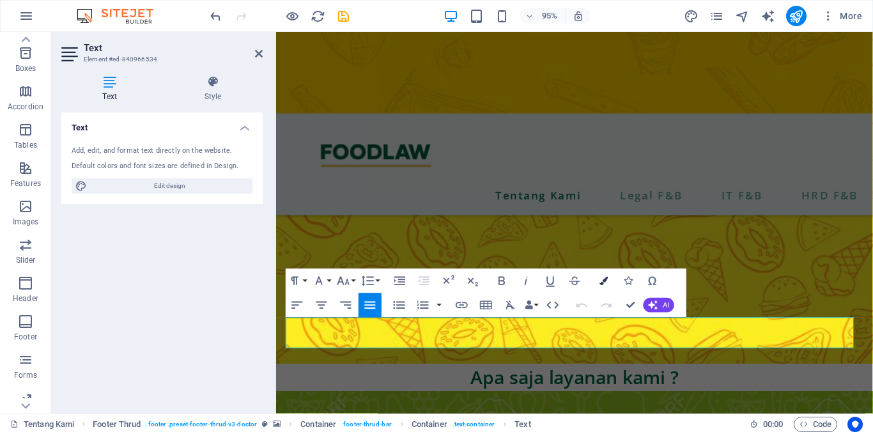
click at [598, 279] on button "Colors" at bounding box center [603, 280] width 23 height 24
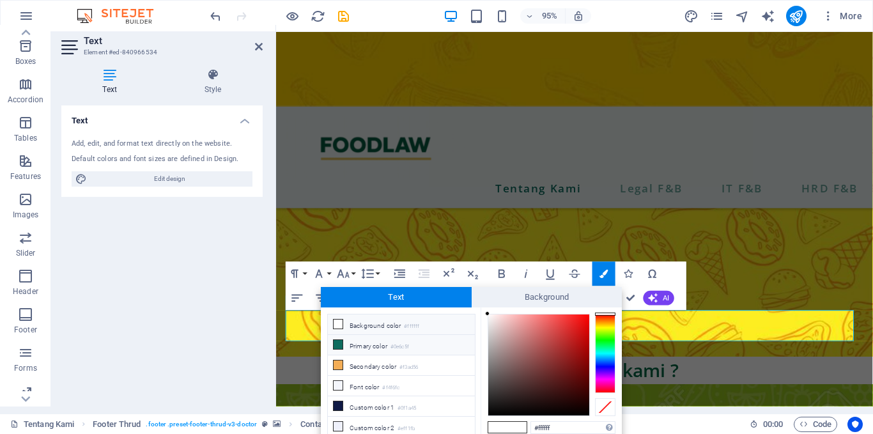
click at [342, 340] on icon at bounding box center [337, 344] width 9 height 9
type input "#0e6c5f"
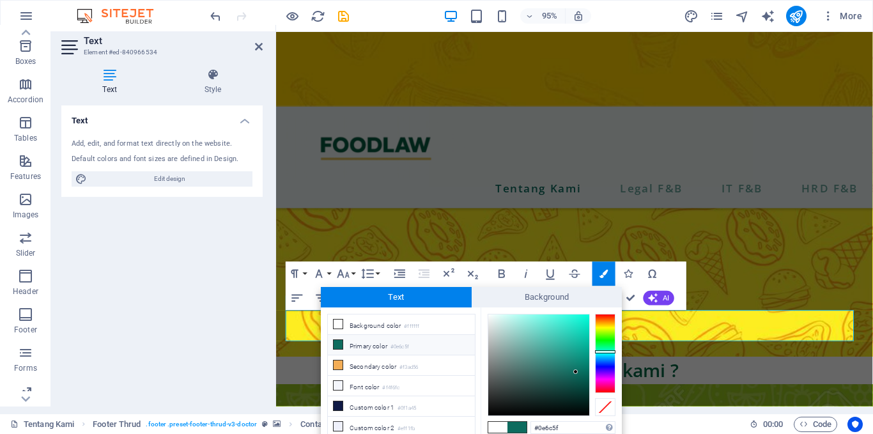
click at [342, 340] on icon at bounding box center [337, 344] width 9 height 9
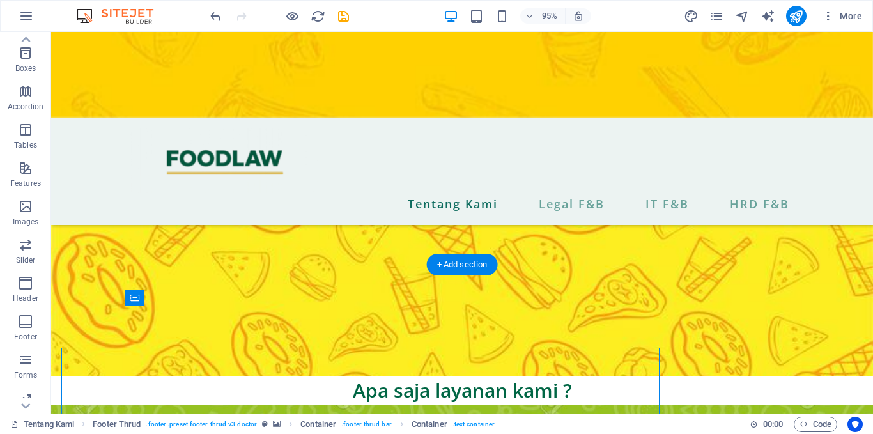
scroll to position [0, 0]
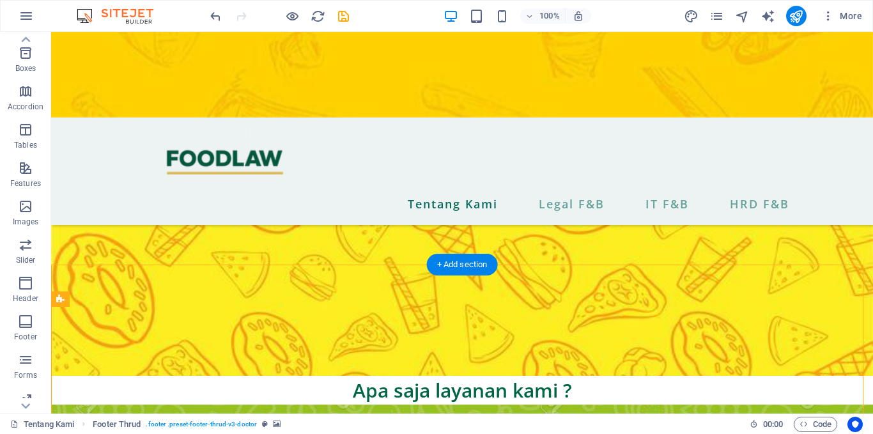
scroll to position [1418, 0]
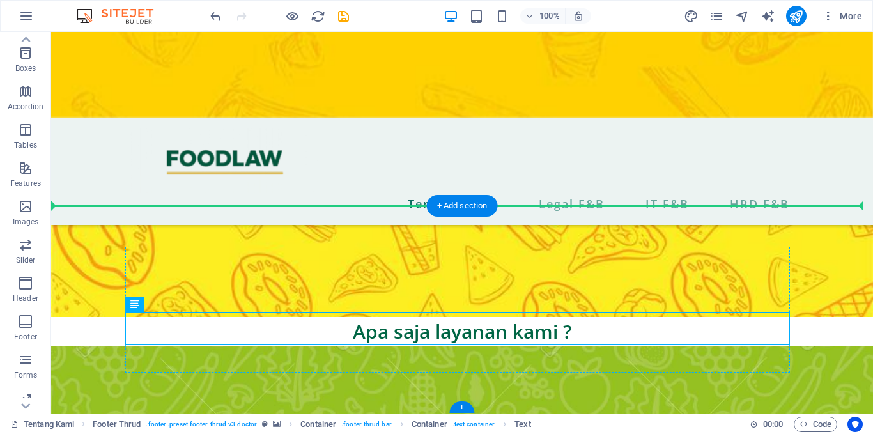
drag, startPoint x: 258, startPoint y: 320, endPoint x: 574, endPoint y: 269, distance: 320.3
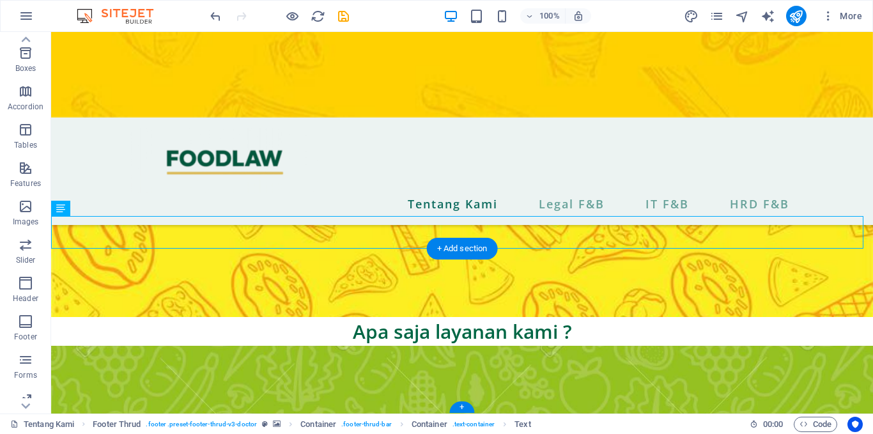
scroll to position [1408, 0]
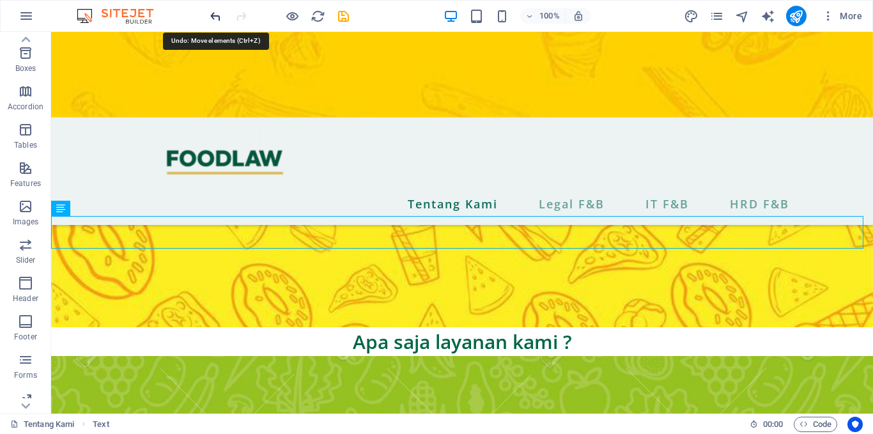
click at [211, 19] on icon "undo" at bounding box center [215, 16] width 15 height 15
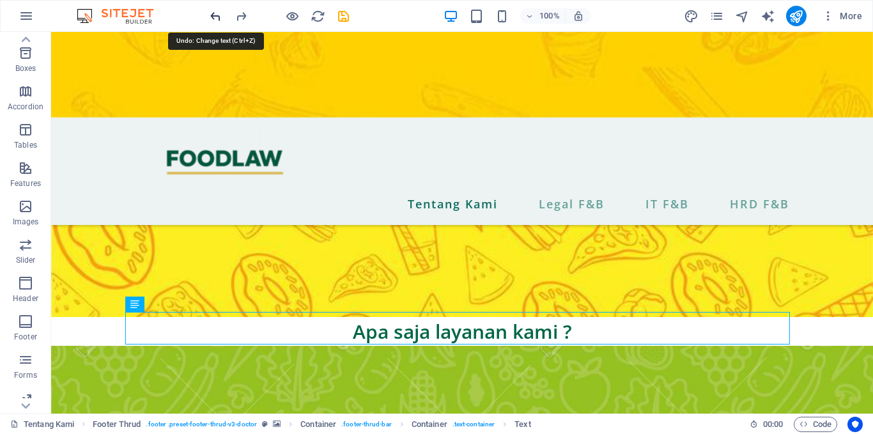
click at [211, 19] on icon "undo" at bounding box center [215, 16] width 15 height 15
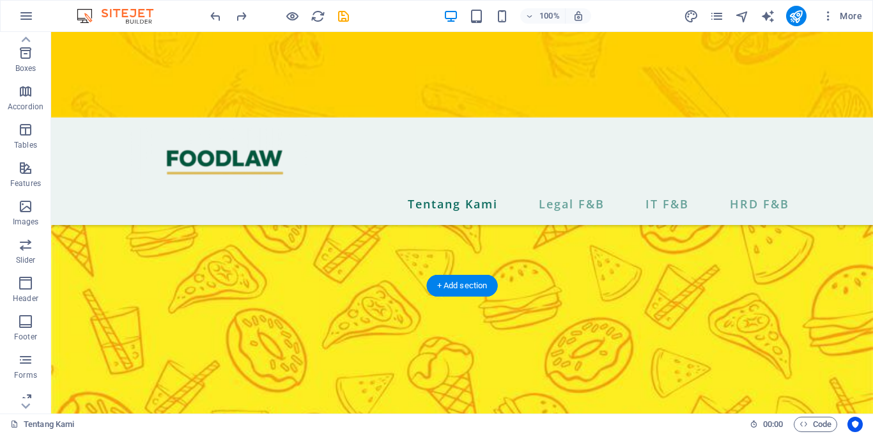
scroll to position [1365, 0]
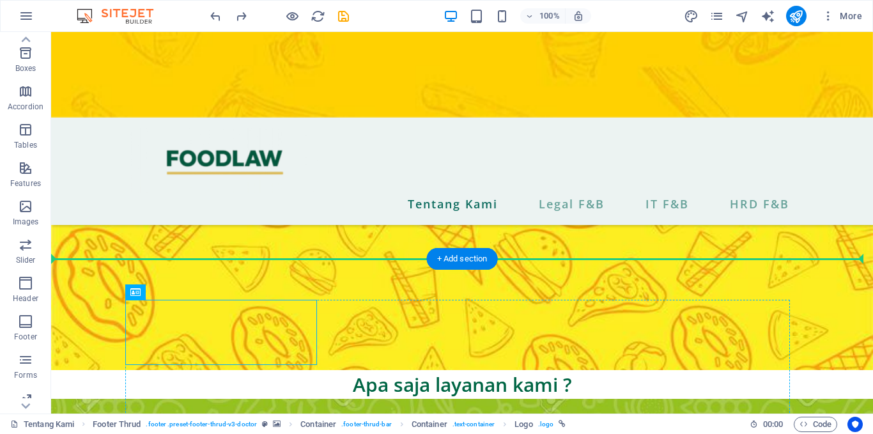
drag, startPoint x: 221, startPoint y: 362, endPoint x: 779, endPoint y: 328, distance: 559.4
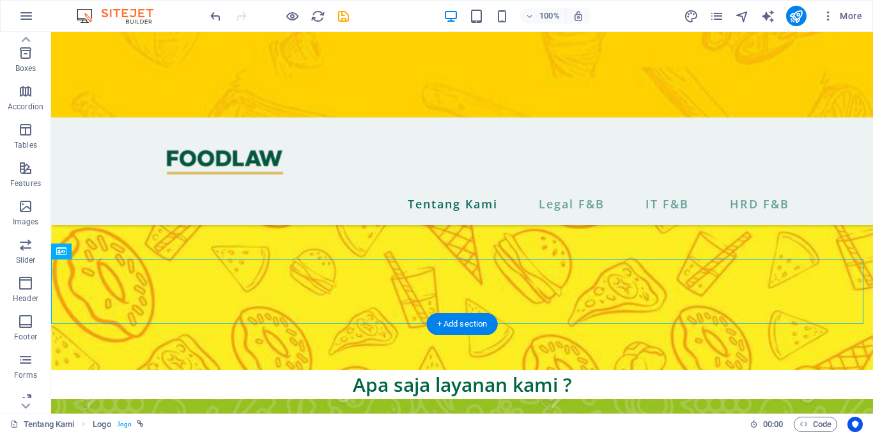
scroll to position [1408, 0]
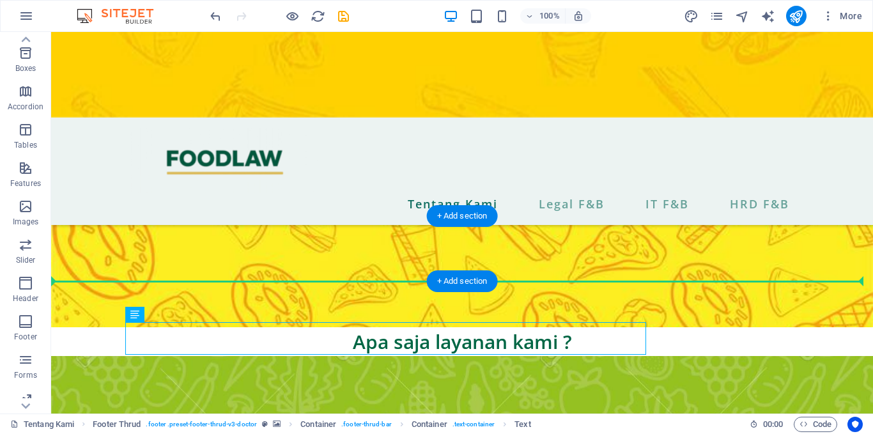
drag, startPoint x: 211, startPoint y: 337, endPoint x: 194, endPoint y: 270, distance: 69.3
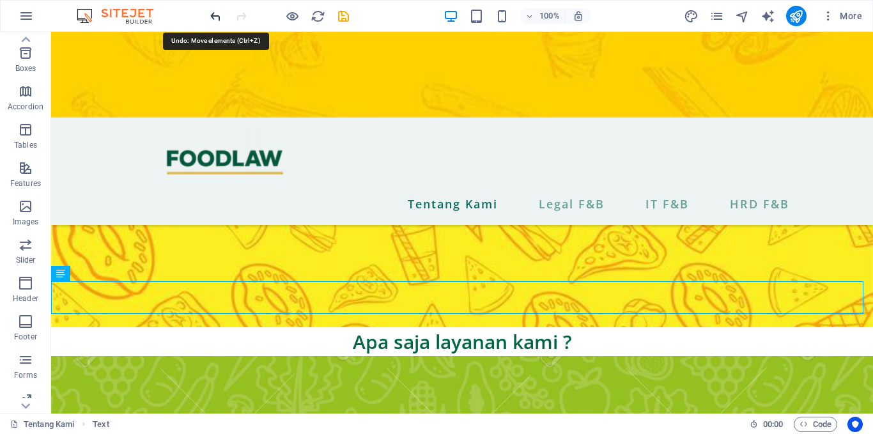
click at [216, 17] on icon "undo" at bounding box center [215, 16] width 15 height 15
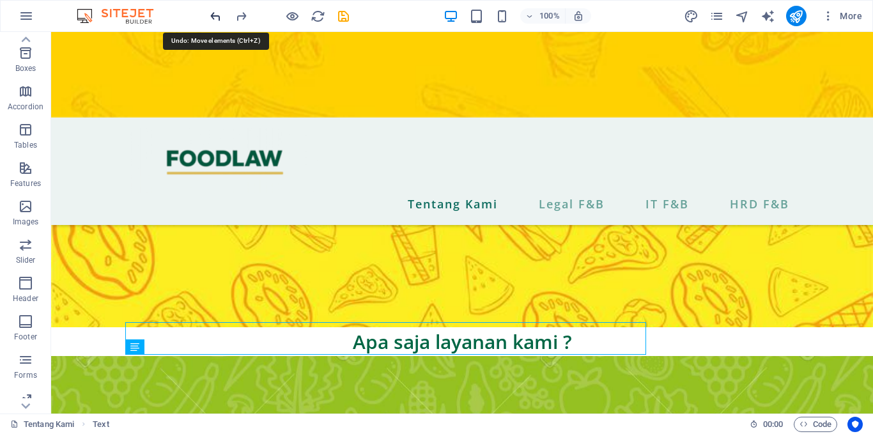
click at [216, 17] on icon "undo" at bounding box center [215, 16] width 15 height 15
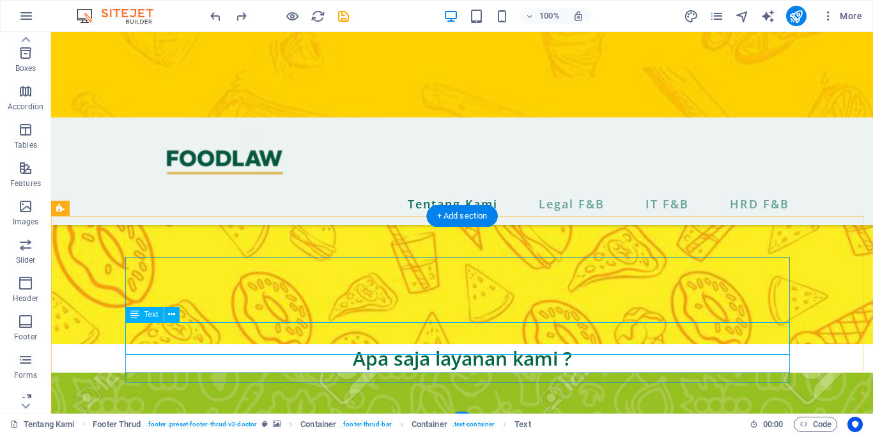
scroll to position [1440, 0]
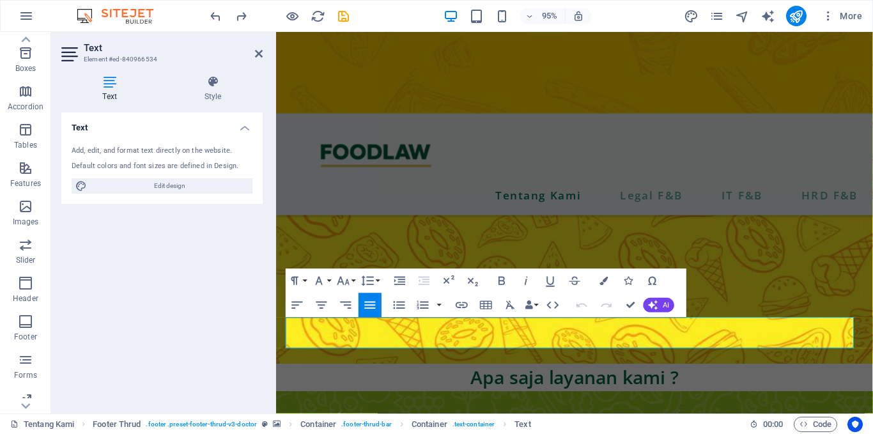
drag, startPoint x: 598, startPoint y: 356, endPoint x: 268, endPoint y: 340, distance: 330.7
click at [276, 340] on html "Skip to main content Tentang Kami Legal F&B IT F&B HRD F&B Legalitas Tepat & Ti…" at bounding box center [590, 396] width 628 height 3609
click at [605, 273] on button "Colors" at bounding box center [603, 280] width 23 height 24
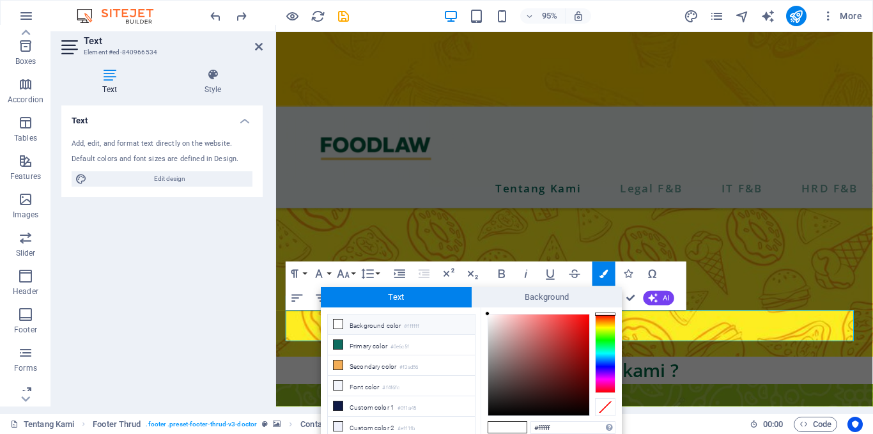
scroll to position [50, 0]
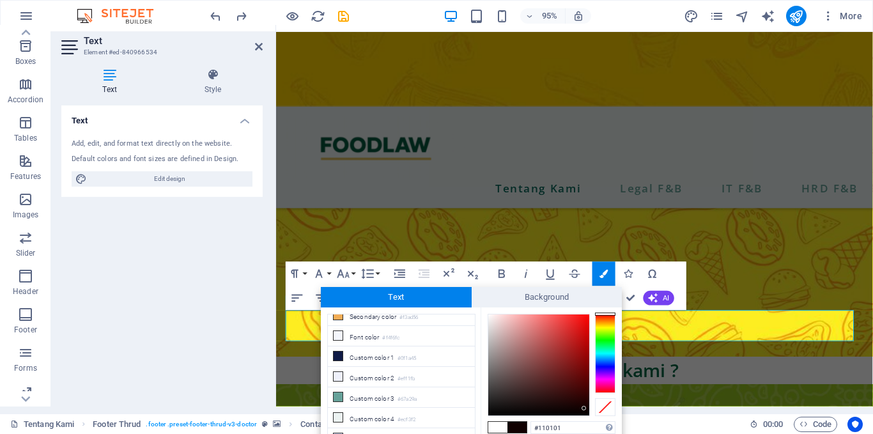
click at [584, 408] on div at bounding box center [538, 364] width 101 height 101
click at [584, 408] on div at bounding box center [583, 408] width 4 height 4
type input "#0a0000"
click at [584, 411] on div at bounding box center [538, 364] width 101 height 101
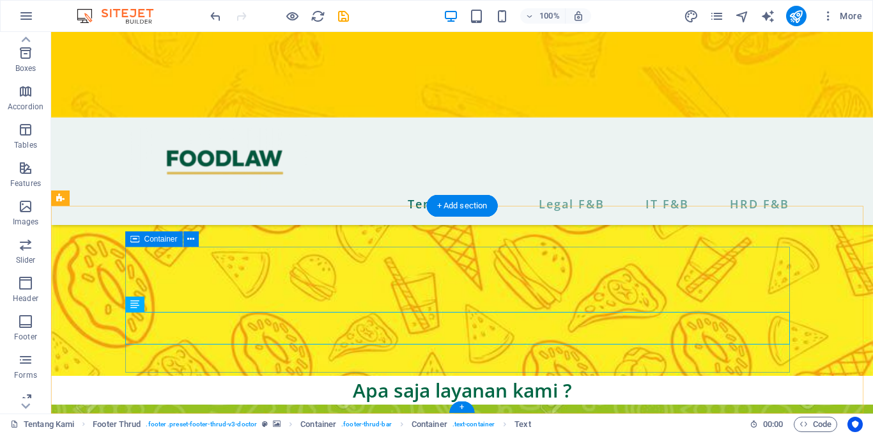
scroll to position [1418, 0]
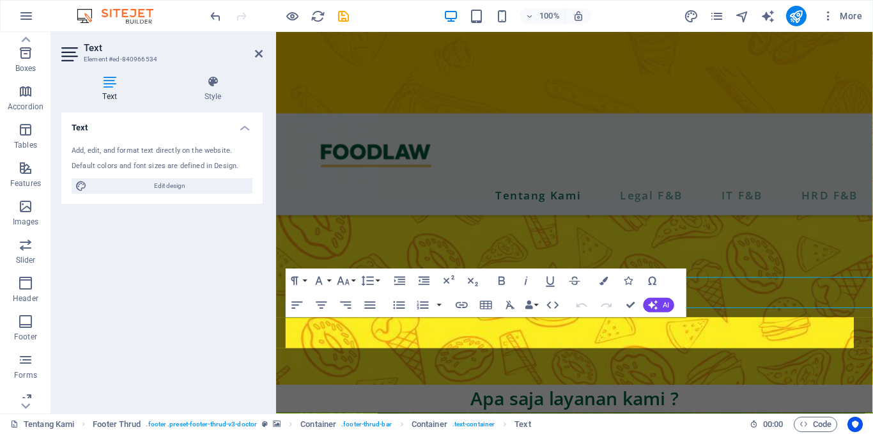
scroll to position [1440, 0]
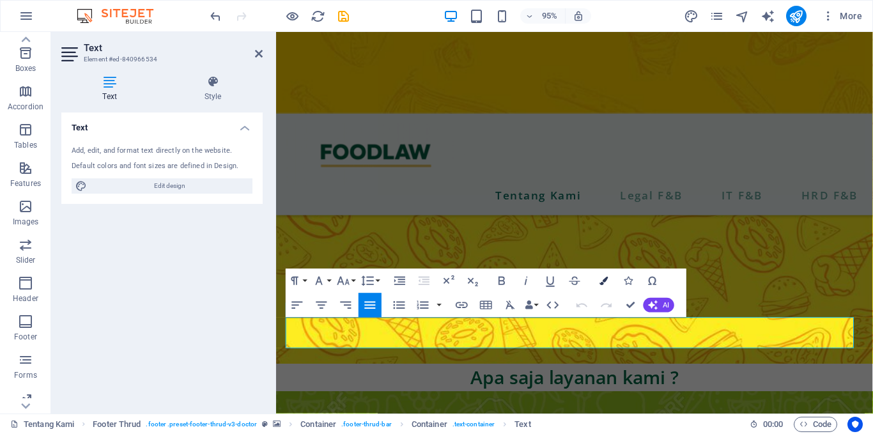
click at [601, 284] on icon "button" at bounding box center [603, 281] width 8 height 8
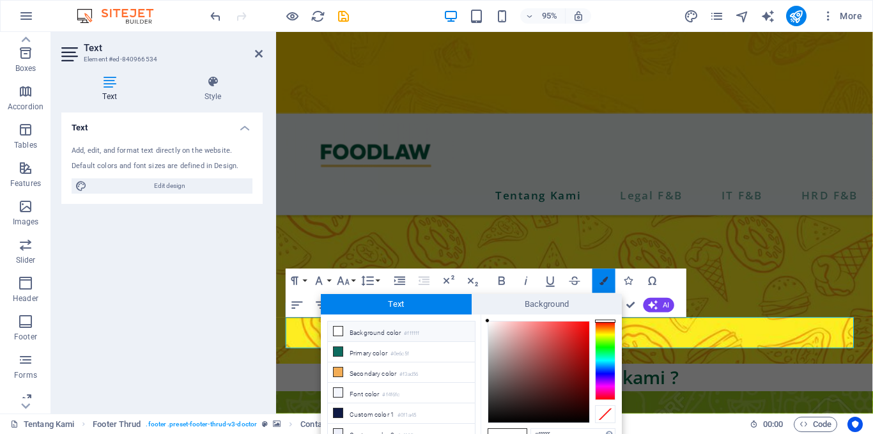
scroll to position [7, 0]
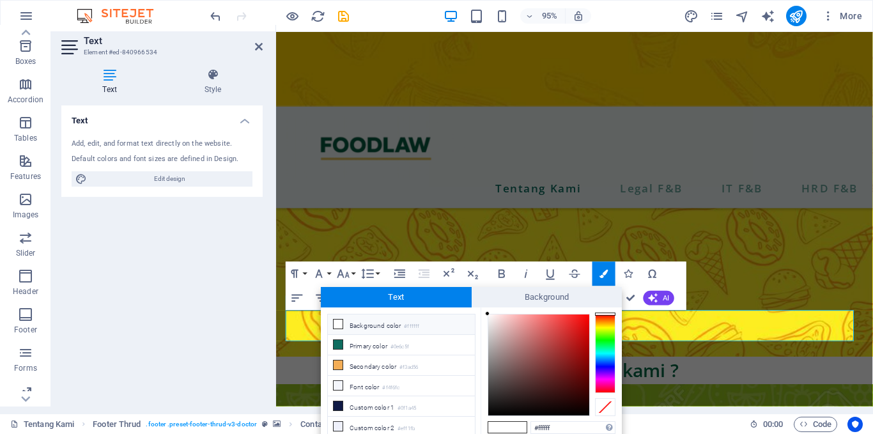
type input "#0c0000"
click at [585, 410] on div at bounding box center [538, 364] width 101 height 101
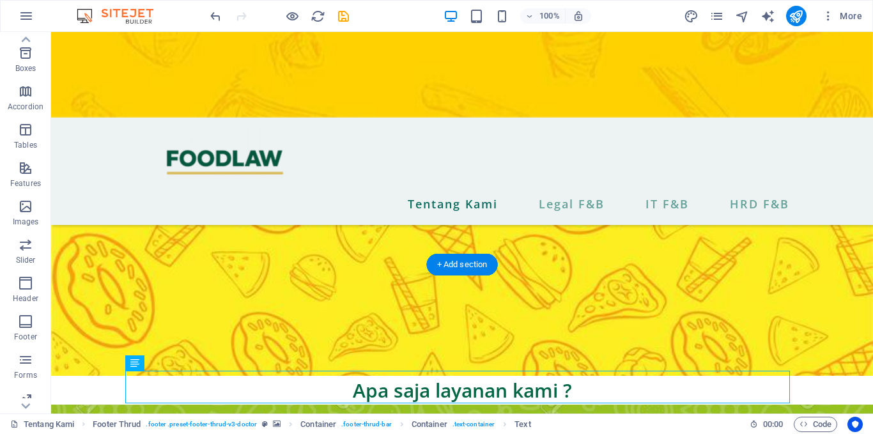
scroll to position [1418, 0]
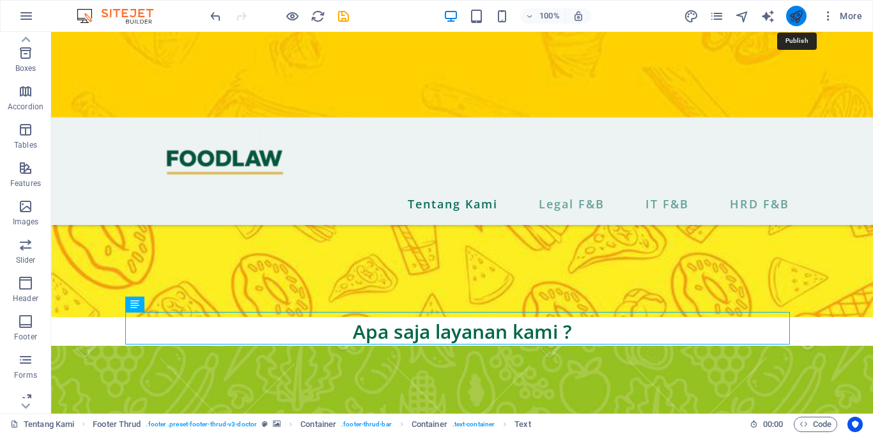
click at [790, 15] on icon "publish" at bounding box center [795, 16] width 15 height 15
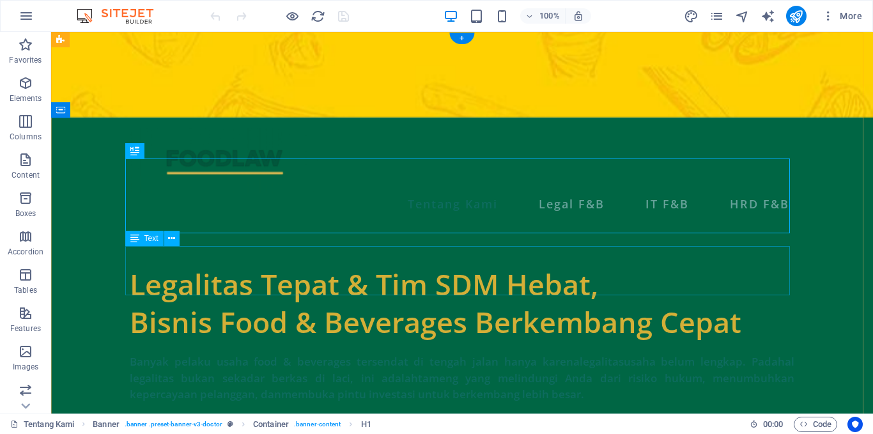
click at [581, 353] on div "Banyak pelaku usaha food & beverages tersendat di tengah jalan hanya karena leg…" at bounding box center [462, 377] width 664 height 49
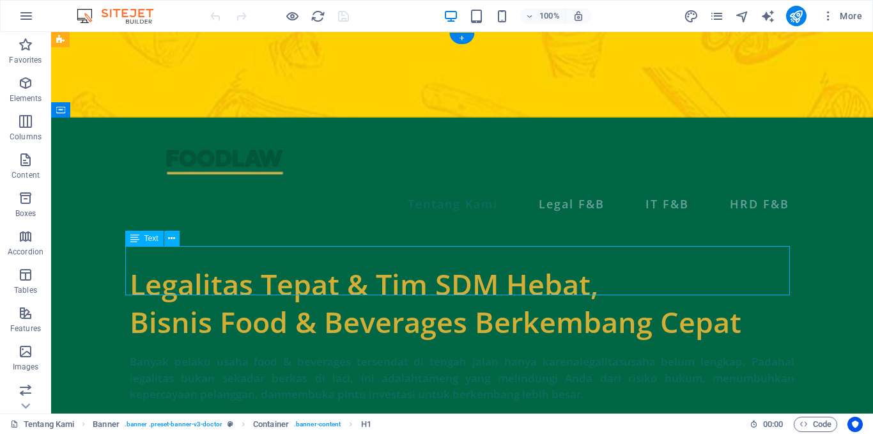
click at [581, 353] on div "Banyak pelaku usaha food & beverages tersendat di tengah jalan hanya karena leg…" at bounding box center [462, 377] width 664 height 49
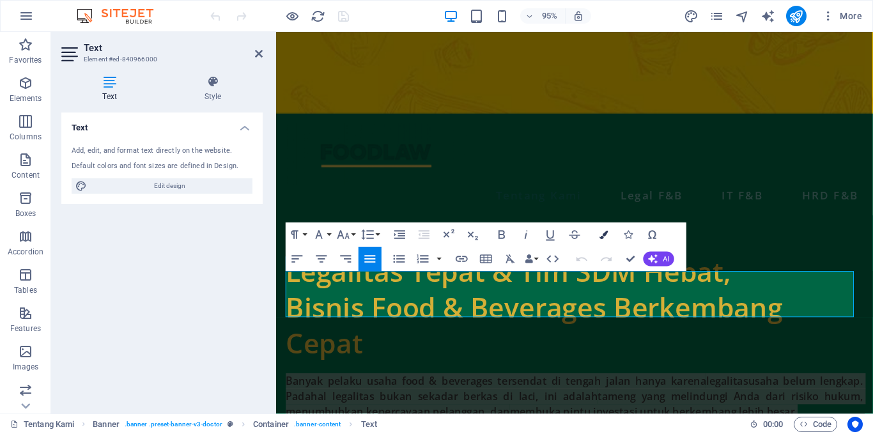
click at [601, 242] on button "Colors" at bounding box center [603, 234] width 23 height 24
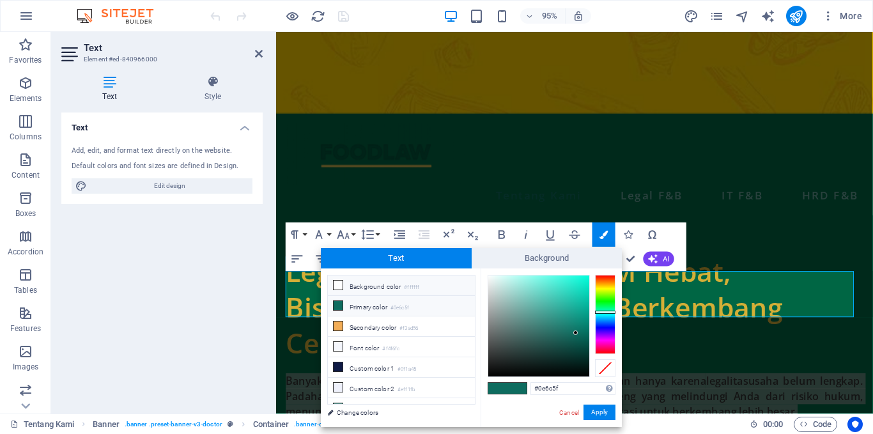
click at [400, 283] on li "Background color #ffffff" at bounding box center [401, 285] width 147 height 20
type input "#ffffff"
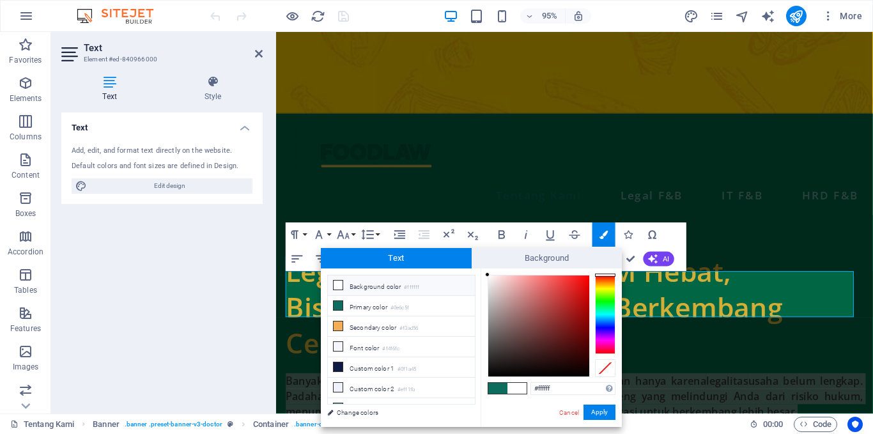
click at [408, 287] on small "#ffffff" at bounding box center [411, 287] width 15 height 9
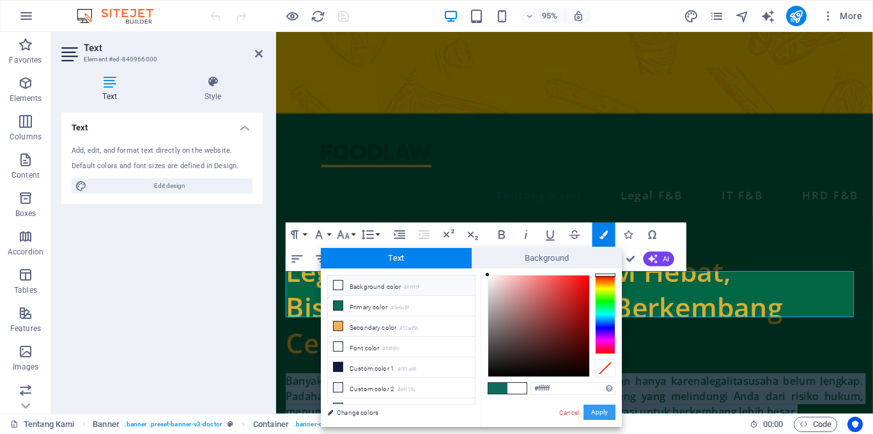
click at [606, 415] on button "Apply" at bounding box center [599, 411] width 32 height 15
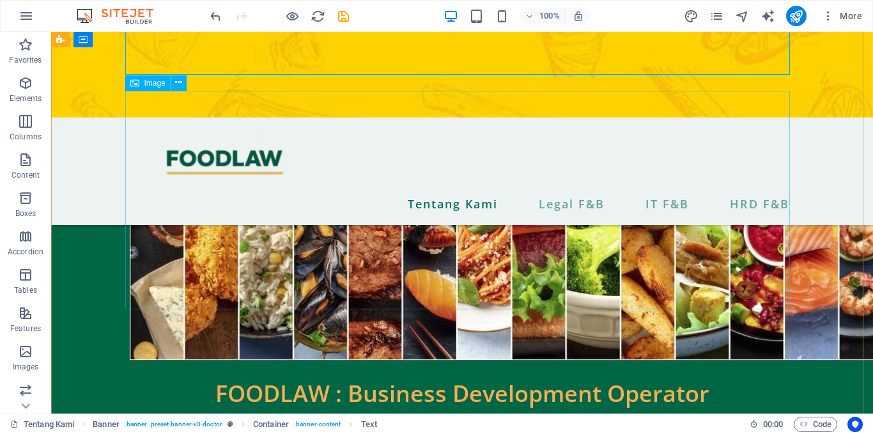
scroll to position [220, 0]
click at [630, 258] on figure at bounding box center [462, 225] width 664 height 269
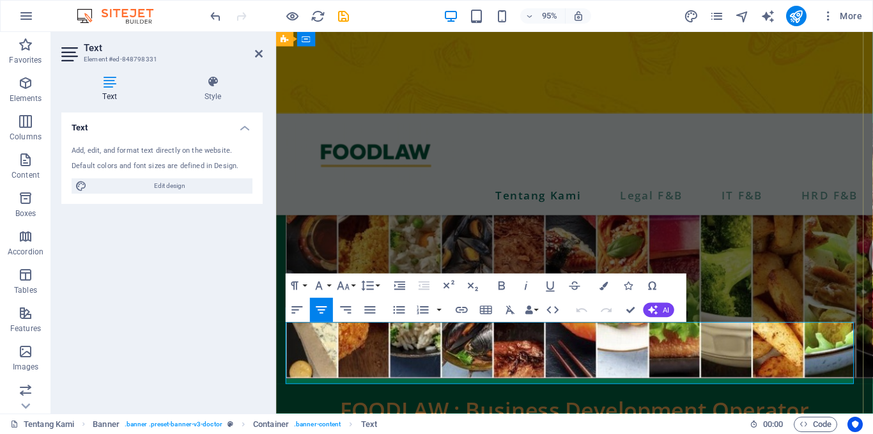
scroll to position [258, 0]
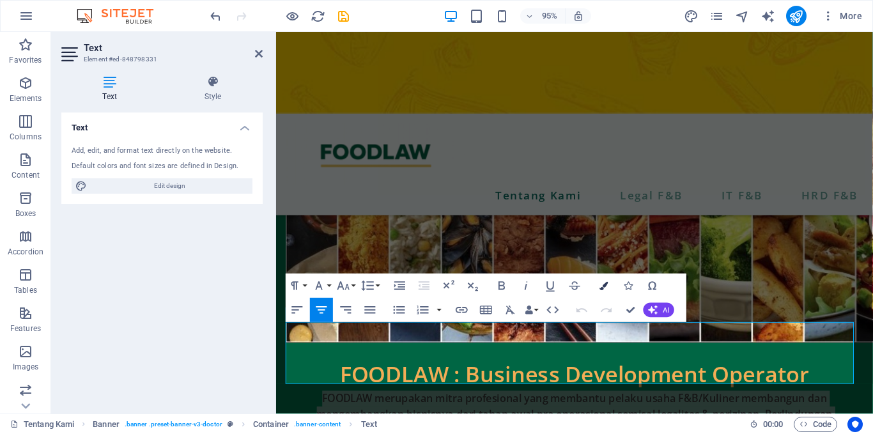
click at [605, 290] on button "Colors" at bounding box center [603, 285] width 23 height 24
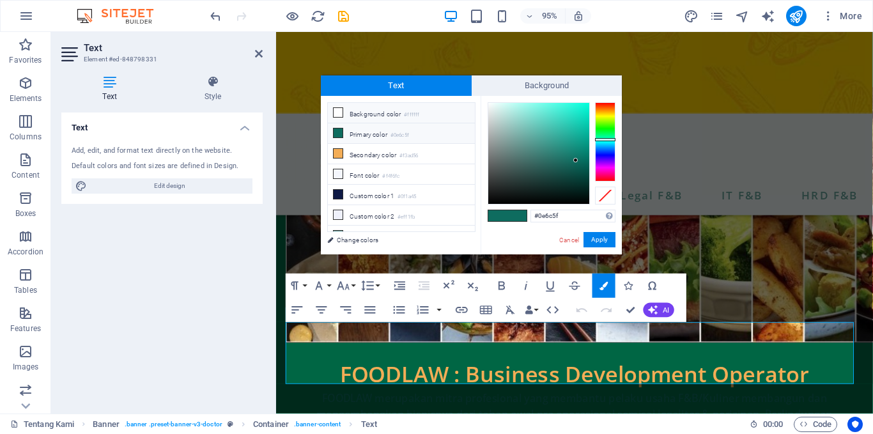
click at [378, 115] on li "Background color #ffffff" at bounding box center [401, 113] width 147 height 20
type input "#ffffff"
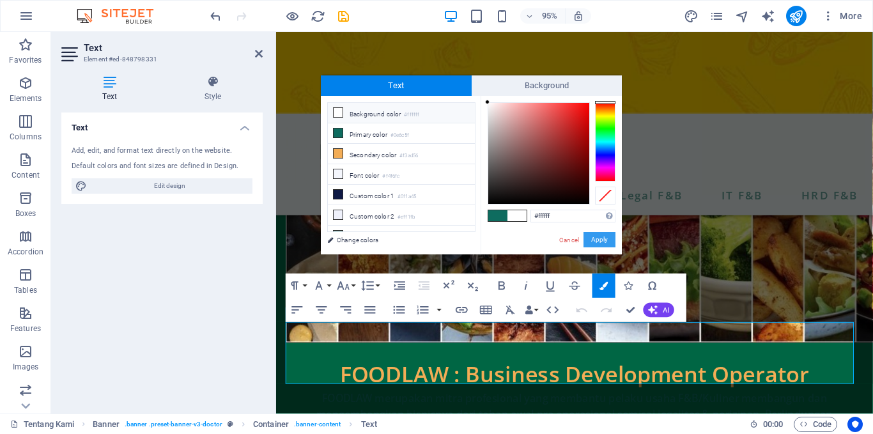
click at [599, 240] on button "Apply" at bounding box center [599, 239] width 32 height 15
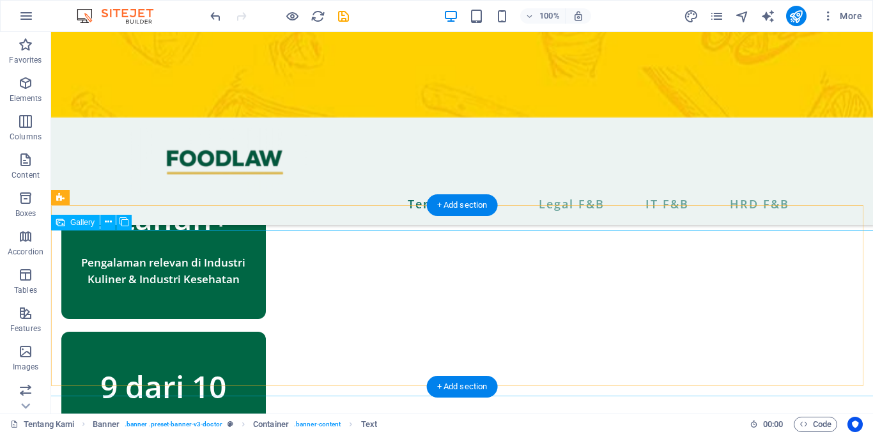
scroll to position [1418, 0]
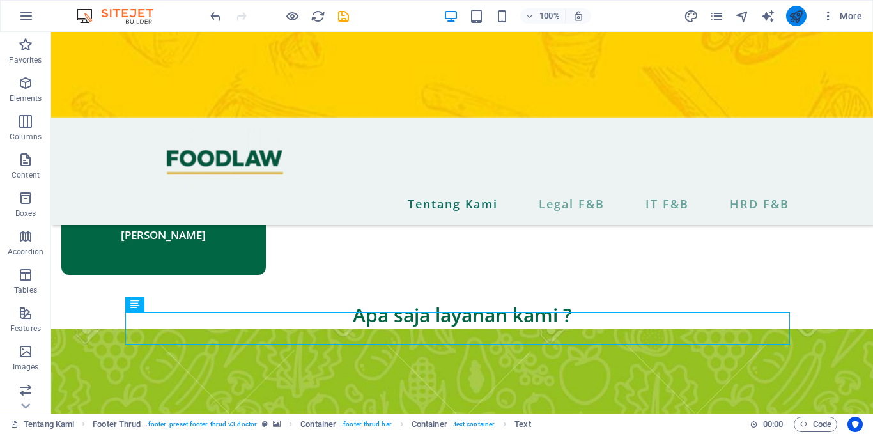
click at [804, 12] on button "publish" at bounding box center [796, 16] width 20 height 20
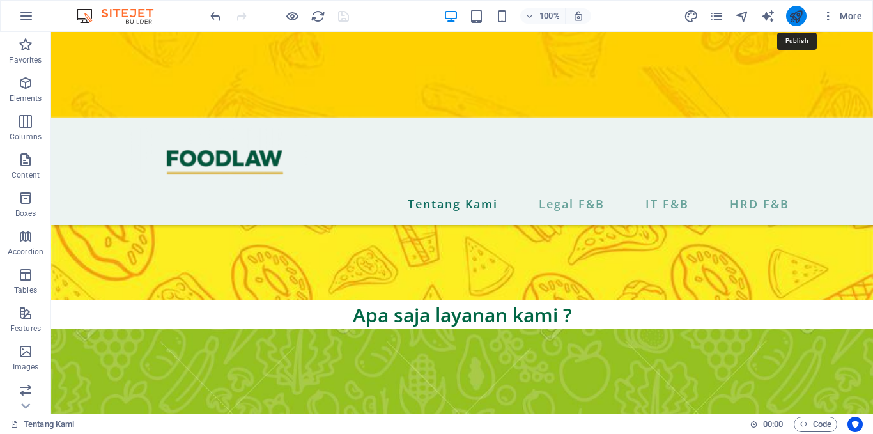
click at [801, 13] on icon "publish" at bounding box center [795, 16] width 15 height 15
click at [798, 15] on icon "publish" at bounding box center [795, 16] width 15 height 15
